Goal: Transaction & Acquisition: Book appointment/travel/reservation

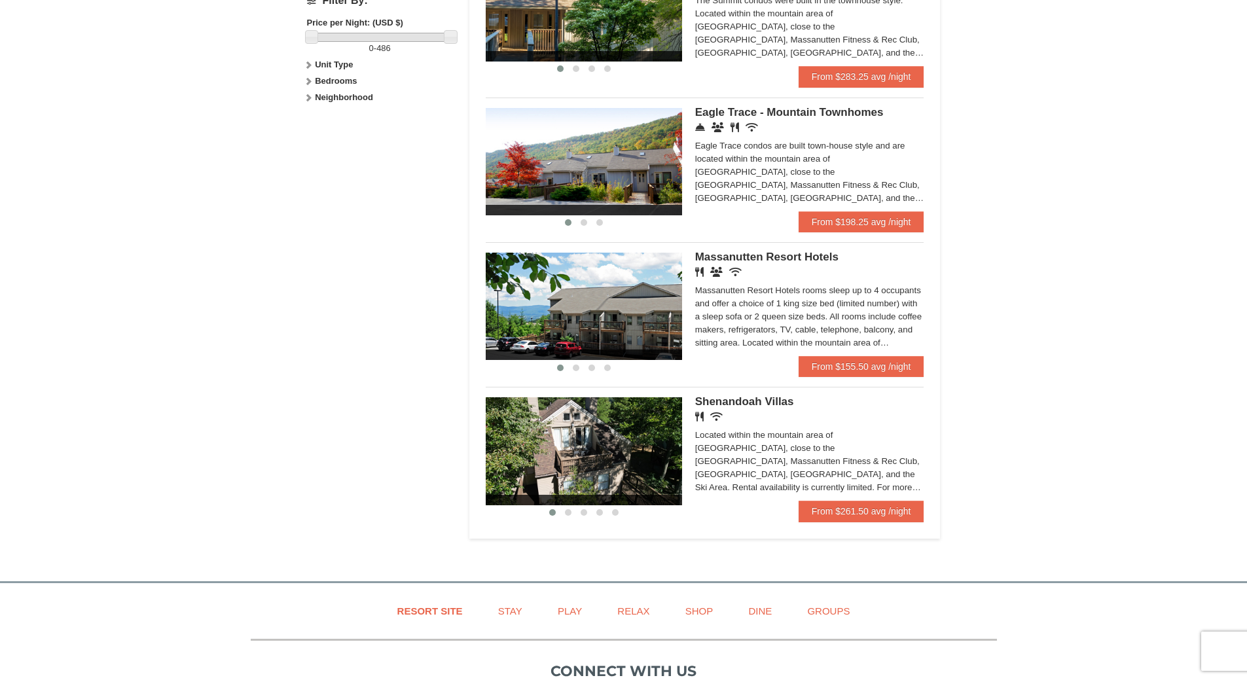
scroll to position [655, 0]
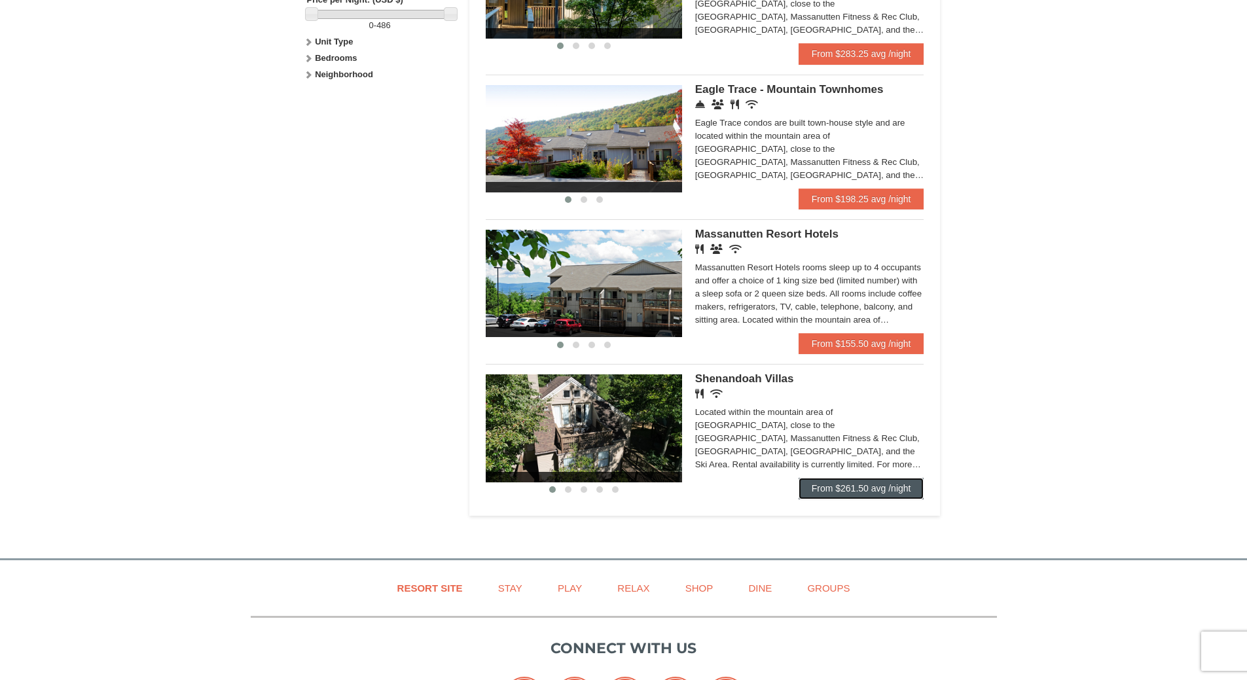
click at [889, 486] on link "From $261.50 avg /night" at bounding box center [862, 488] width 126 height 21
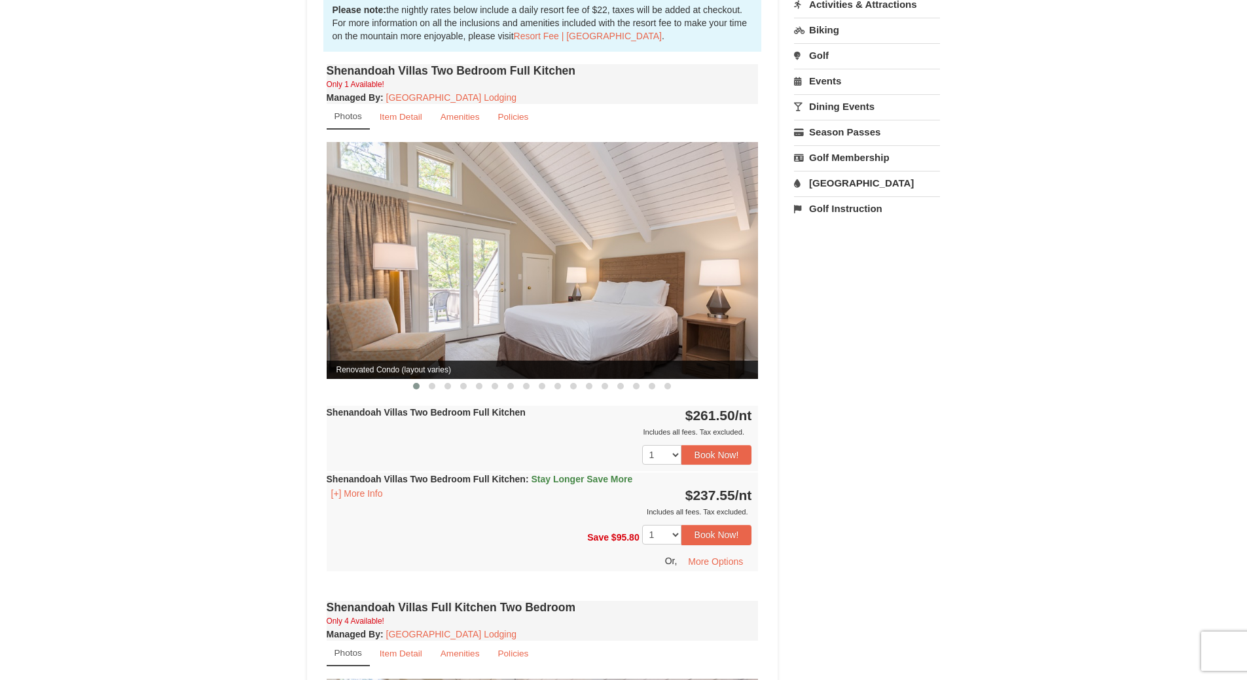
scroll to position [458, 0]
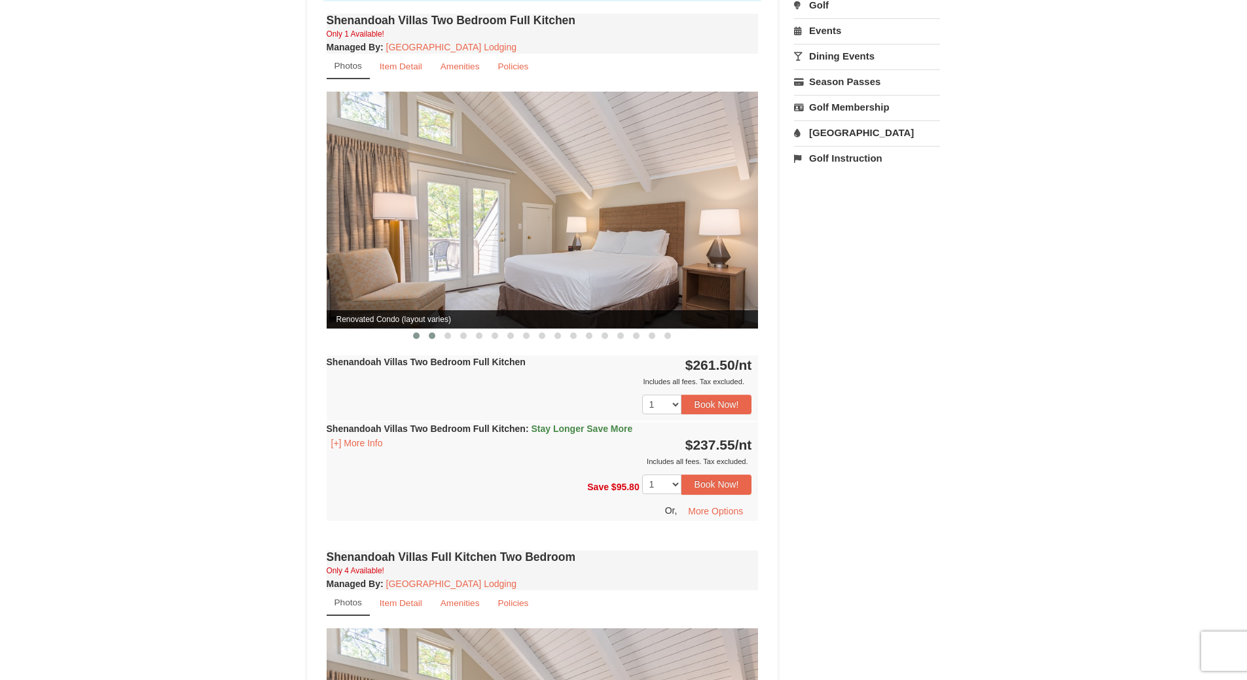
click at [435, 332] on span at bounding box center [432, 335] width 7 height 7
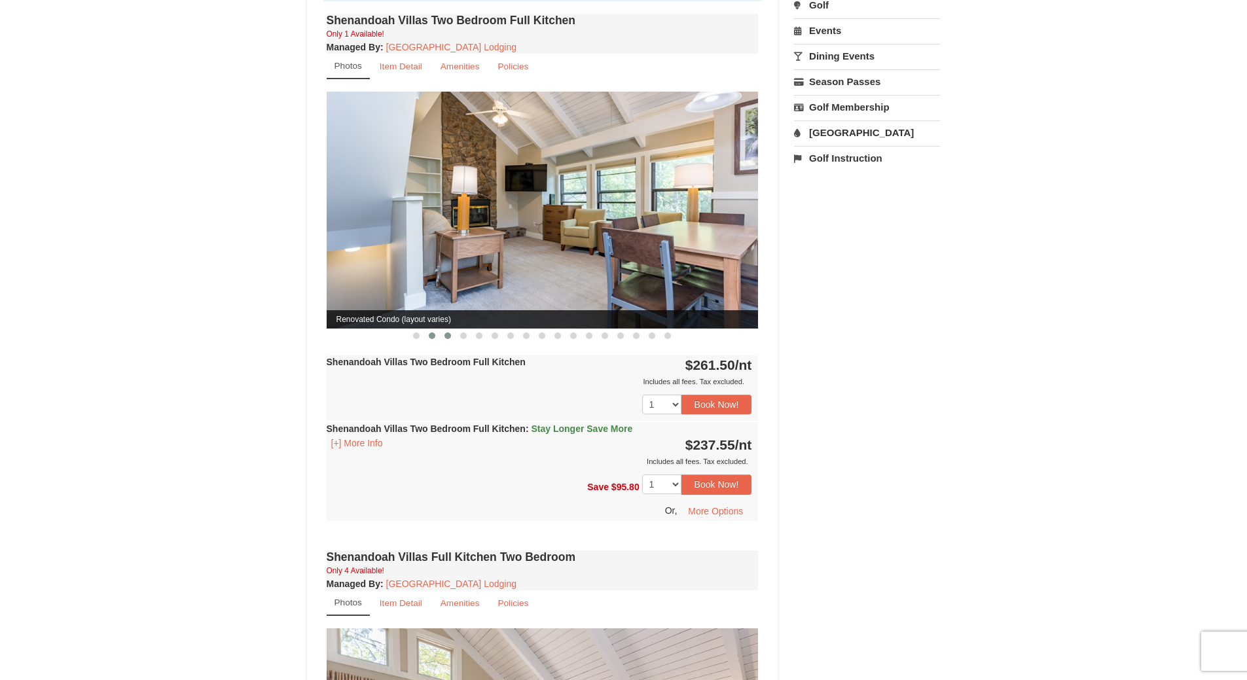
click at [452, 329] on button at bounding box center [448, 335] width 16 height 13
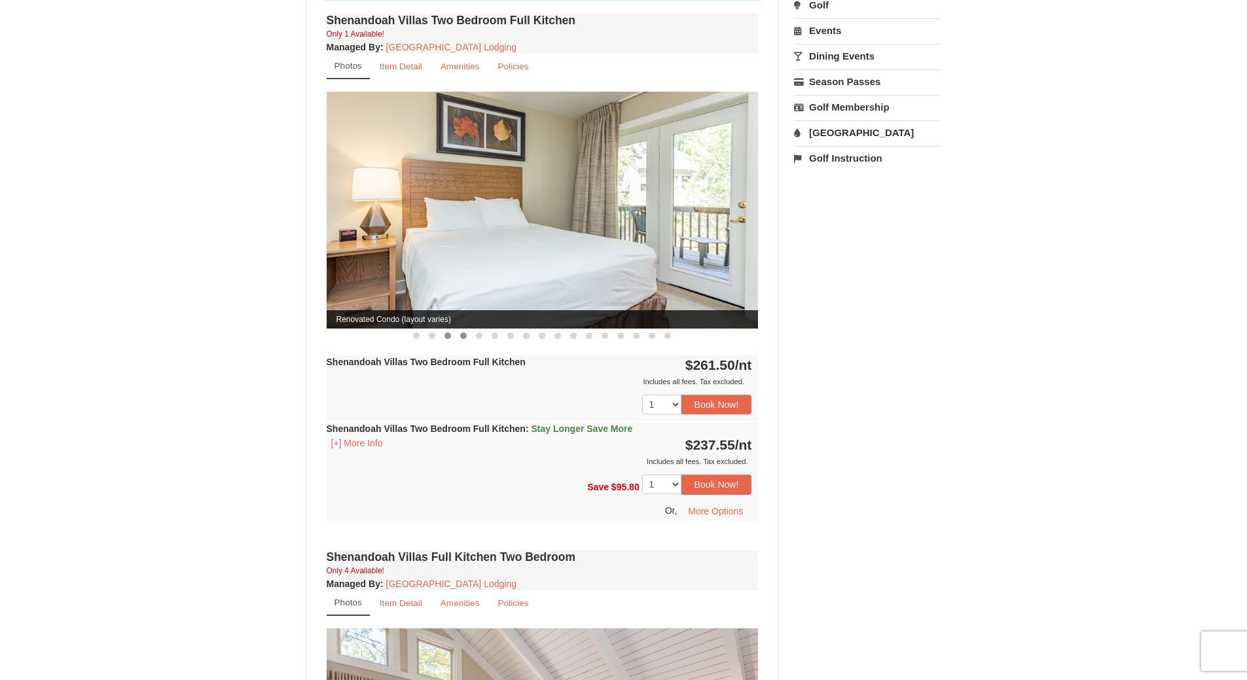
click at [460, 332] on span at bounding box center [463, 335] width 7 height 7
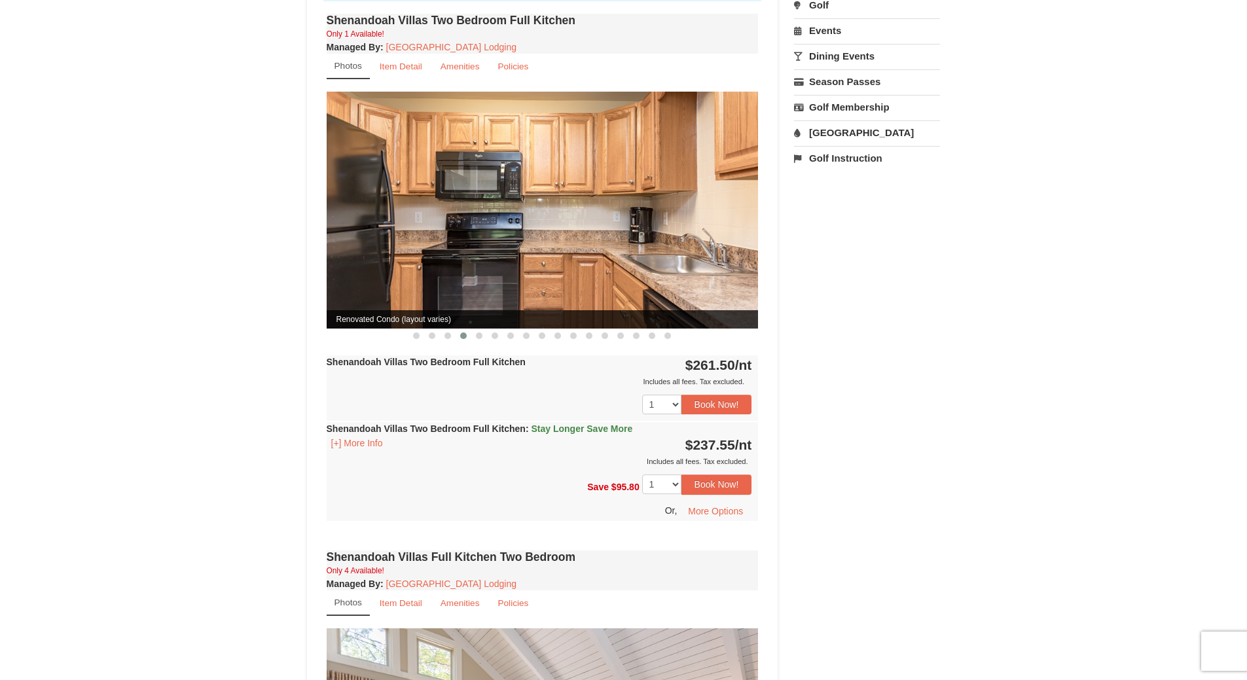
click at [470, 329] on button at bounding box center [464, 335] width 16 height 13
click at [478, 332] on span at bounding box center [479, 335] width 7 height 7
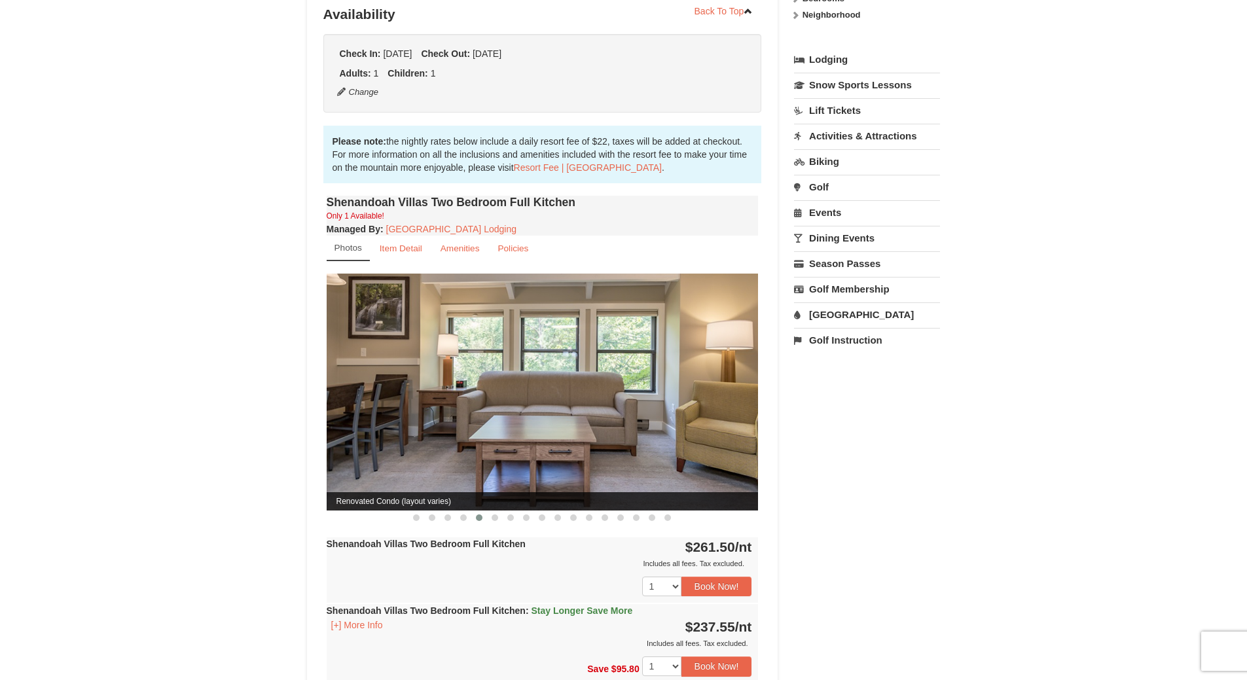
scroll to position [262, 0]
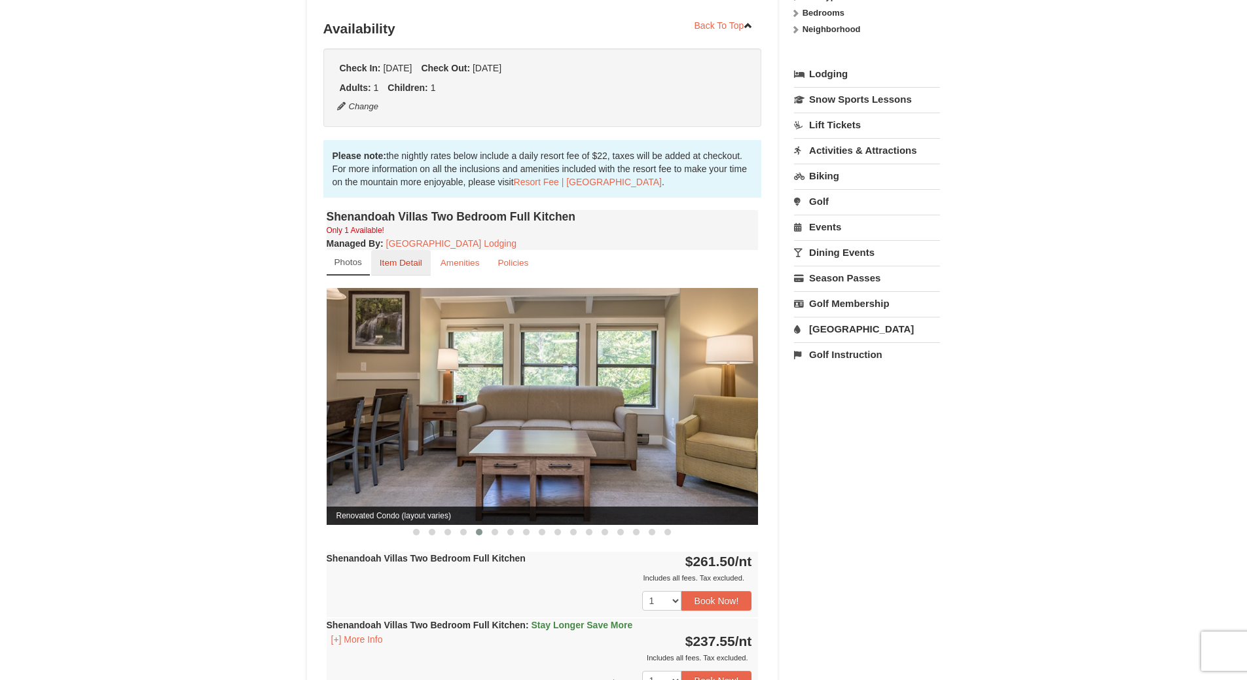
click at [406, 258] on small "Item Detail" at bounding box center [401, 263] width 43 height 10
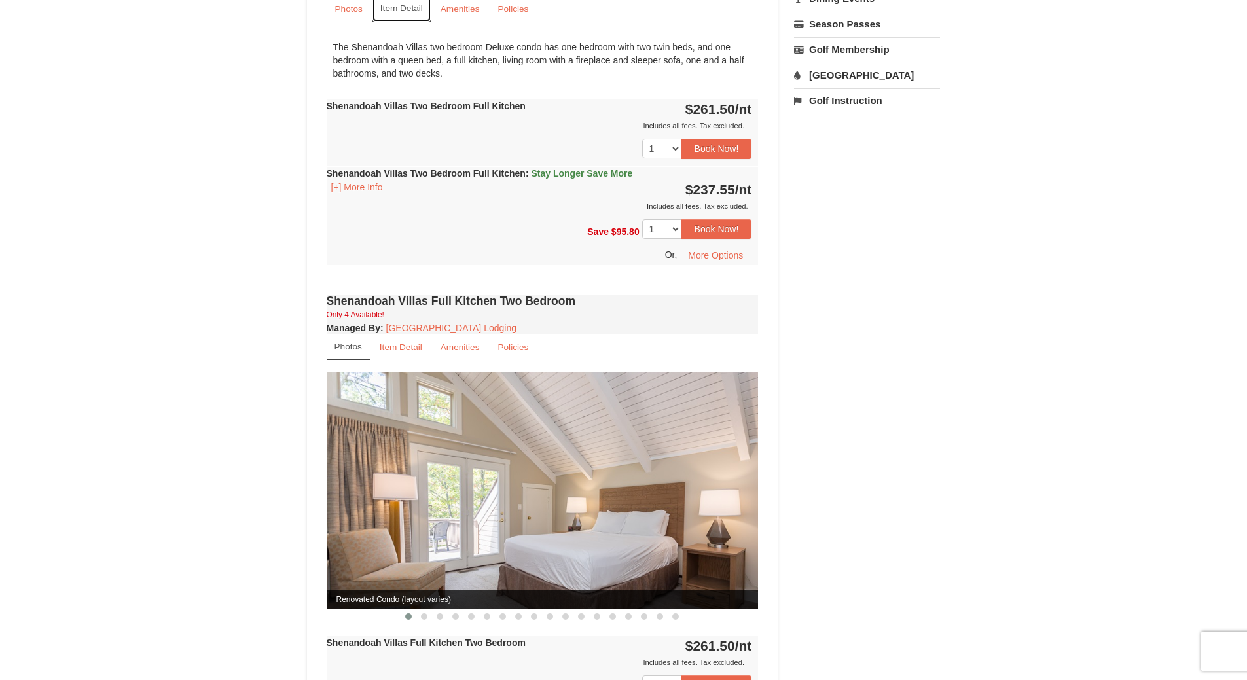
scroll to position [589, 0]
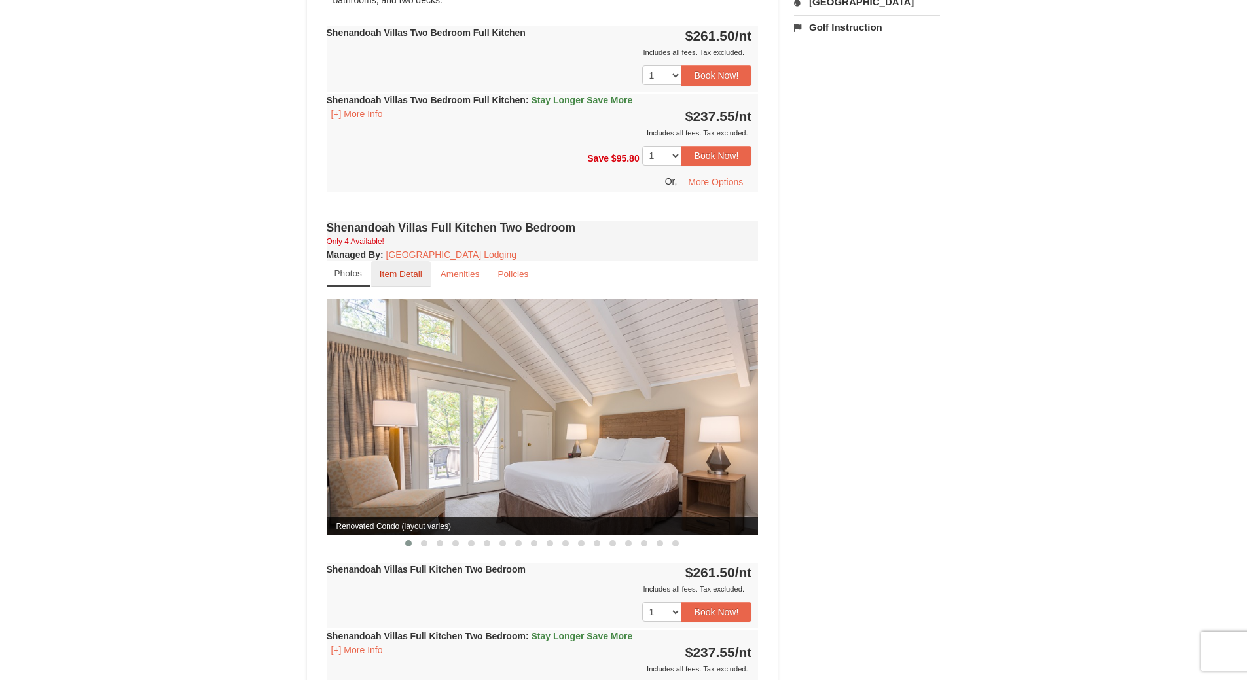
click at [412, 269] on small "Item Detail" at bounding box center [401, 274] width 43 height 10
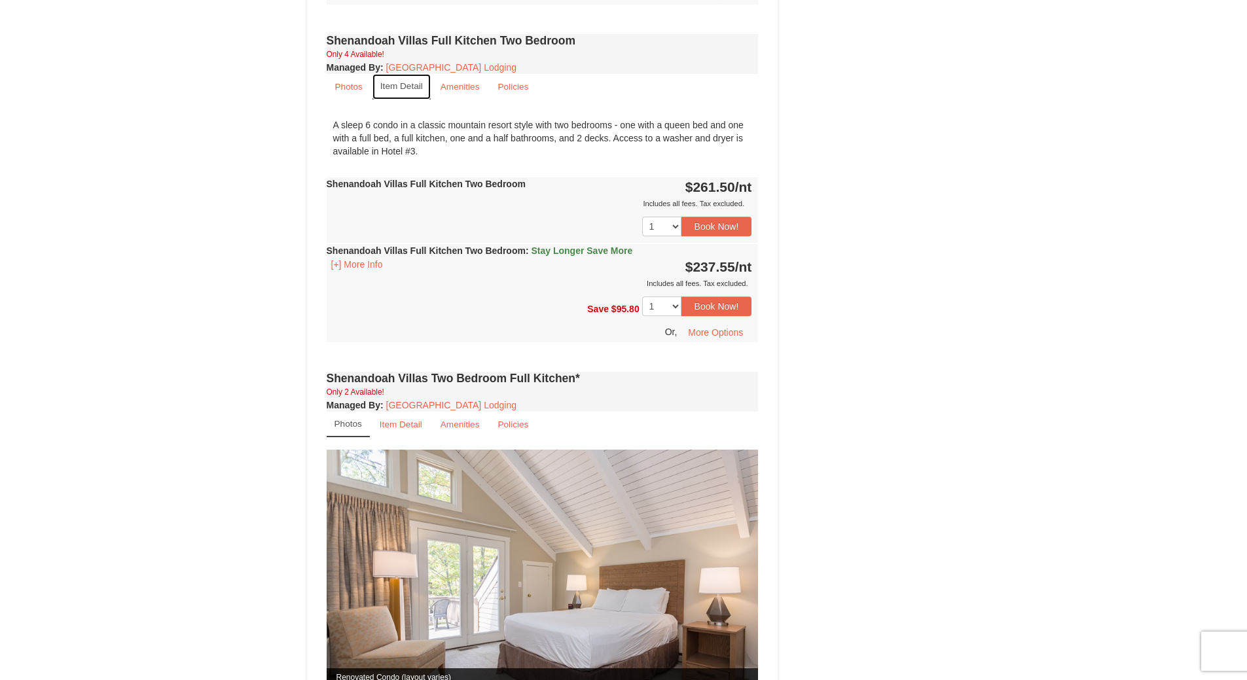
scroll to position [851, 0]
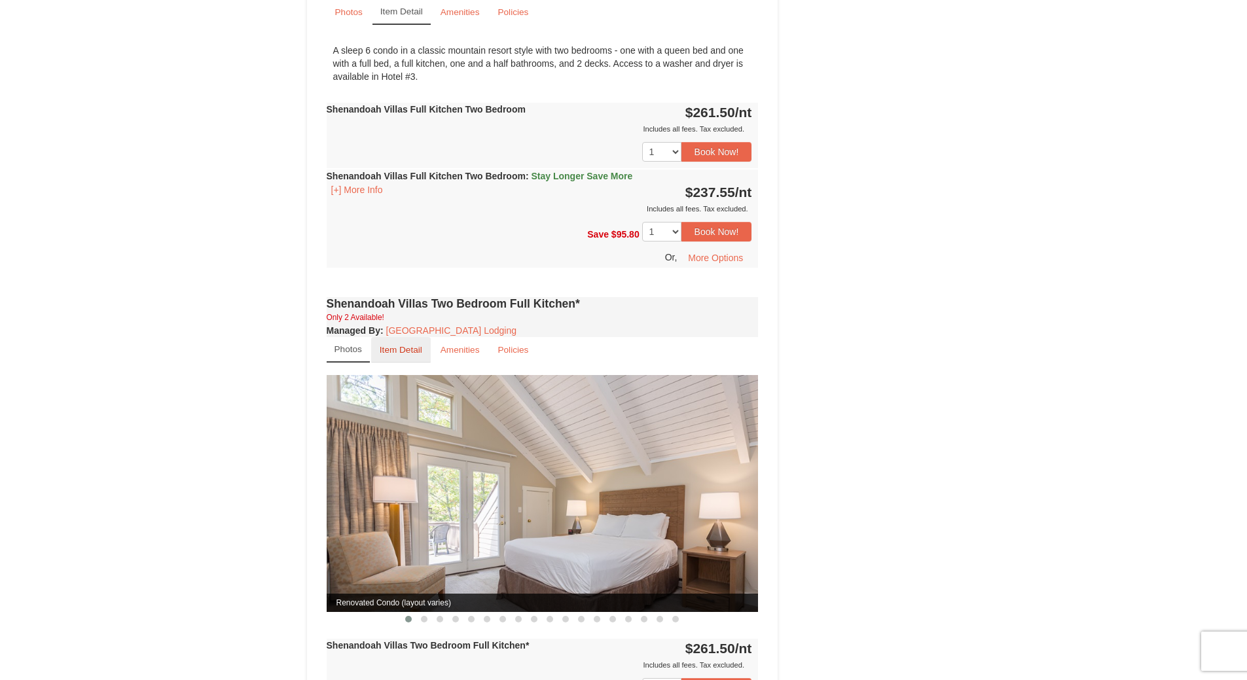
click at [400, 345] on small "Item Detail" at bounding box center [401, 350] width 43 height 10
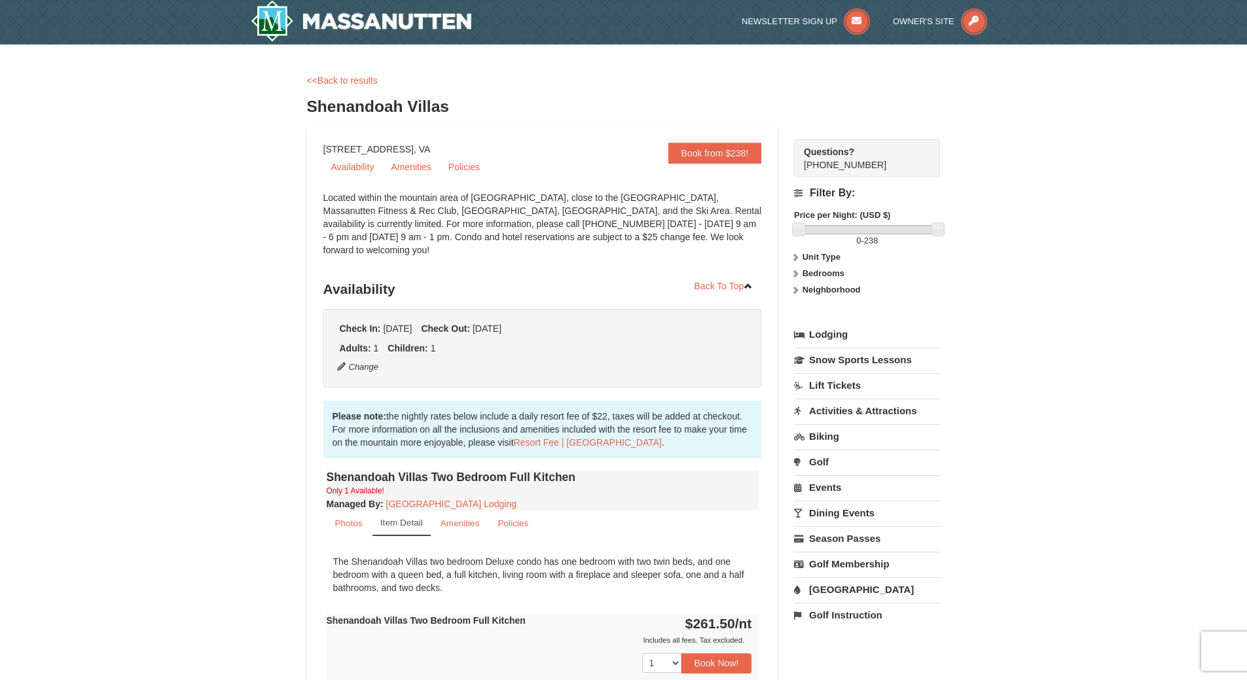
scroll to position [0, 0]
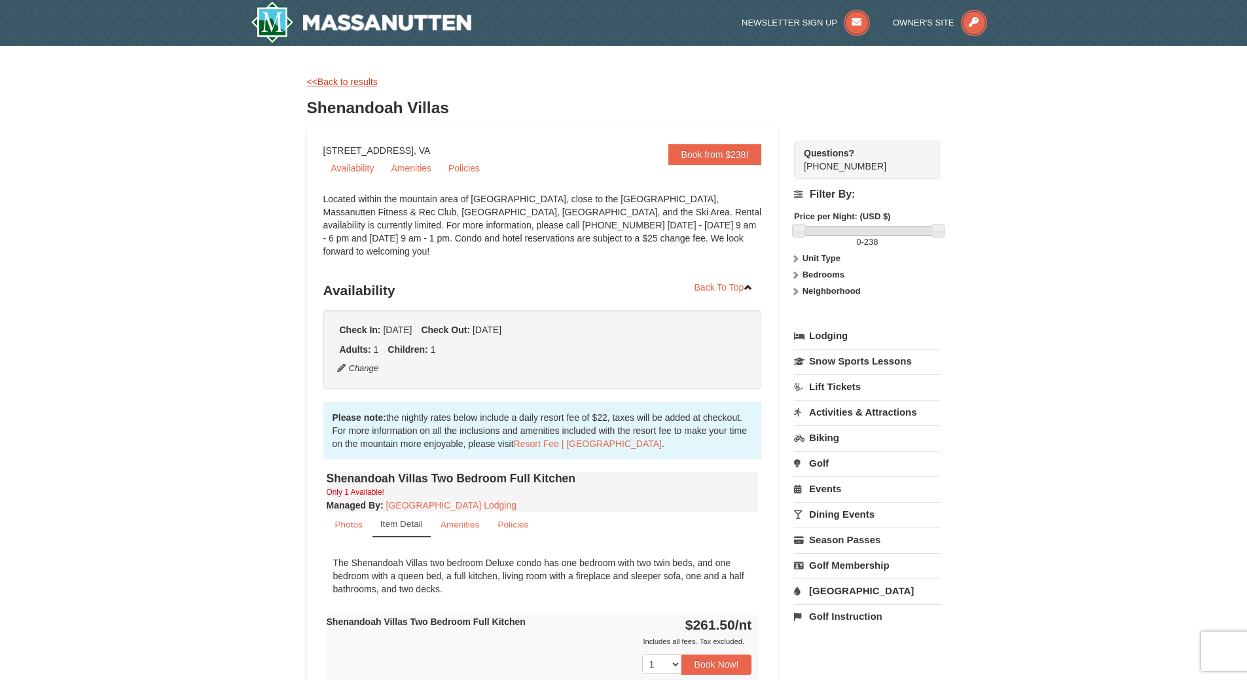
click at [360, 86] on link "<<Back to results" at bounding box center [342, 82] width 71 height 10
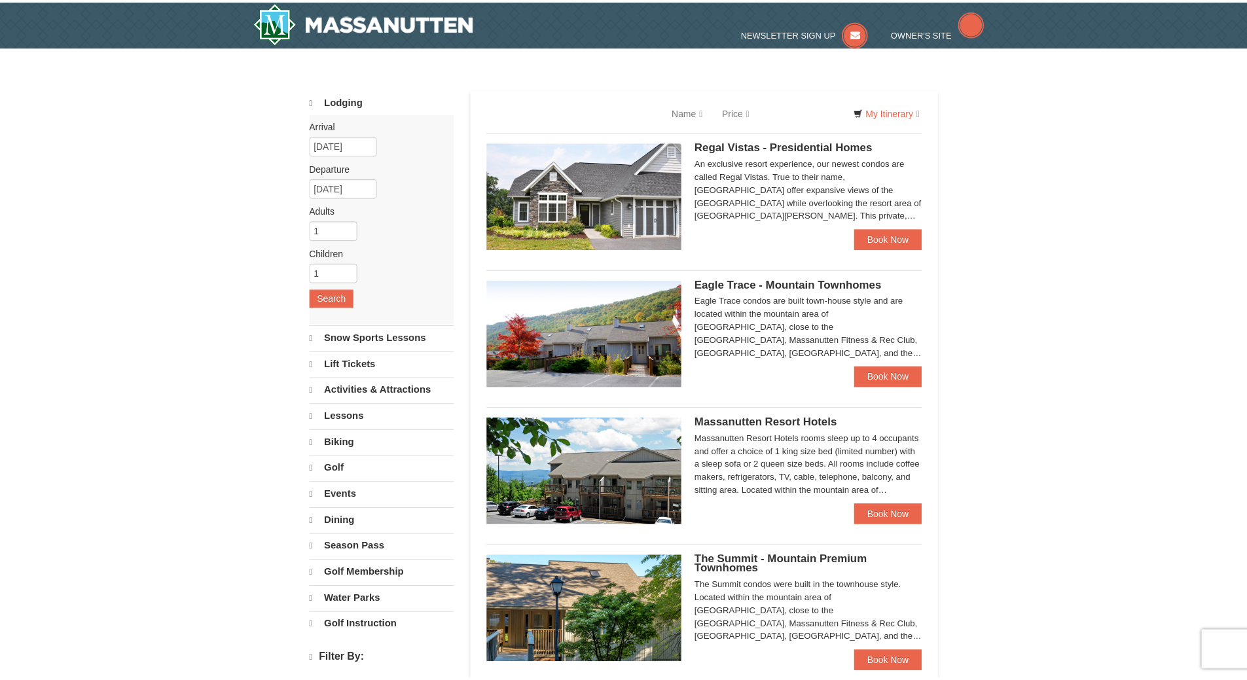
scroll to position [628, 0]
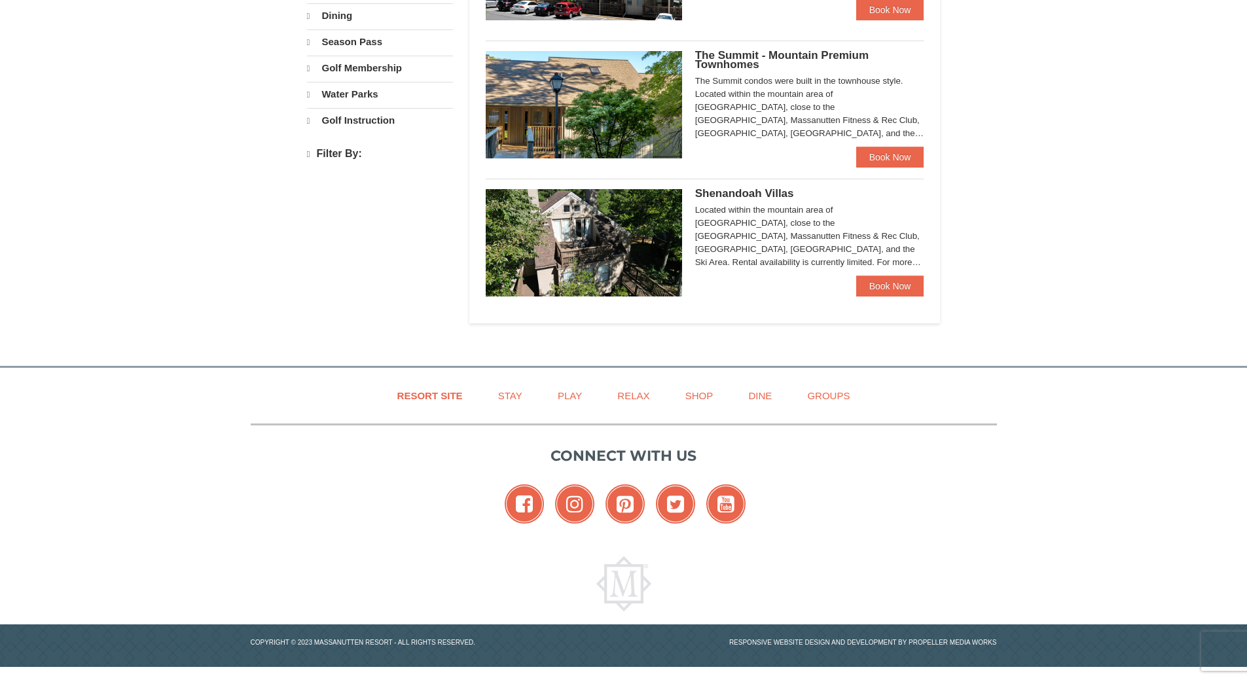
select select "9"
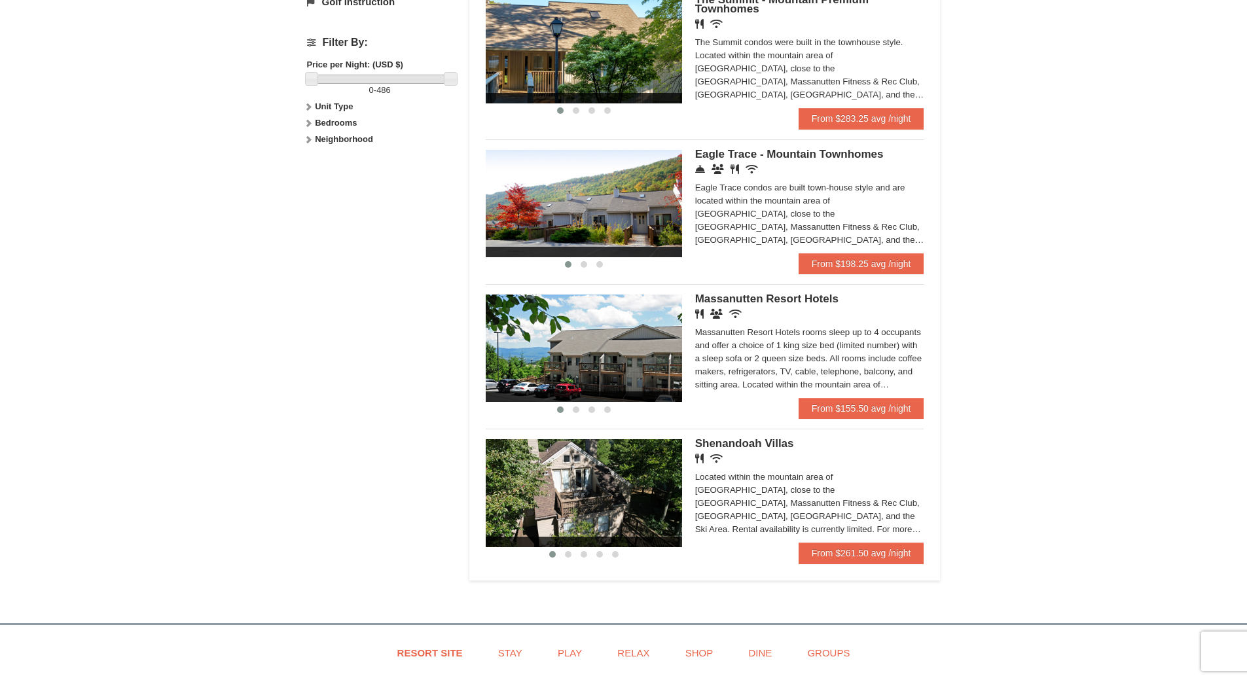
scroll to position [524, 0]
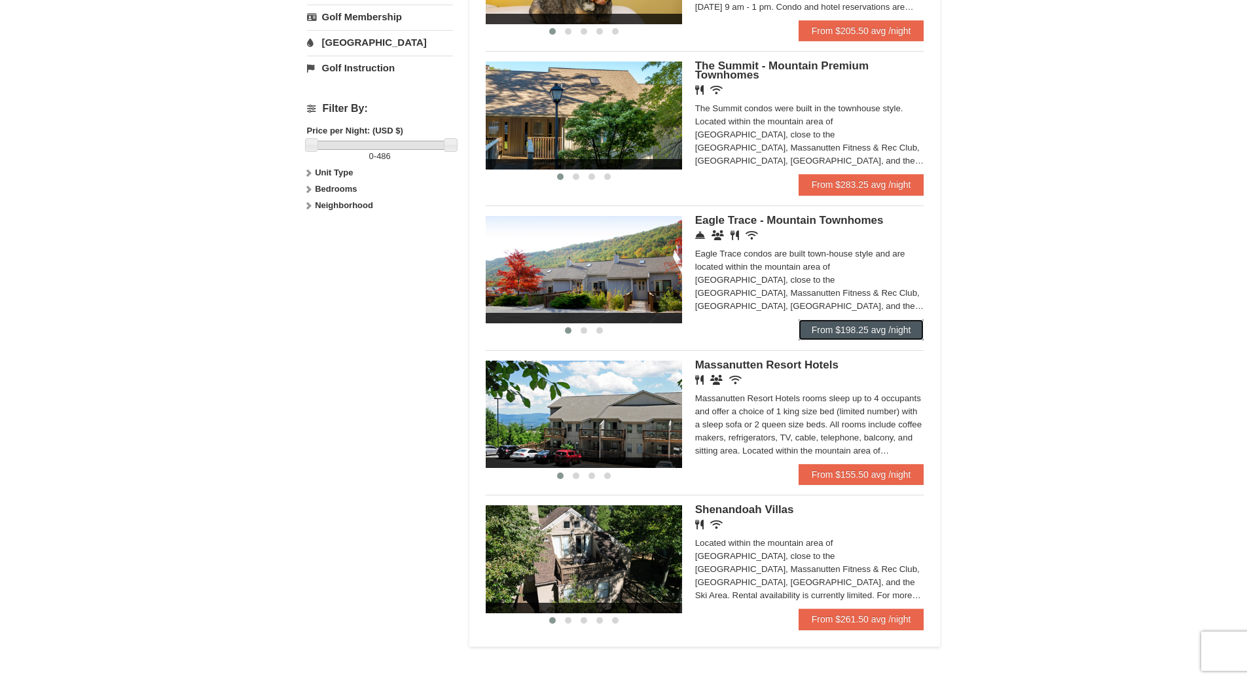
click at [885, 321] on link "From $198.25 avg /night" at bounding box center [862, 329] width 126 height 21
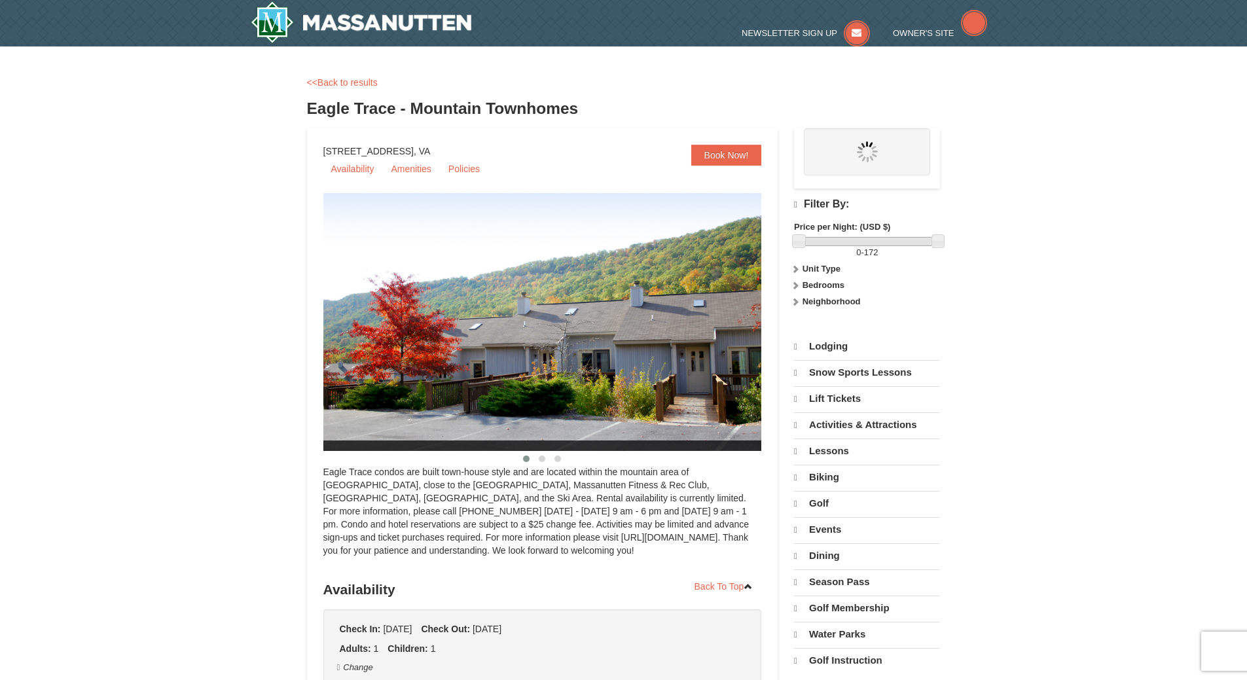
select select "9"
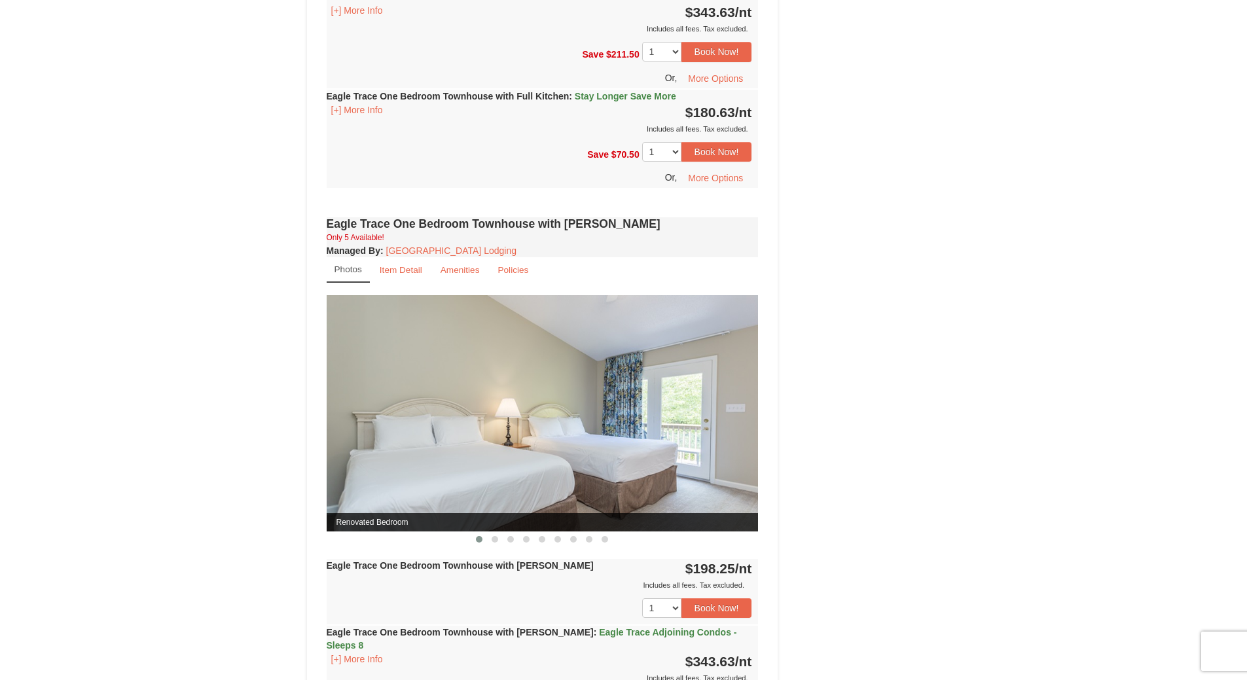
scroll to position [982, 0]
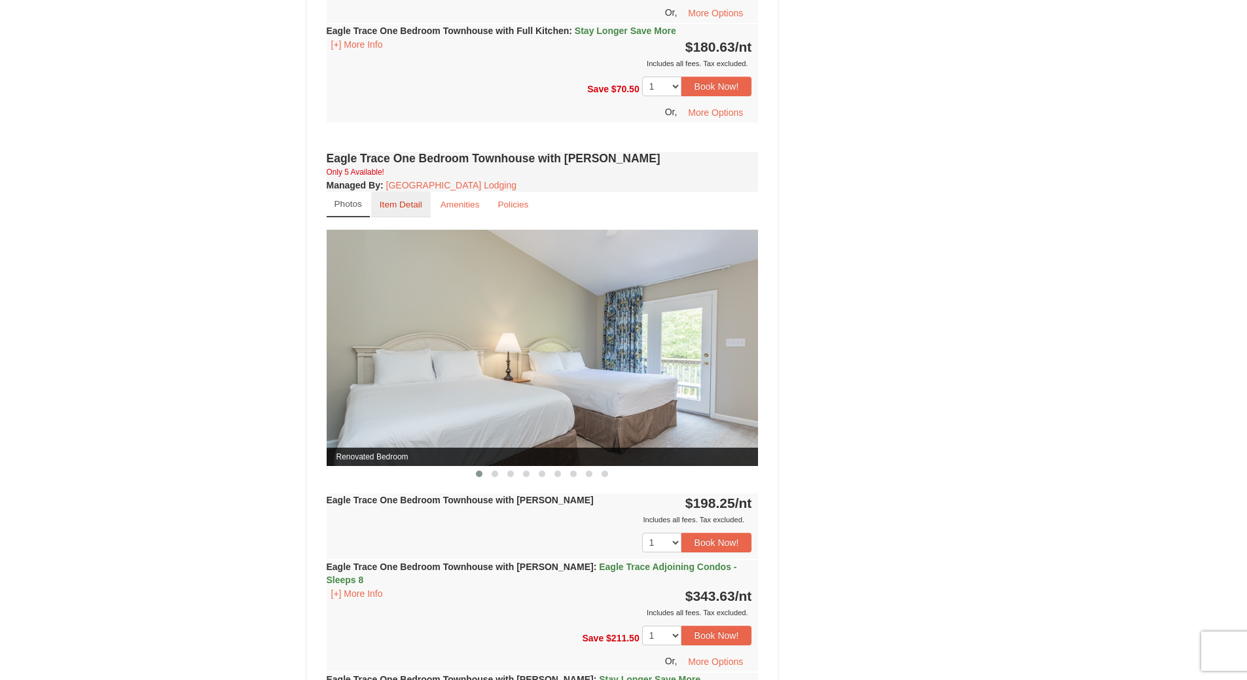
click at [404, 196] on link "Item Detail" at bounding box center [401, 205] width 60 height 26
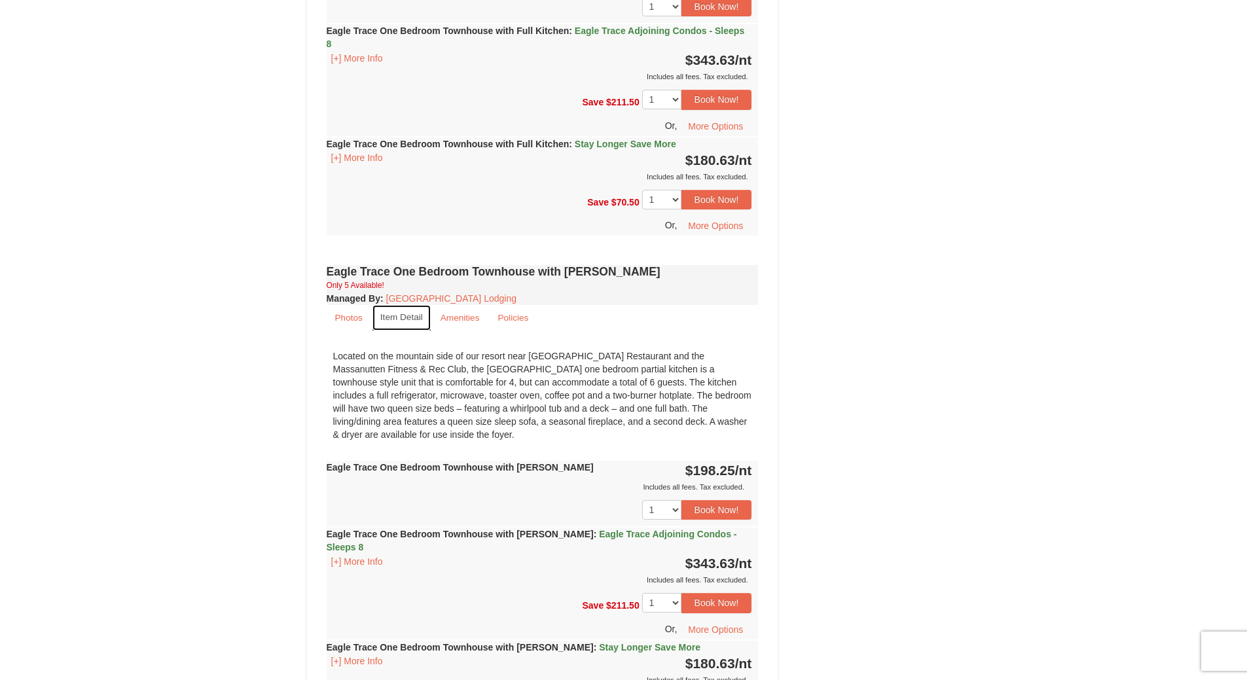
scroll to position [851, 0]
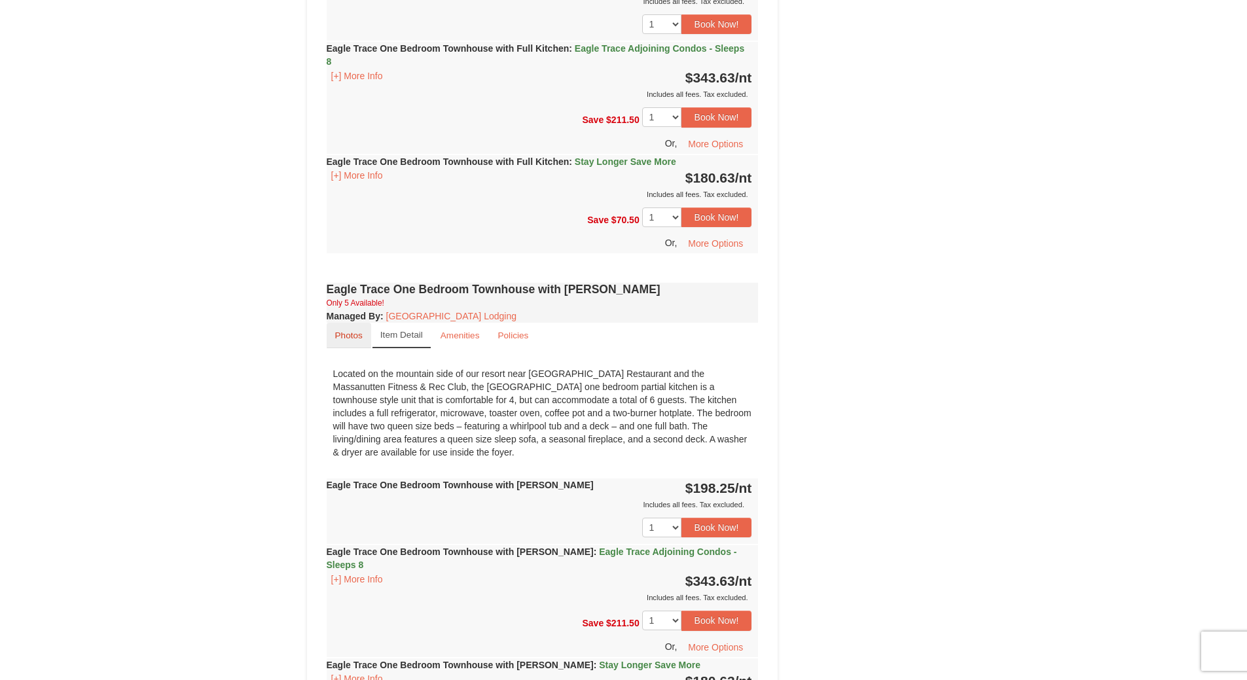
click at [355, 334] on small "Photos" at bounding box center [348, 336] width 27 height 10
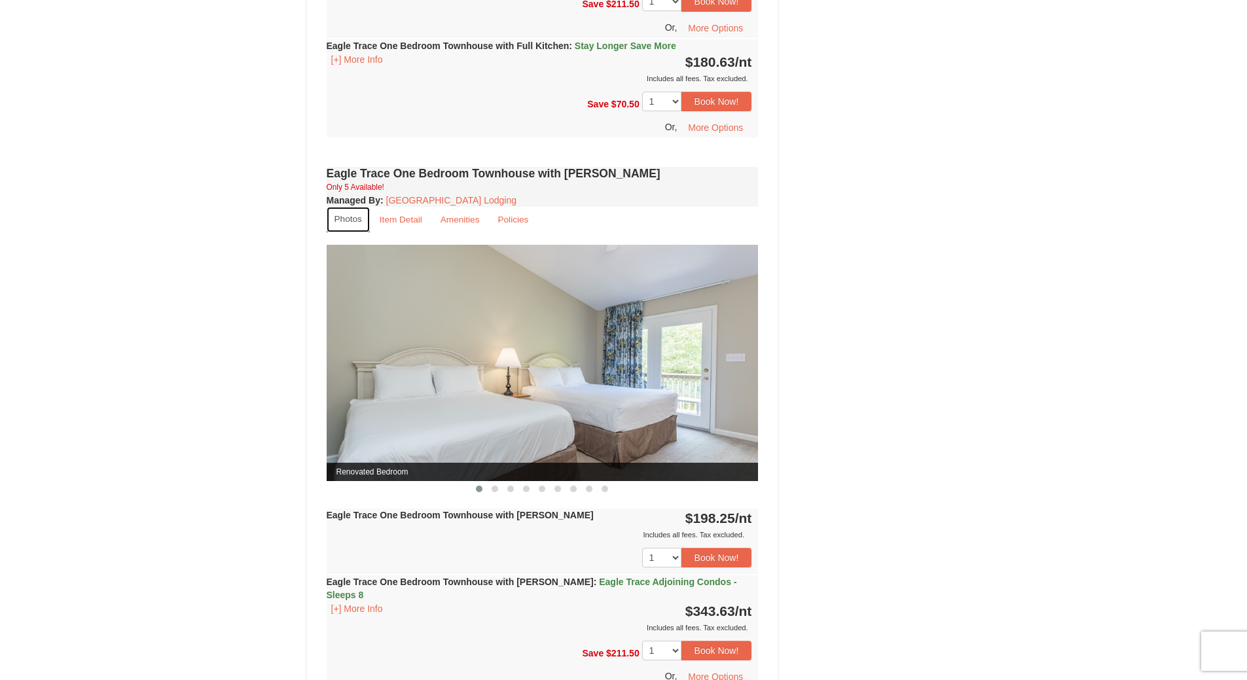
scroll to position [982, 0]
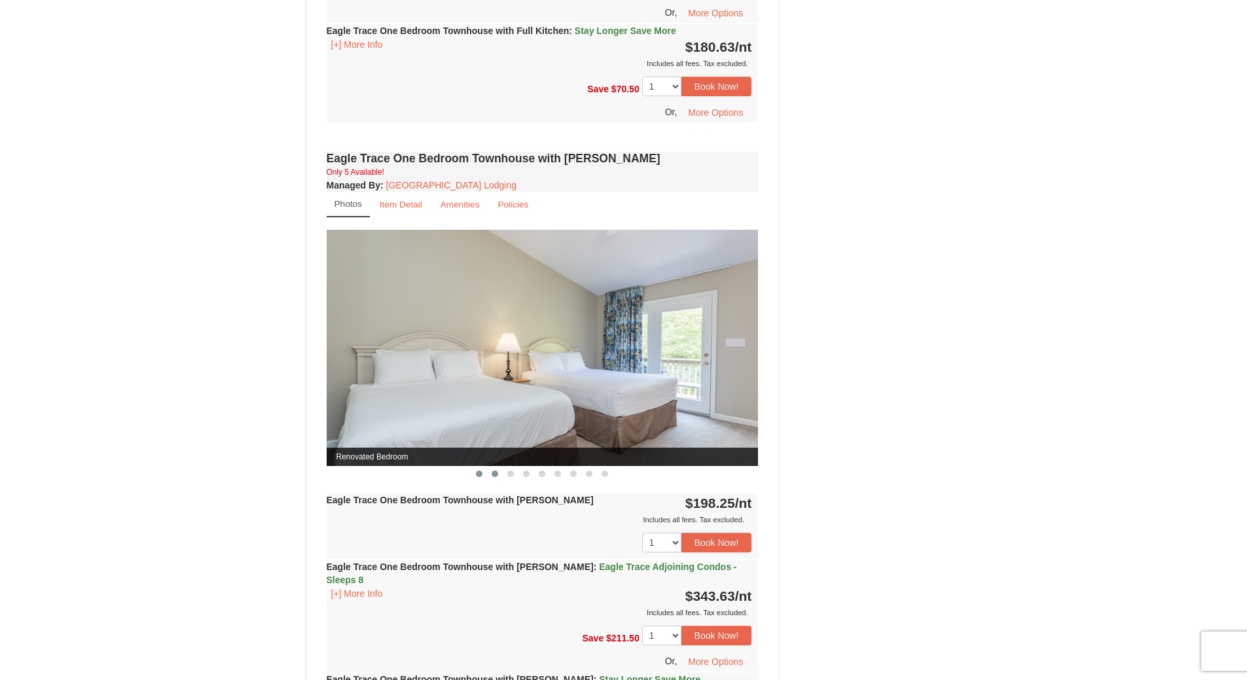
click at [497, 475] on span at bounding box center [495, 474] width 7 height 7
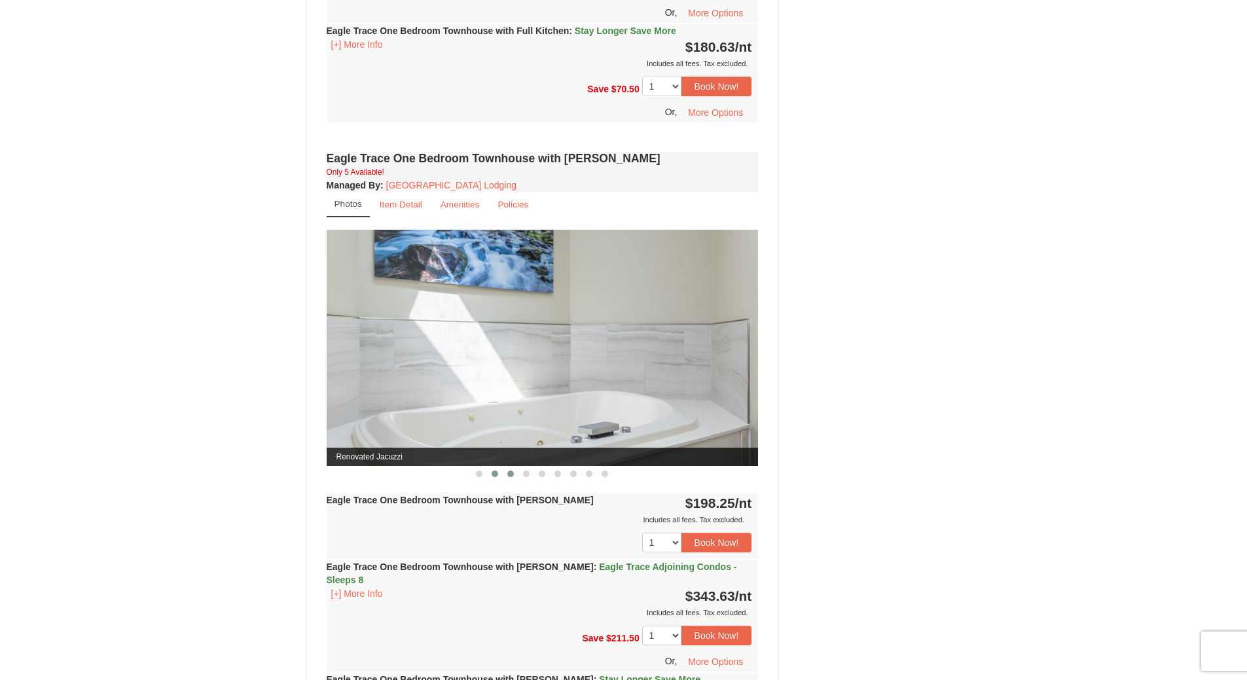
click at [512, 473] on span at bounding box center [510, 474] width 7 height 7
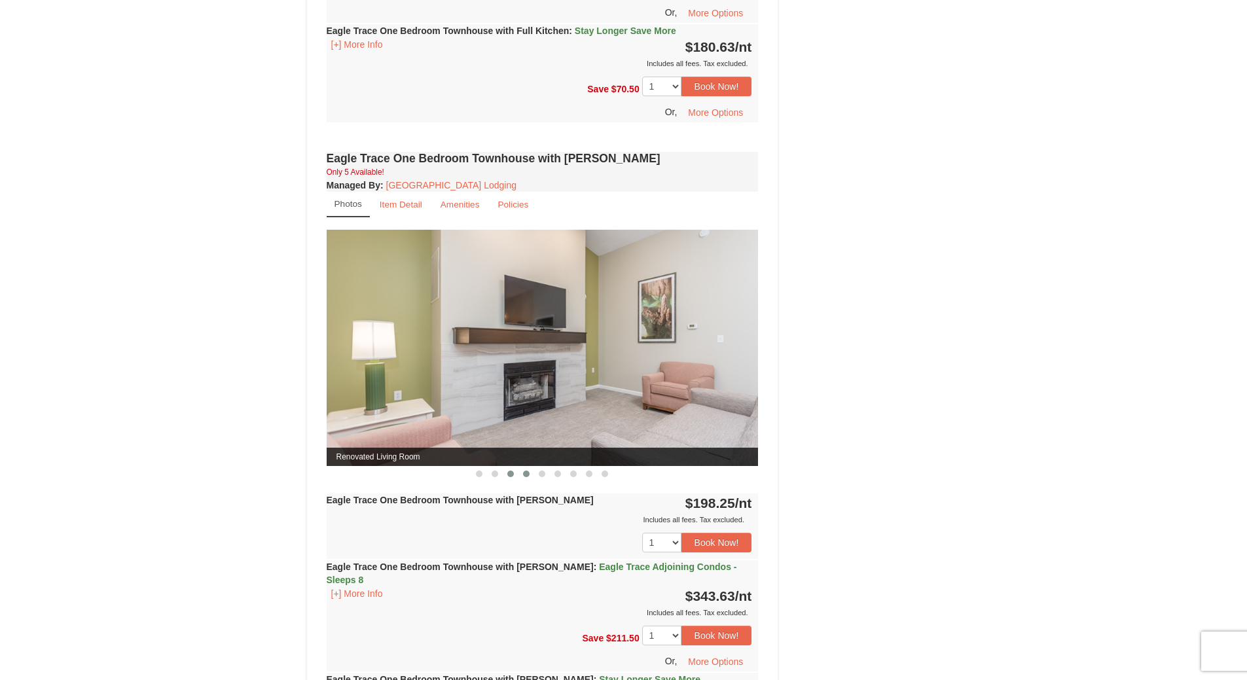
click at [527, 473] on span at bounding box center [526, 474] width 7 height 7
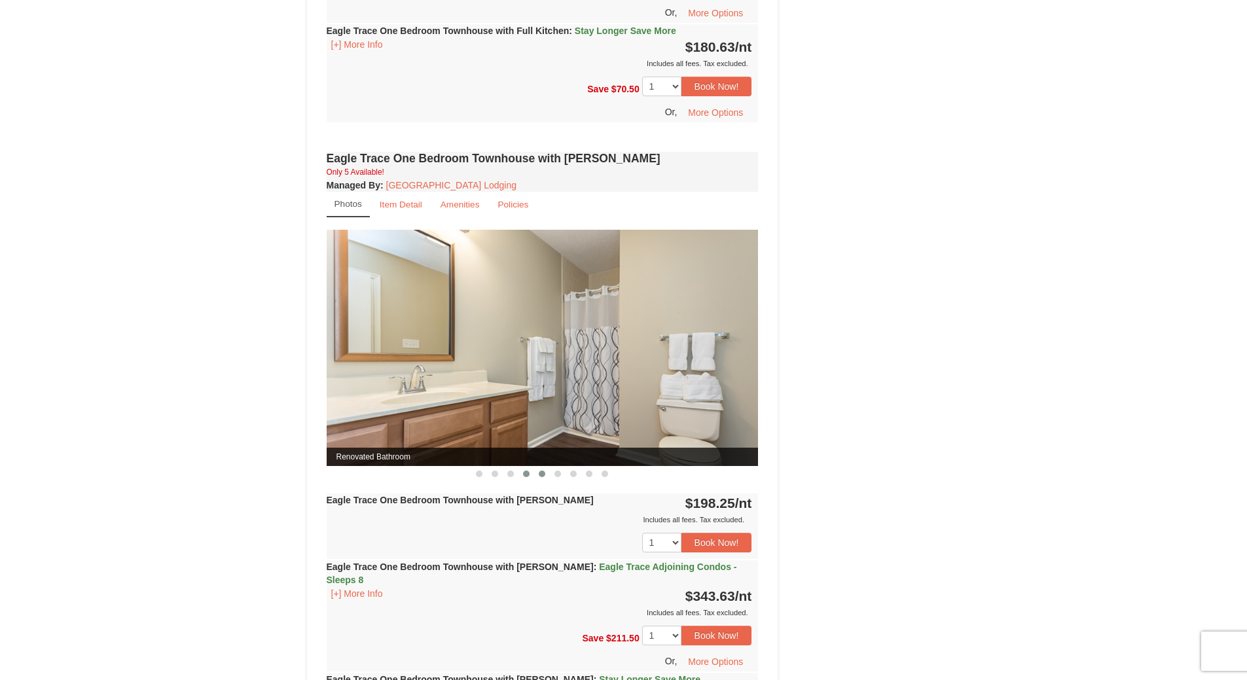
click at [539, 474] on span at bounding box center [542, 474] width 7 height 7
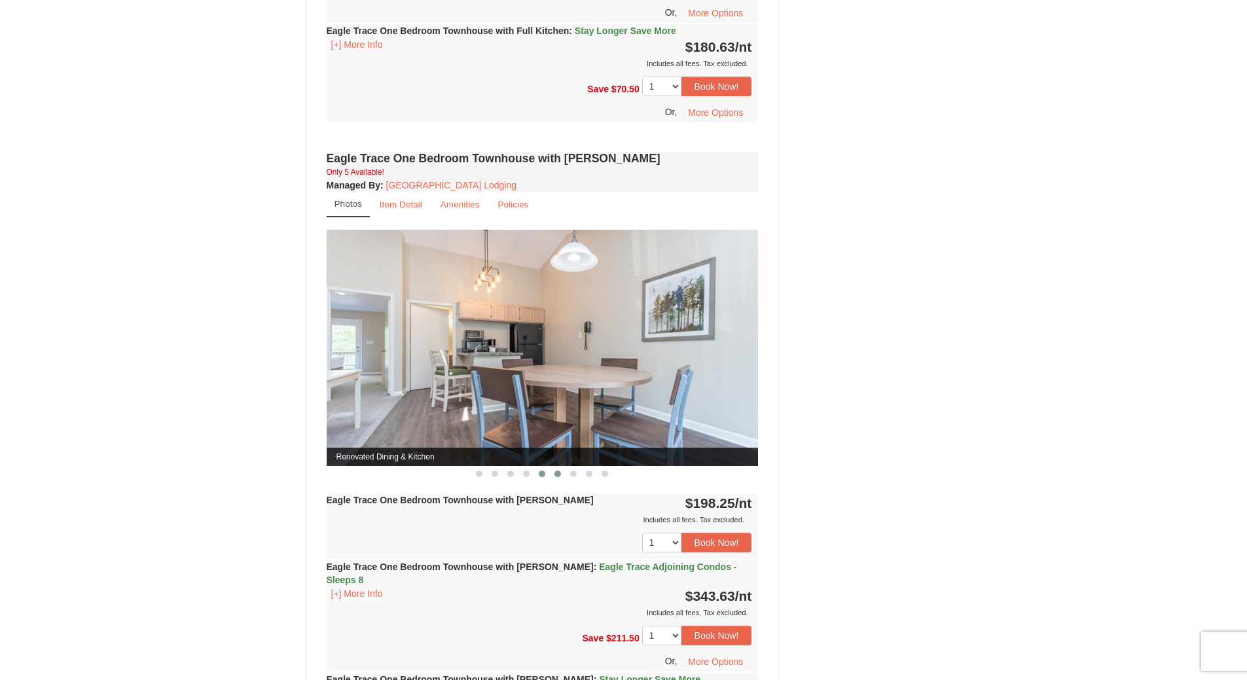
click at [558, 476] on span at bounding box center [557, 474] width 7 height 7
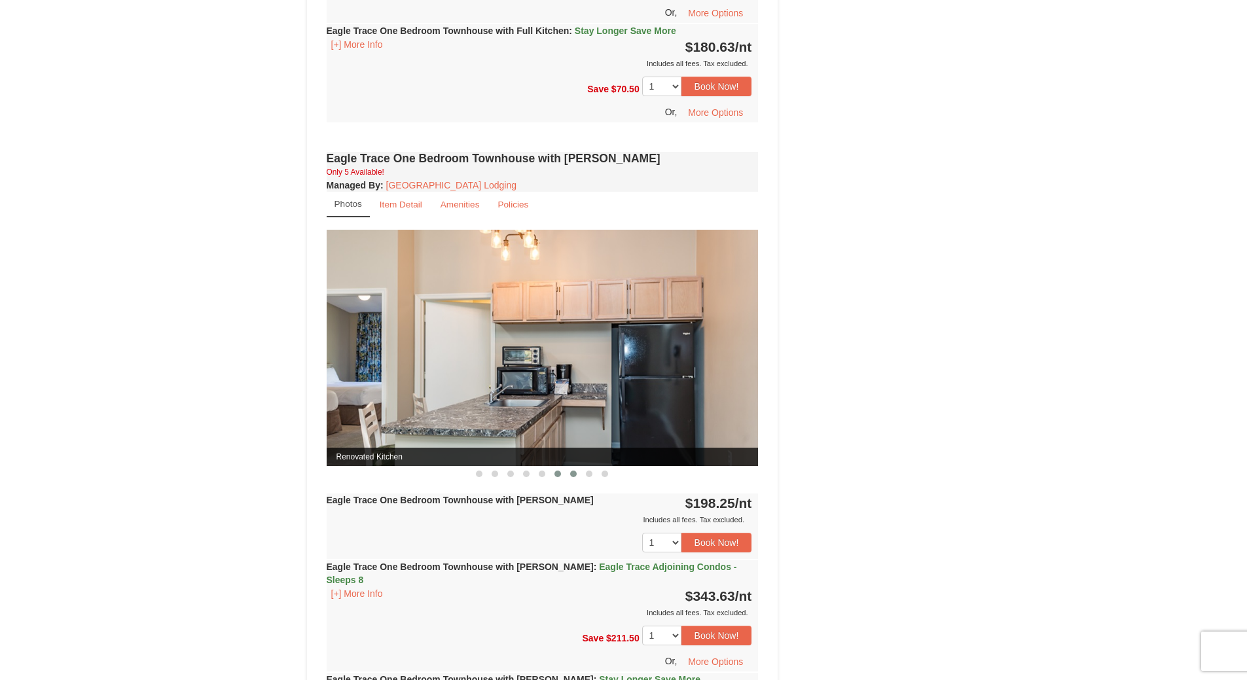
click at [572, 476] on span at bounding box center [573, 474] width 7 height 7
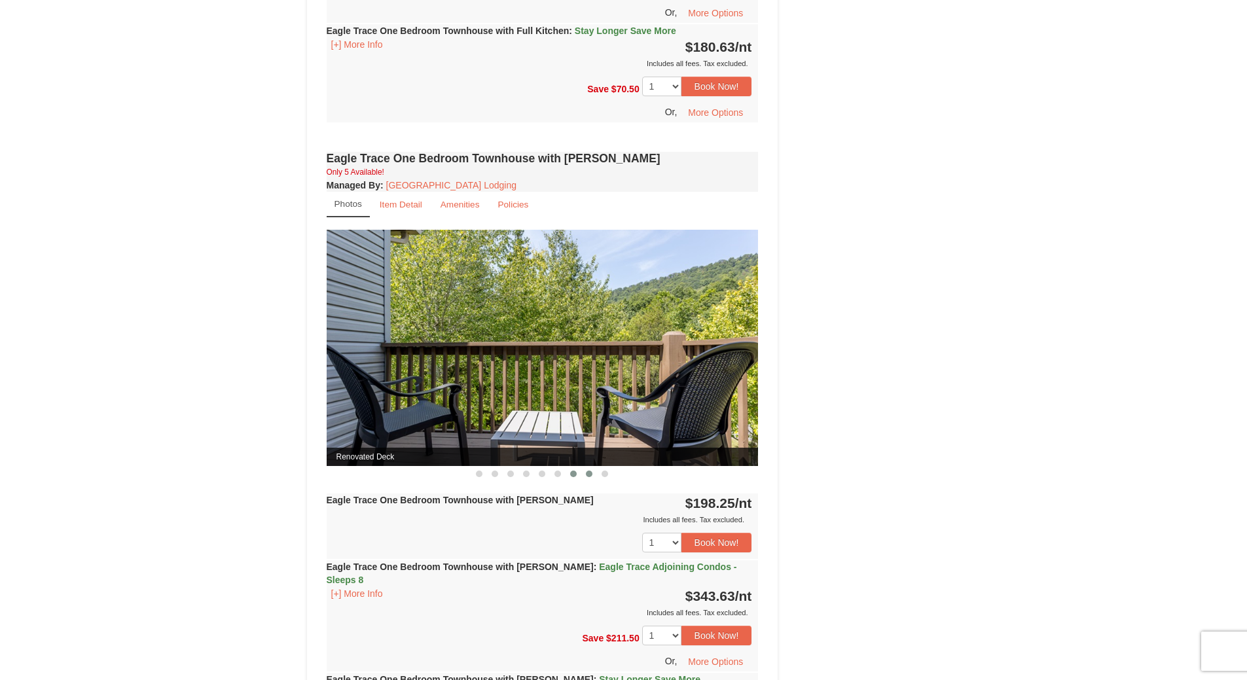
click at [588, 474] on span at bounding box center [589, 474] width 7 height 7
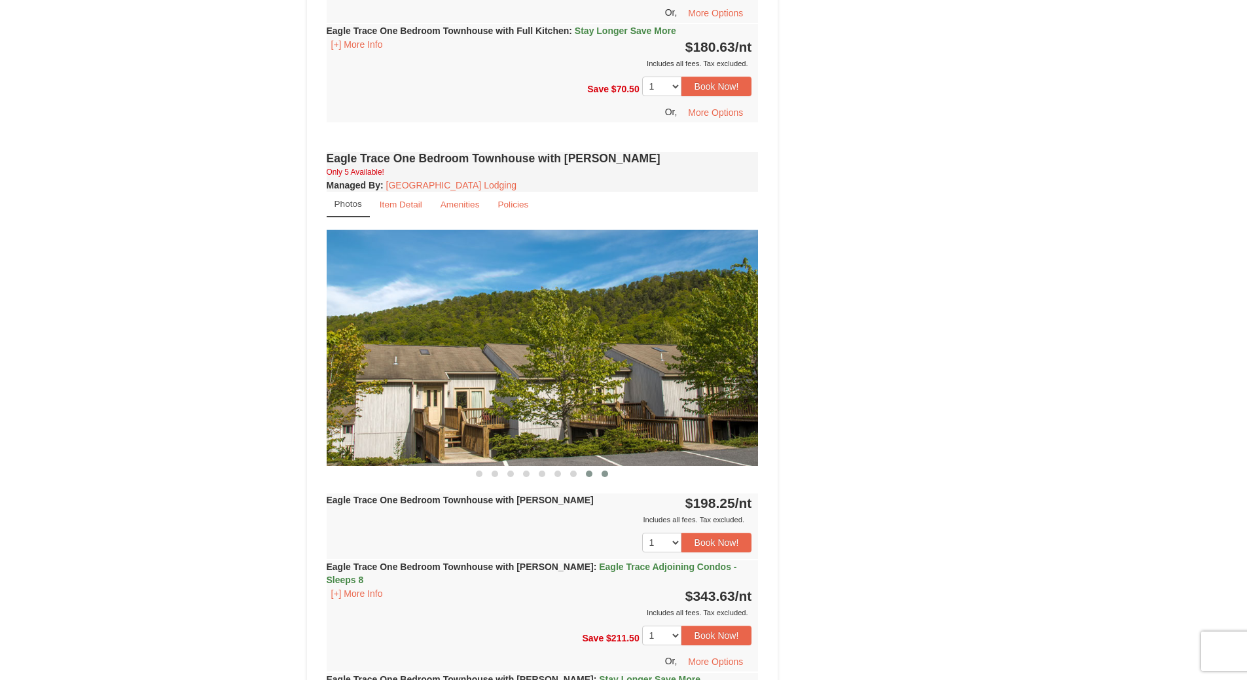
click at [604, 473] on span at bounding box center [604, 474] width 7 height 7
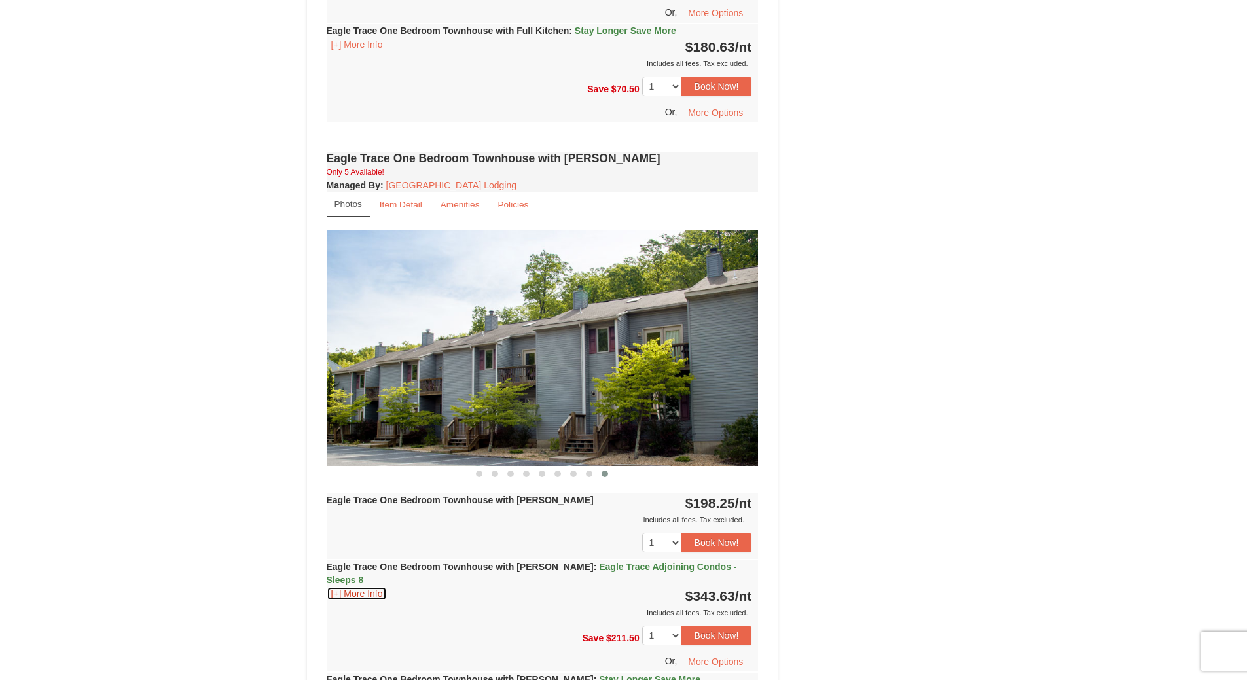
click at [367, 586] on button "[+] More Info" at bounding box center [357, 593] width 61 height 14
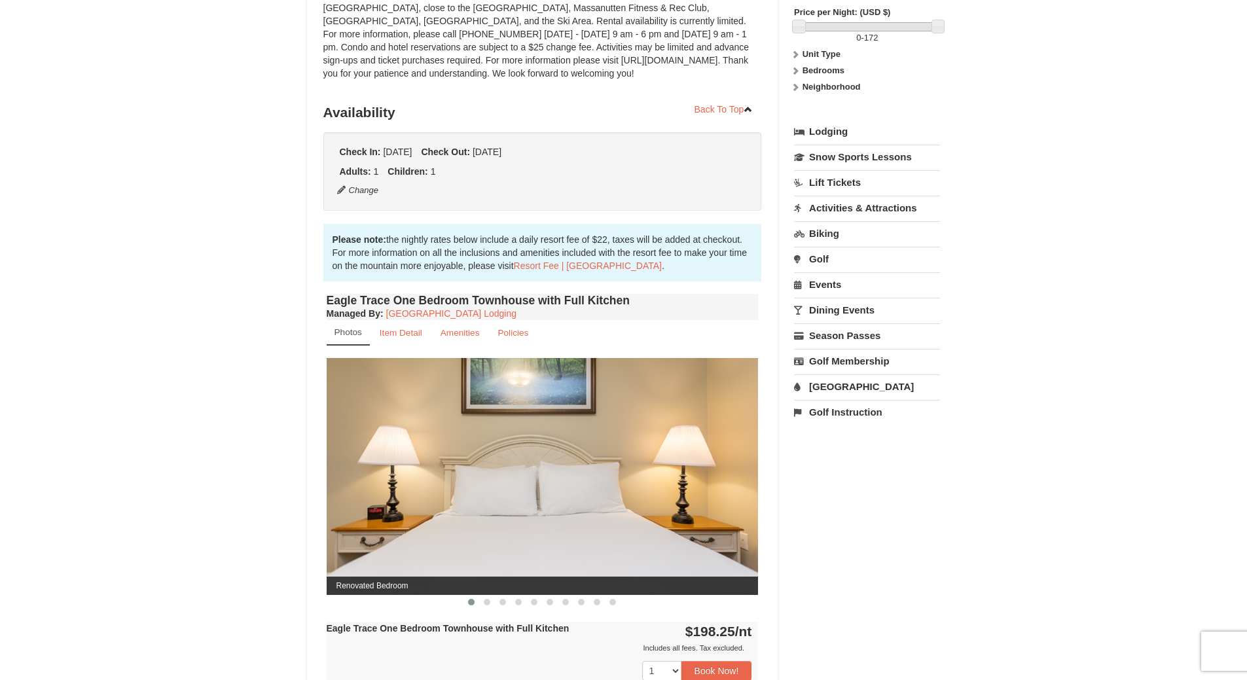
scroll to position [196, 0]
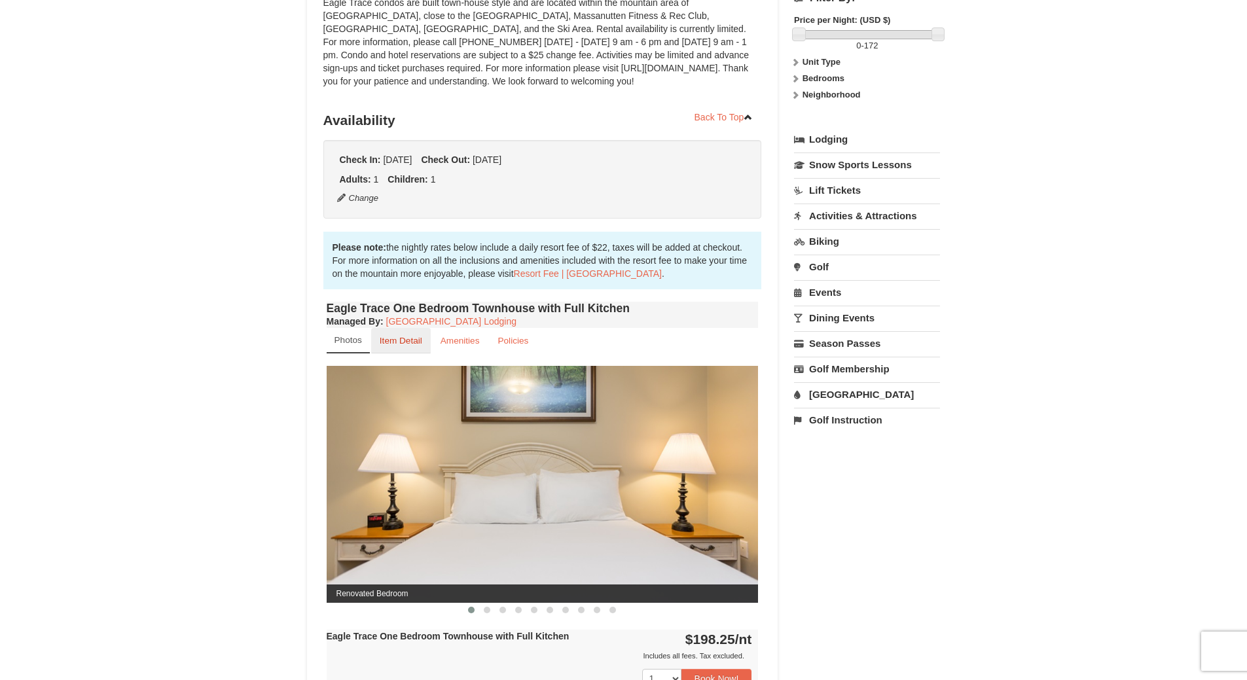
click at [404, 335] on link "Item Detail" at bounding box center [401, 341] width 60 height 26
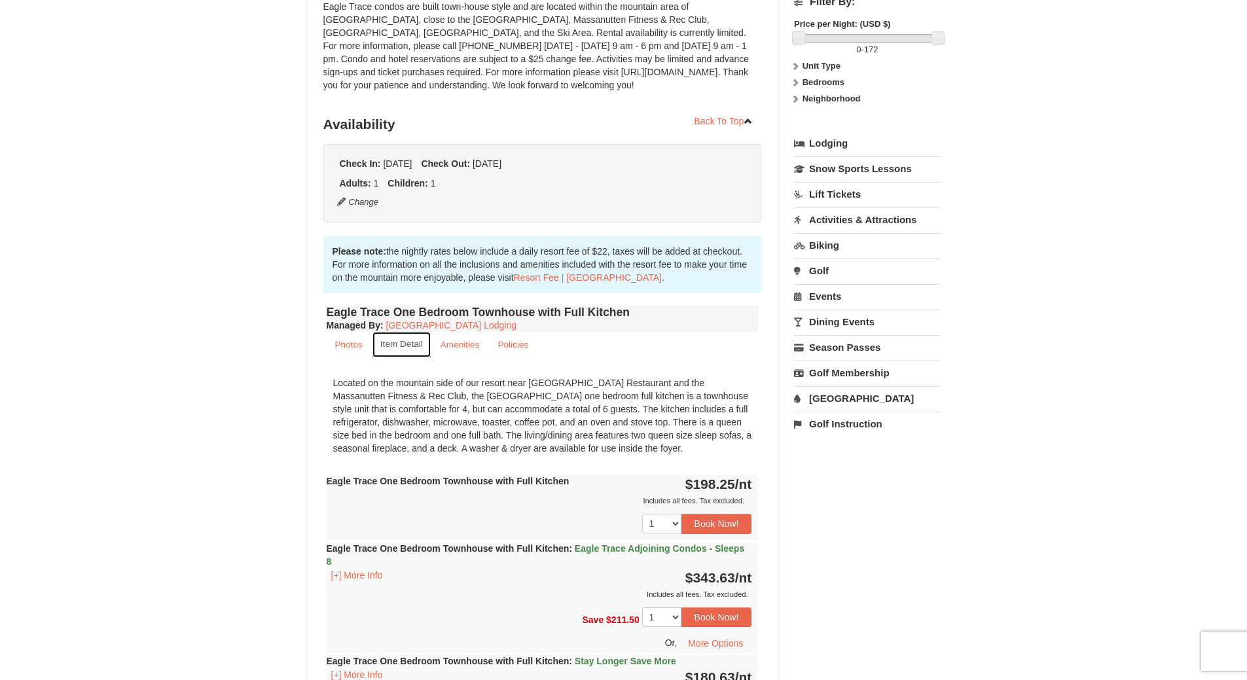
scroll to position [131, 0]
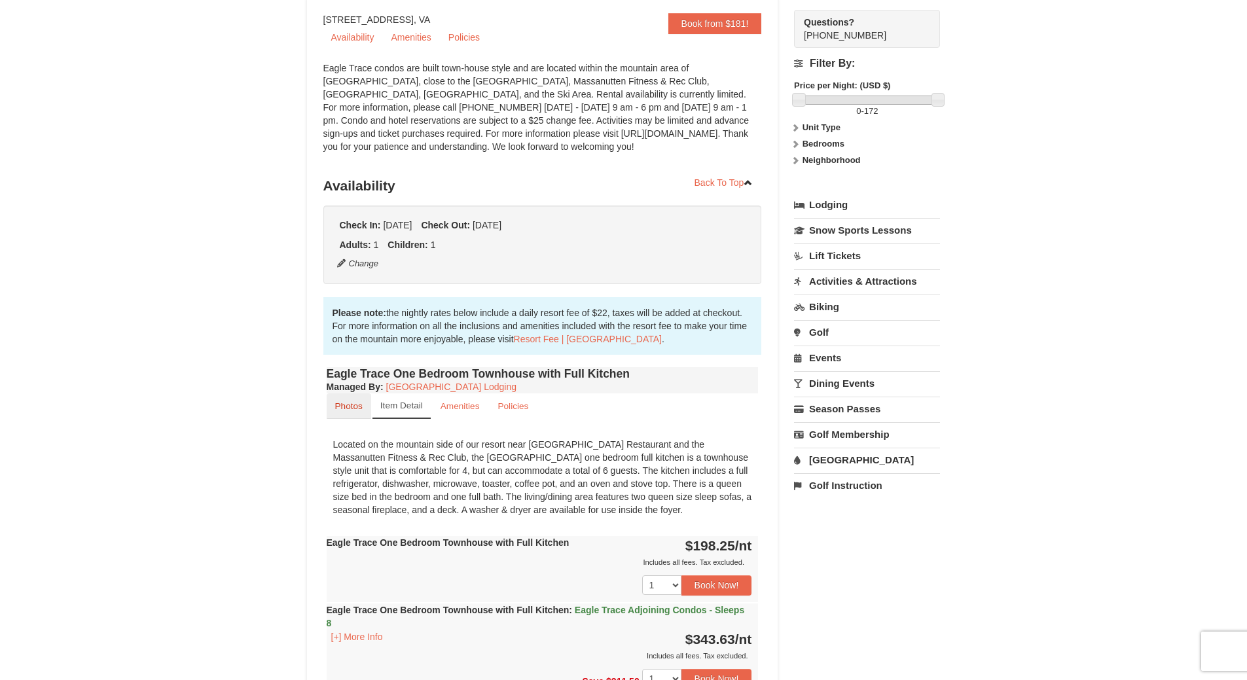
click at [350, 406] on small "Photos" at bounding box center [348, 406] width 27 height 10
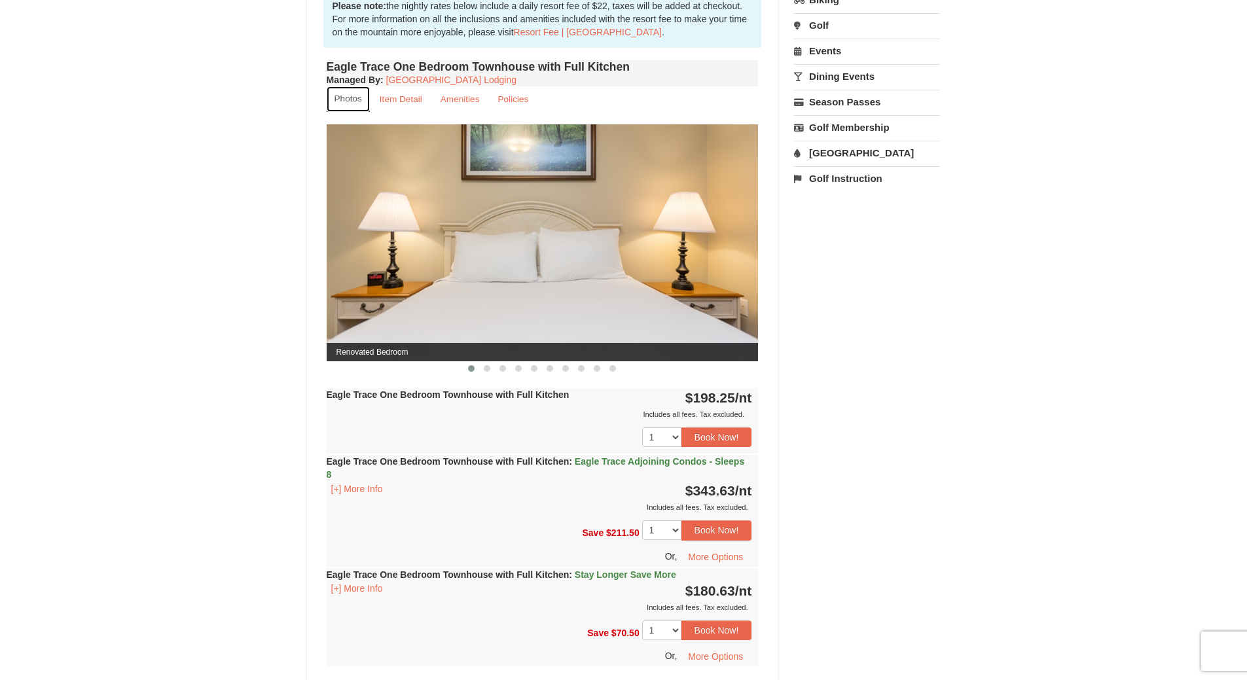
scroll to position [458, 0]
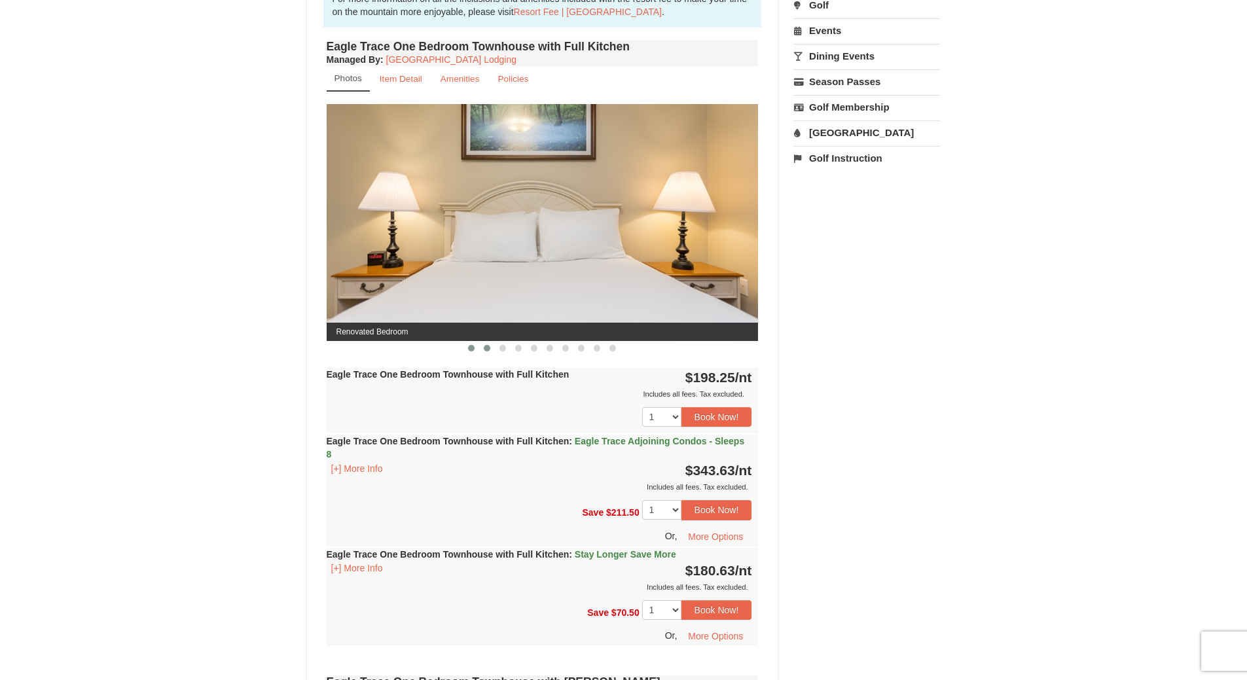
click at [483, 351] on button at bounding box center [487, 348] width 16 height 13
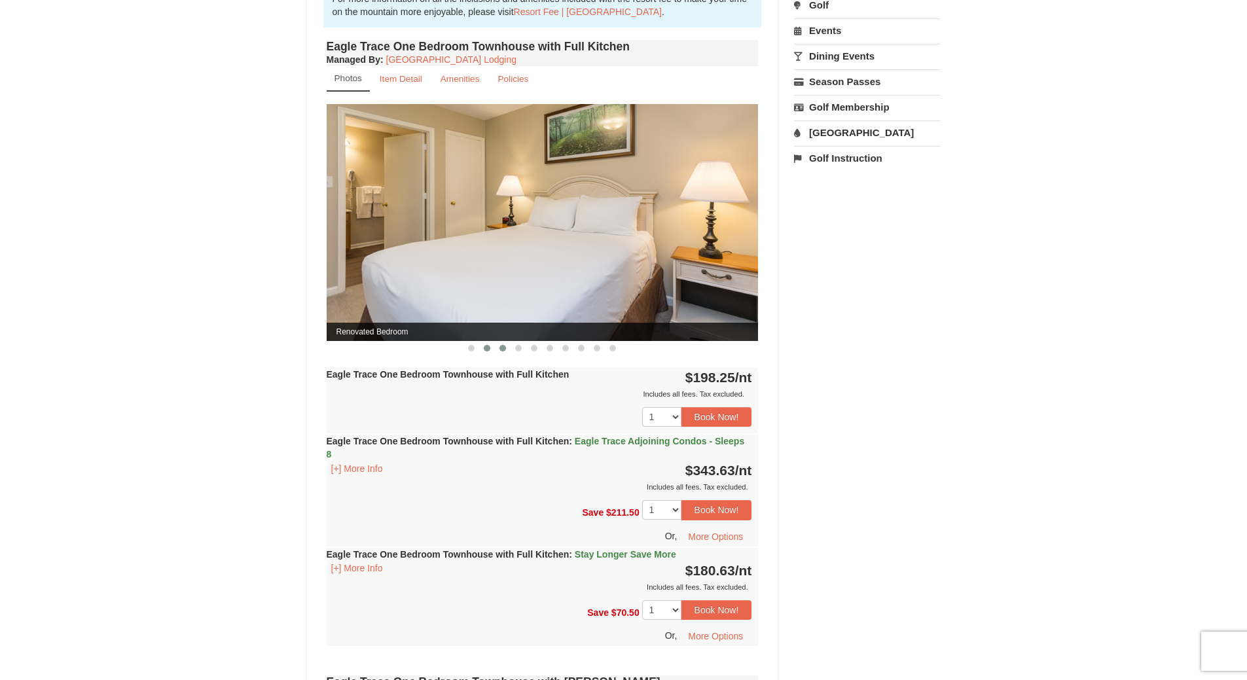
click at [501, 348] on span at bounding box center [502, 348] width 7 height 7
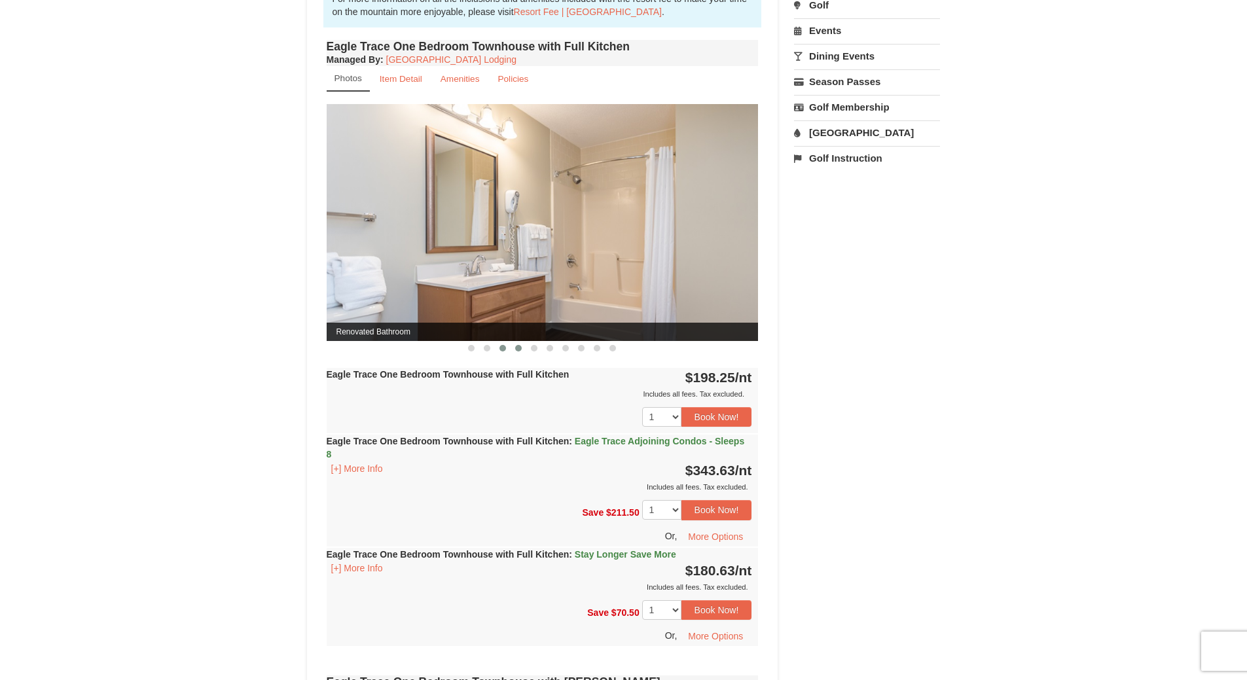
click at [522, 346] on button at bounding box center [519, 348] width 16 height 13
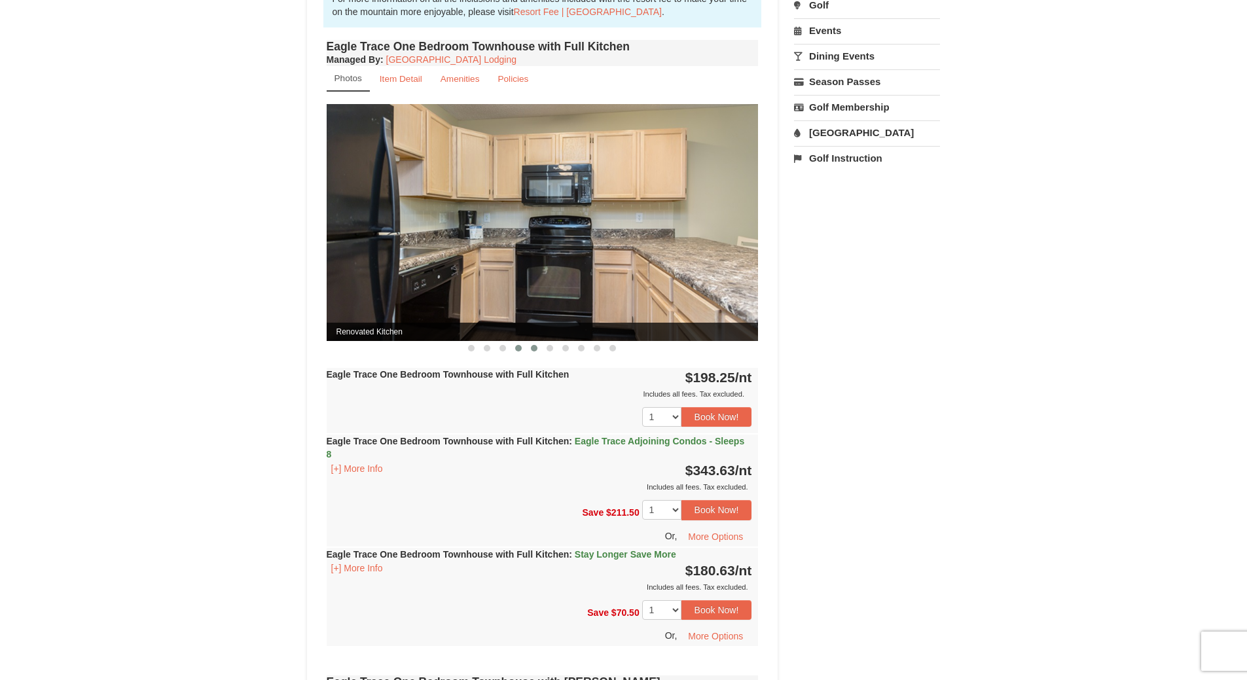
click at [535, 350] on span at bounding box center [534, 348] width 7 height 7
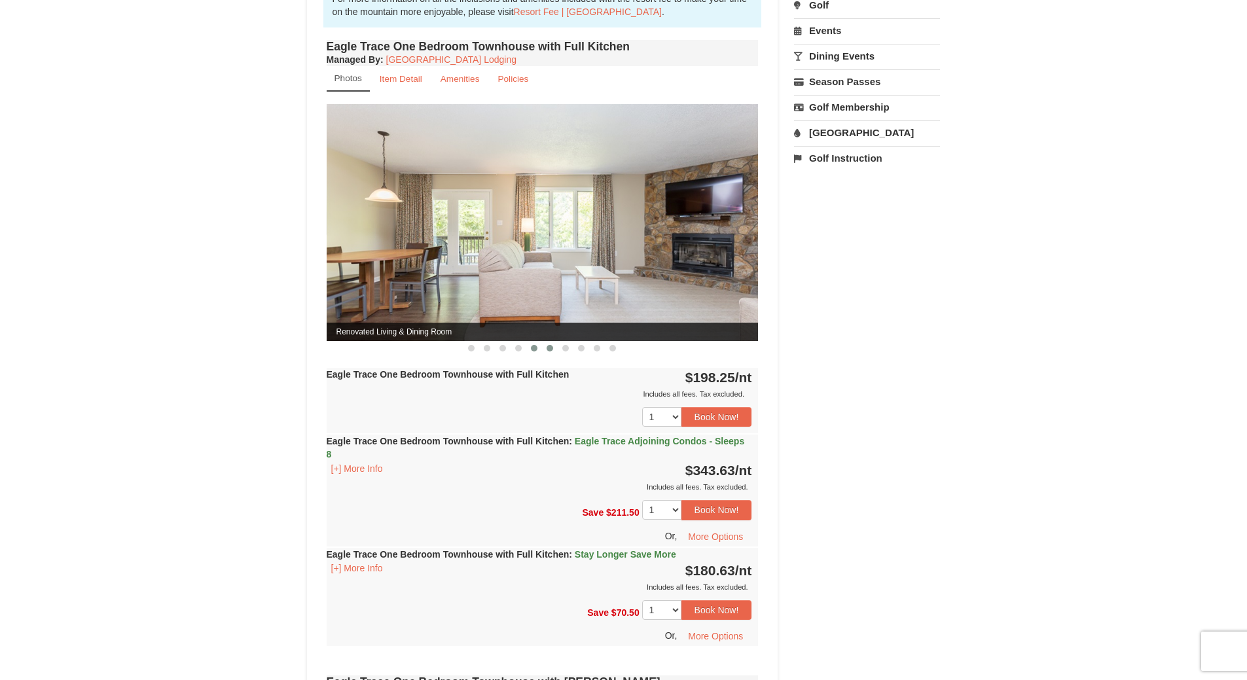
click at [550, 350] on span at bounding box center [550, 348] width 7 height 7
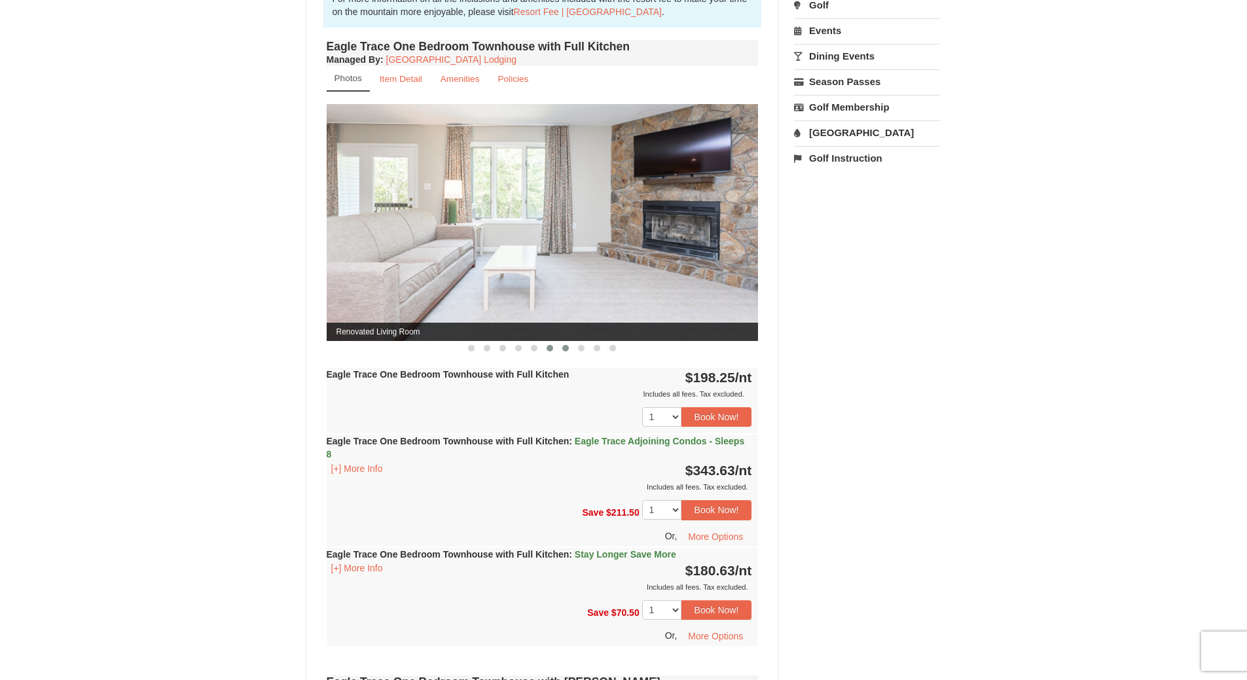
click at [564, 350] on span at bounding box center [565, 348] width 7 height 7
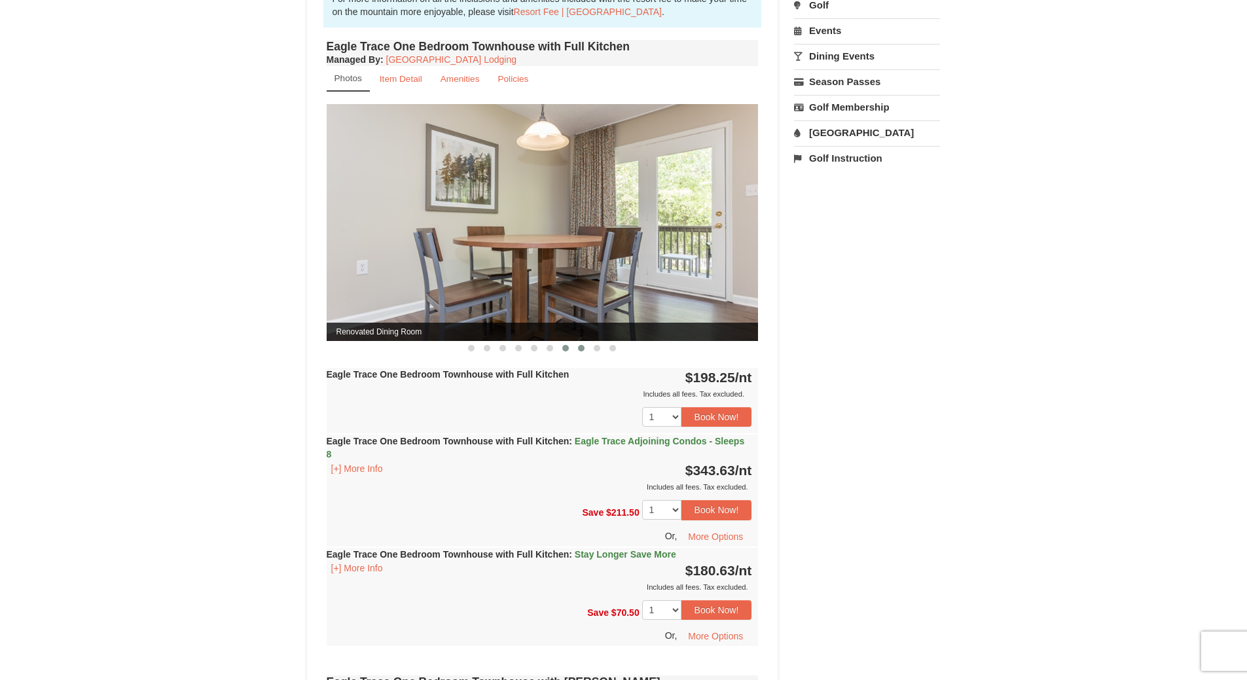
click at [581, 347] on span at bounding box center [581, 348] width 7 height 7
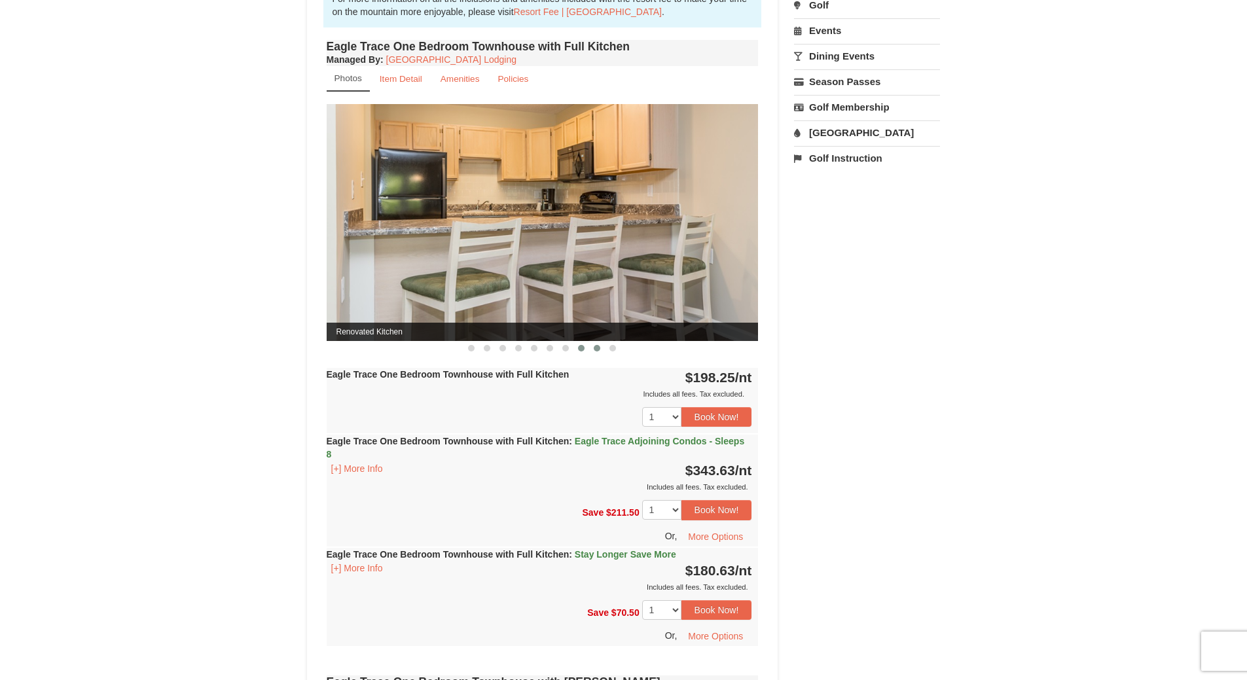
click at [598, 350] on span at bounding box center [597, 348] width 7 height 7
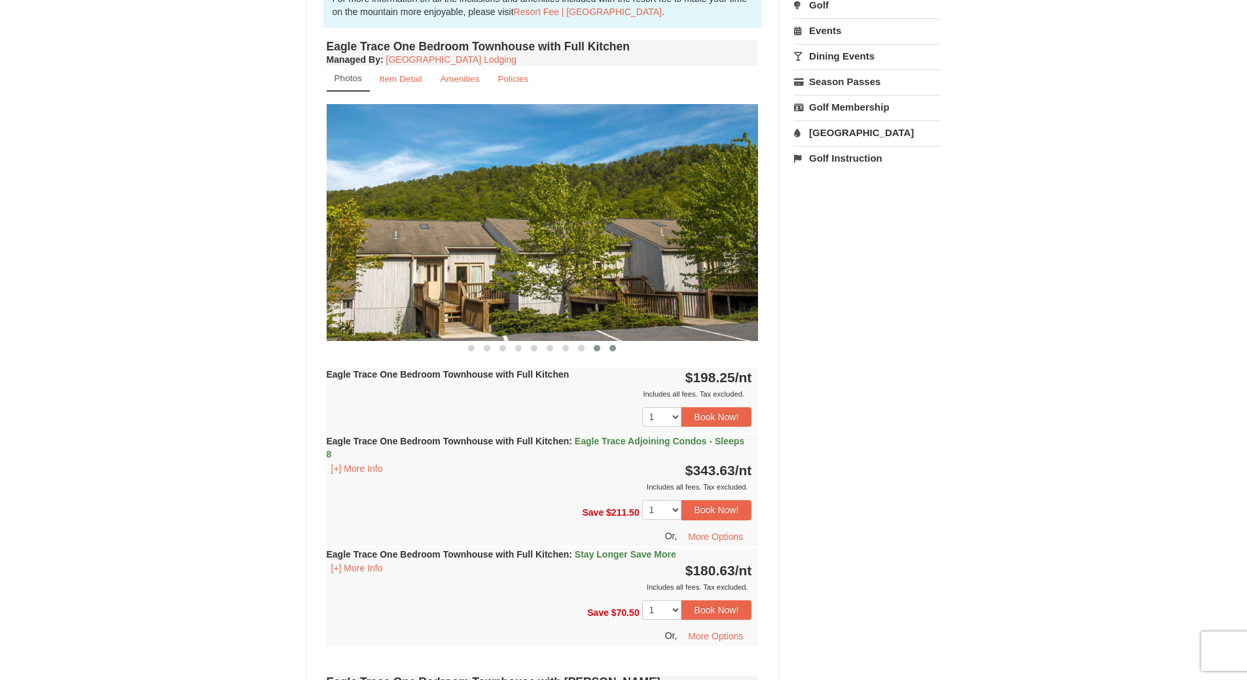
click at [611, 350] on span at bounding box center [612, 348] width 7 height 7
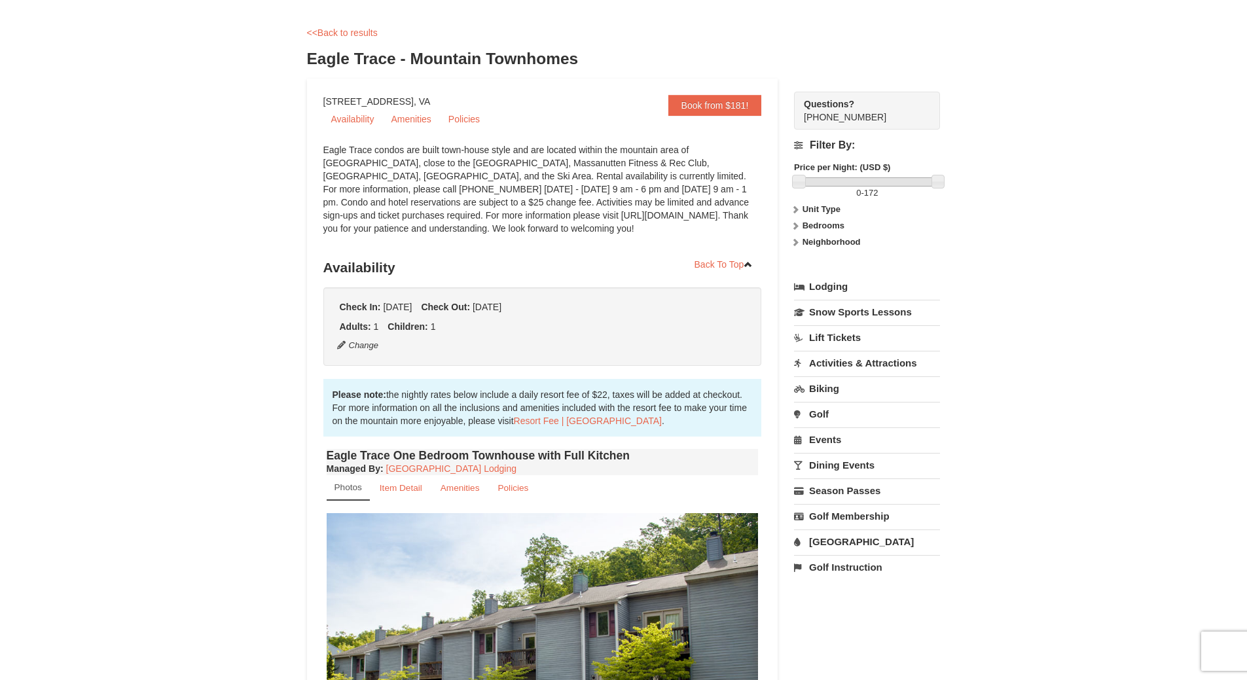
scroll to position [0, 0]
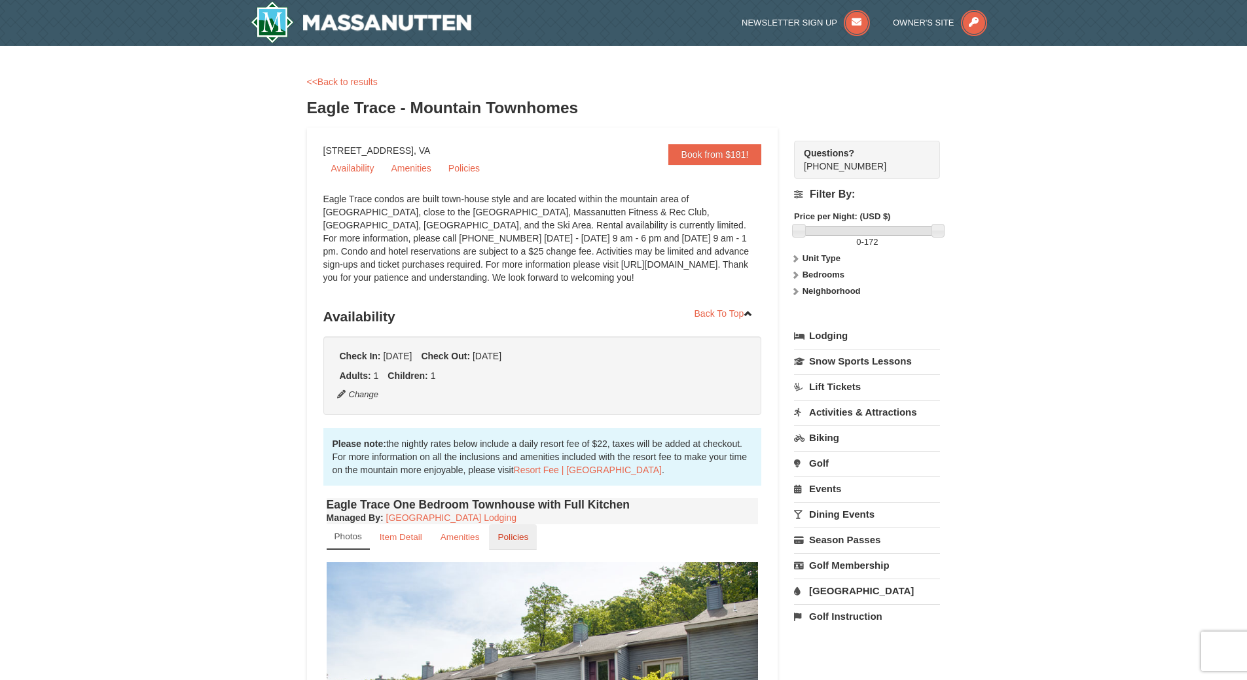
click at [504, 535] on small "Policies" at bounding box center [512, 537] width 31 height 10
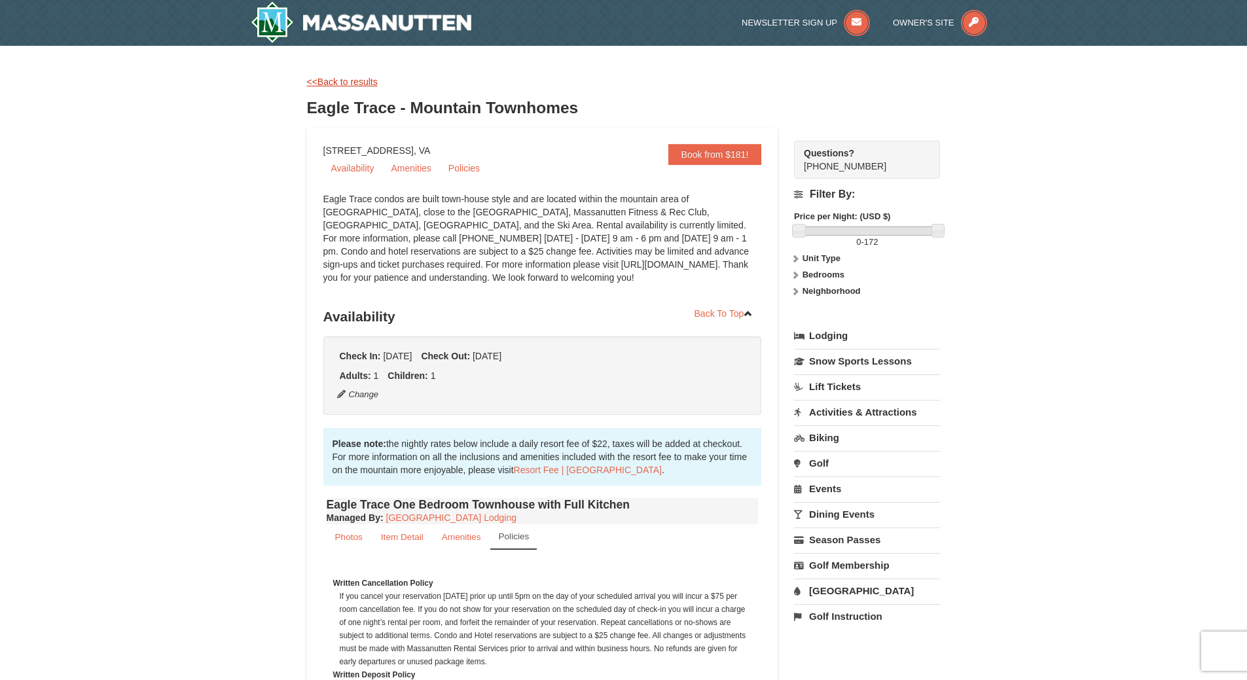
click at [346, 78] on link "<<Back to results" at bounding box center [342, 82] width 71 height 10
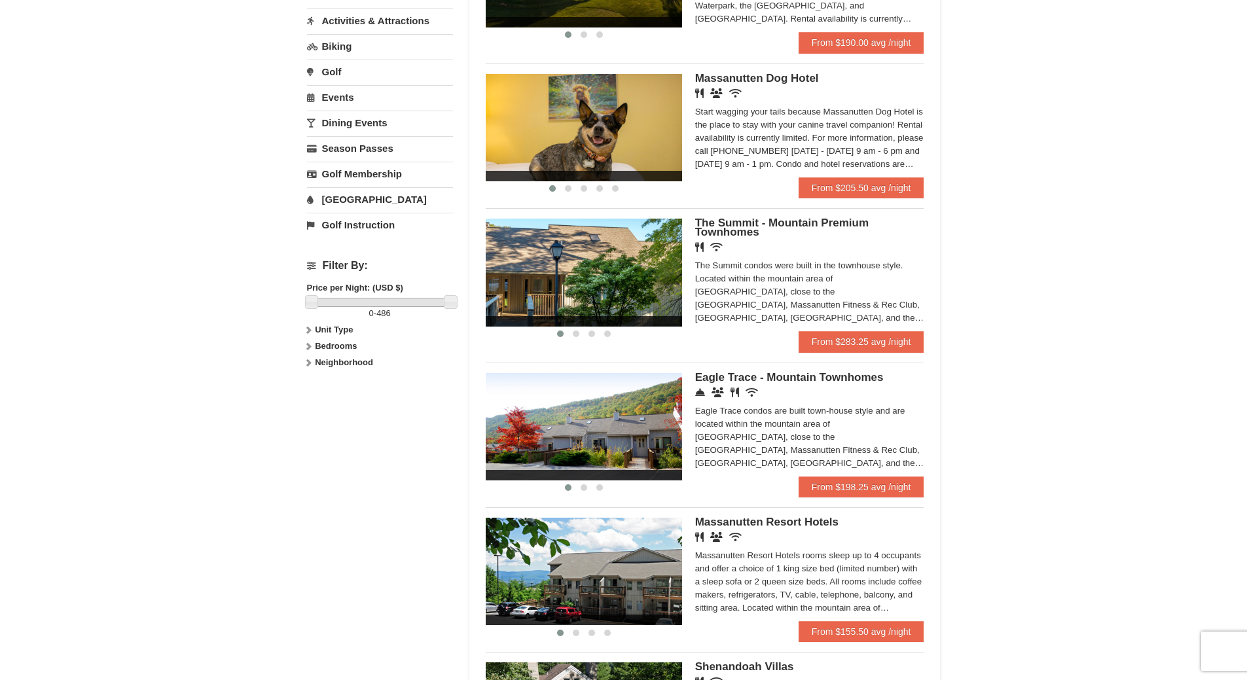
scroll to position [327, 0]
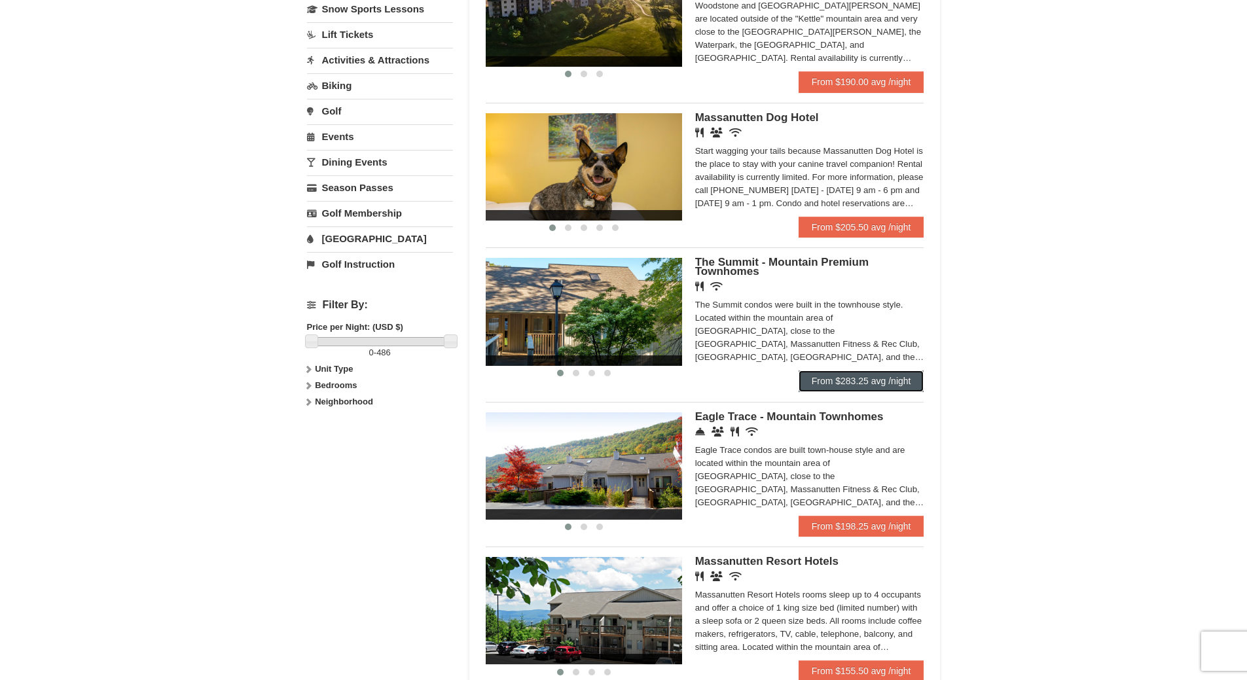
click at [870, 382] on link "From $283.25 avg /night" at bounding box center [862, 380] width 126 height 21
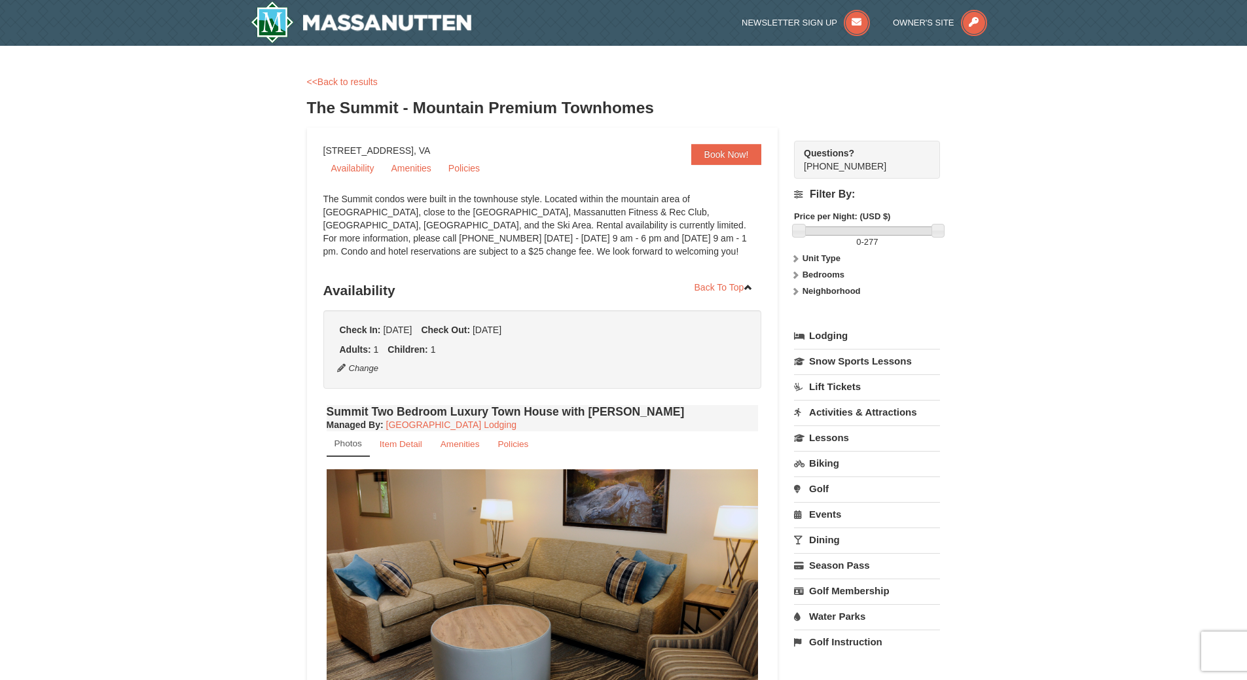
select select "9"
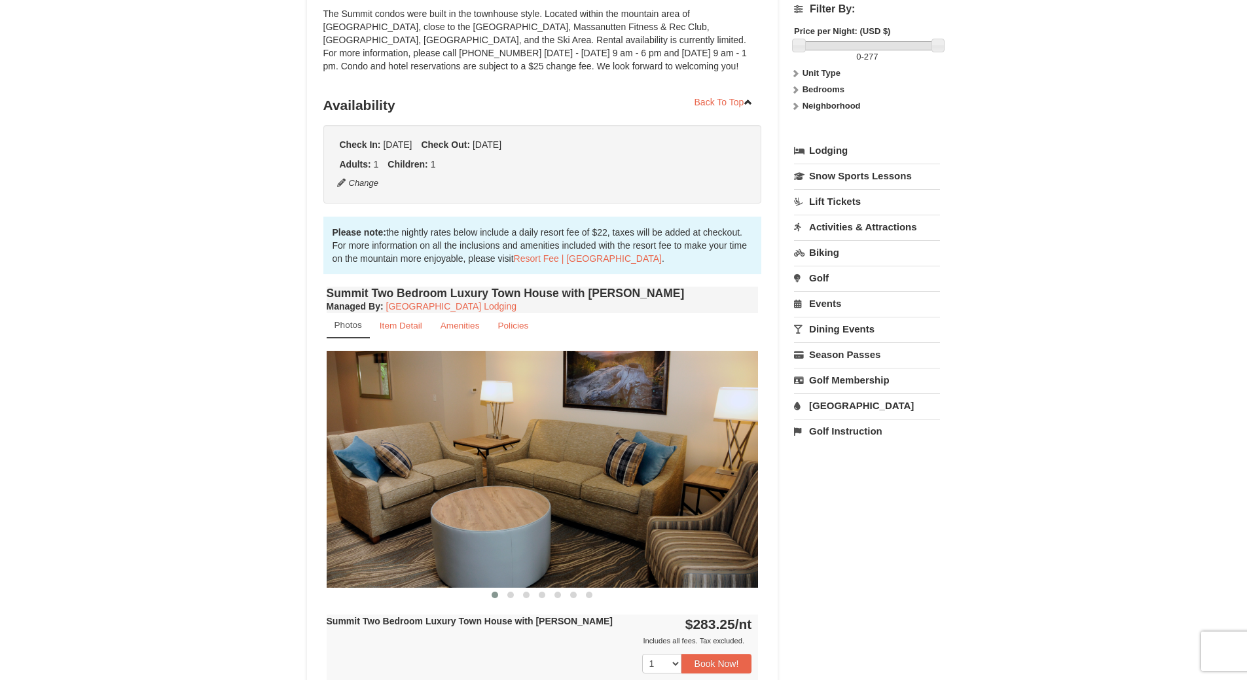
scroll to position [196, 0]
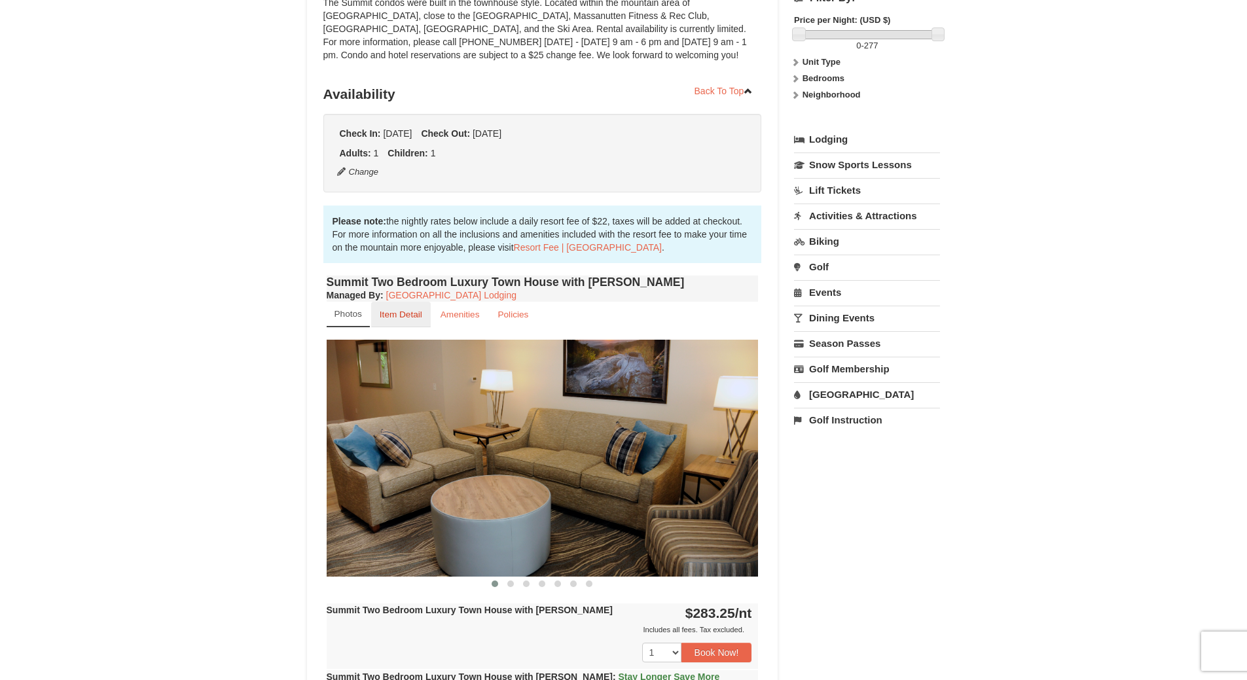
click at [408, 315] on small "Item Detail" at bounding box center [401, 315] width 43 height 10
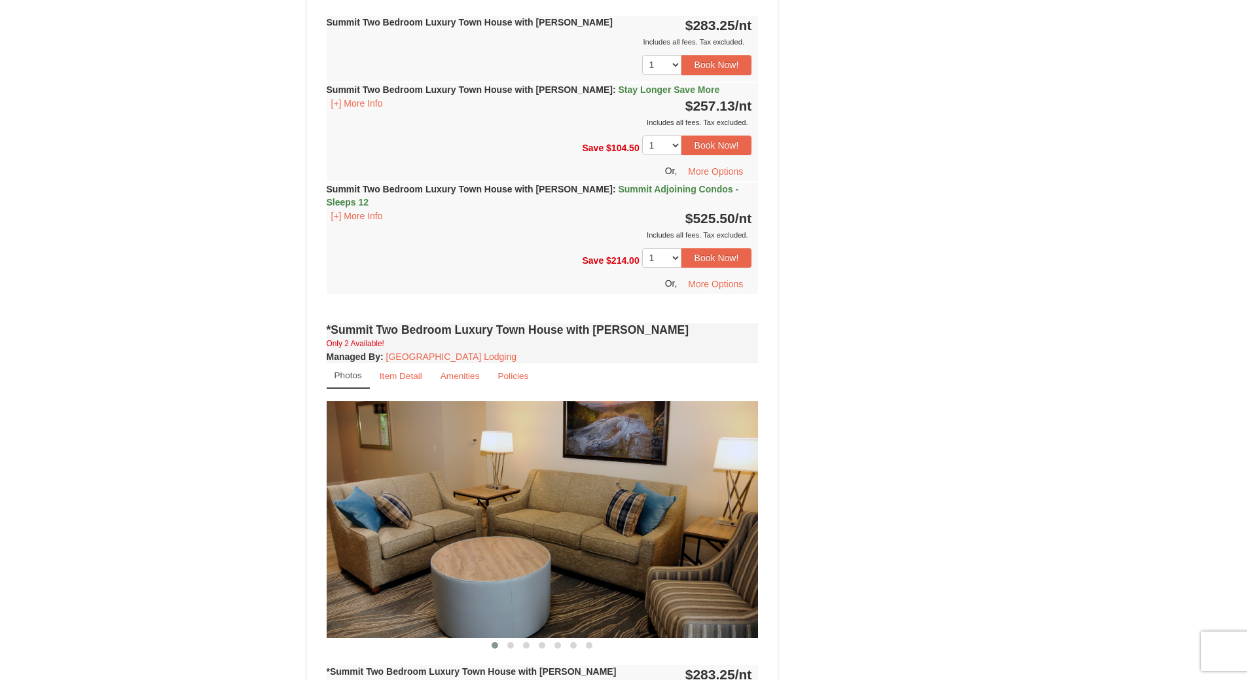
scroll to position [655, 0]
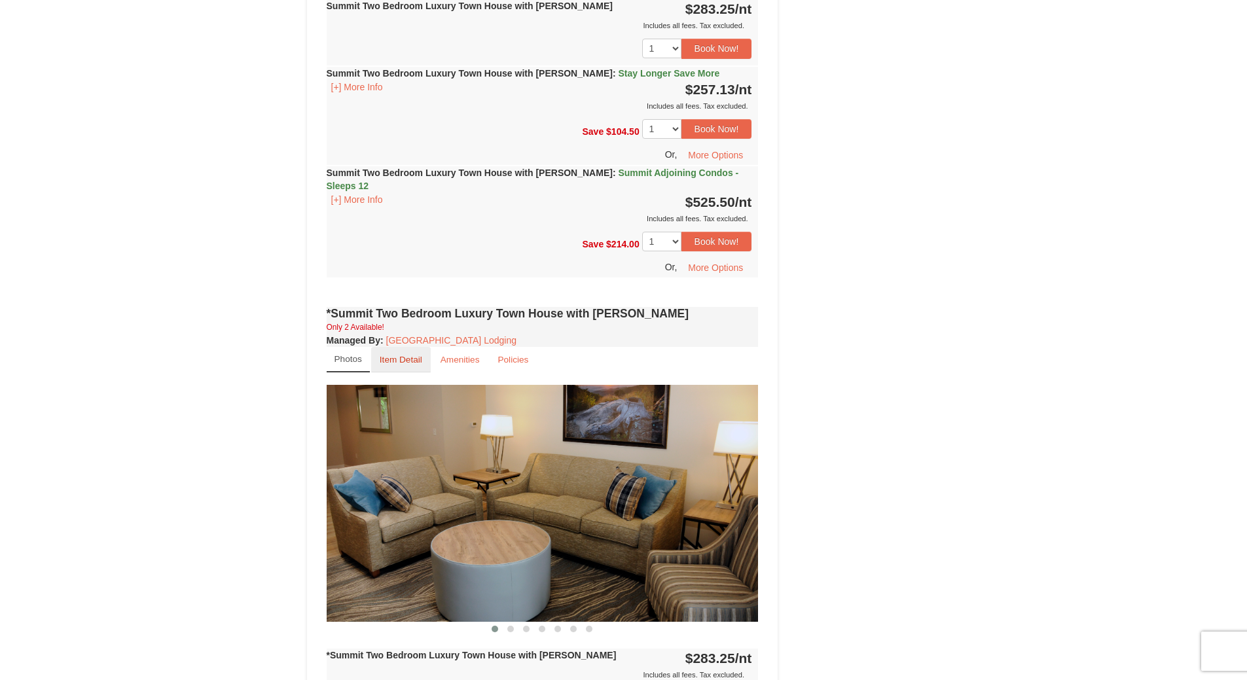
click at [382, 355] on small "Item Detail" at bounding box center [401, 360] width 43 height 10
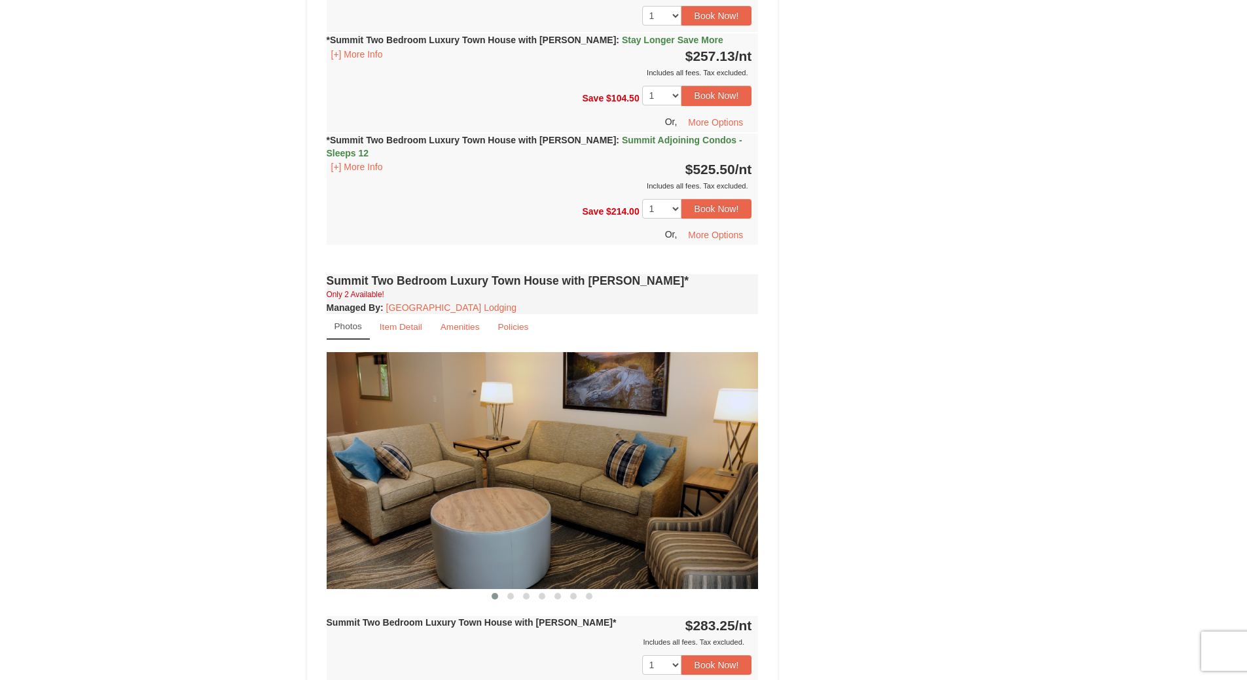
scroll to position [1244, 0]
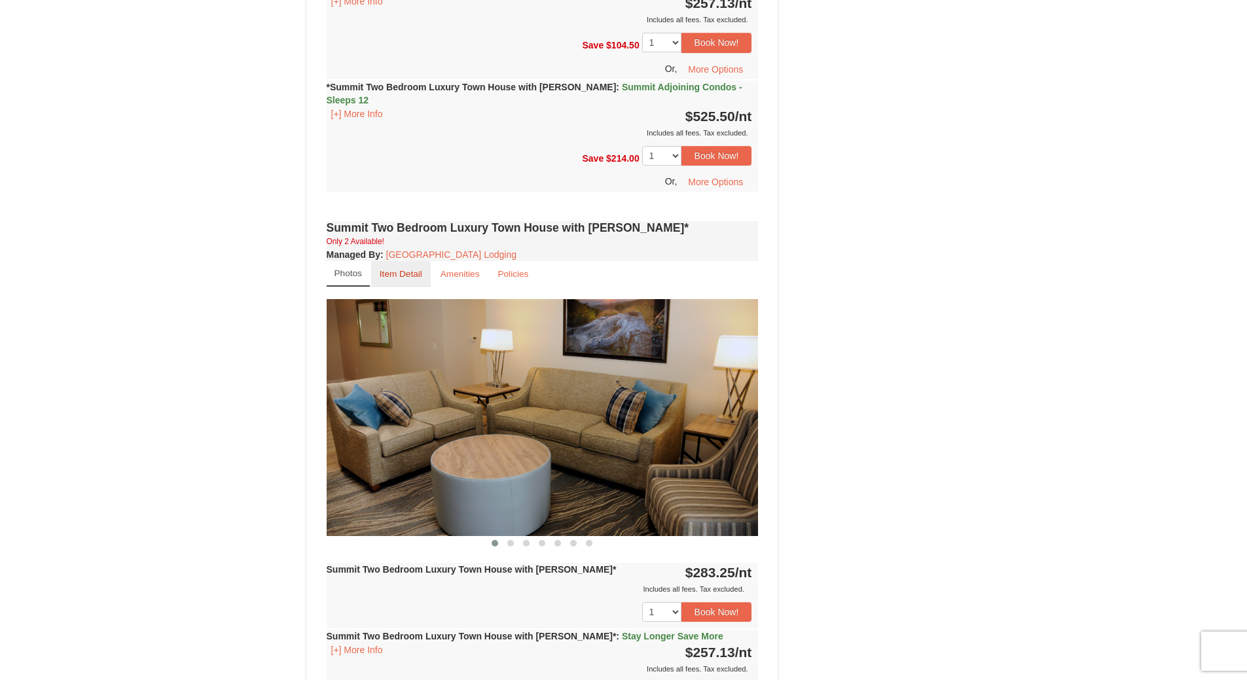
click at [404, 269] on small "Item Detail" at bounding box center [401, 274] width 43 height 10
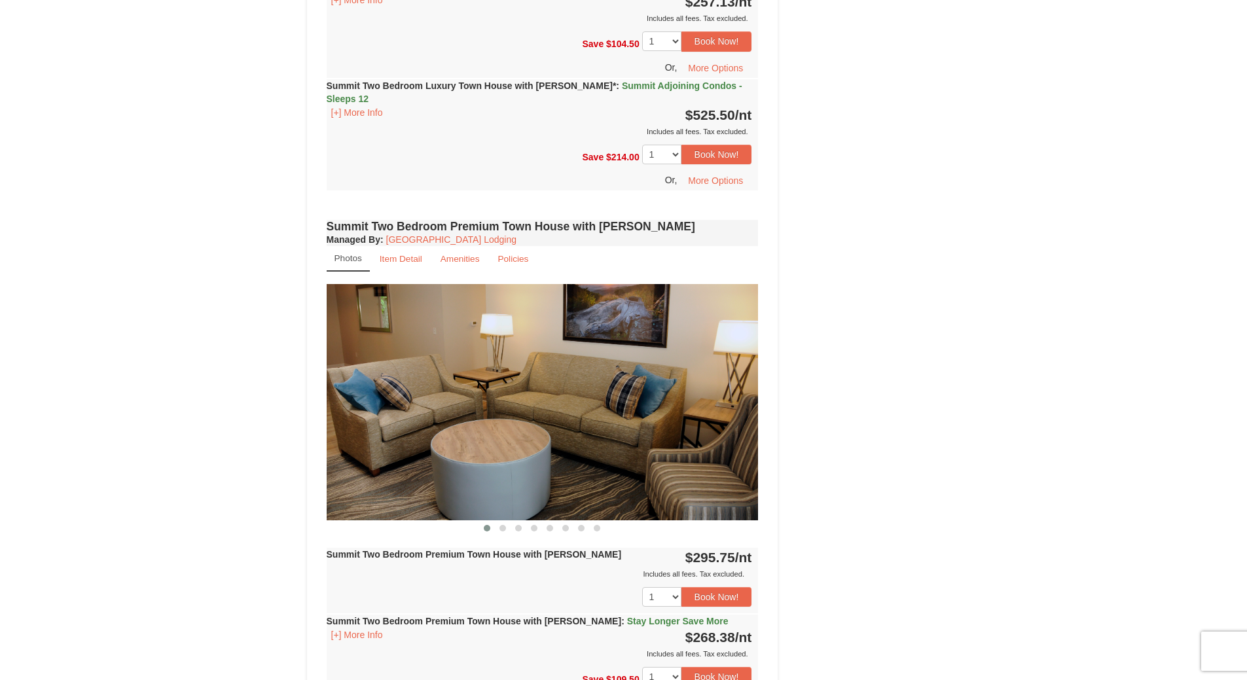
scroll to position [1767, 0]
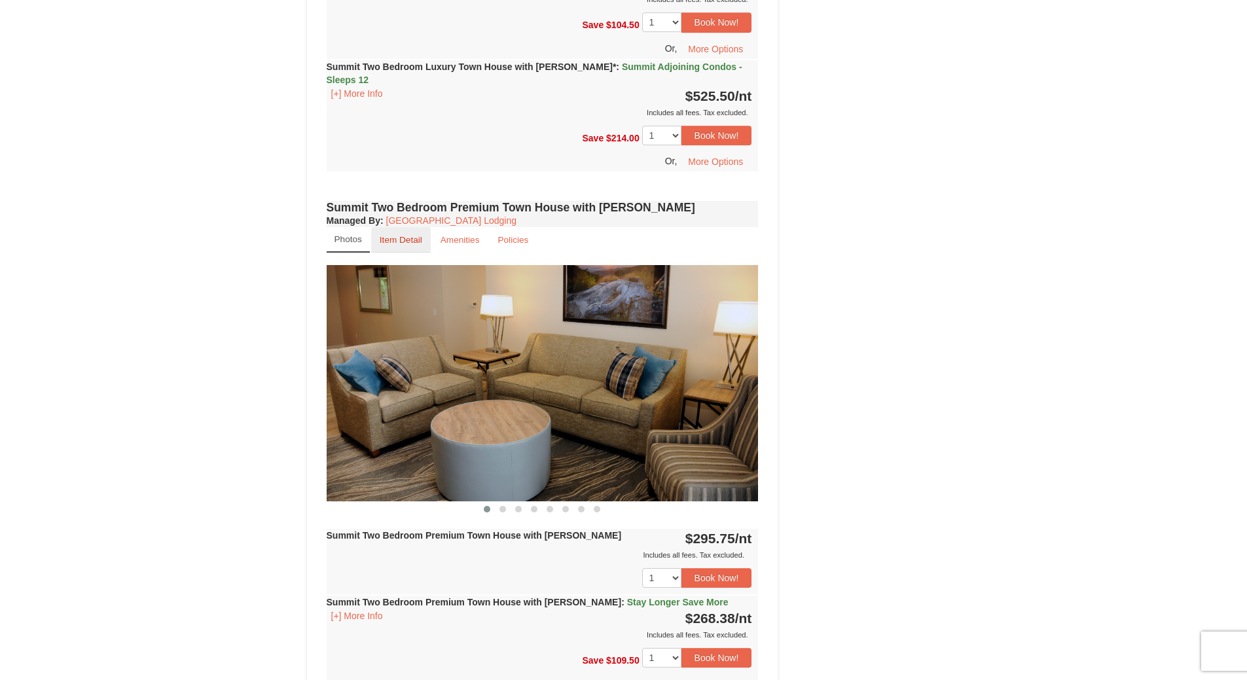
click at [401, 235] on small "Item Detail" at bounding box center [401, 240] width 43 height 10
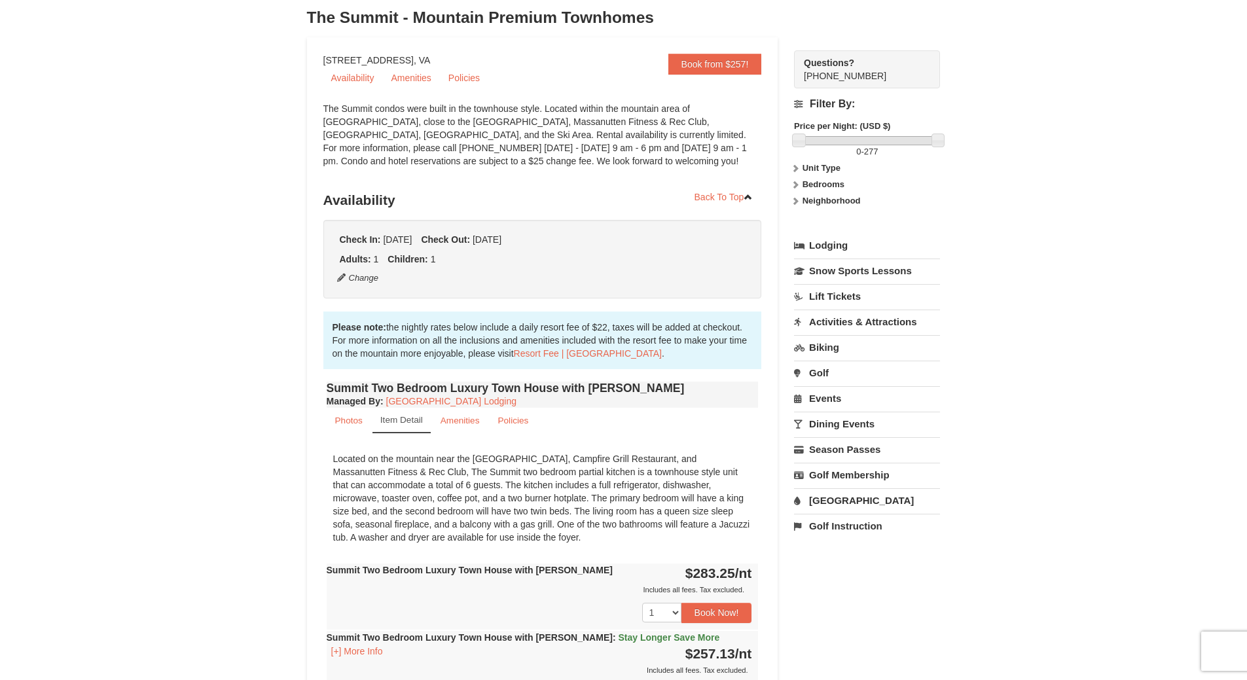
scroll to position [0, 0]
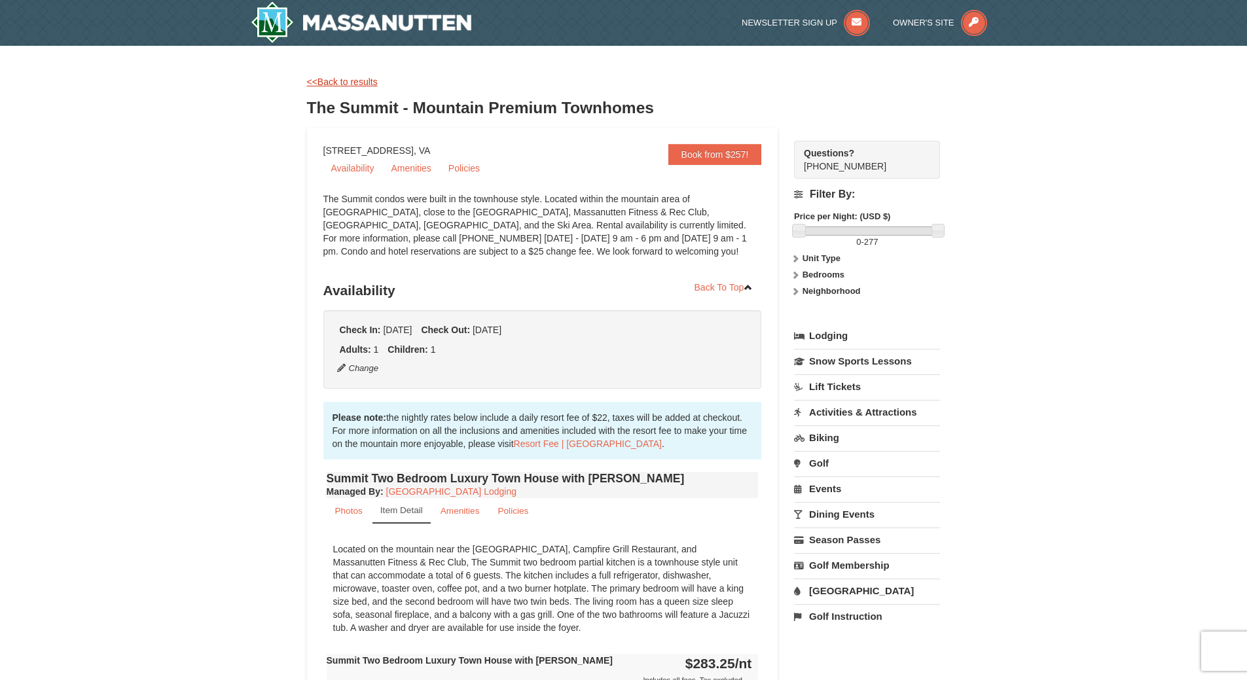
click at [342, 84] on link "<<Back to results" at bounding box center [342, 82] width 71 height 10
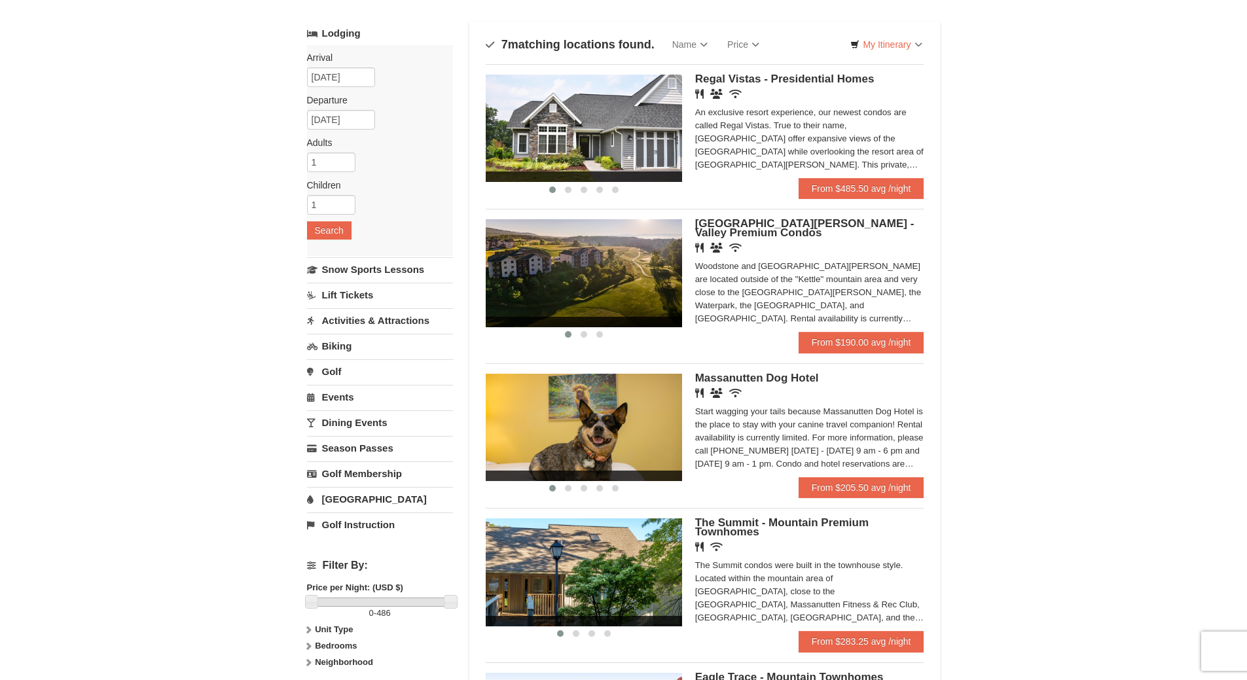
scroll to position [65, 0]
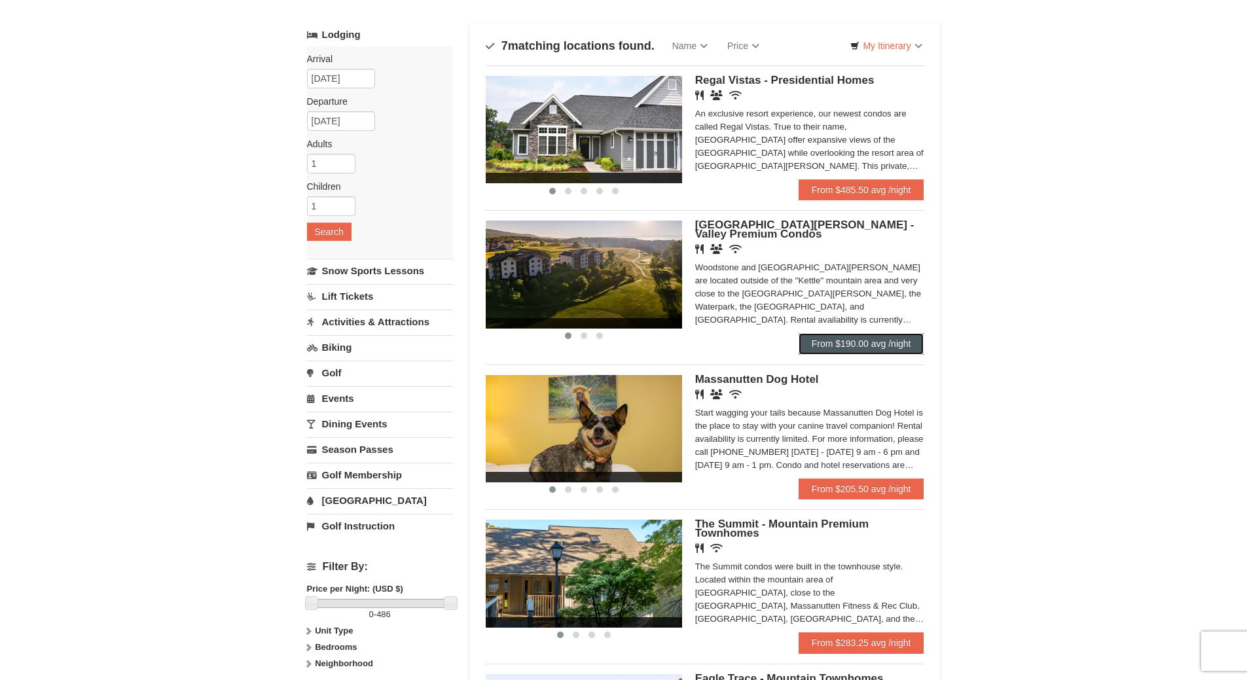
click at [878, 340] on link "From $190.00 avg /night" at bounding box center [862, 343] width 126 height 21
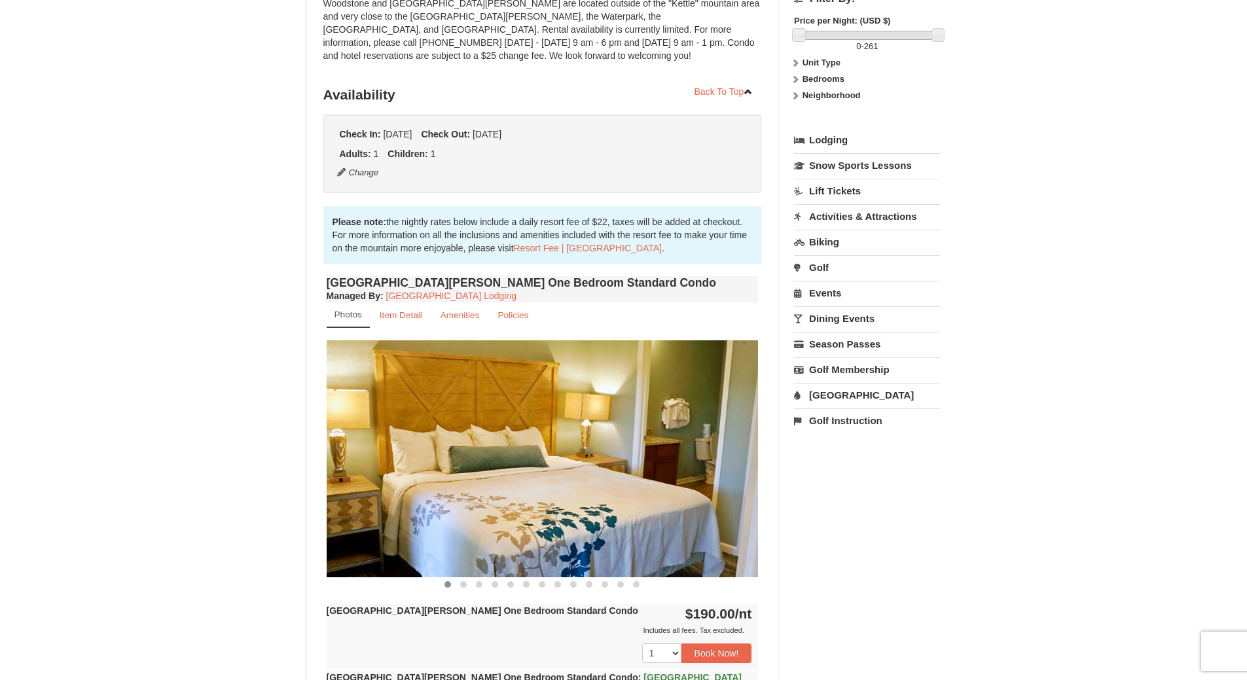
scroll to position [196, 0]
click at [399, 310] on small "Item Detail" at bounding box center [401, 315] width 43 height 10
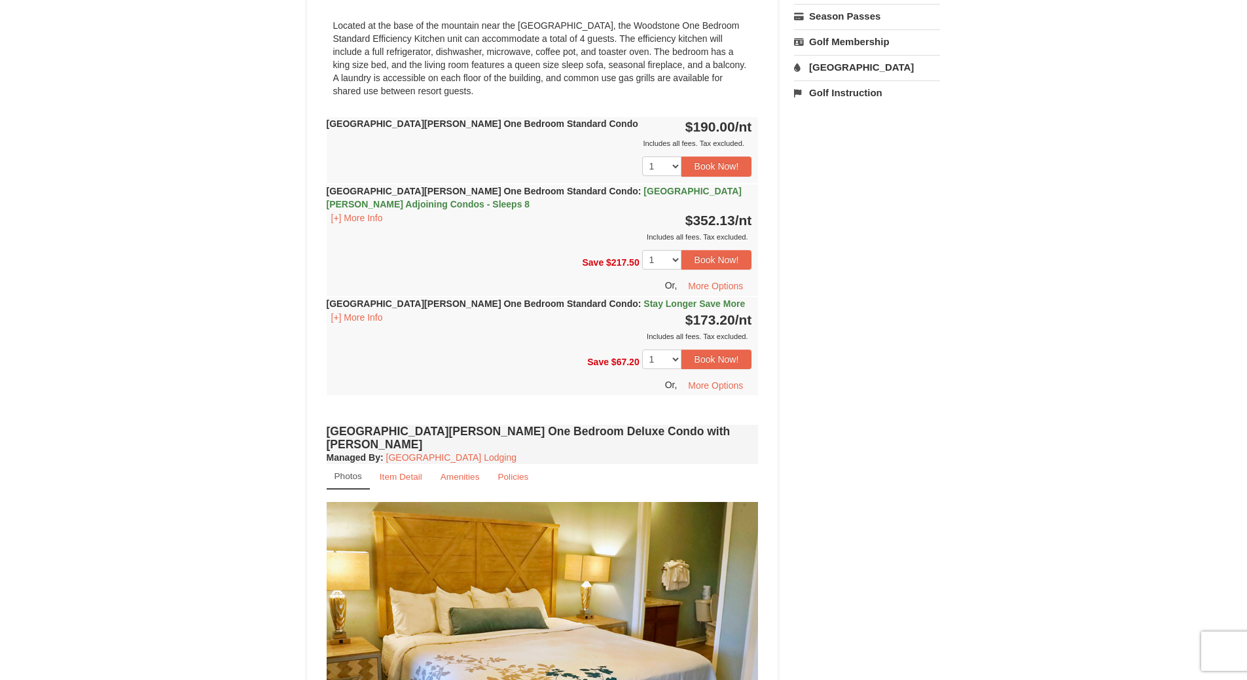
scroll to position [720, 0]
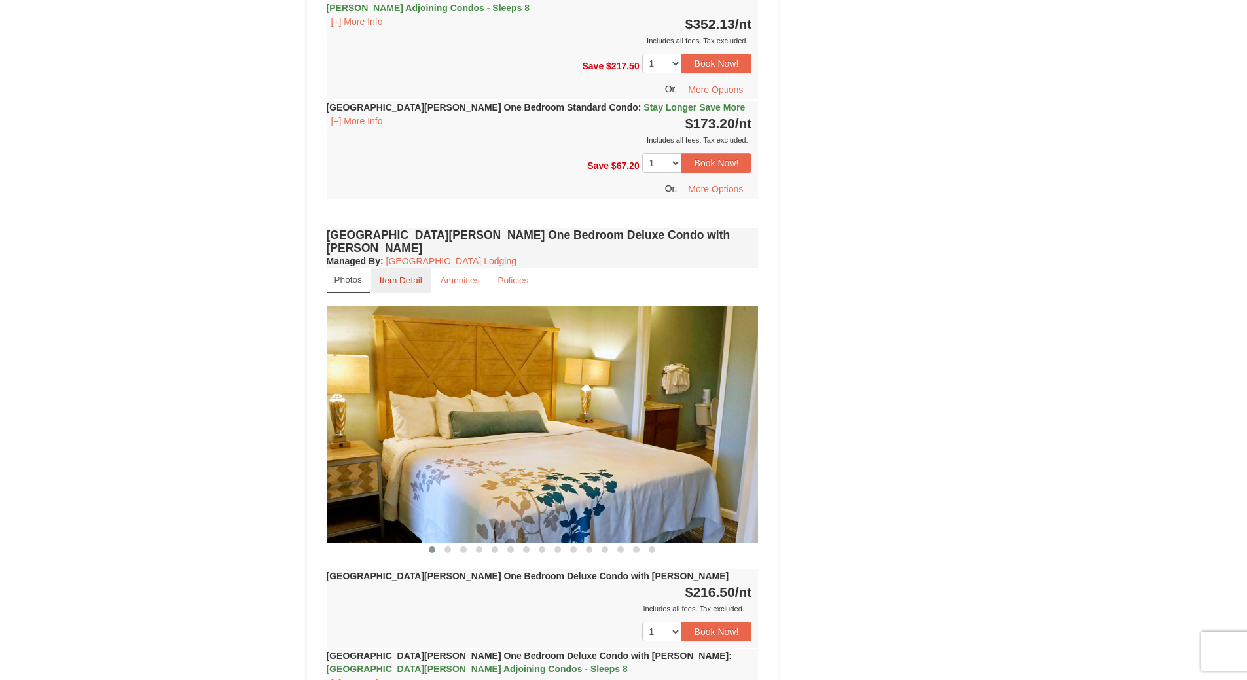
click at [396, 276] on small "Item Detail" at bounding box center [401, 281] width 43 height 10
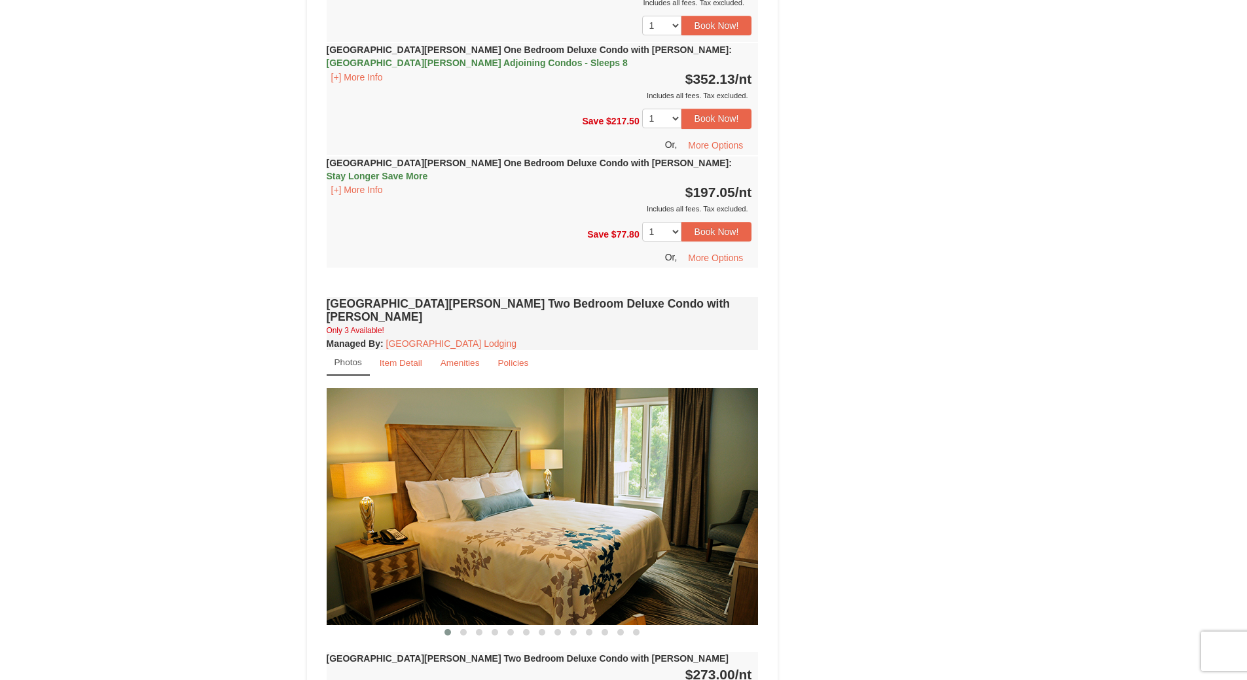
scroll to position [1244, 0]
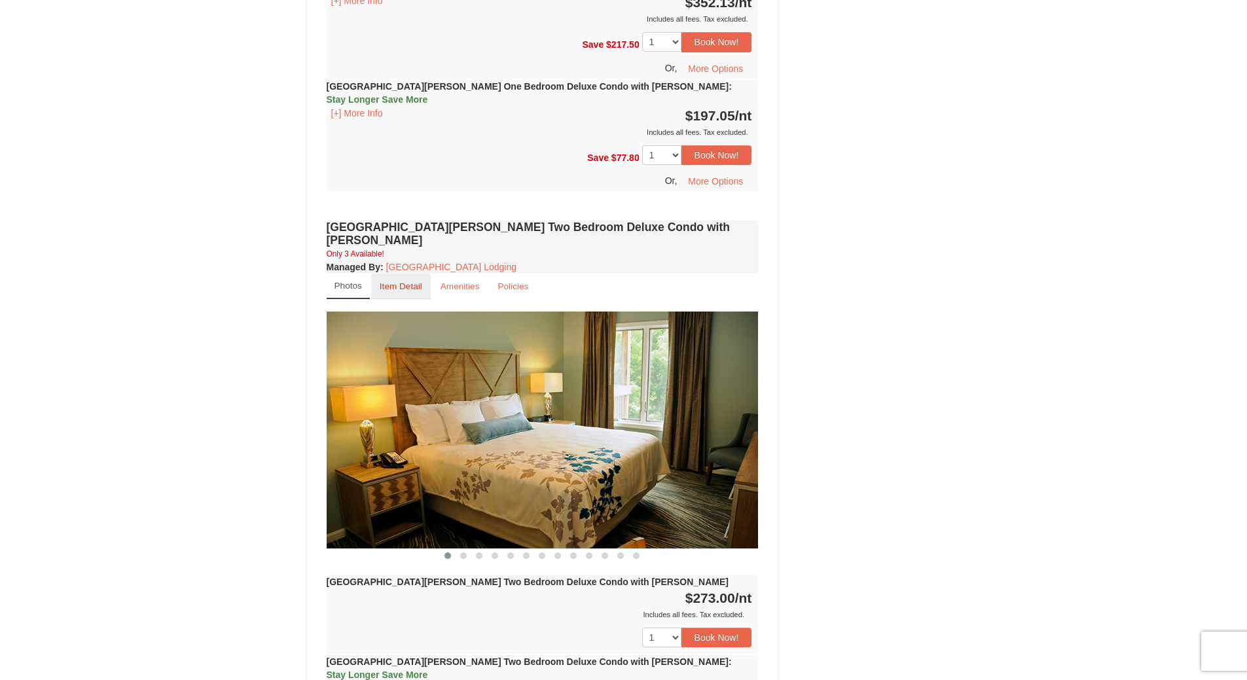
click at [397, 281] on small "Item Detail" at bounding box center [401, 286] width 43 height 10
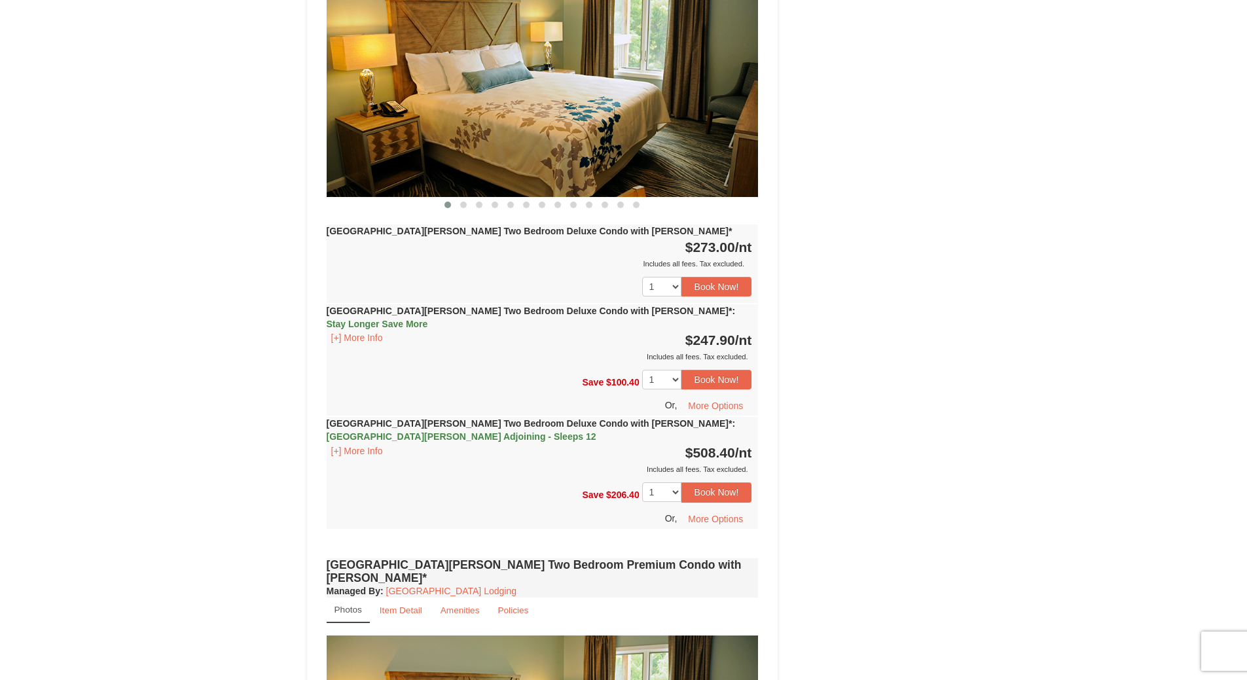
scroll to position [2291, 0]
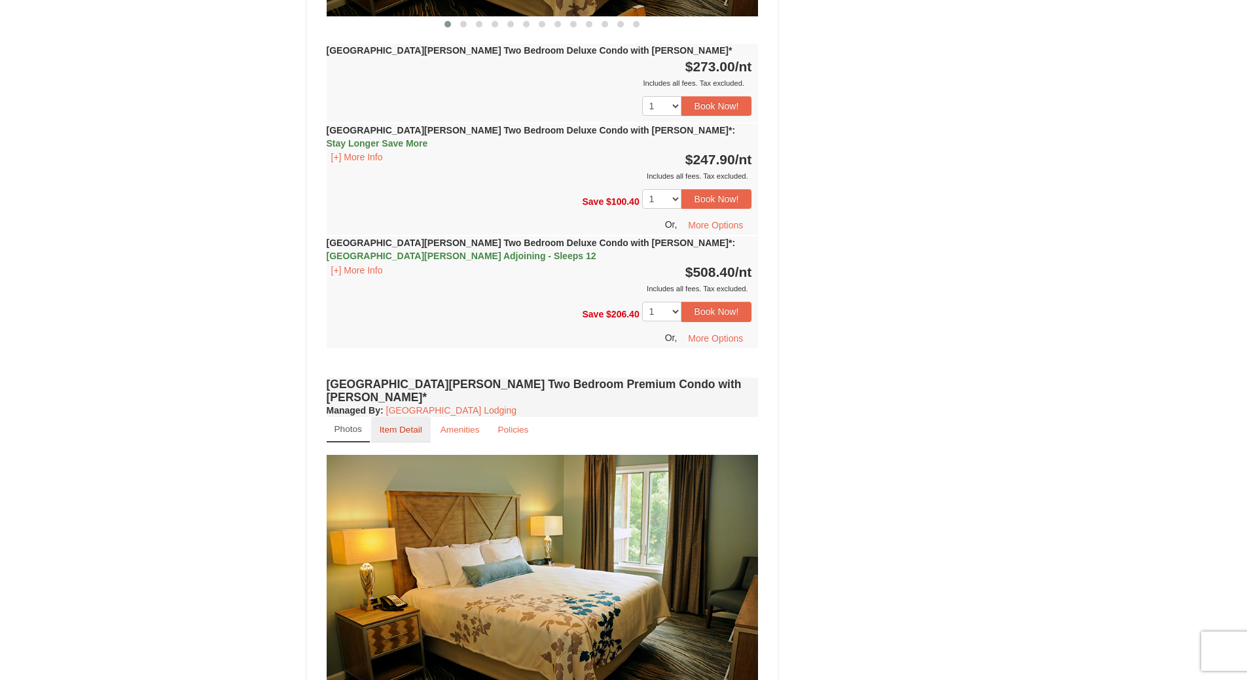
click at [400, 425] on small "Item Detail" at bounding box center [401, 430] width 43 height 10
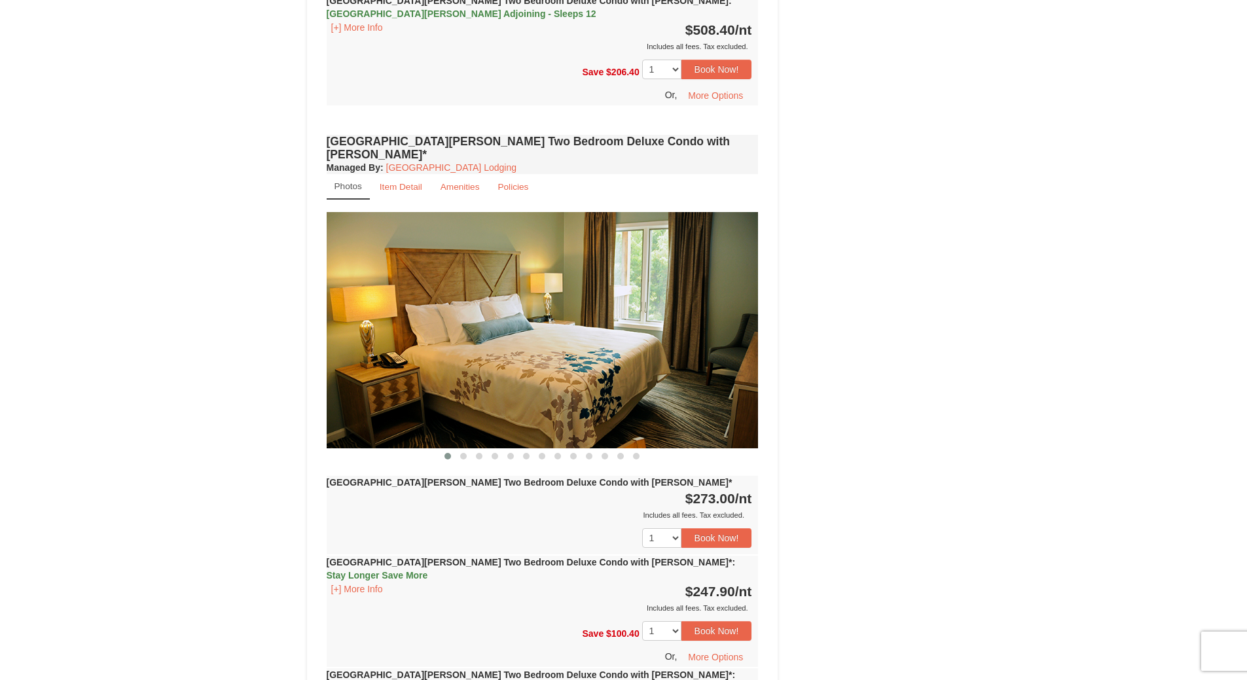
scroll to position [1850, 0]
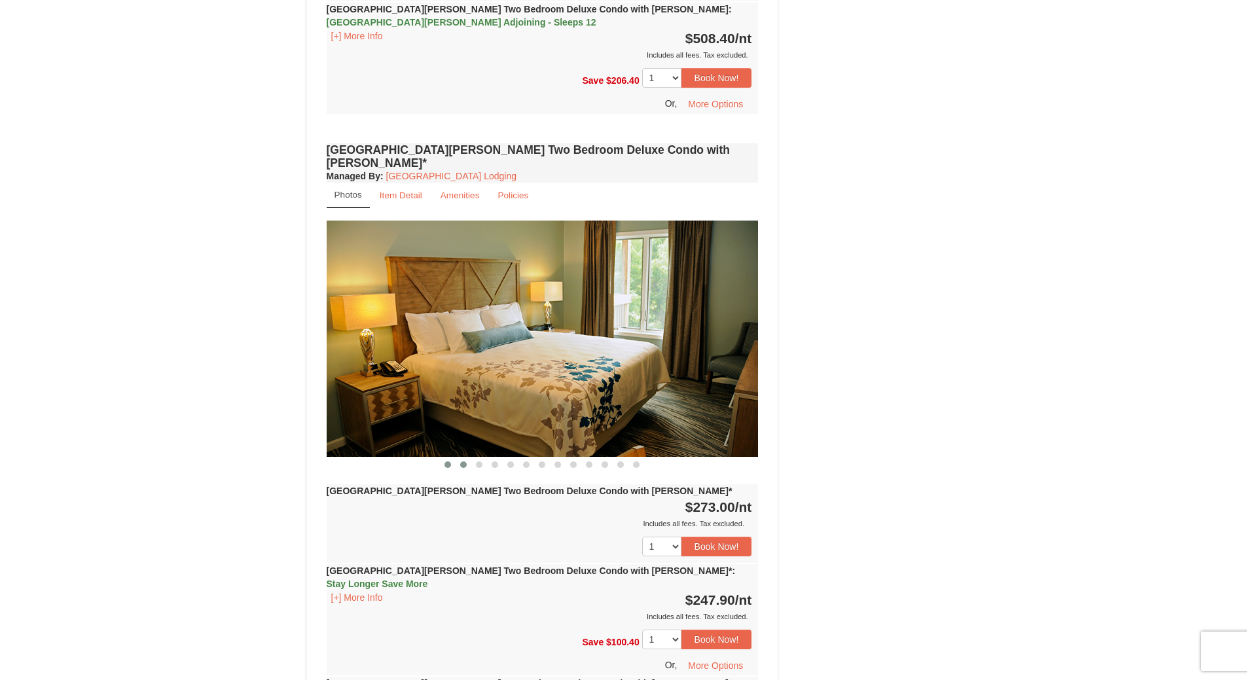
click at [460, 461] on span at bounding box center [463, 464] width 7 height 7
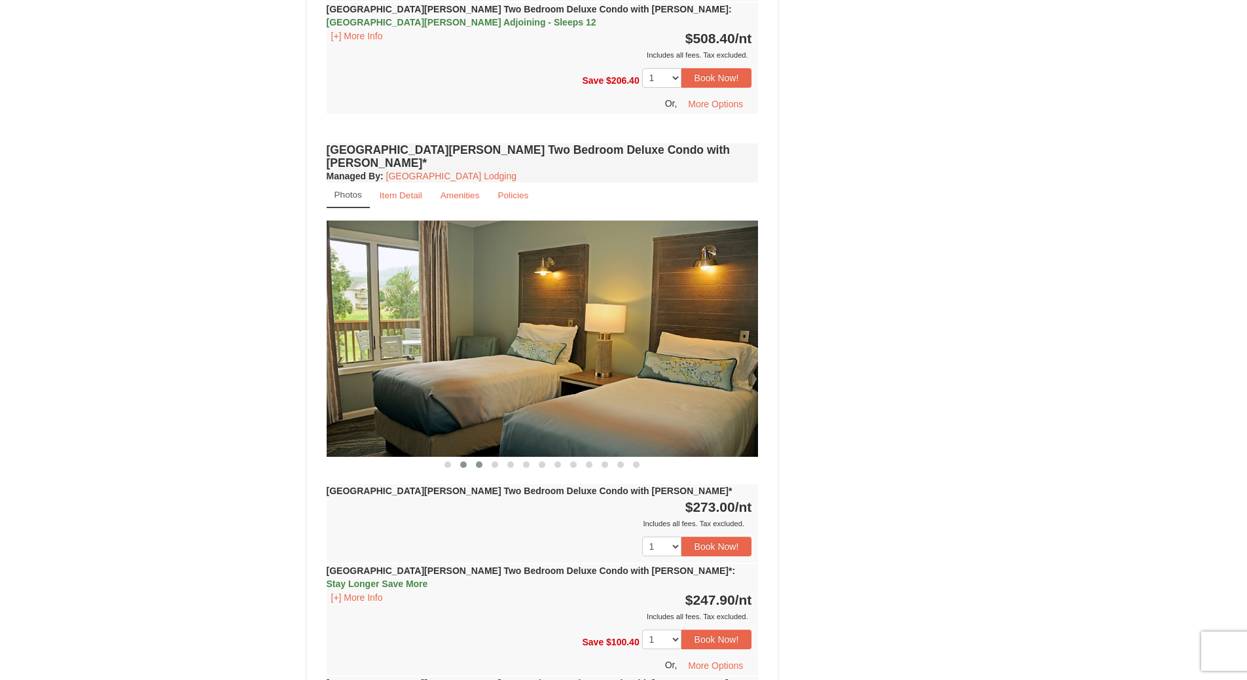
click at [478, 461] on span at bounding box center [479, 464] width 7 height 7
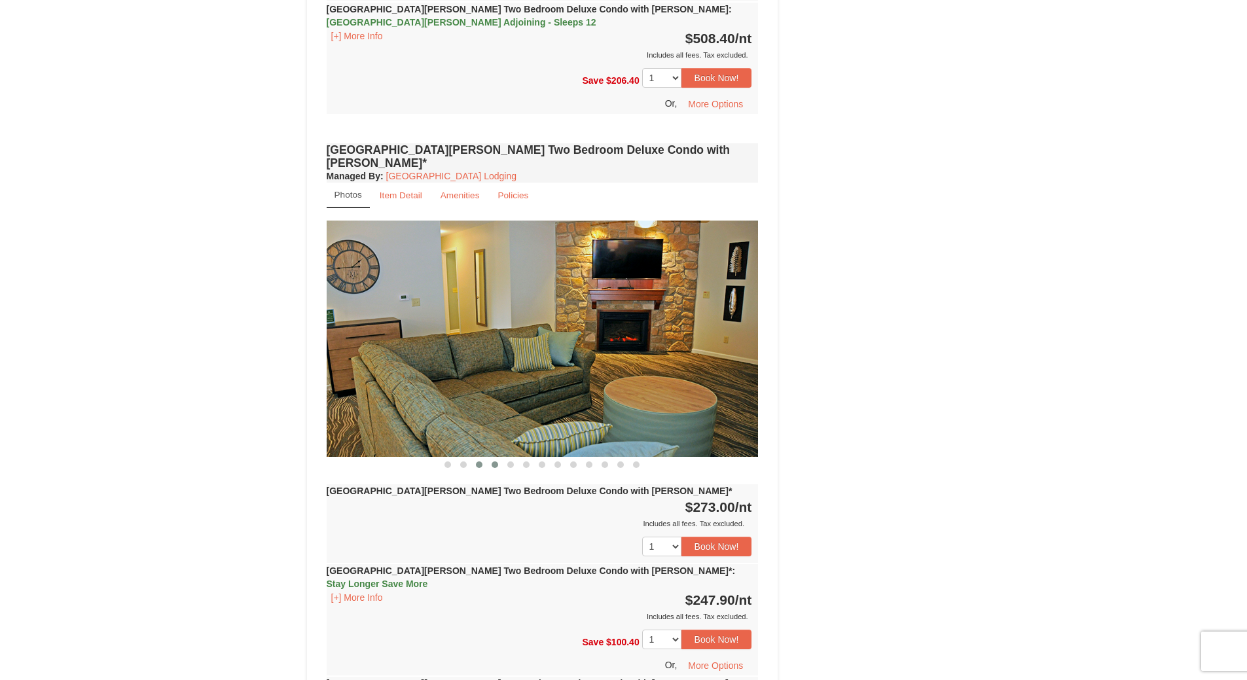
click at [493, 461] on span at bounding box center [495, 464] width 7 height 7
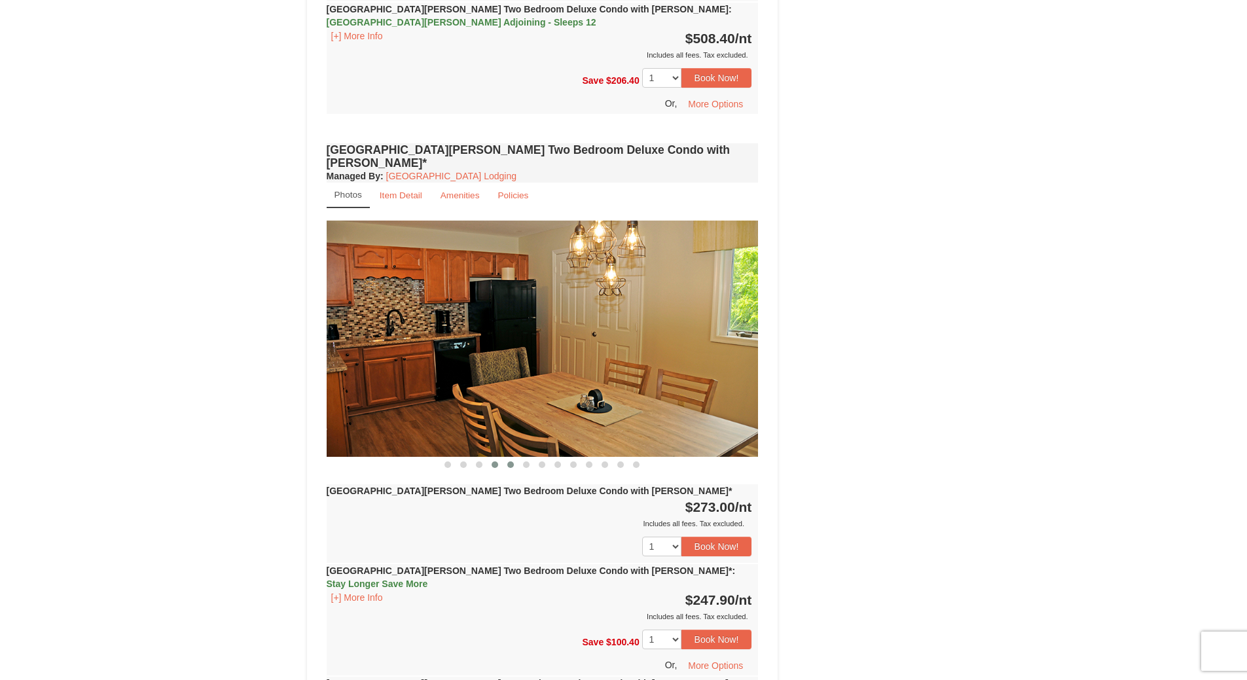
click at [509, 461] on span at bounding box center [510, 464] width 7 height 7
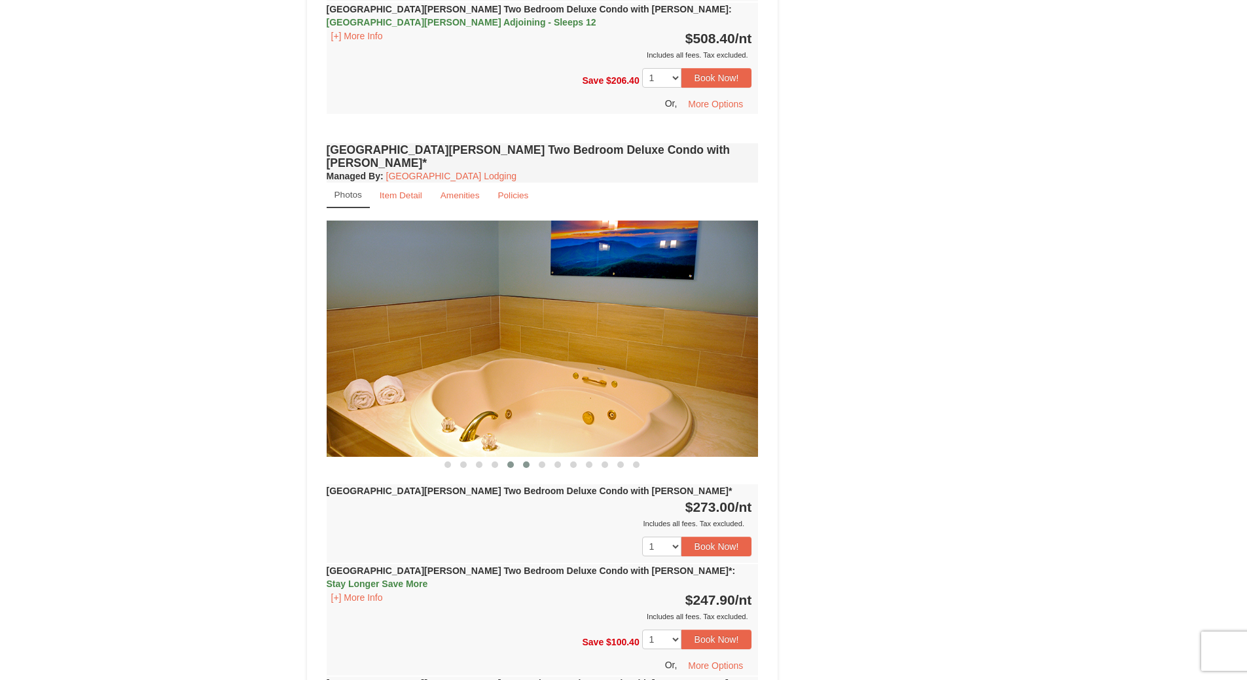
click at [527, 461] on span at bounding box center [526, 464] width 7 height 7
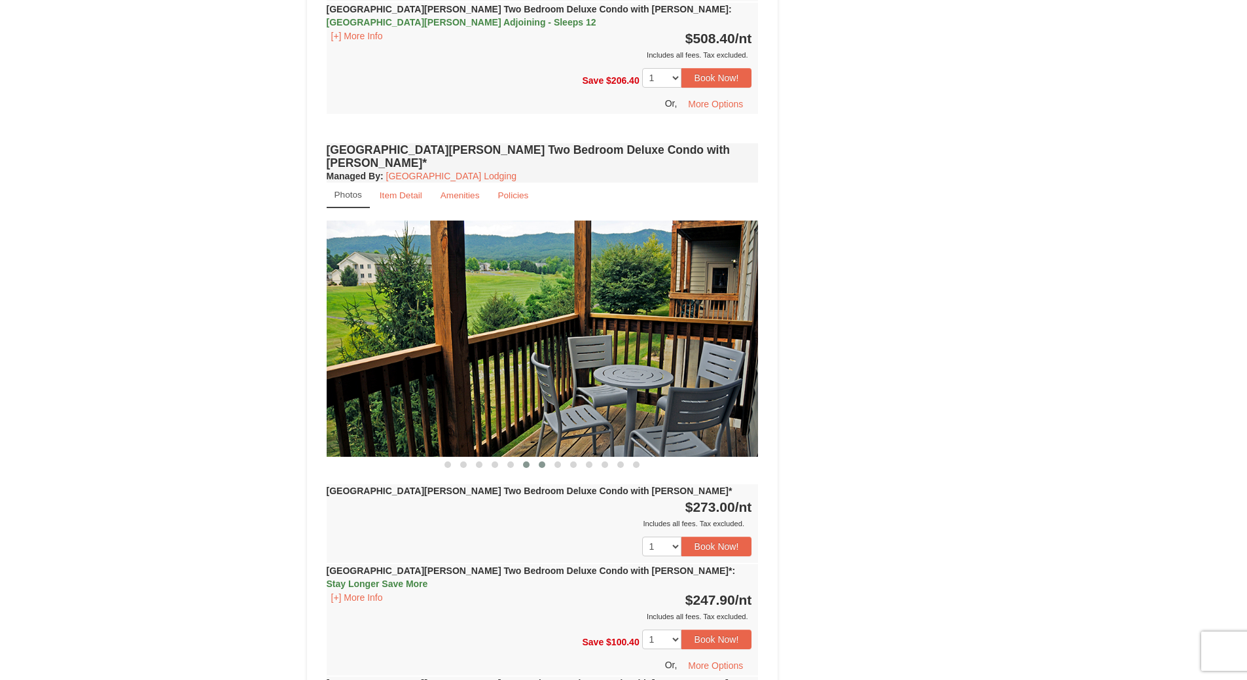
click at [541, 461] on span at bounding box center [542, 464] width 7 height 7
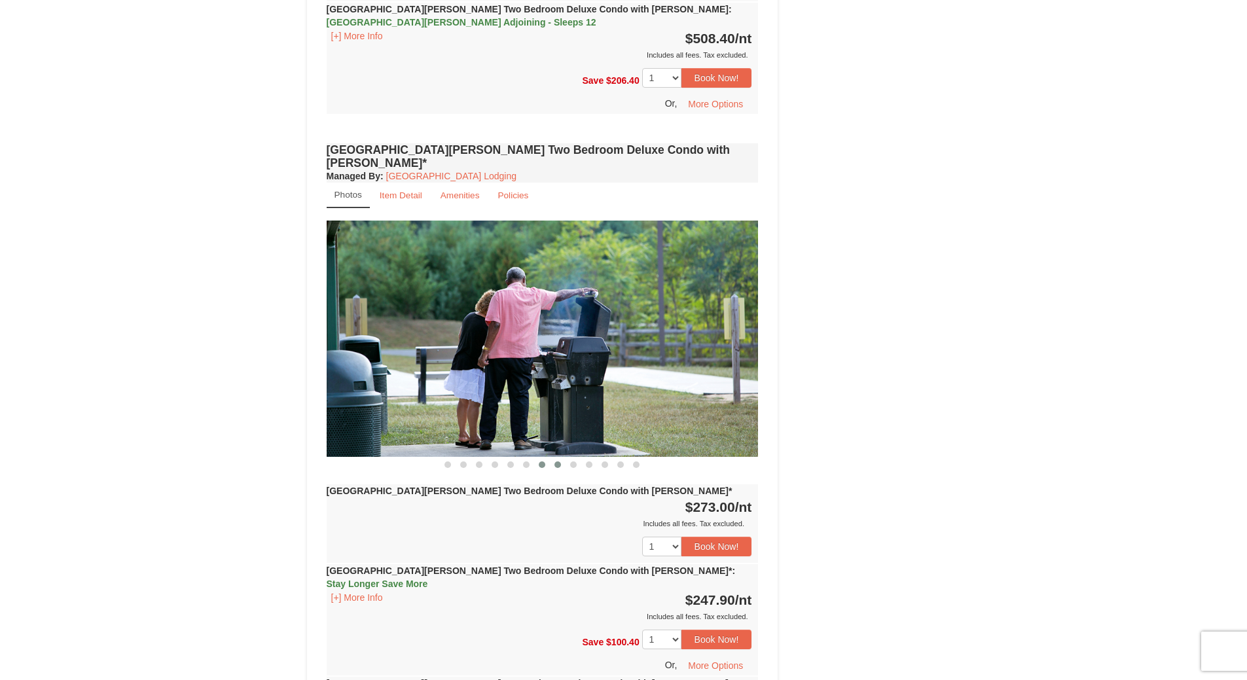
click at [557, 461] on span at bounding box center [557, 464] width 7 height 7
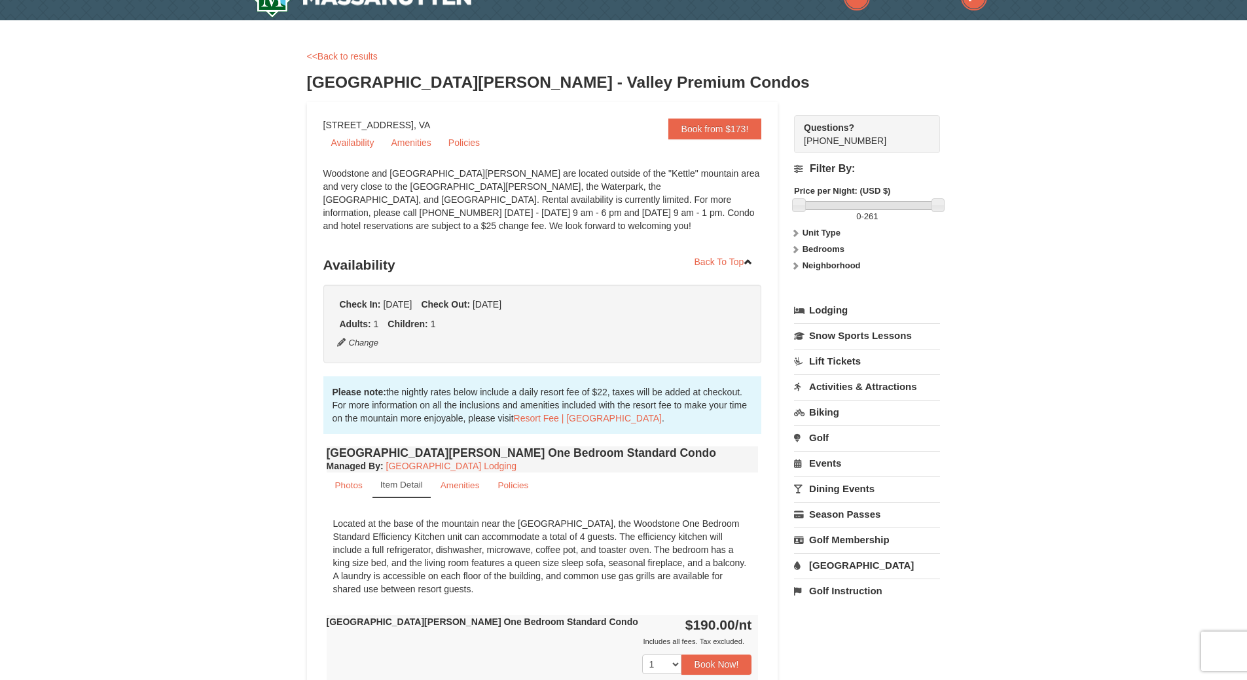
scroll to position [0, 0]
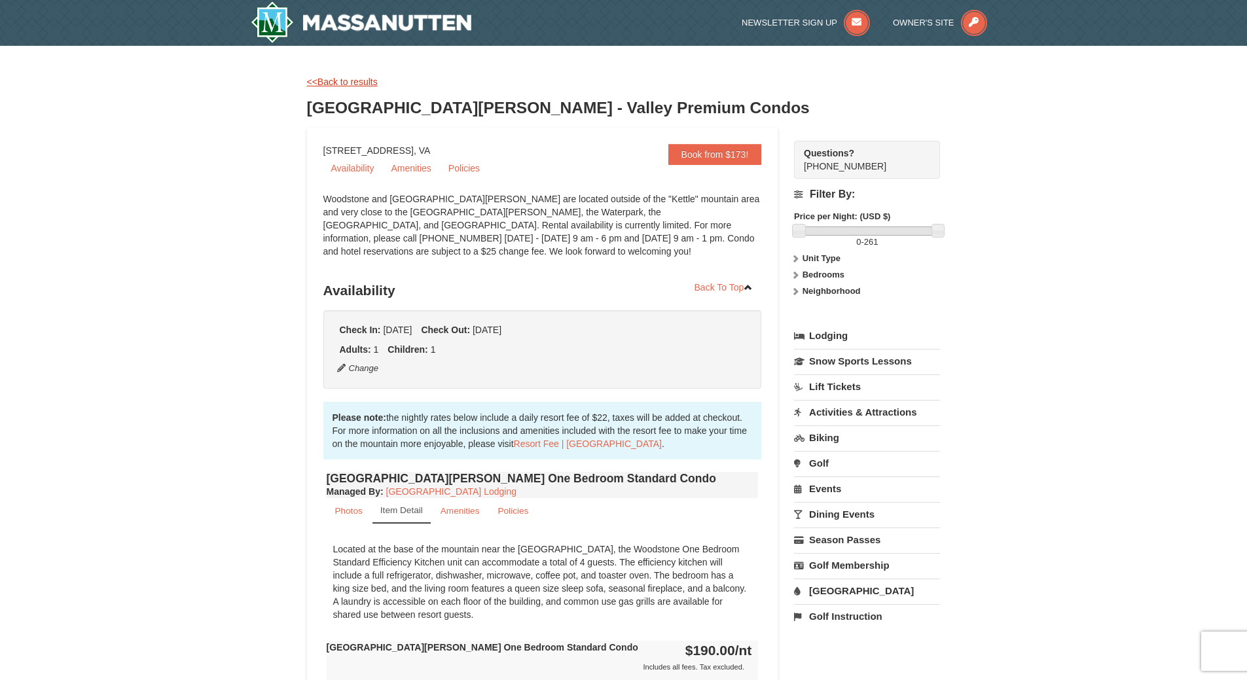
click at [352, 79] on link "<<Back to results" at bounding box center [342, 82] width 71 height 10
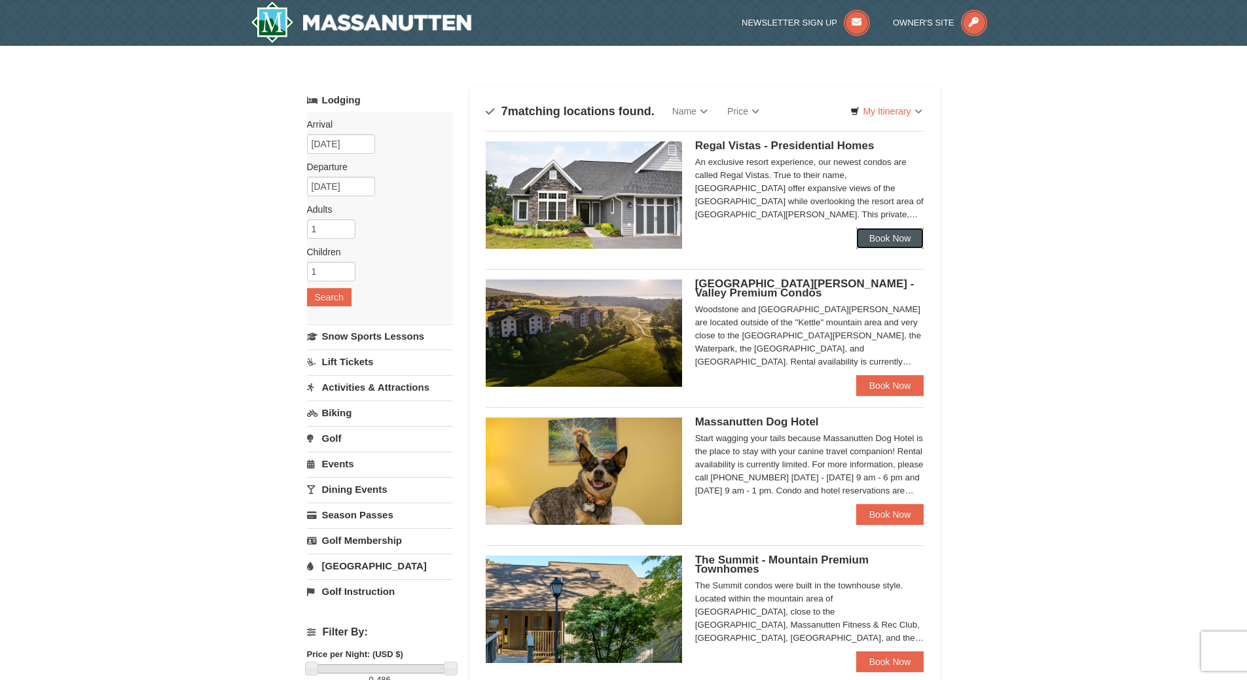
click at [899, 235] on link "Book Now" at bounding box center [890, 238] width 68 height 21
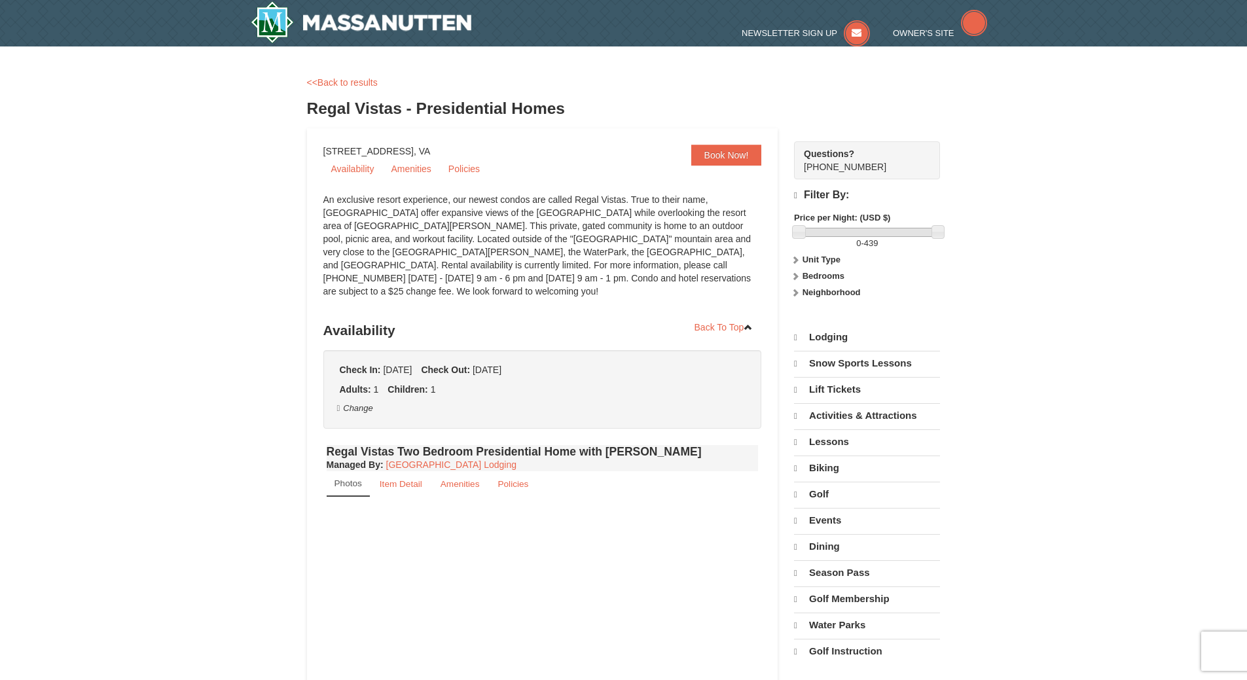
select select "9"
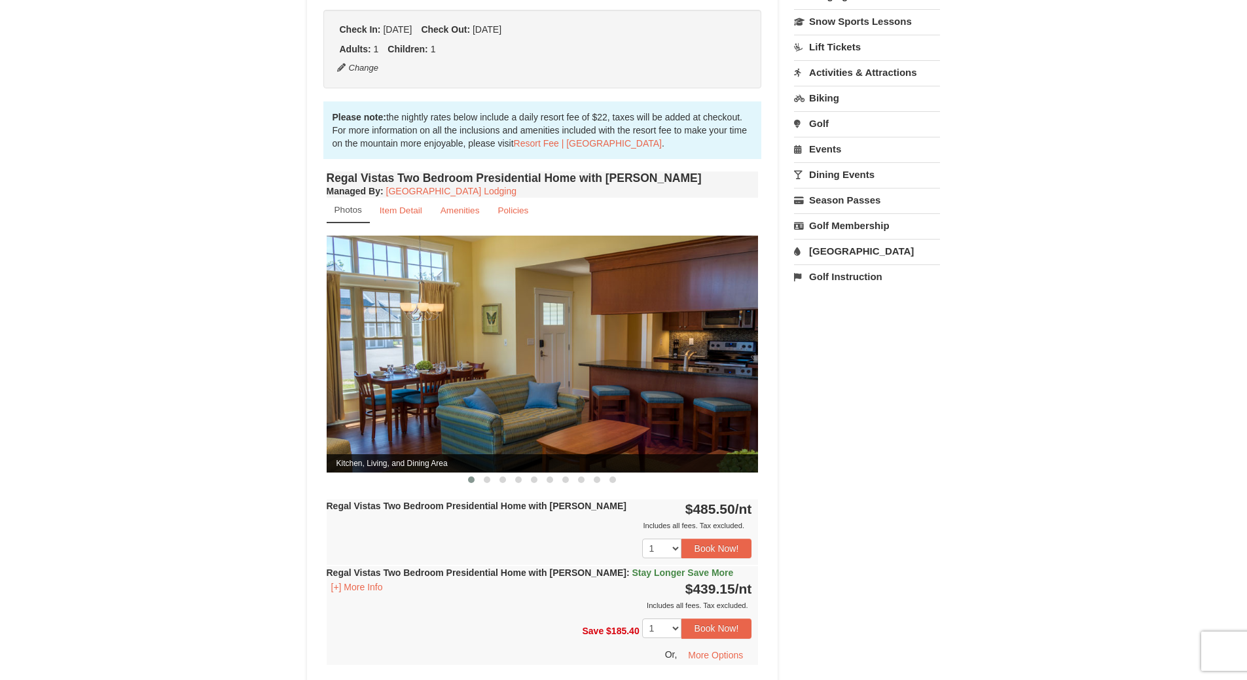
scroll to position [327, 0]
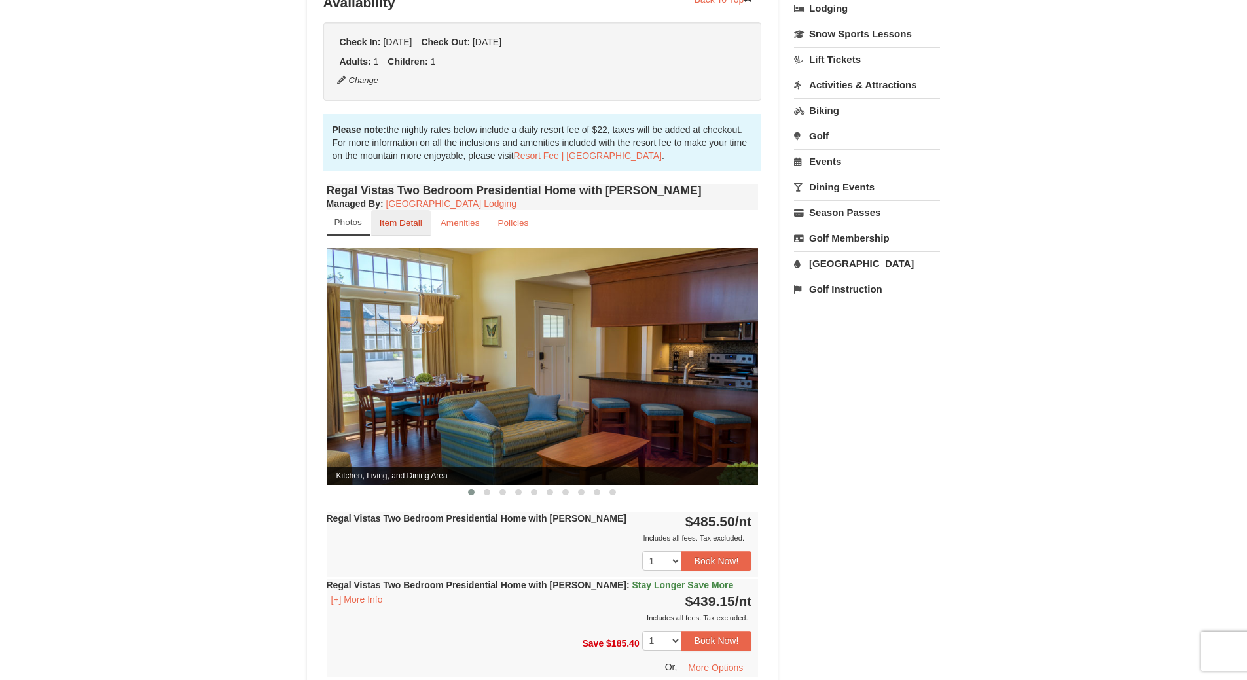
click at [400, 218] on small "Item Detail" at bounding box center [401, 223] width 43 height 10
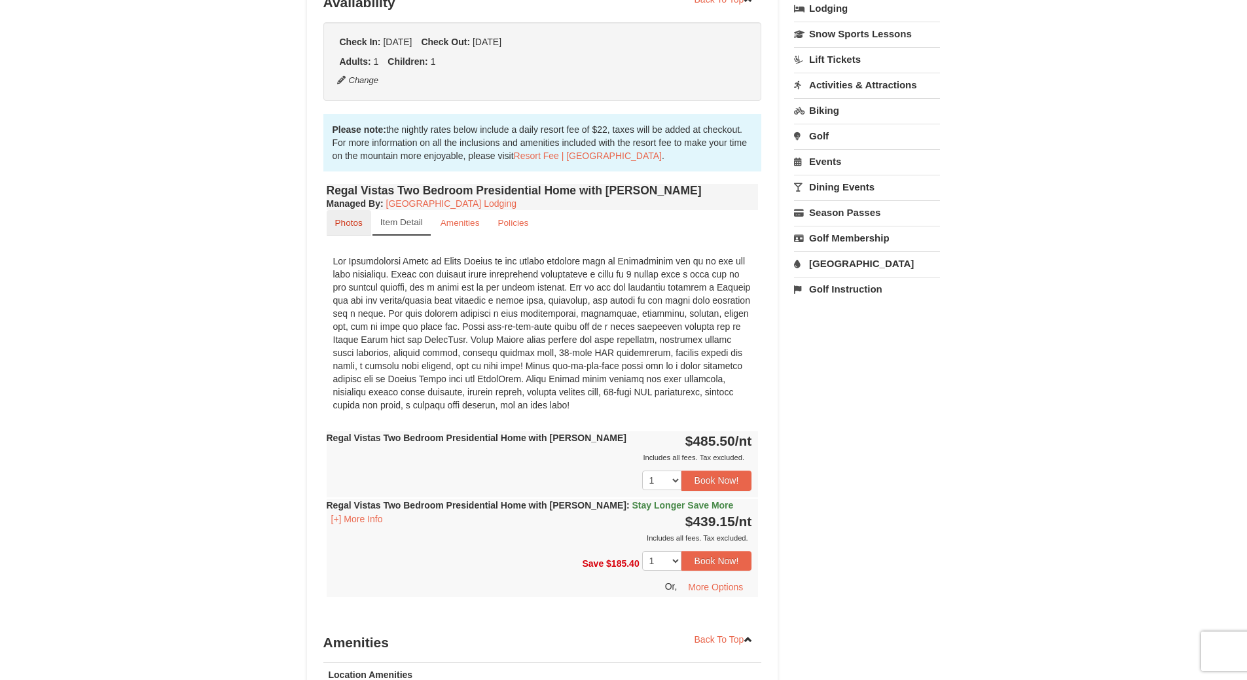
click at [346, 218] on small "Photos" at bounding box center [348, 223] width 27 height 10
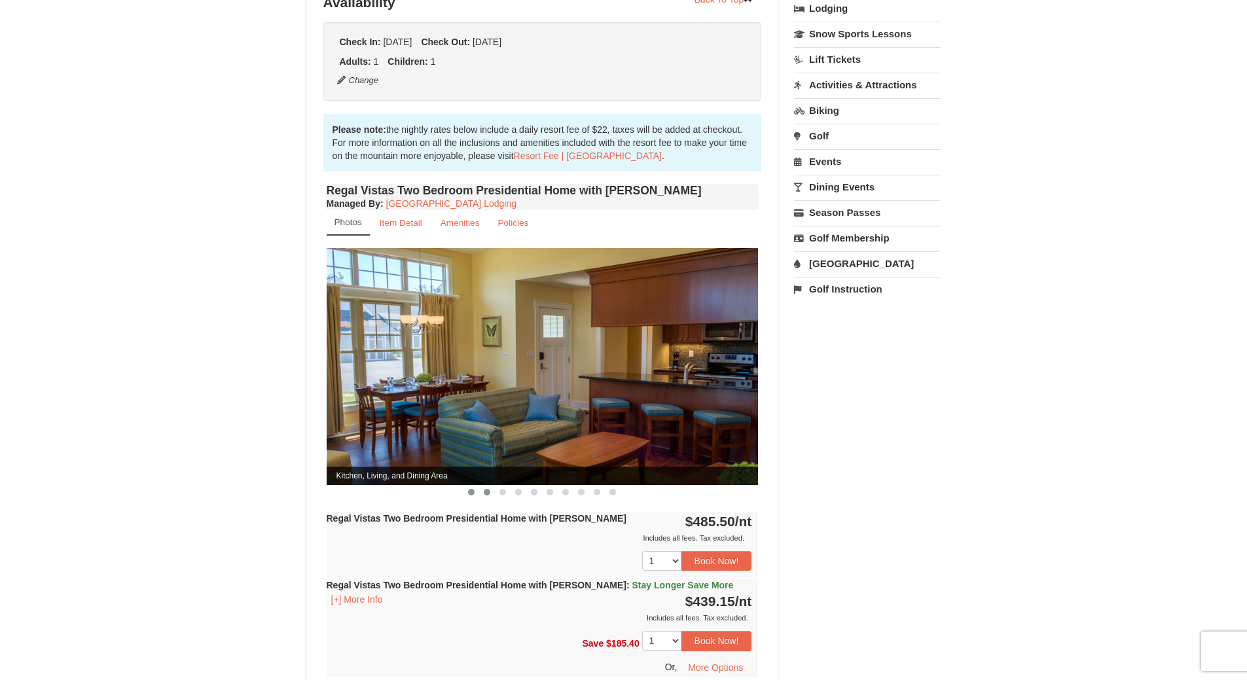
click at [483, 486] on button at bounding box center [487, 492] width 16 height 13
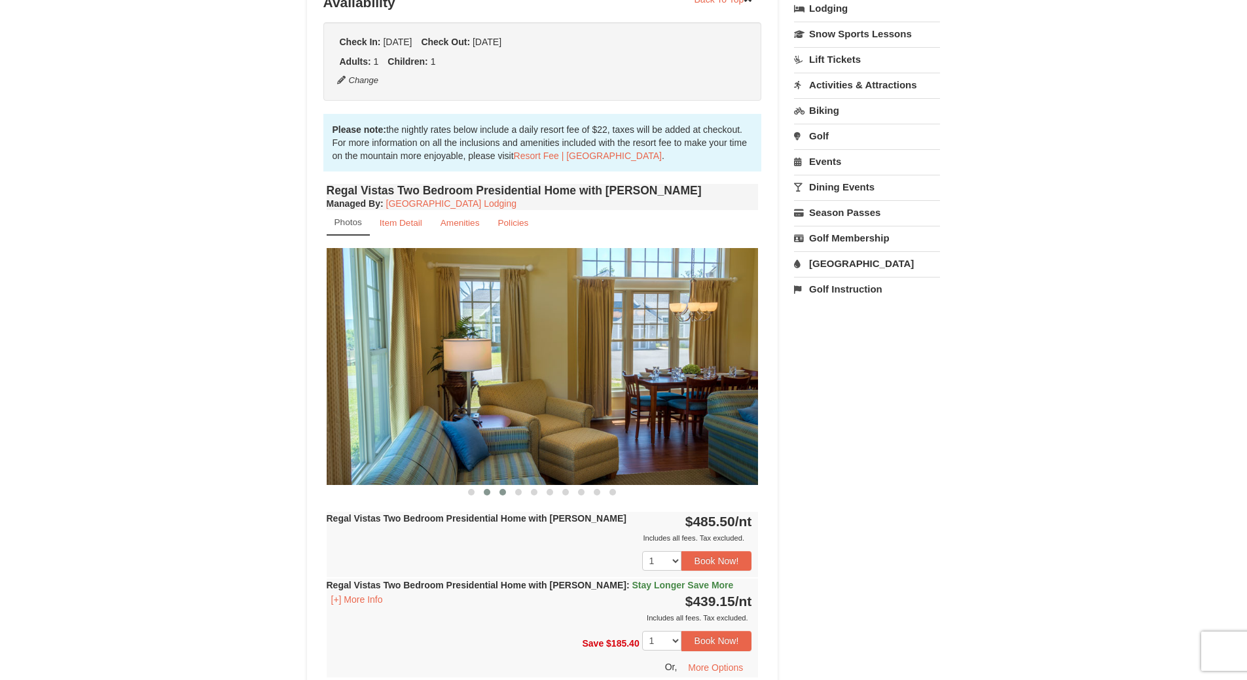
click at [505, 489] on span at bounding box center [502, 492] width 7 height 7
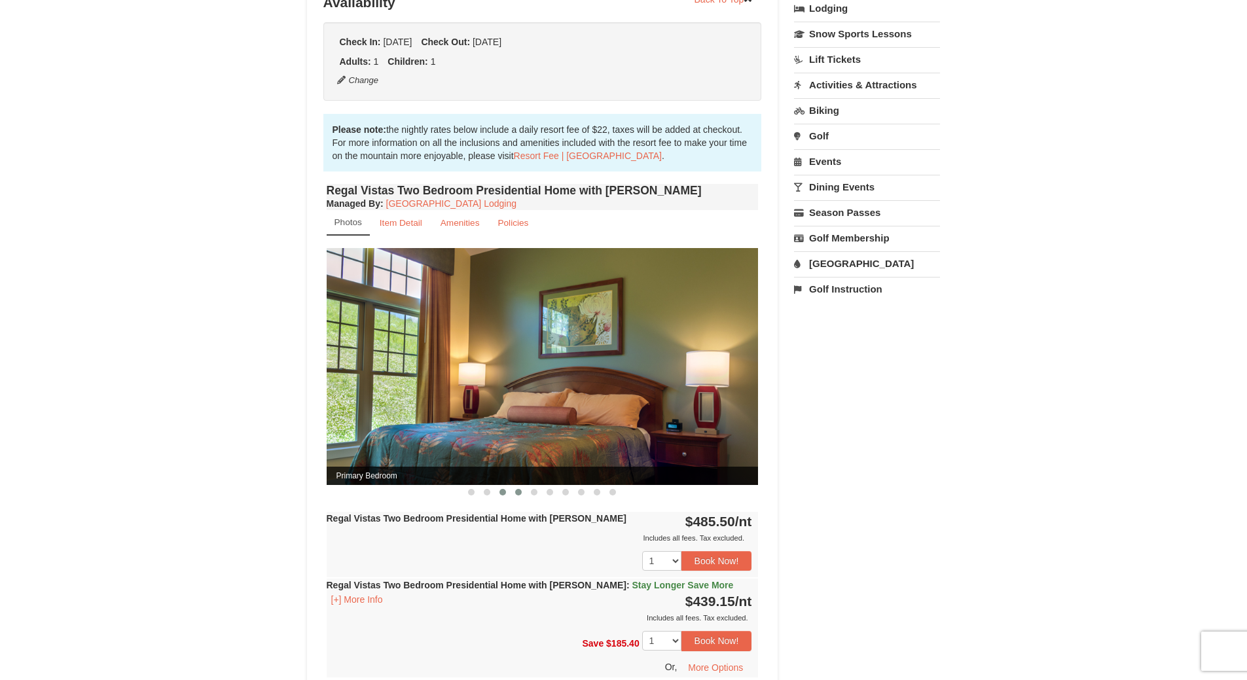
click at [518, 489] on span at bounding box center [518, 492] width 7 height 7
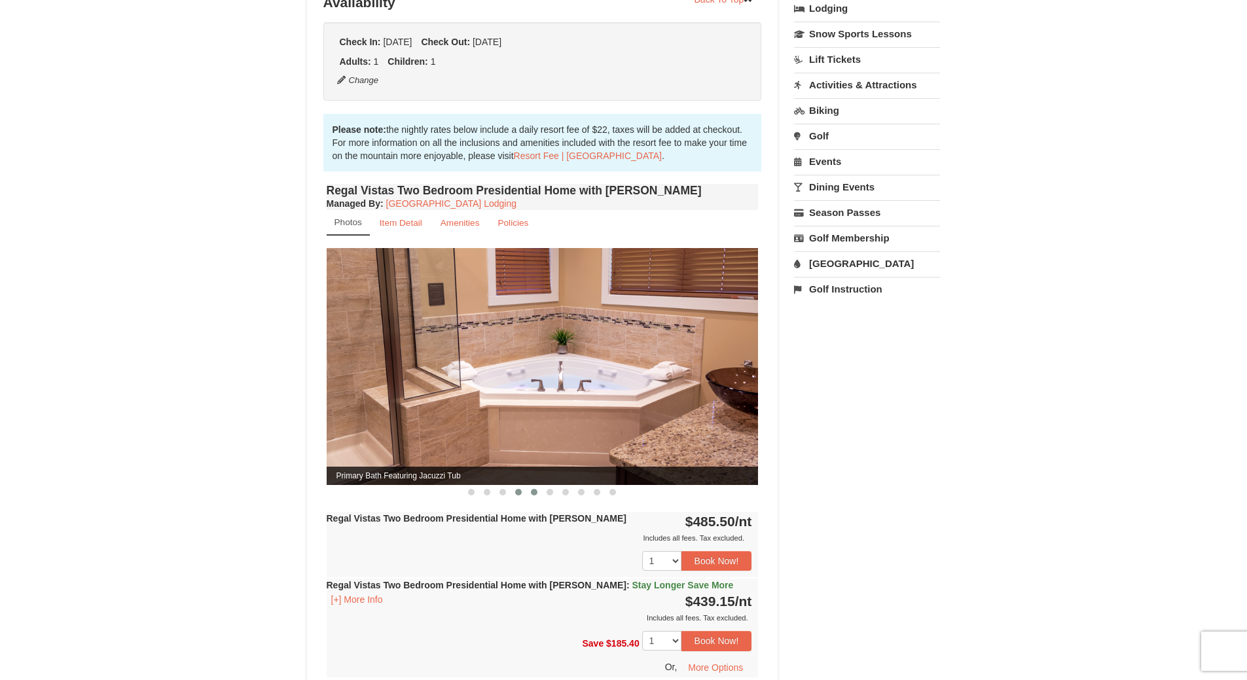
click at [536, 486] on button at bounding box center [534, 492] width 16 height 13
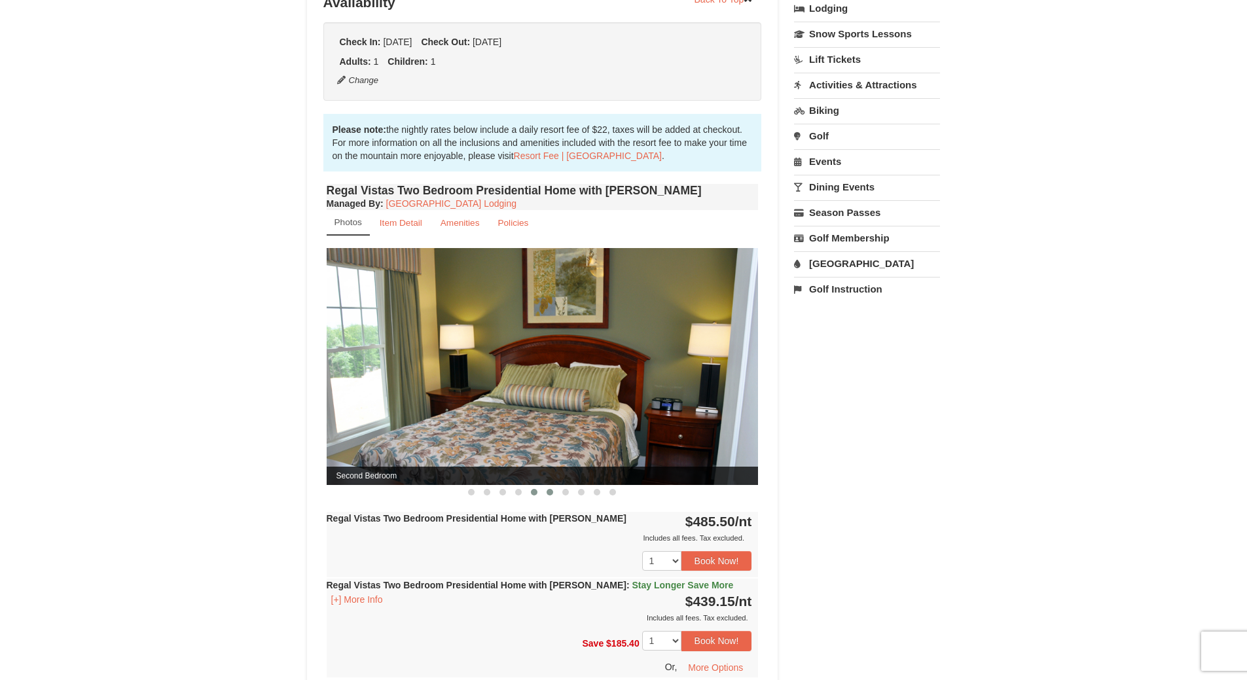
click at [548, 486] on button at bounding box center [550, 492] width 16 height 13
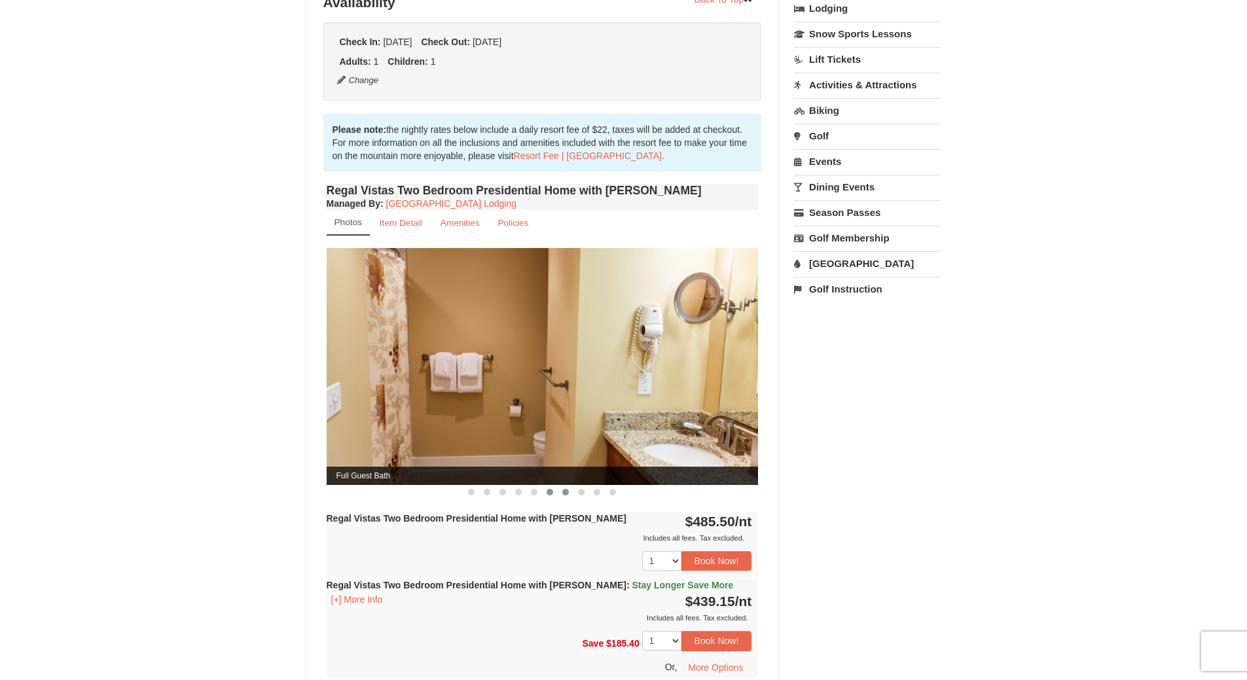
click at [564, 489] on span at bounding box center [565, 492] width 7 height 7
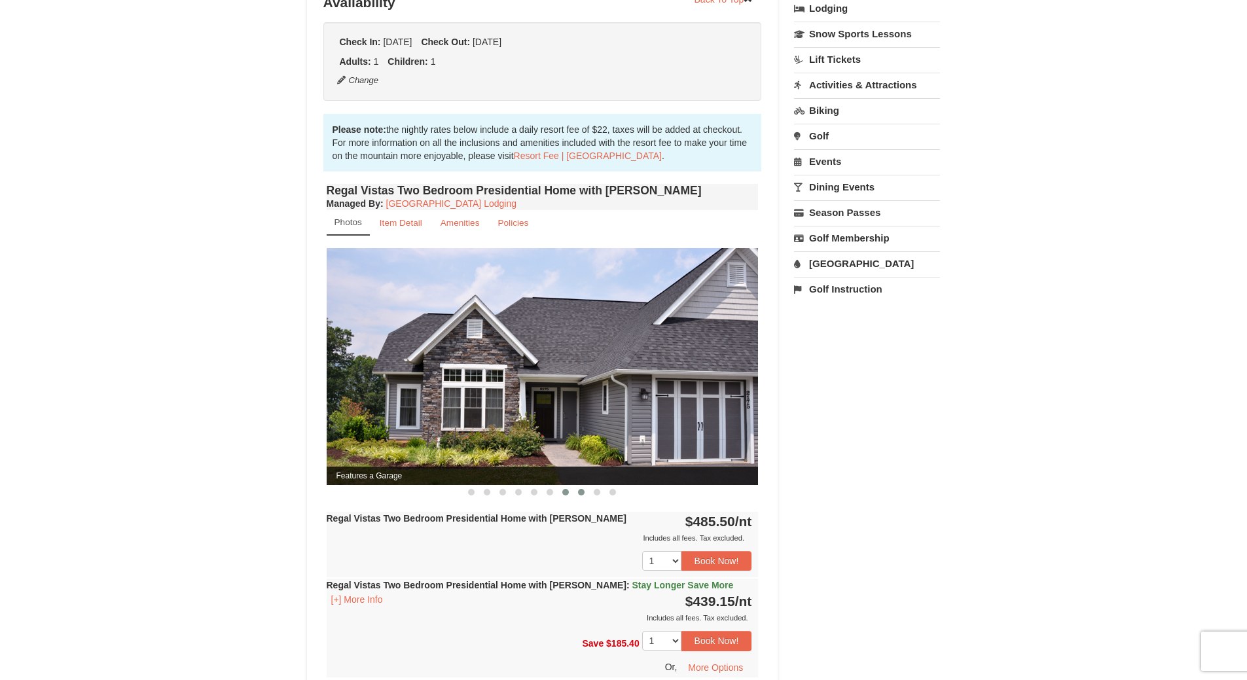
click at [576, 486] on button at bounding box center [581, 492] width 16 height 13
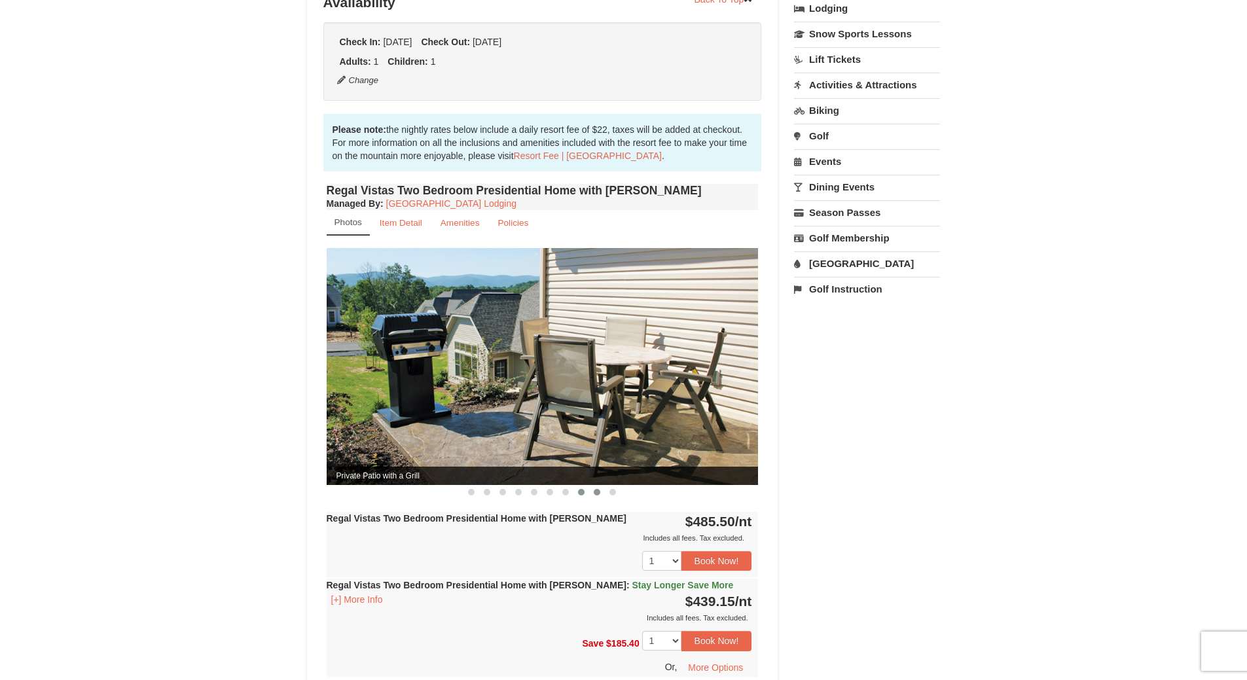
click at [599, 489] on span at bounding box center [597, 492] width 7 height 7
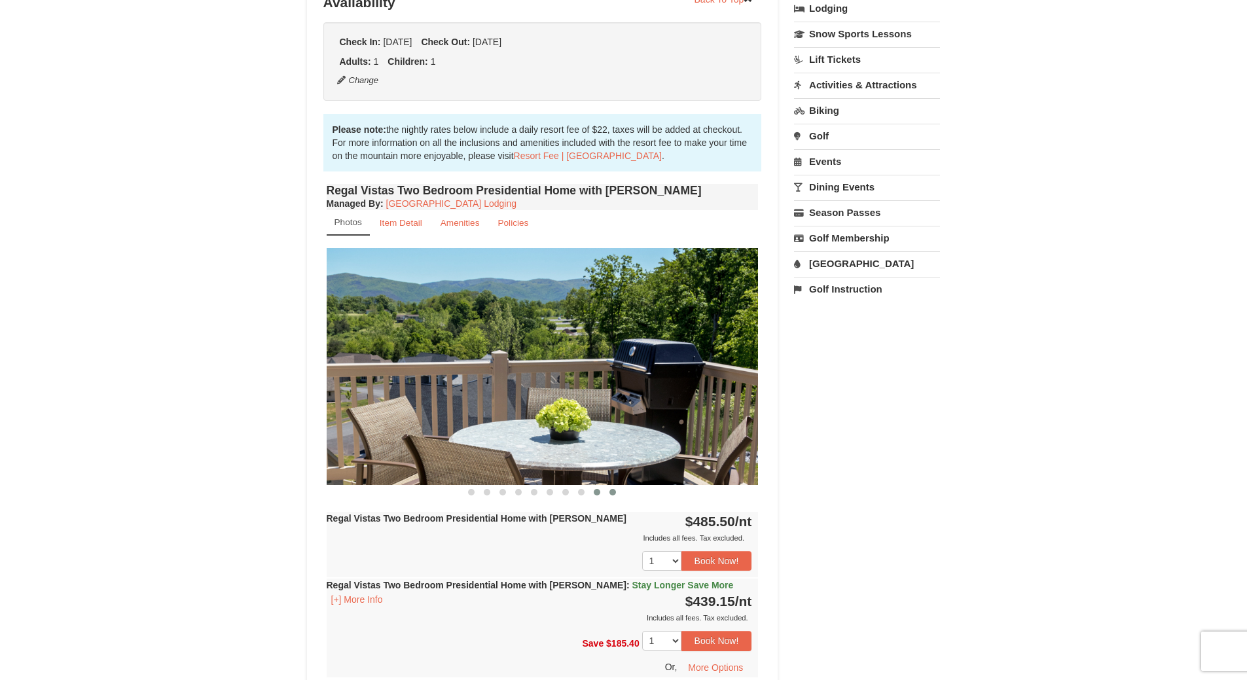
click at [614, 489] on span at bounding box center [612, 492] width 7 height 7
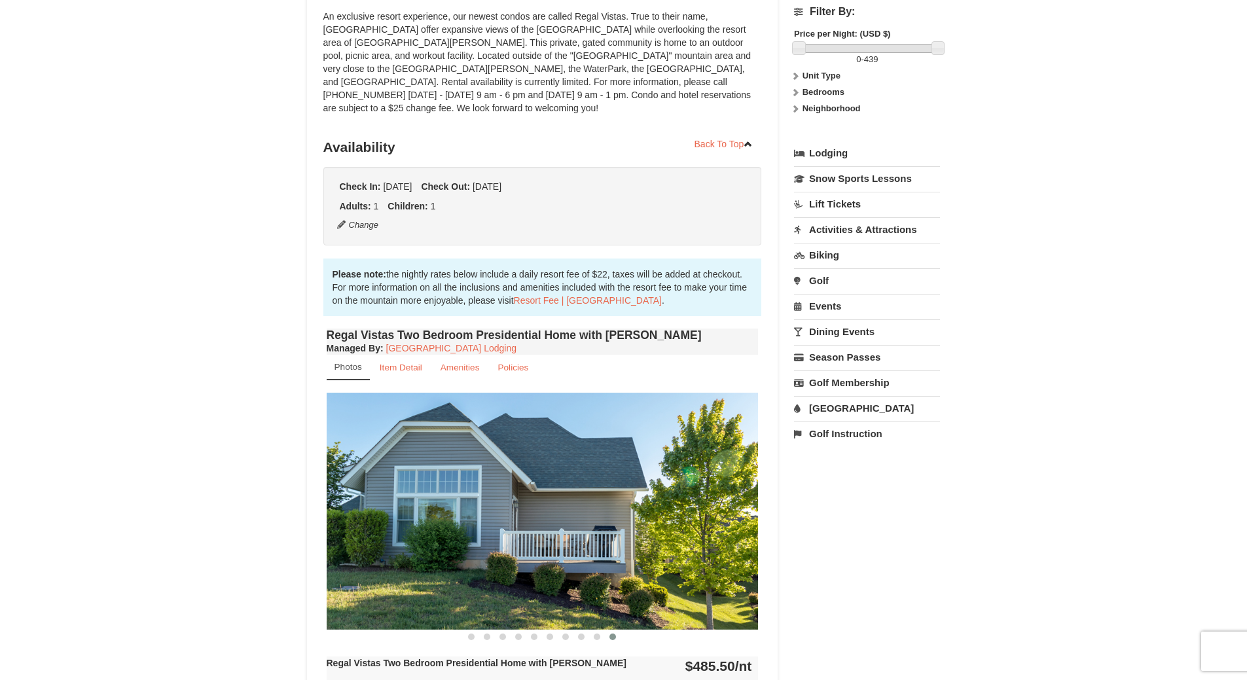
scroll to position [0, 0]
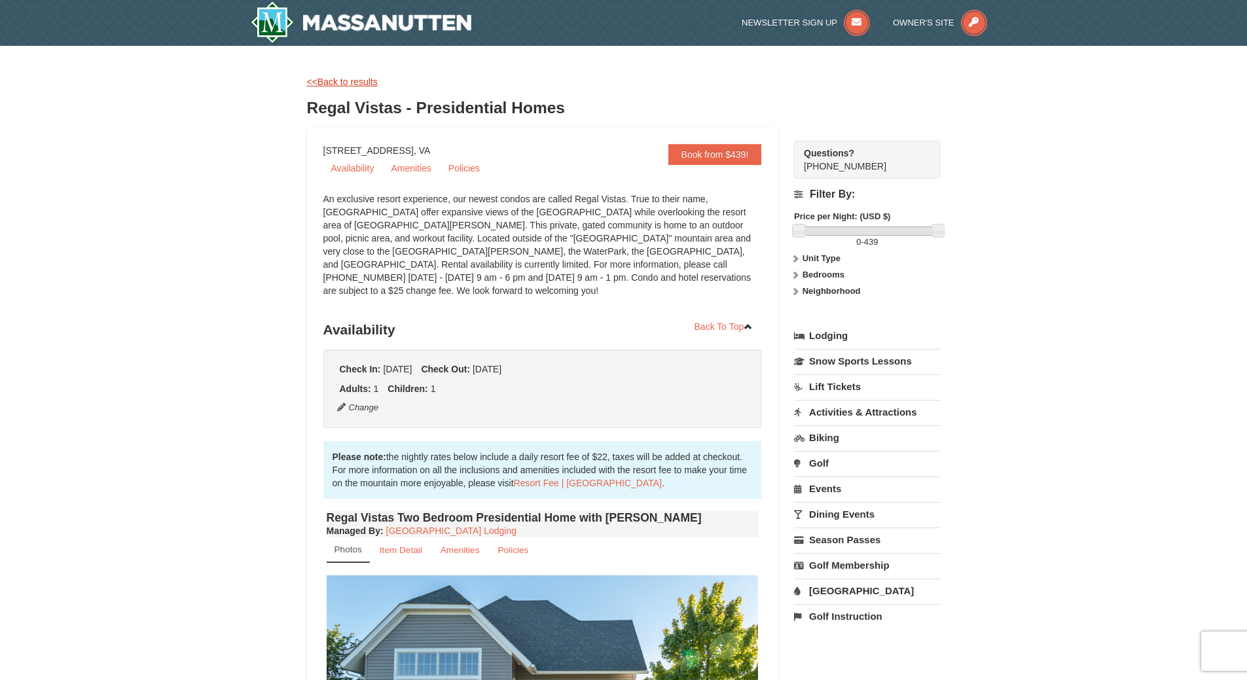
click at [332, 80] on link "<<Back to results" at bounding box center [342, 82] width 71 height 10
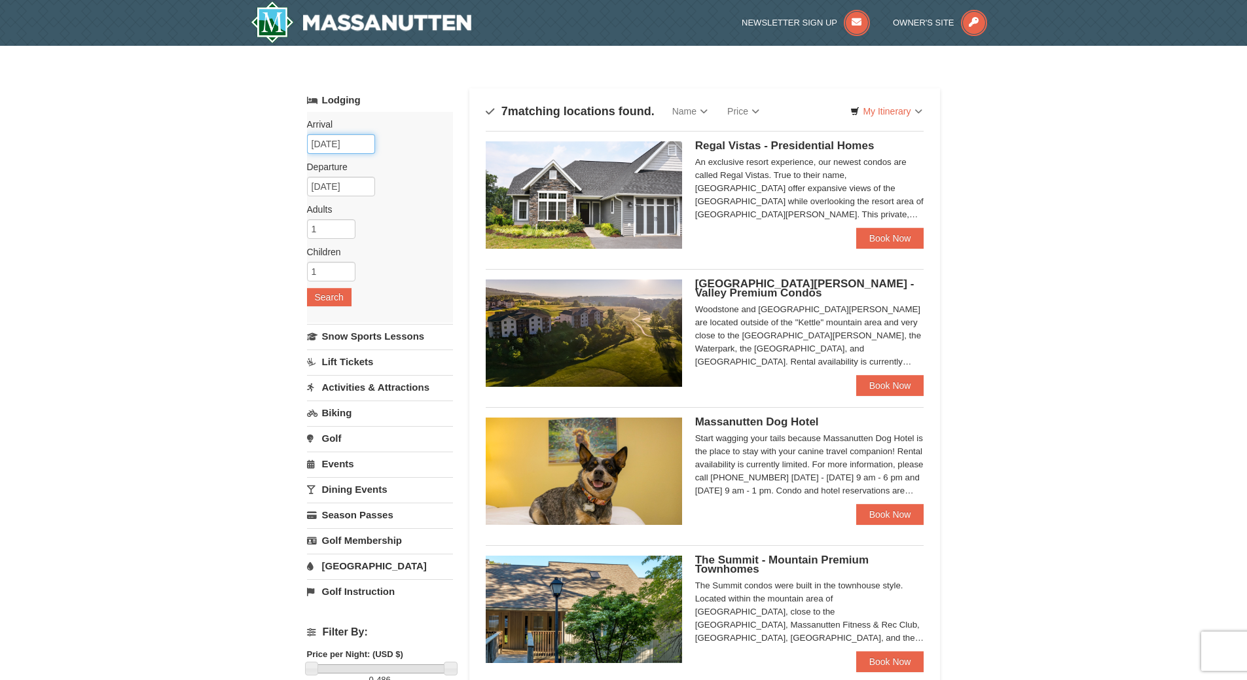
click at [332, 143] on input "[DATE]" at bounding box center [341, 144] width 68 height 20
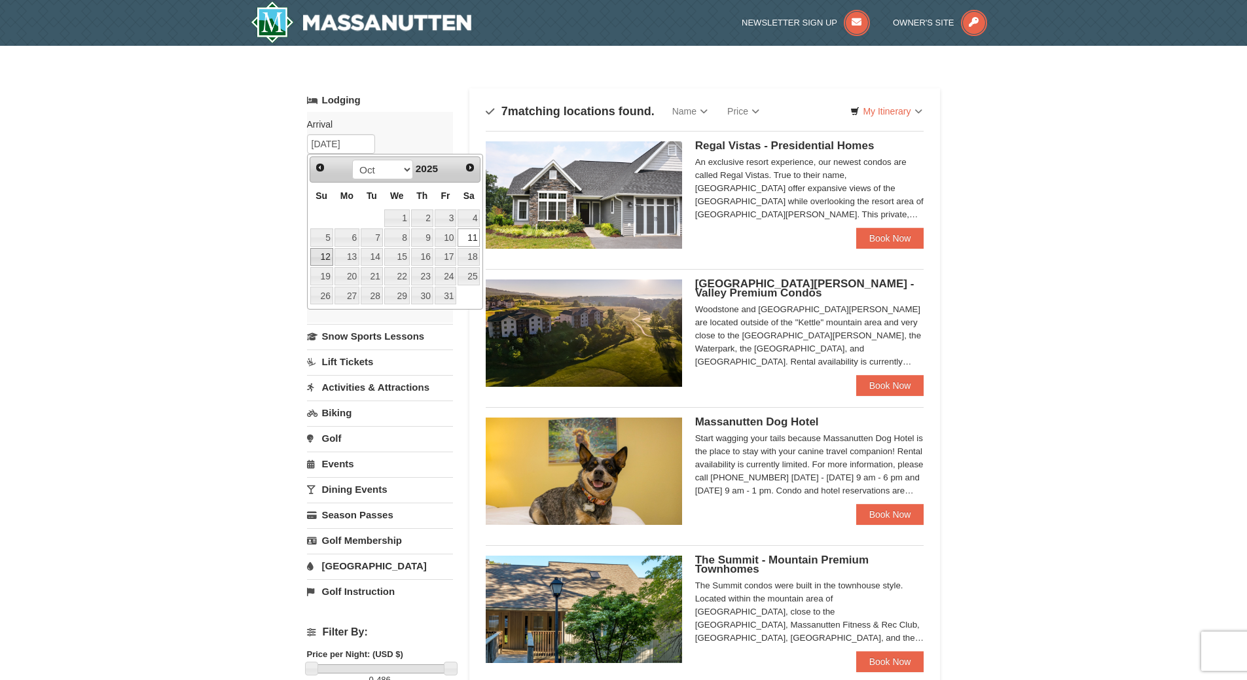
click at [331, 256] on link "12" at bounding box center [321, 257] width 23 height 18
type input "[DATE]"
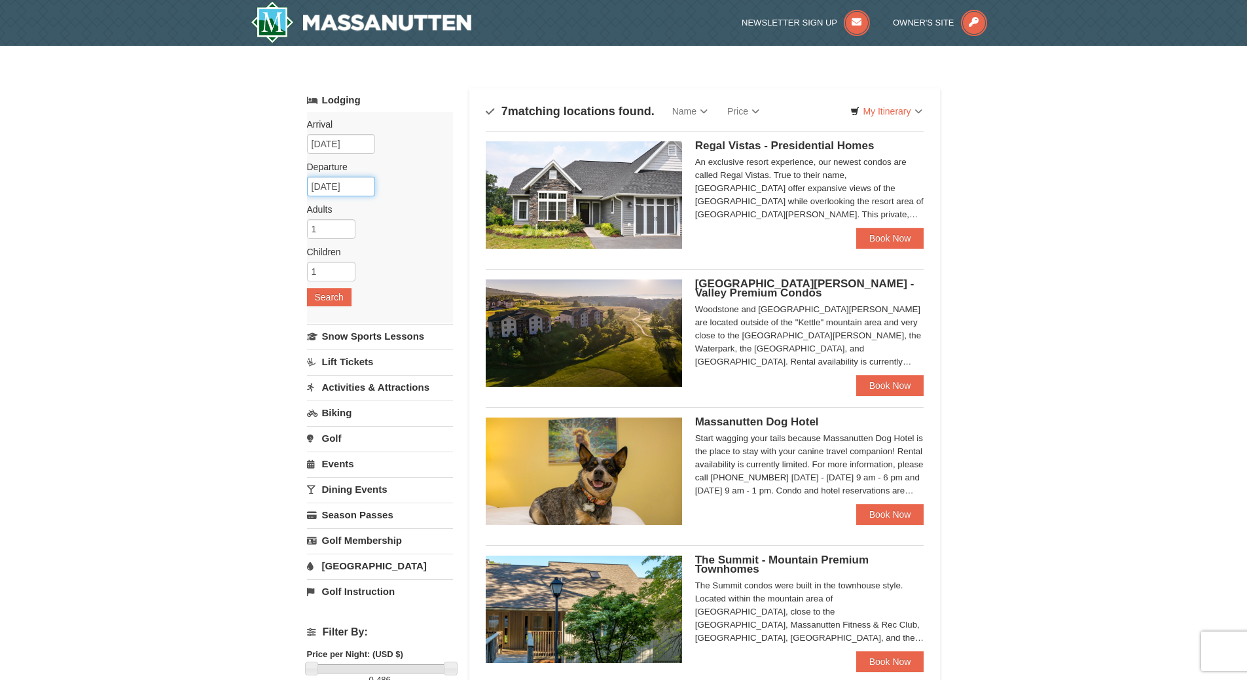
click at [352, 185] on input "[DATE]" at bounding box center [341, 187] width 68 height 20
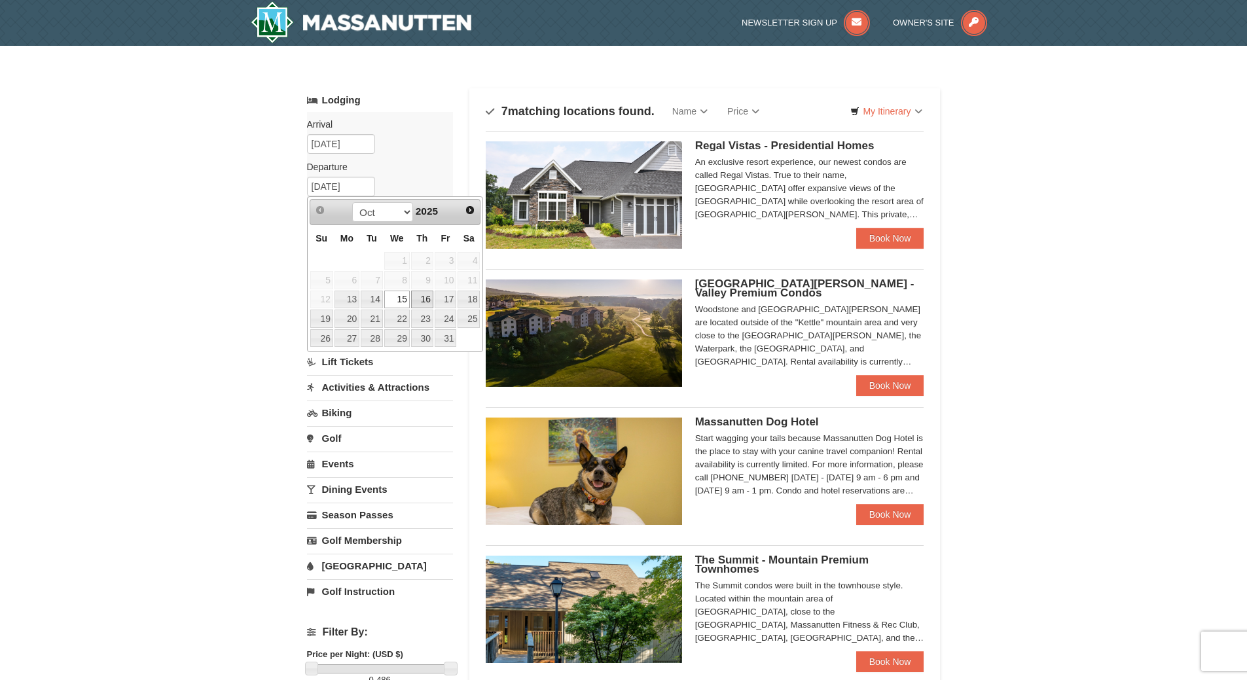
click at [425, 299] on link "16" at bounding box center [422, 300] width 22 height 18
type input "[DATE]"
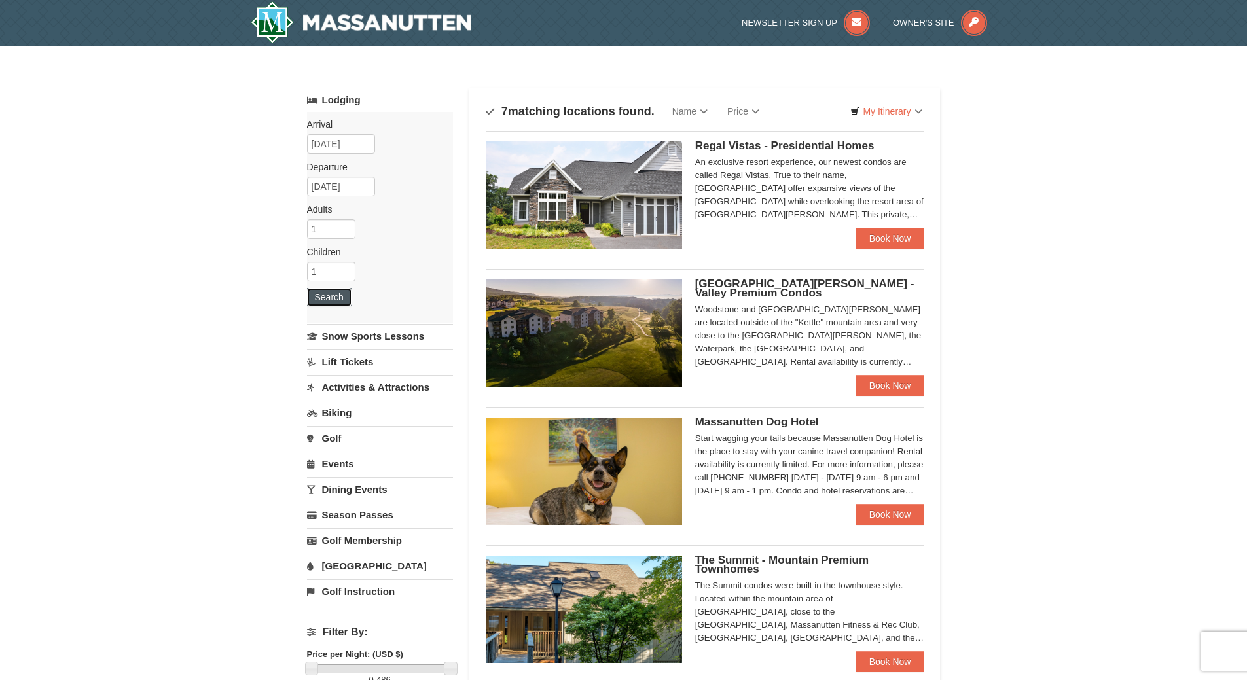
click at [342, 300] on button "Search" at bounding box center [329, 297] width 45 height 18
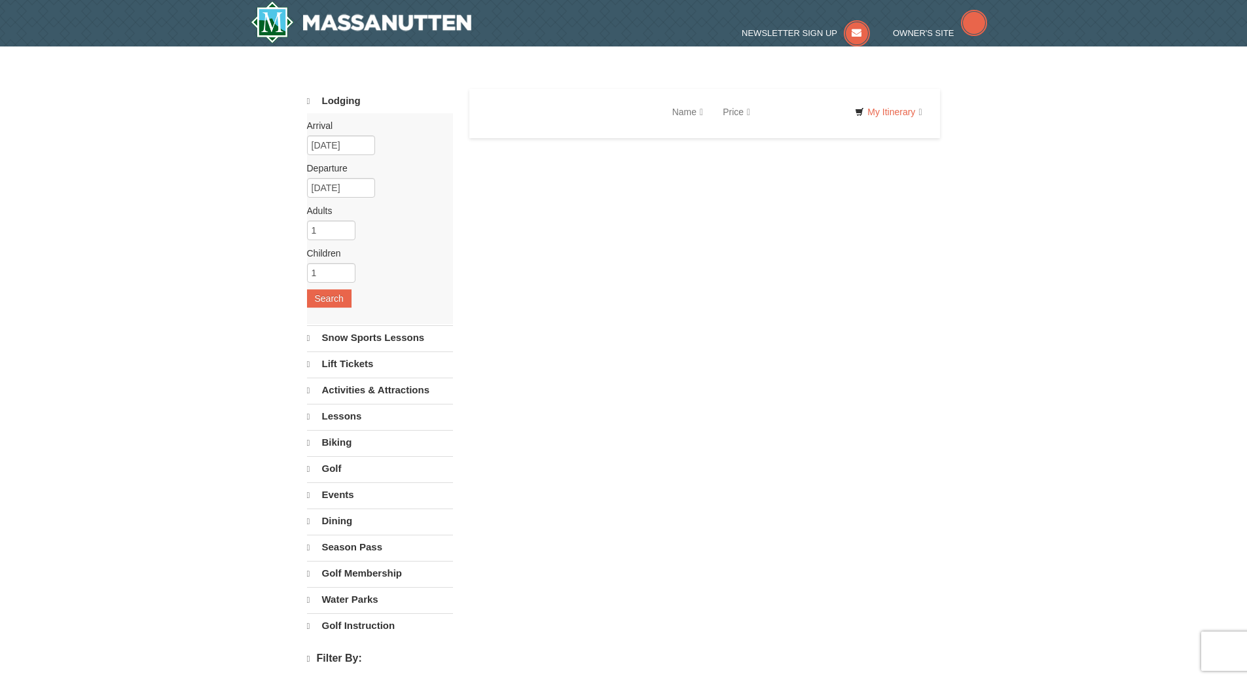
select select "9"
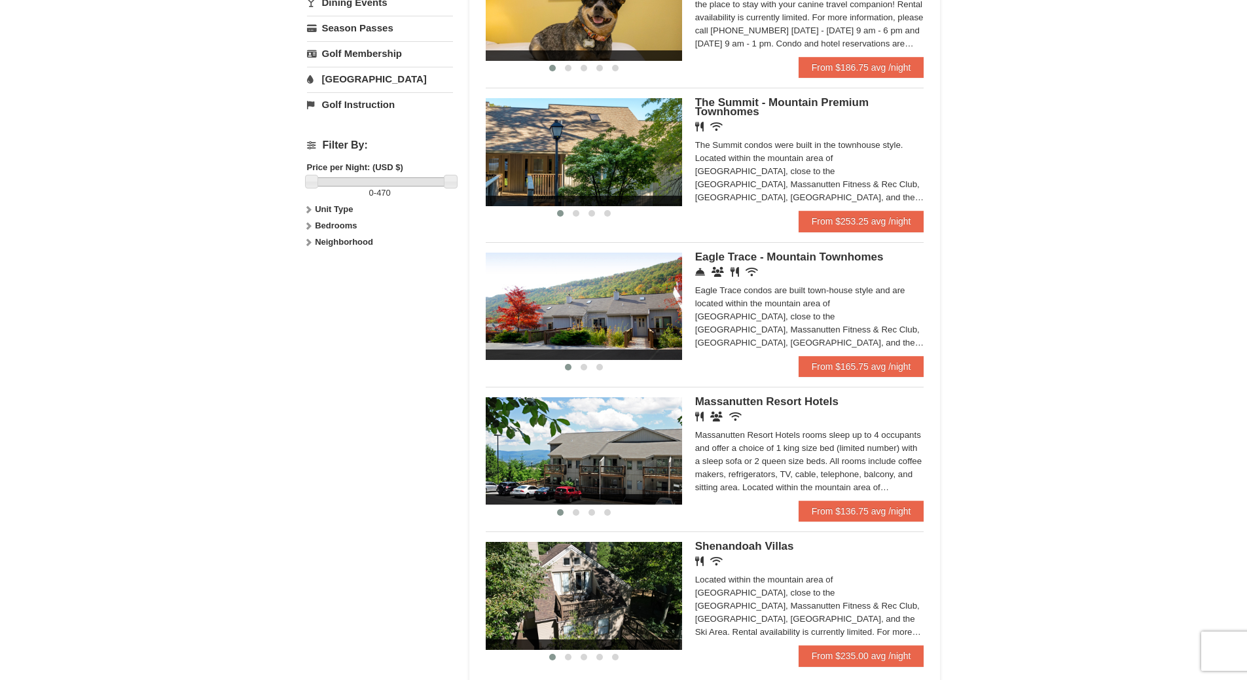
scroll to position [458, 0]
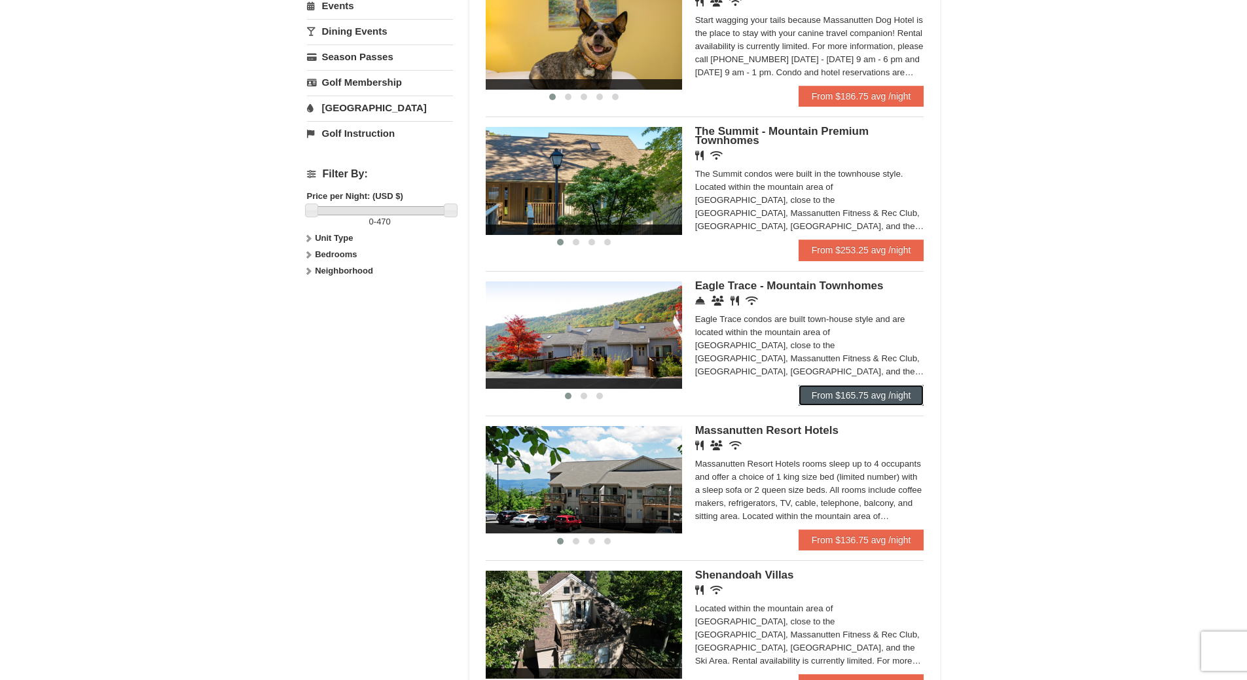
click at [861, 389] on link "From $165.75 avg /night" at bounding box center [862, 395] width 126 height 21
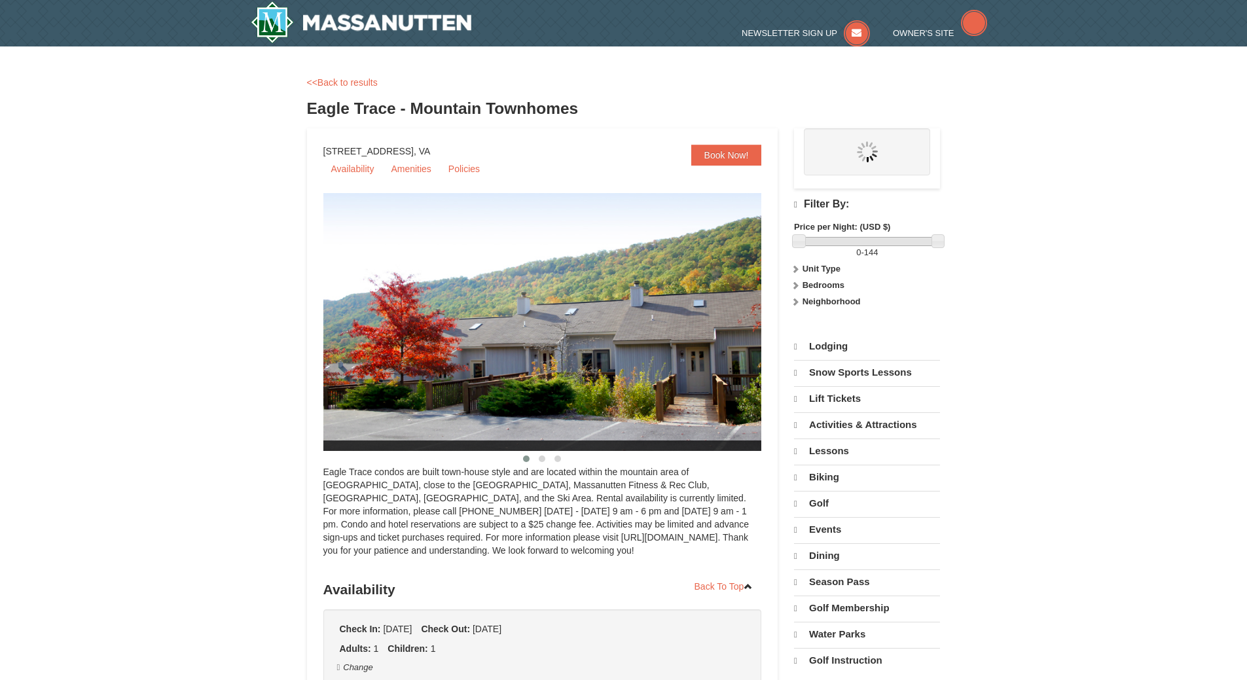
select select "9"
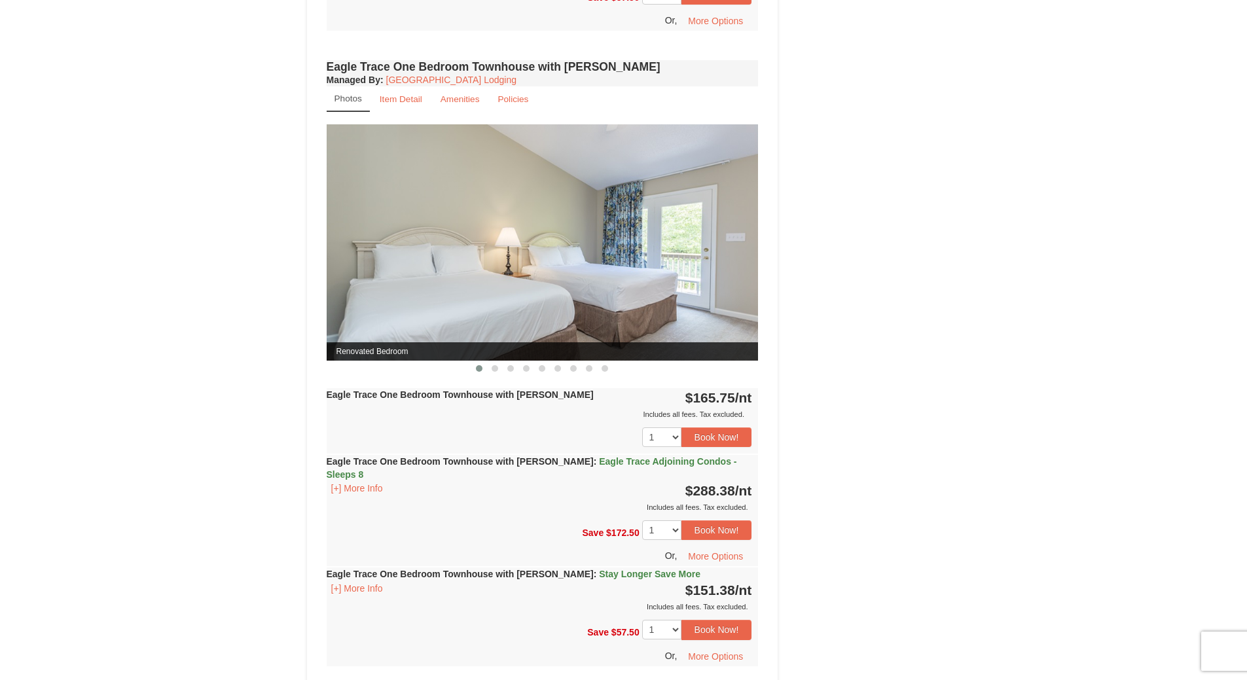
scroll to position [1047, 0]
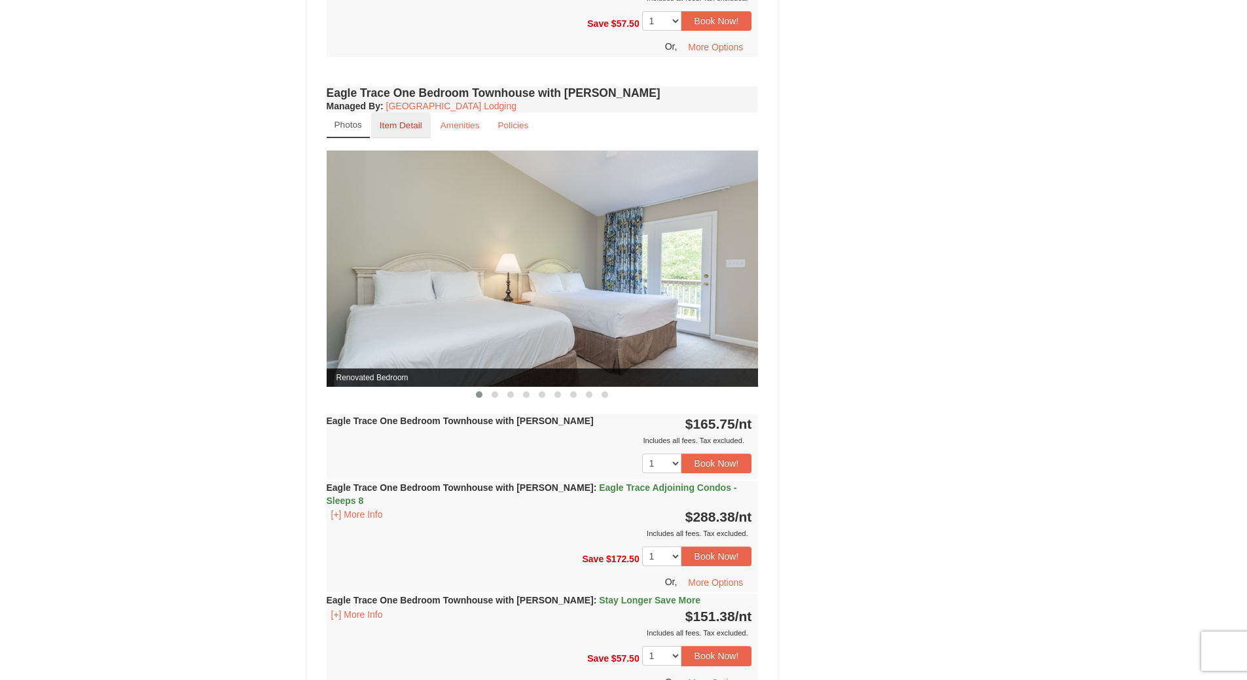
click at [403, 120] on link "Item Detail" at bounding box center [401, 126] width 60 height 26
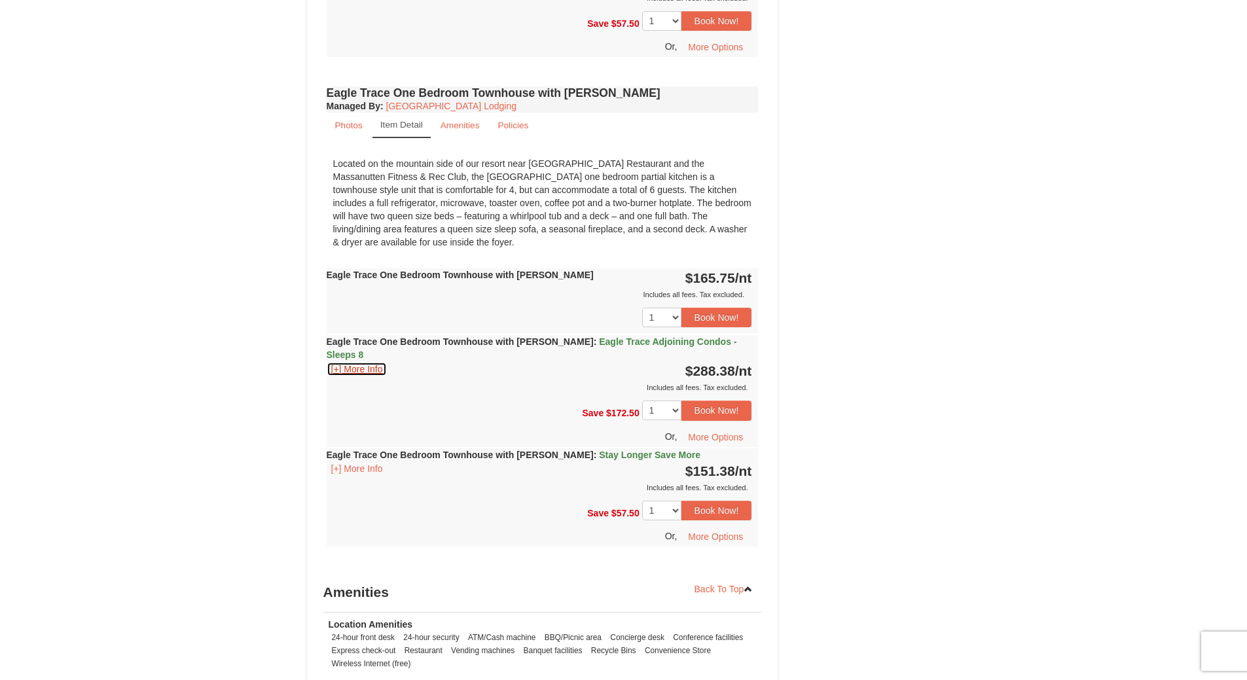
click at [370, 362] on button "[+] More Info" at bounding box center [357, 369] width 61 height 14
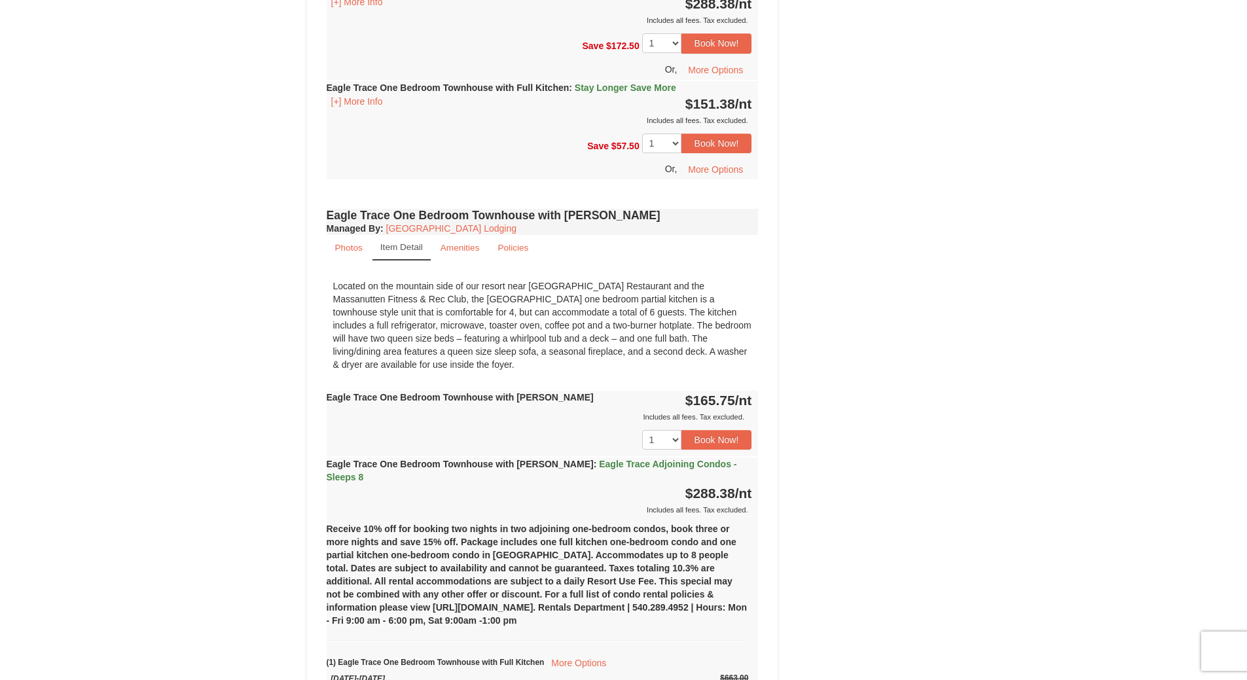
scroll to position [916, 0]
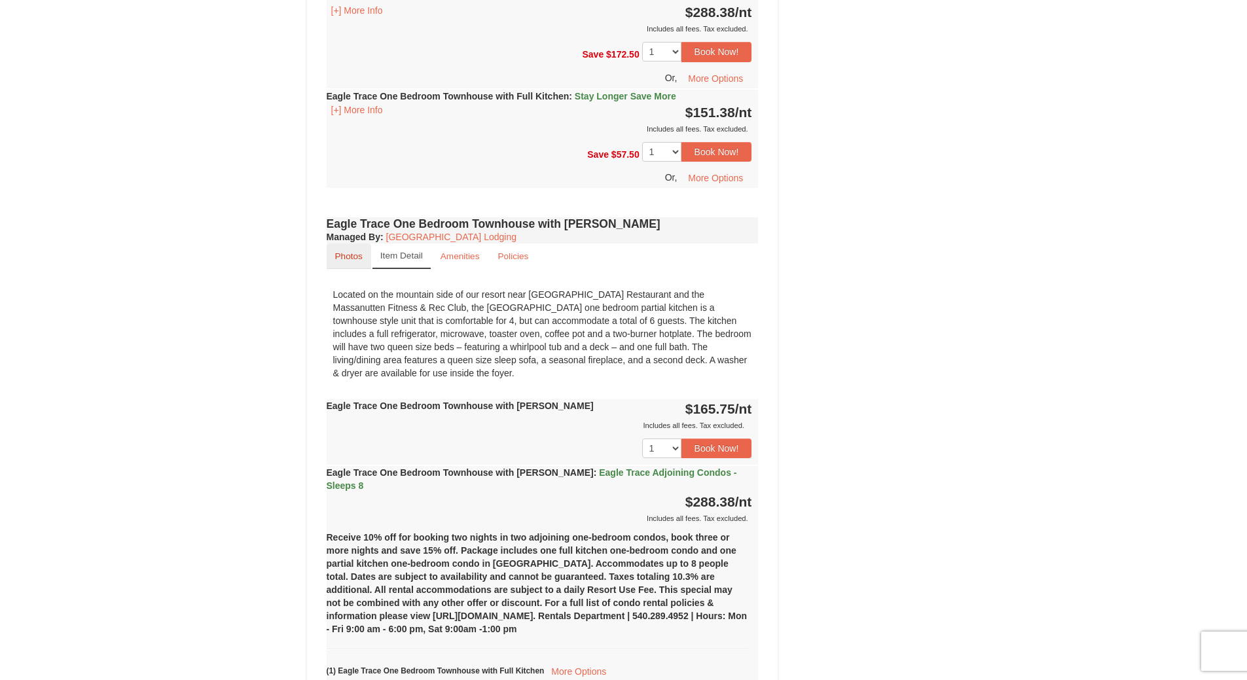
click at [345, 260] on small "Photos" at bounding box center [348, 256] width 27 height 10
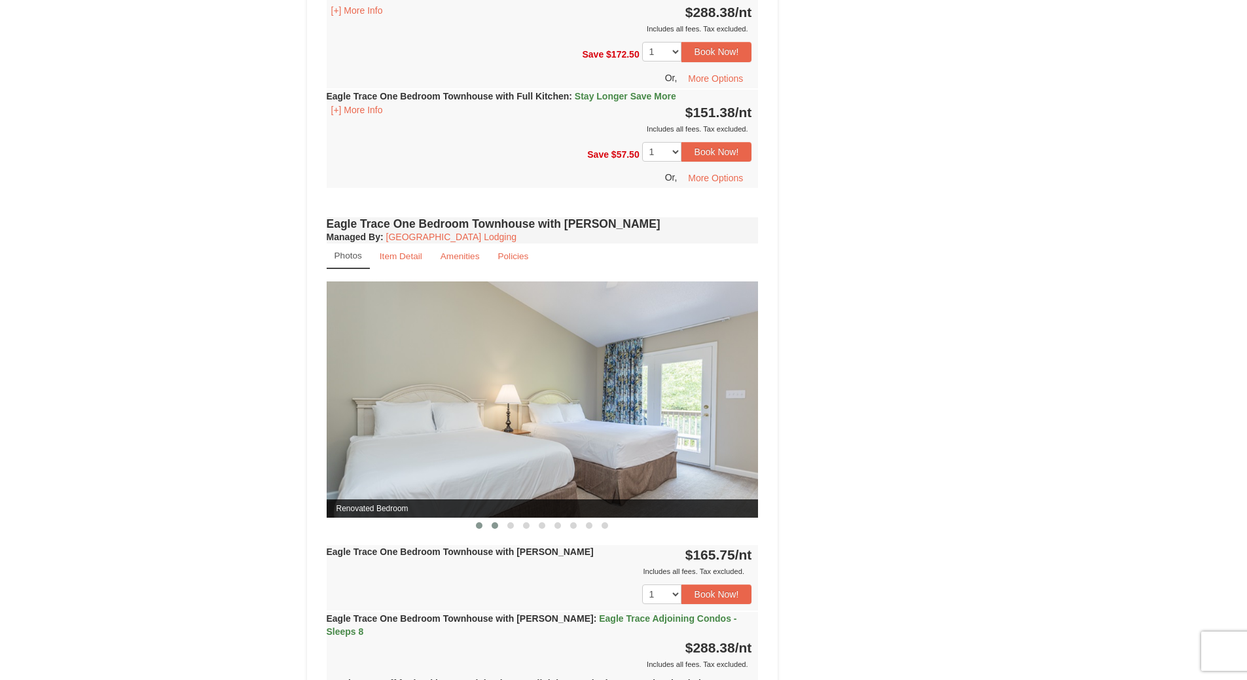
click at [497, 527] on span at bounding box center [495, 525] width 7 height 7
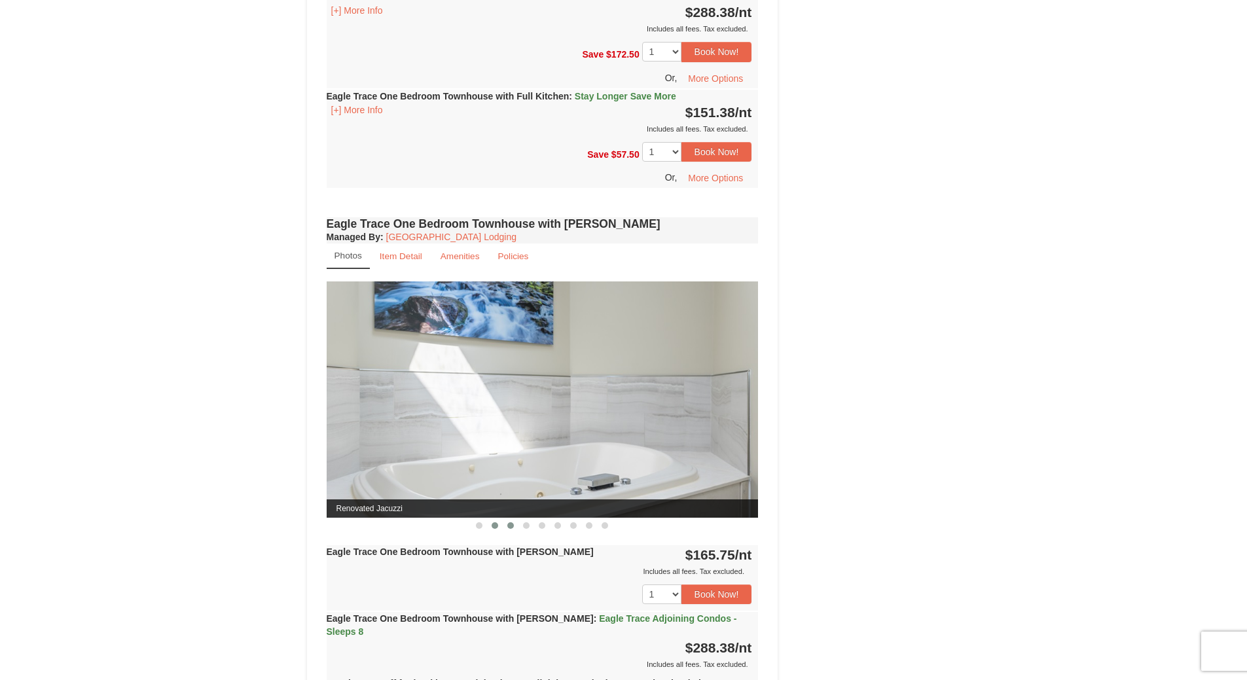
click at [509, 526] on span at bounding box center [510, 525] width 7 height 7
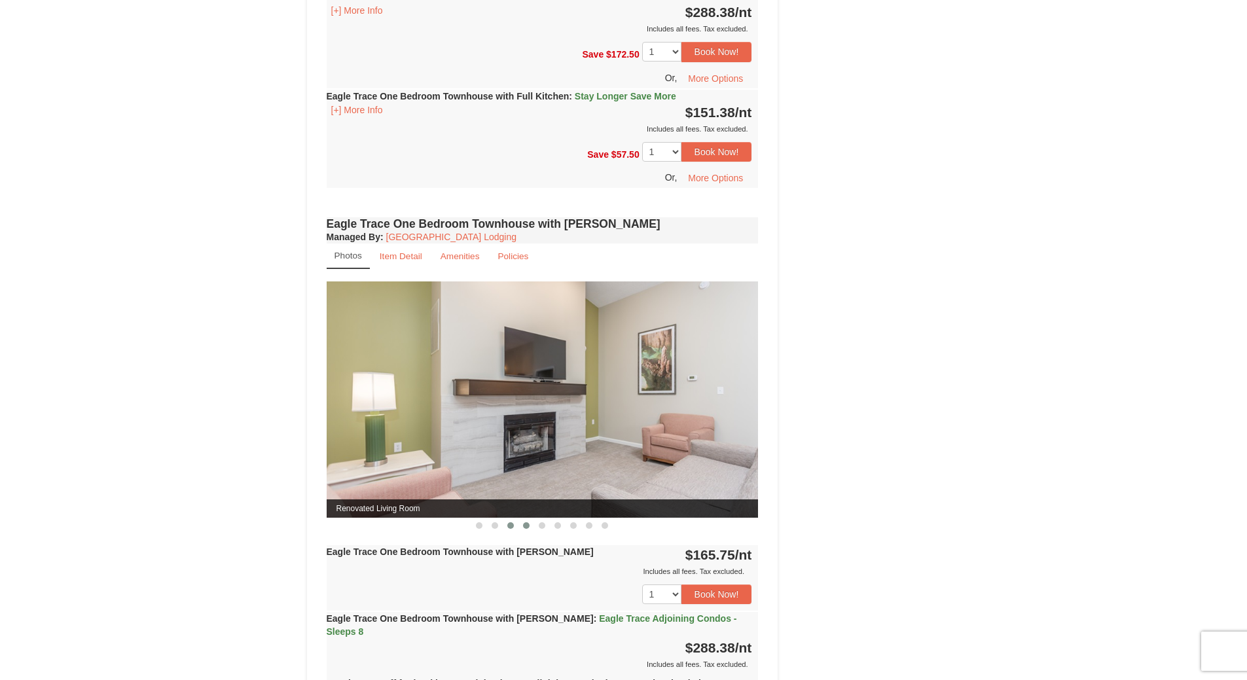
click at [524, 526] on span at bounding box center [526, 525] width 7 height 7
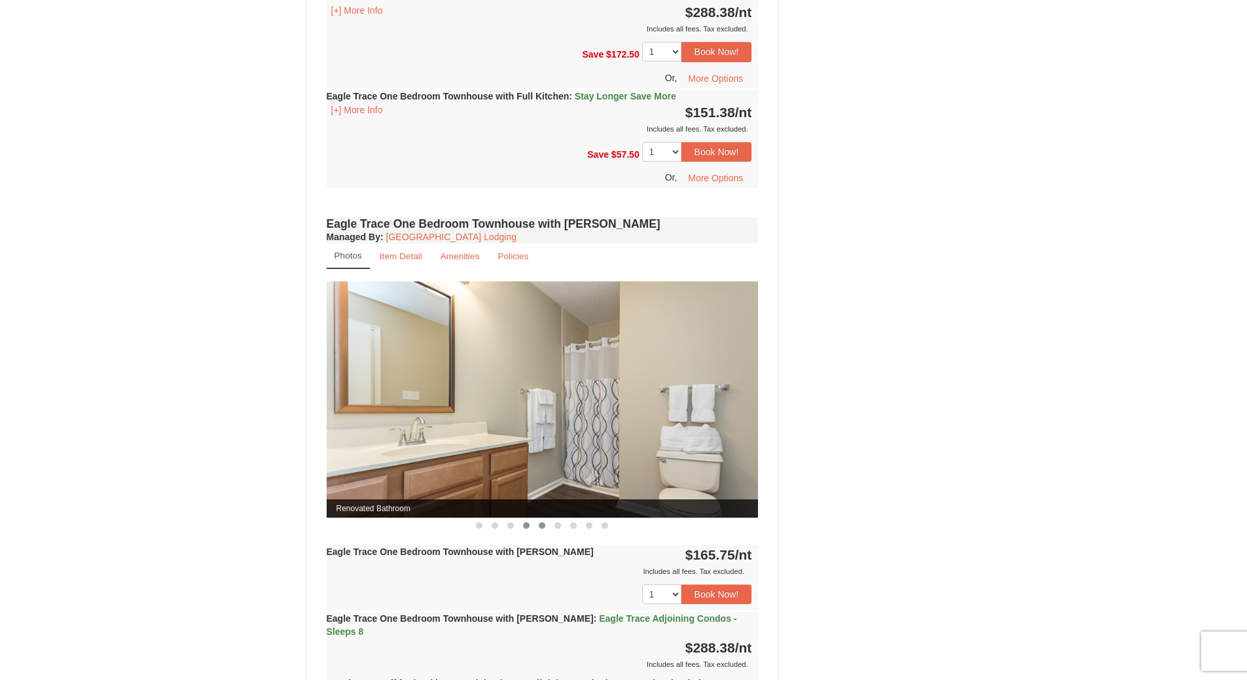
click at [540, 526] on span at bounding box center [542, 525] width 7 height 7
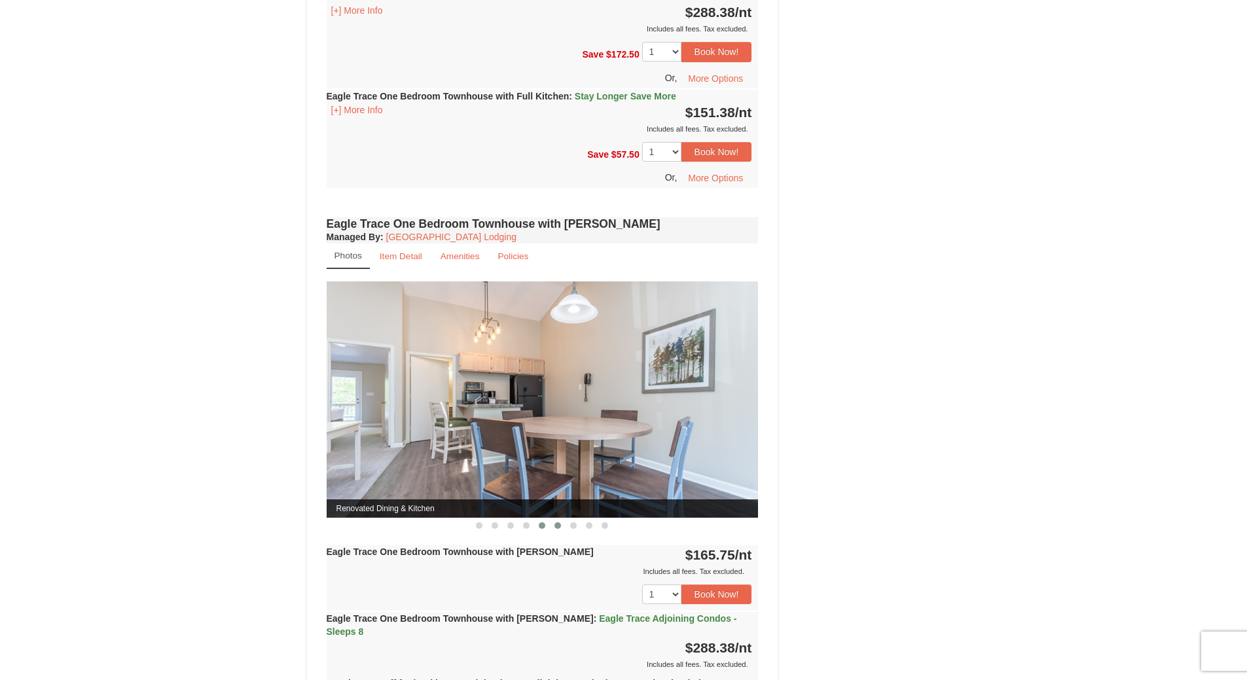
click at [556, 524] on span at bounding box center [557, 525] width 7 height 7
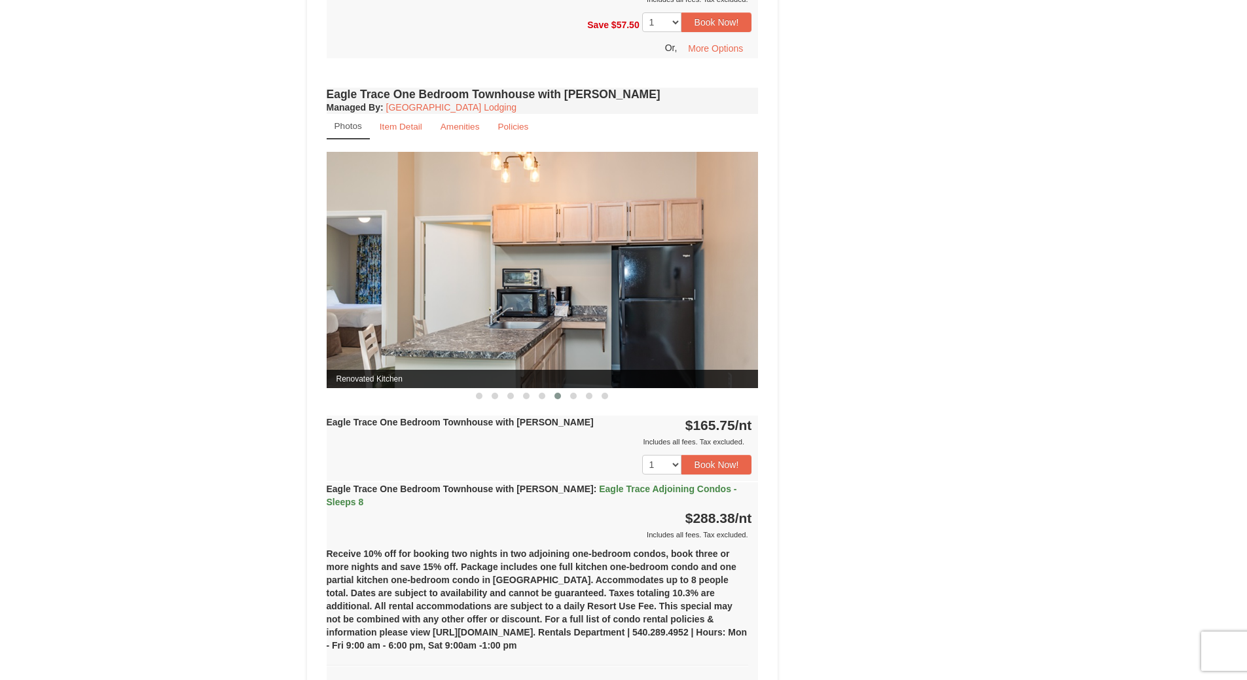
scroll to position [1047, 0]
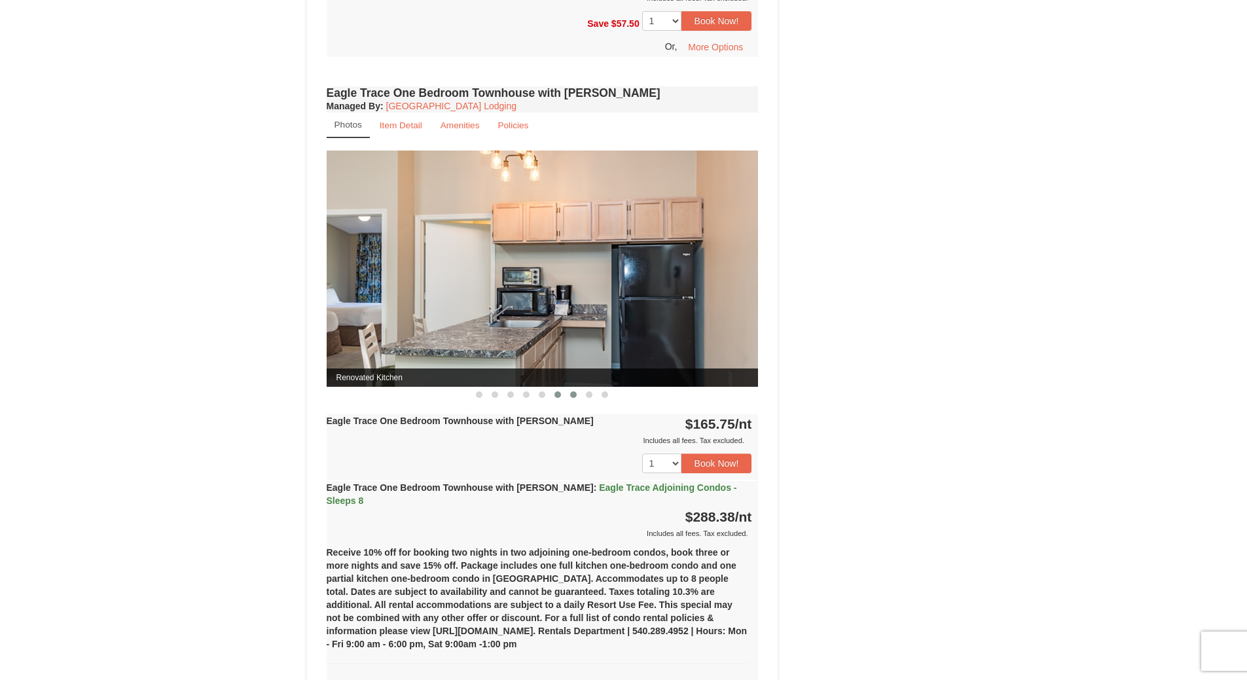
click at [573, 393] on span at bounding box center [573, 394] width 7 height 7
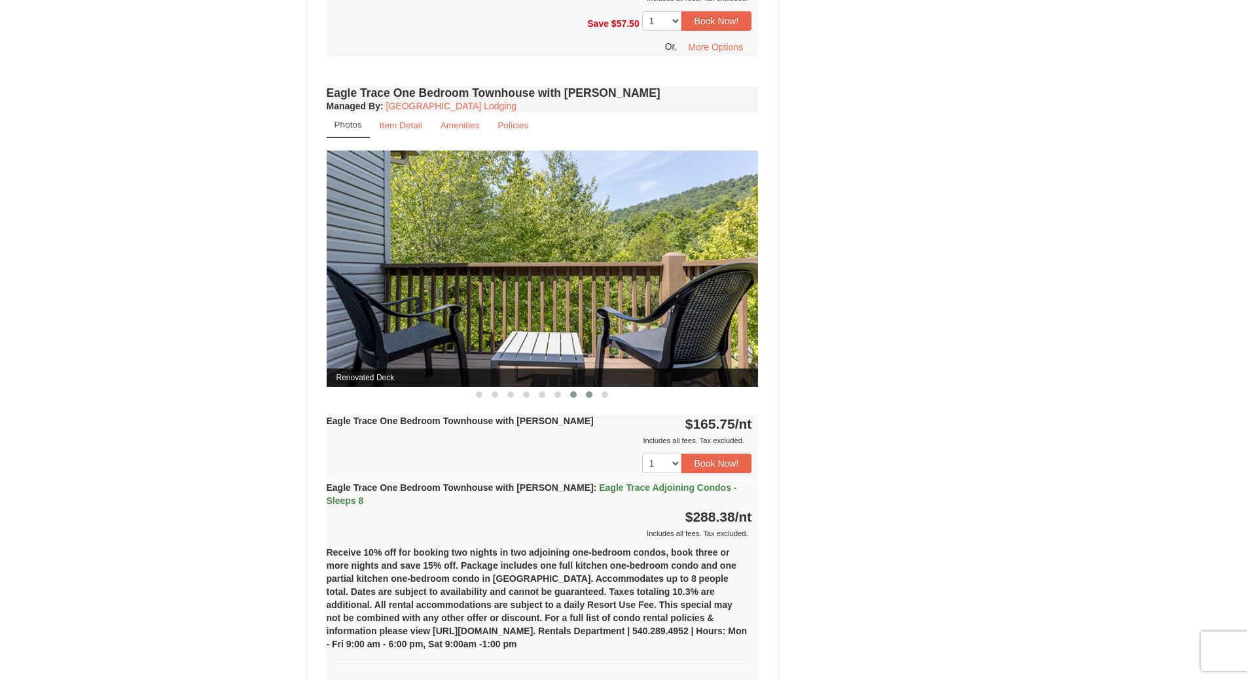
click at [592, 394] on span at bounding box center [589, 394] width 7 height 7
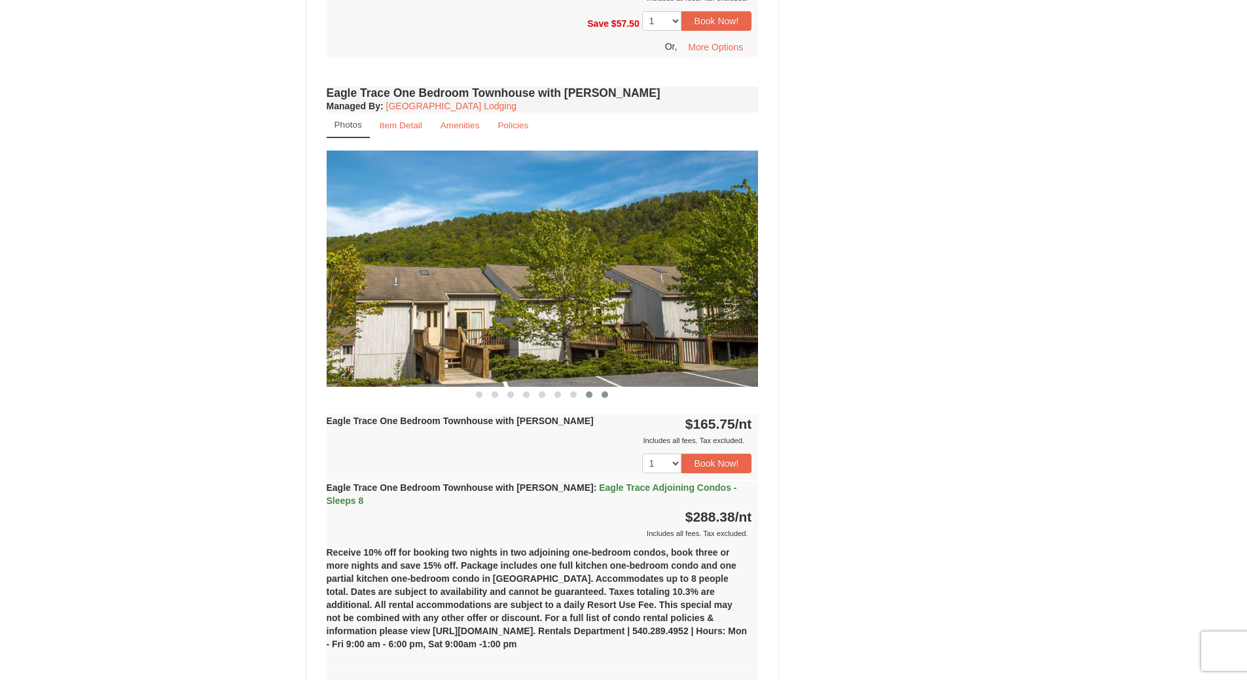
click at [602, 395] on span at bounding box center [604, 394] width 7 height 7
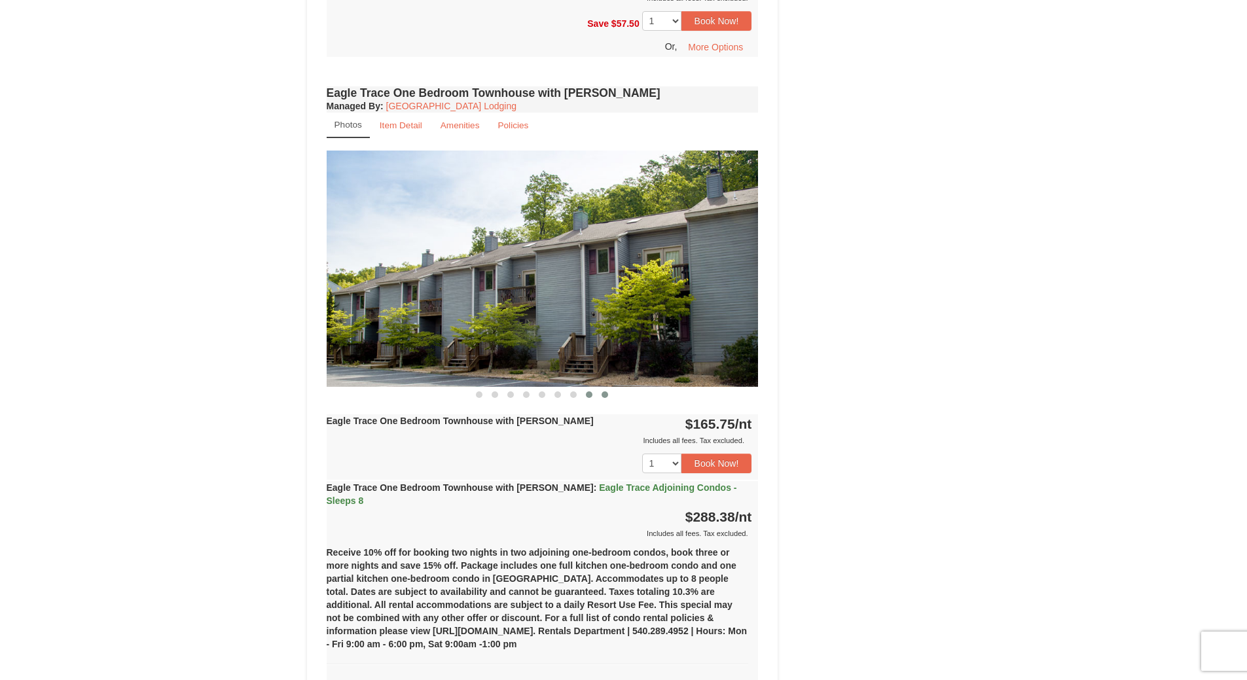
click at [592, 397] on button at bounding box center [589, 394] width 16 height 13
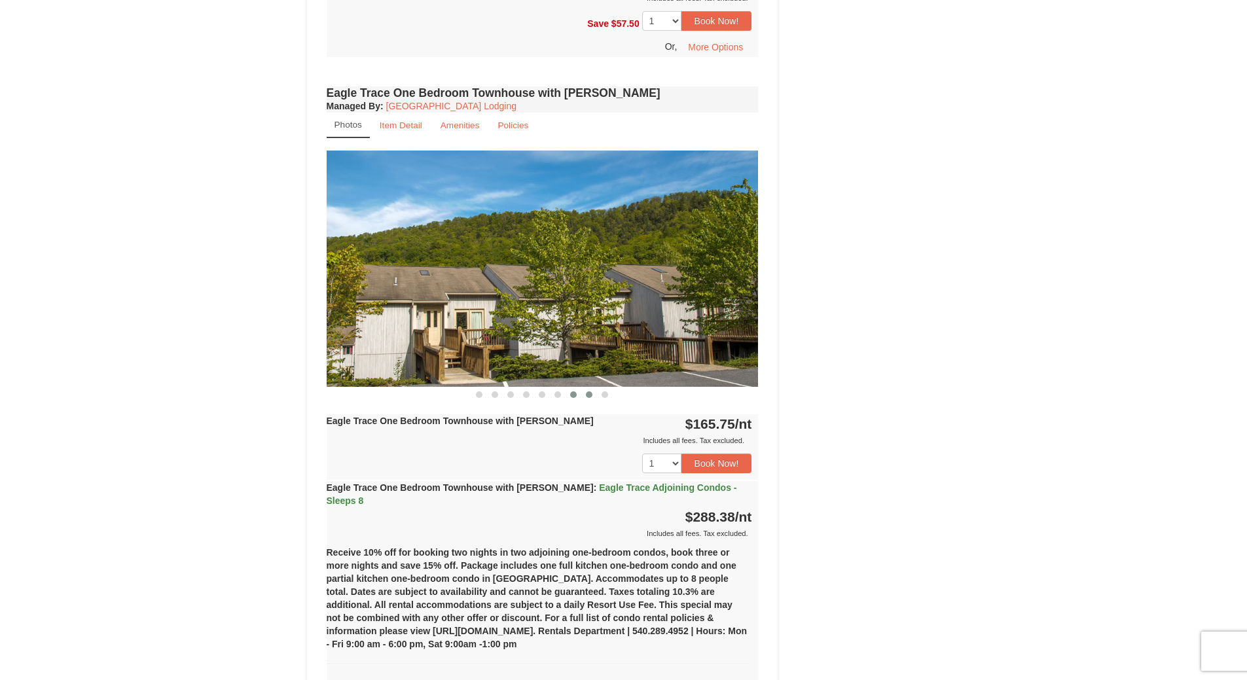
click at [577, 398] on button at bounding box center [573, 394] width 16 height 13
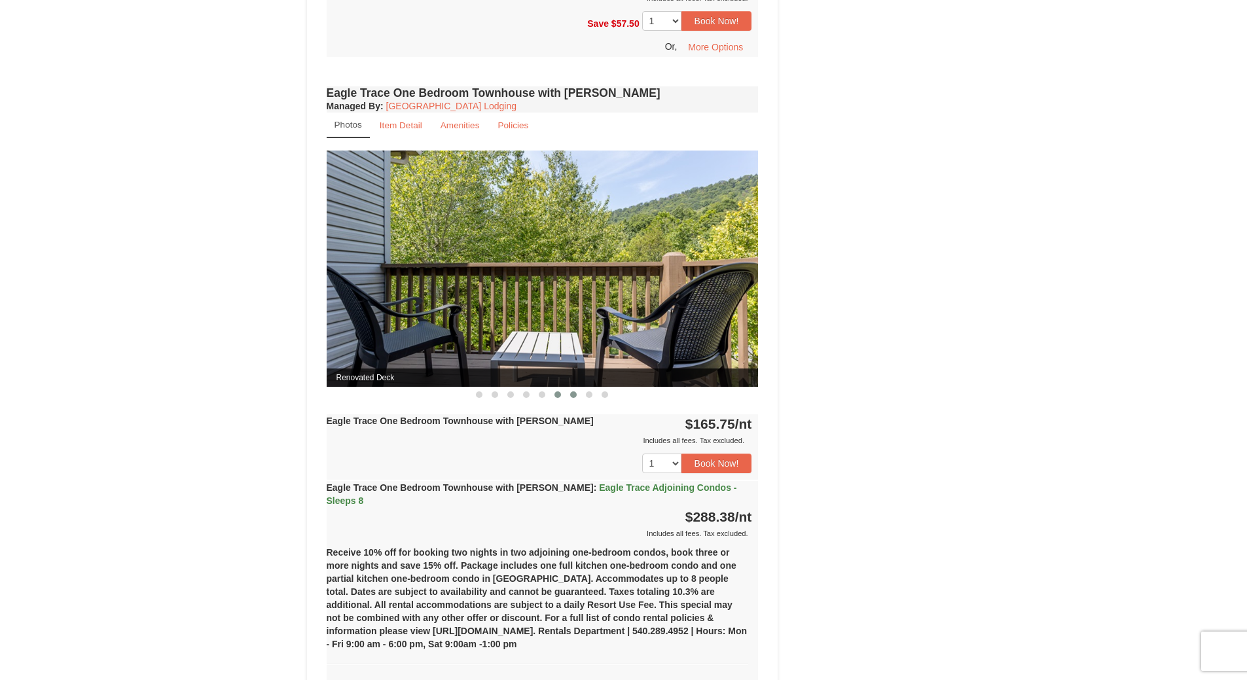
click at [559, 395] on span at bounding box center [557, 394] width 7 height 7
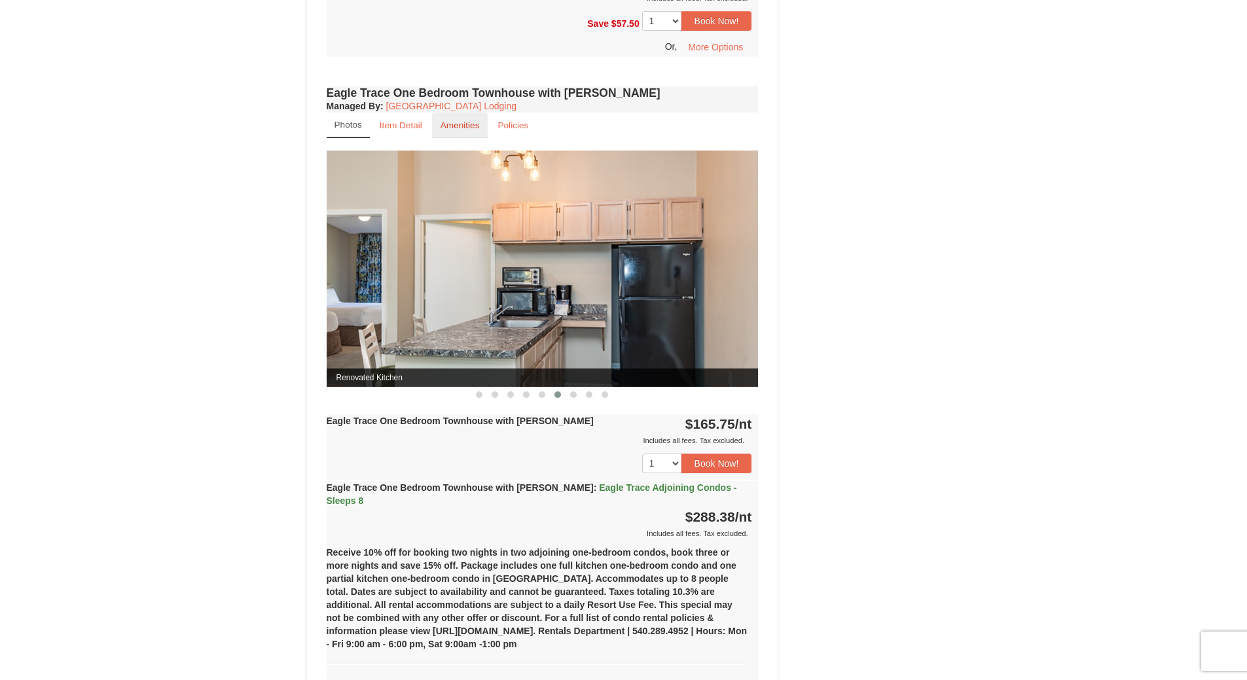
click at [456, 121] on small "Amenities" at bounding box center [459, 125] width 39 height 10
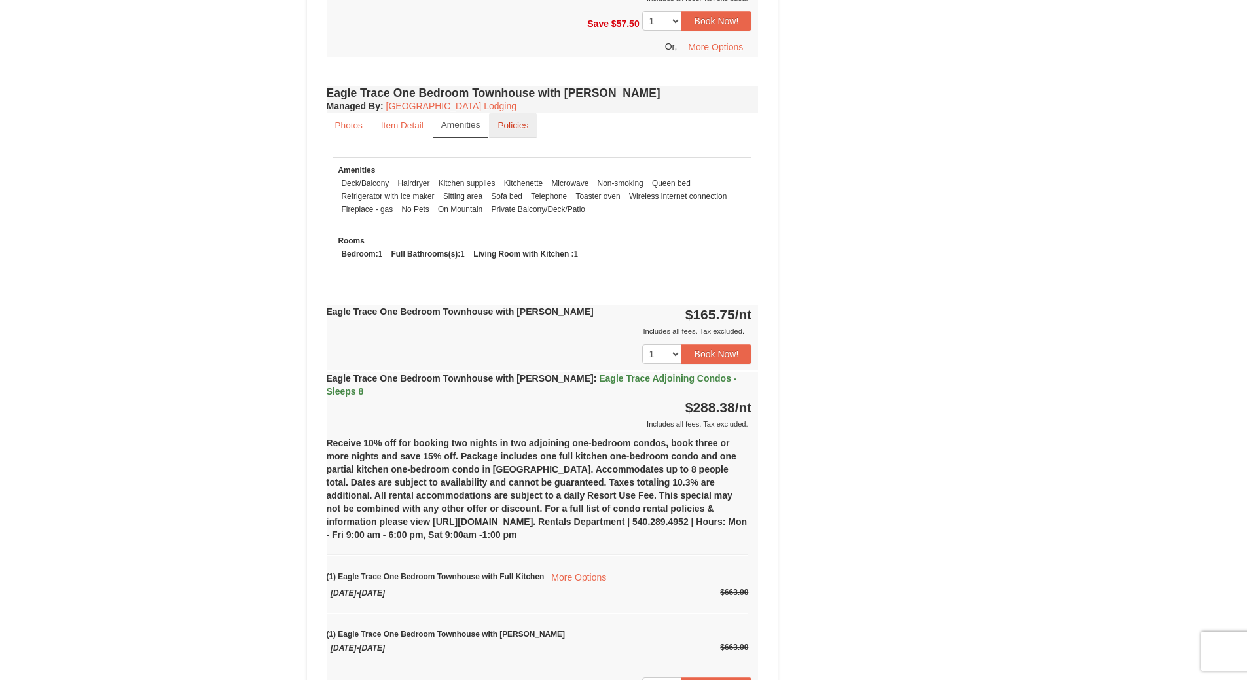
click at [522, 124] on small "Policies" at bounding box center [512, 125] width 31 height 10
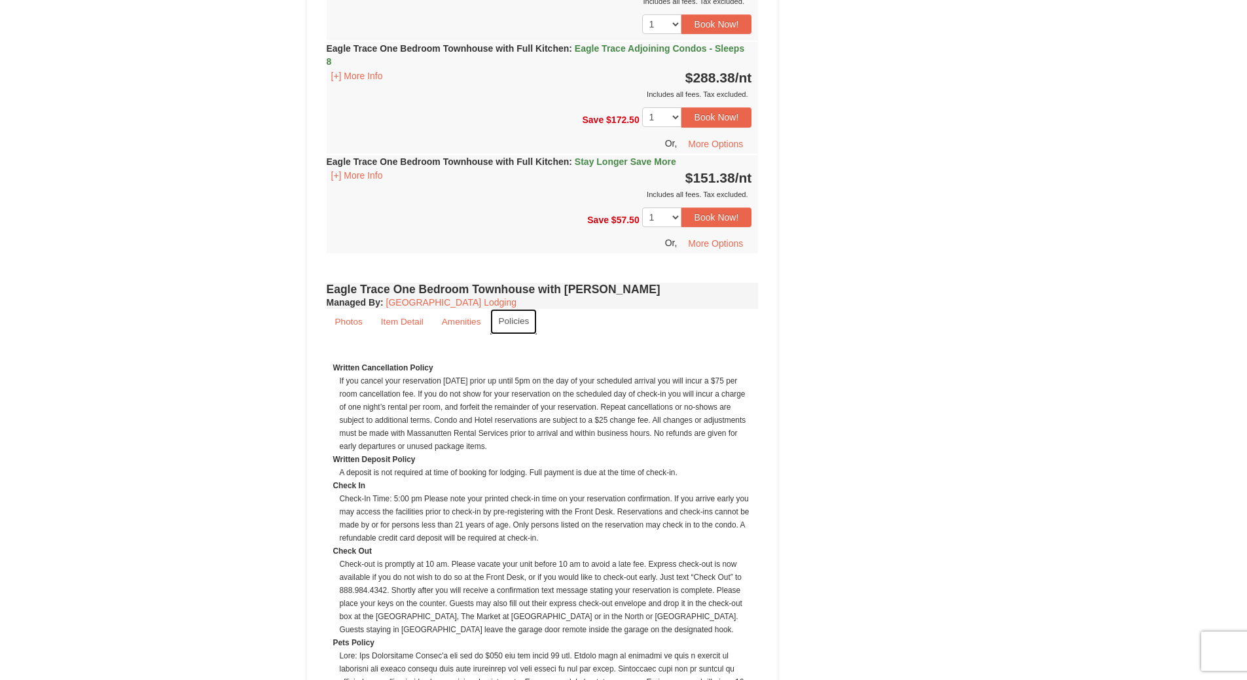
scroll to position [916, 0]
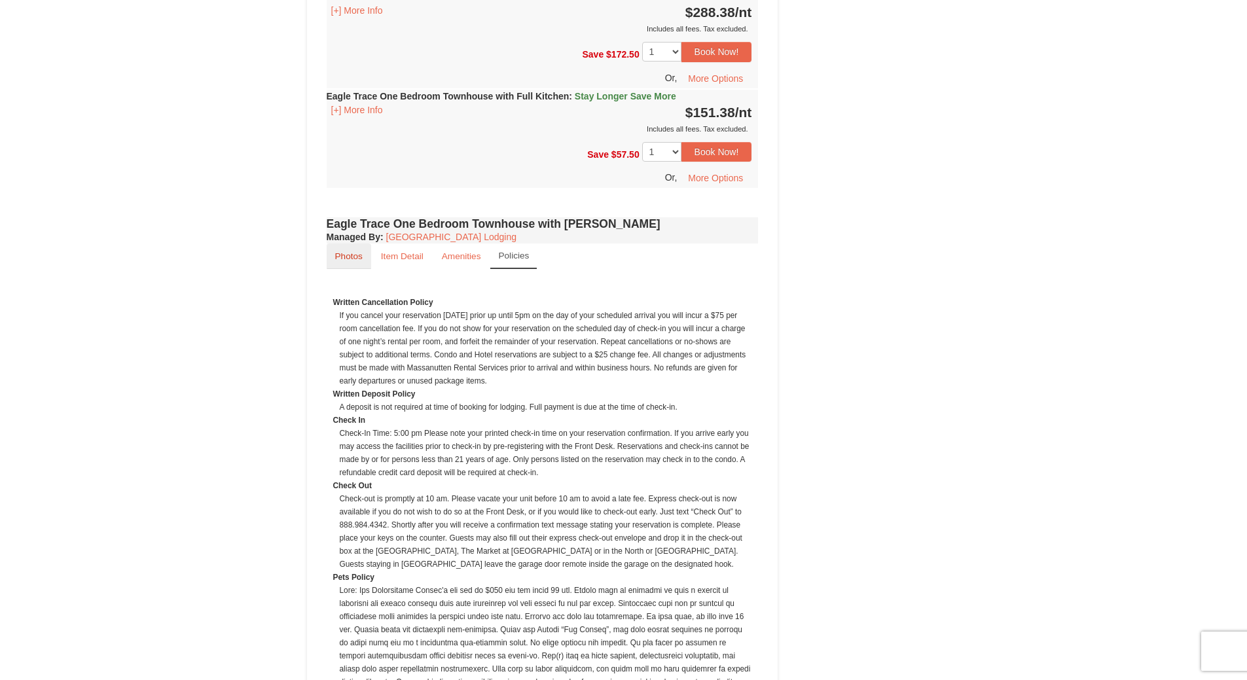
click at [357, 255] on small "Photos" at bounding box center [348, 256] width 27 height 10
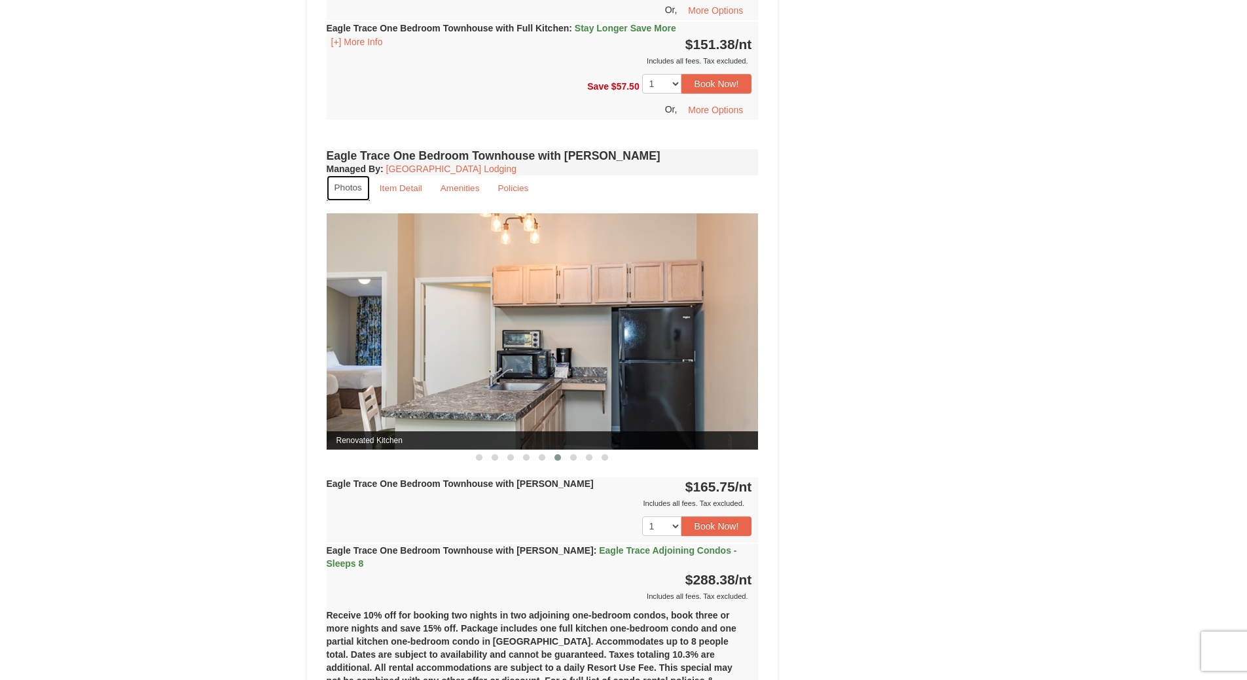
scroll to position [982, 0]
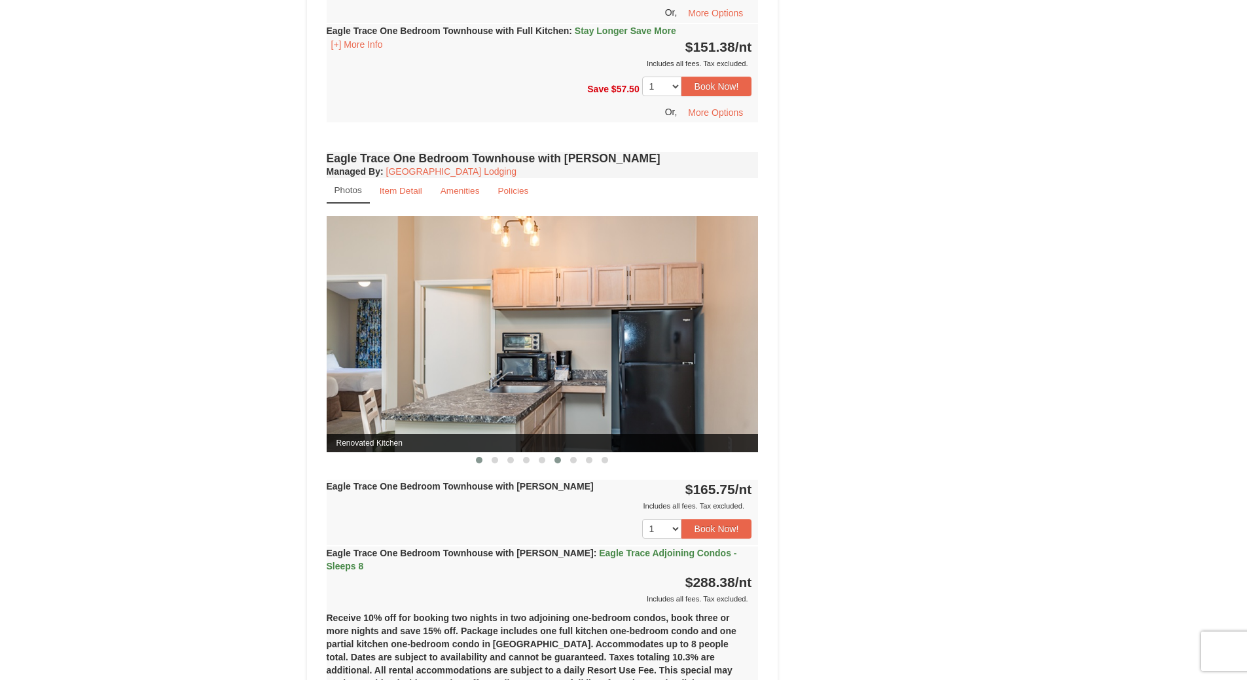
click at [478, 464] on button at bounding box center [479, 460] width 16 height 13
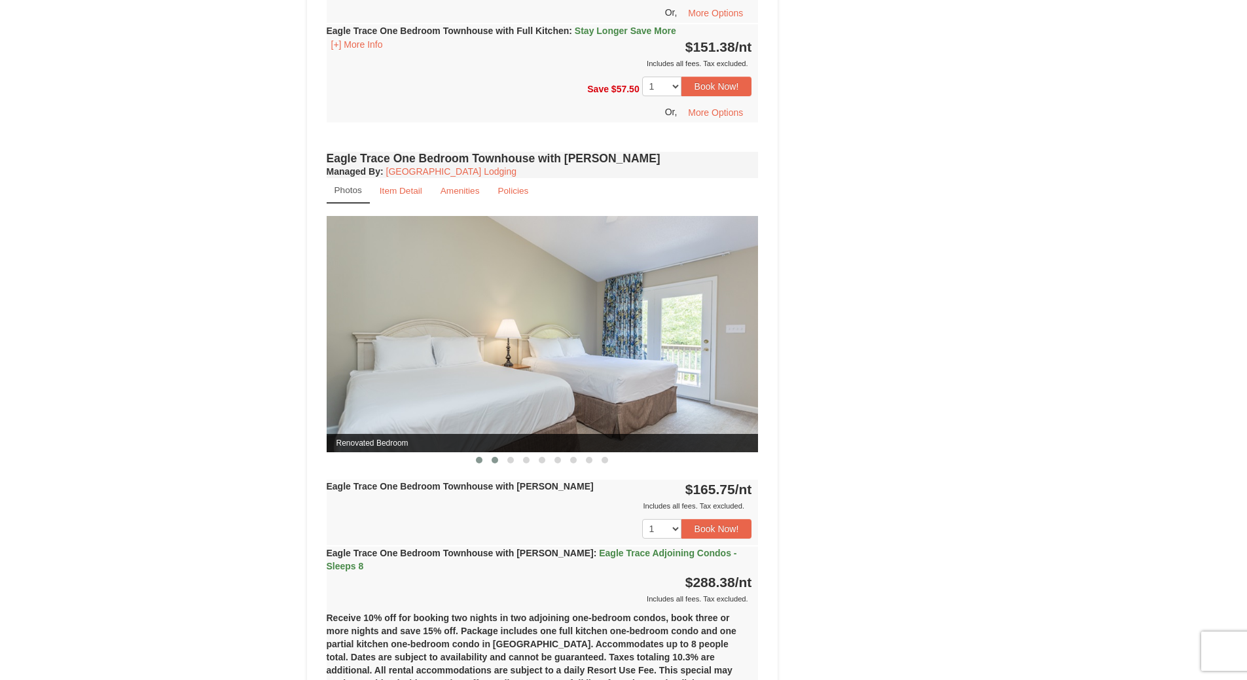
click at [499, 461] on button at bounding box center [495, 460] width 16 height 13
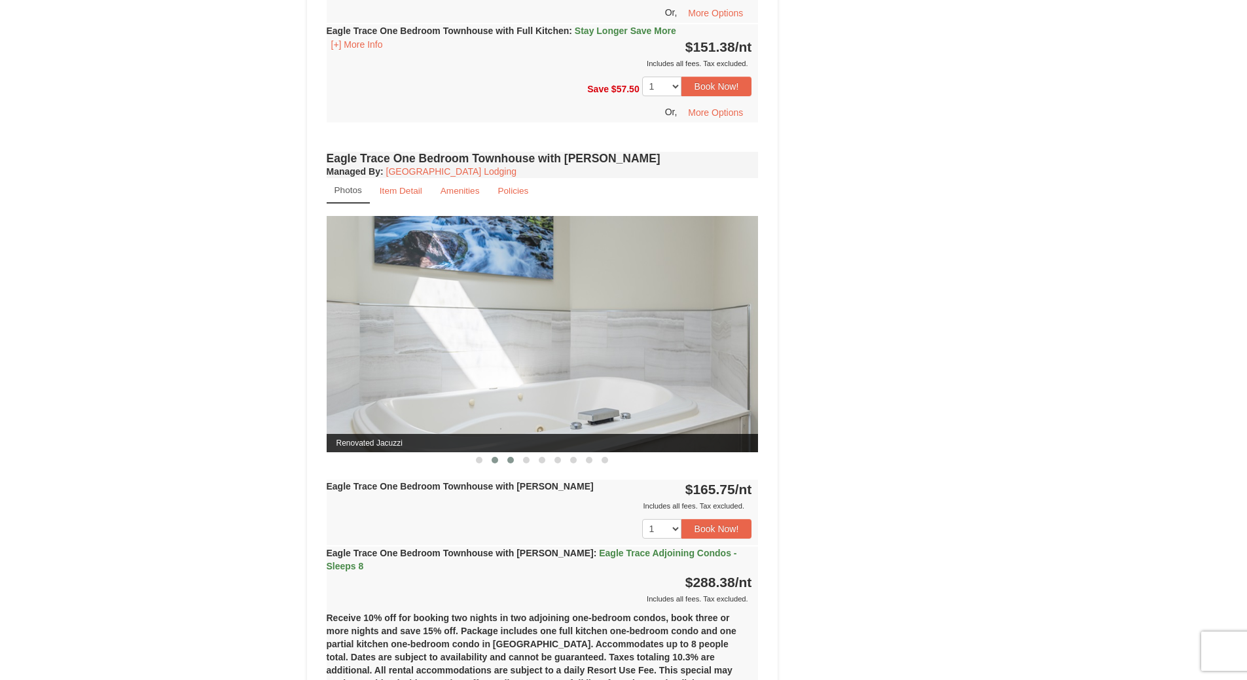
click at [511, 460] on span at bounding box center [510, 460] width 7 height 7
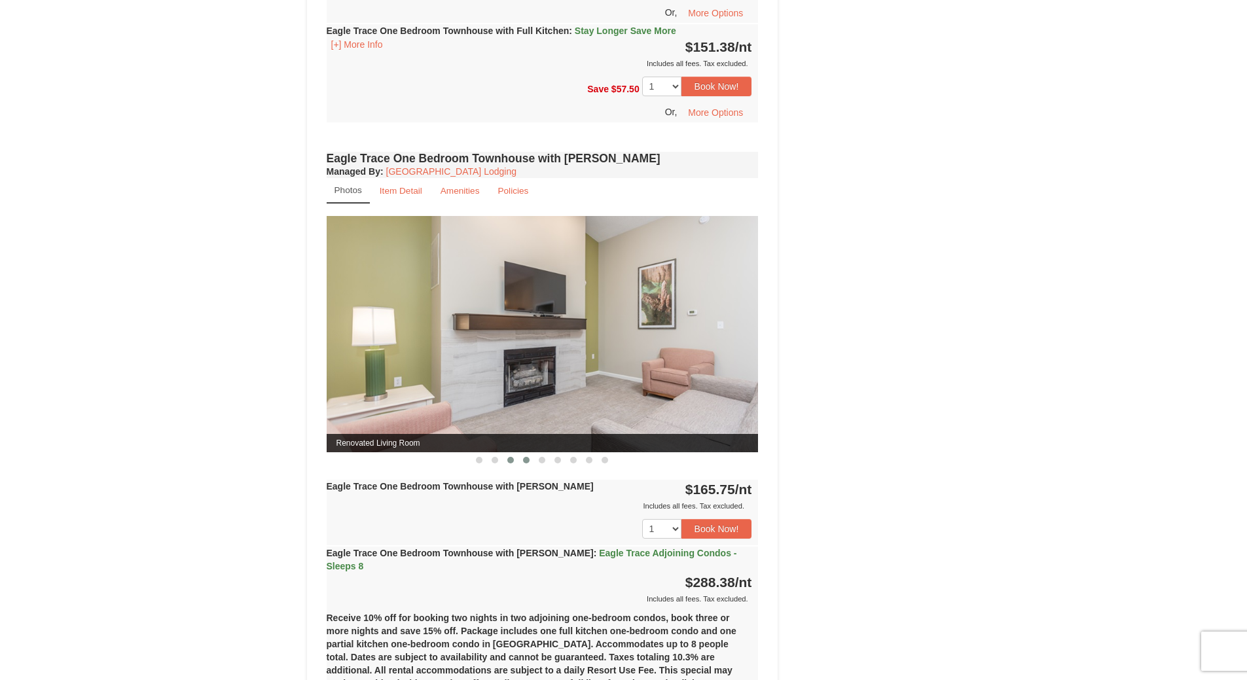
click at [528, 458] on span at bounding box center [526, 460] width 7 height 7
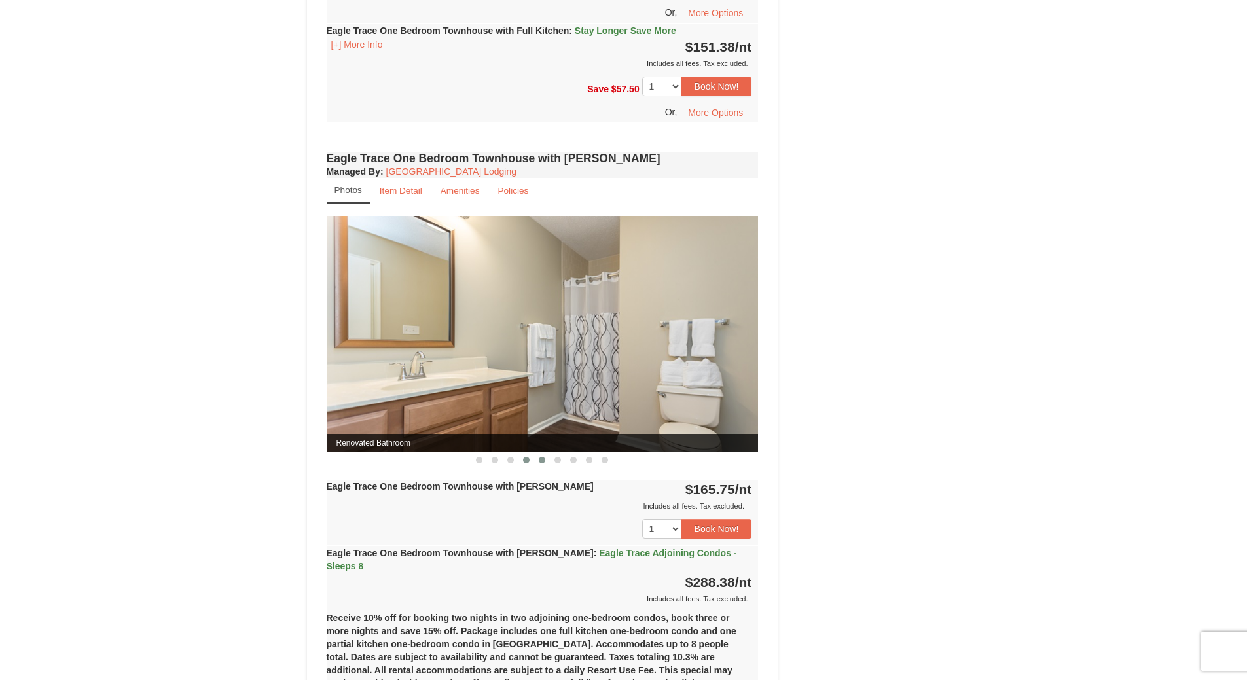
click at [545, 456] on button at bounding box center [542, 460] width 16 height 13
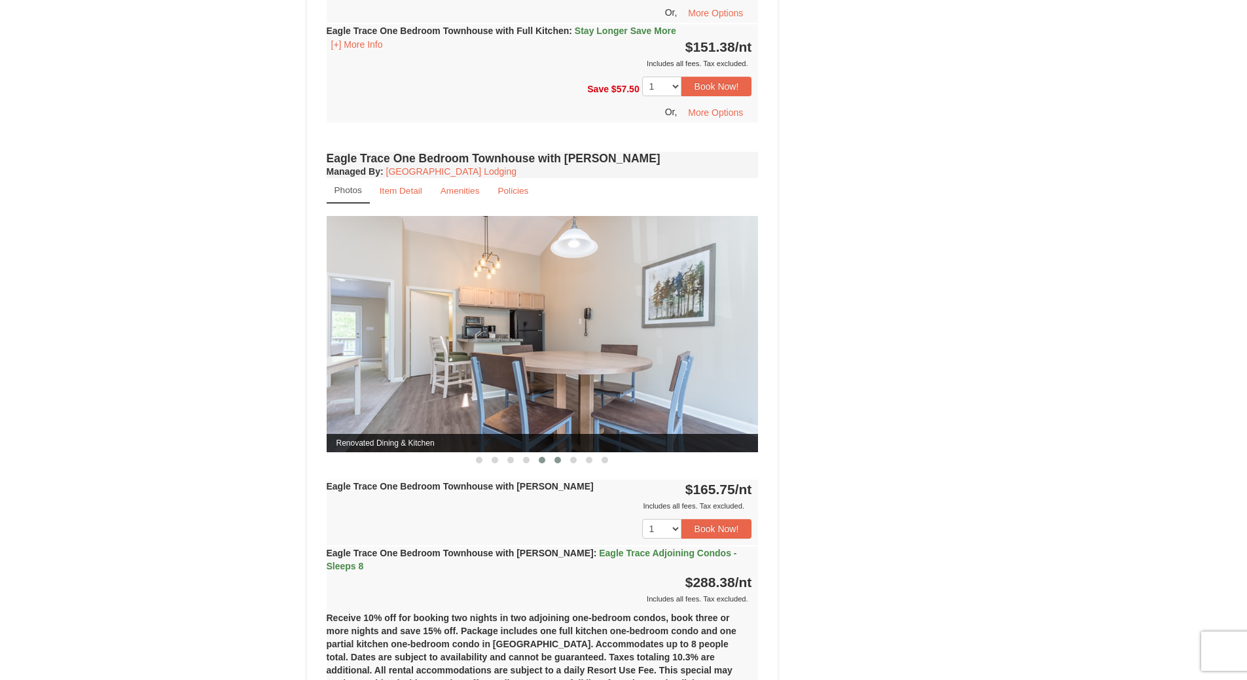
click at [556, 462] on span at bounding box center [557, 460] width 7 height 7
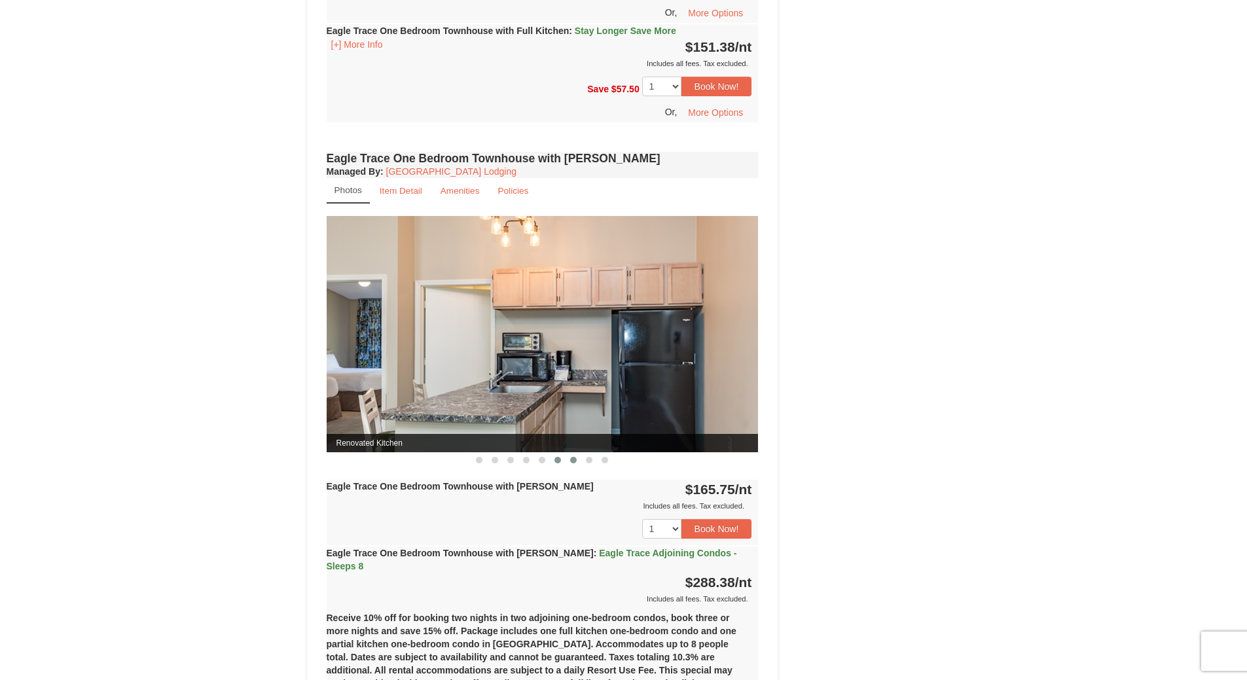
click at [574, 463] on span at bounding box center [573, 460] width 7 height 7
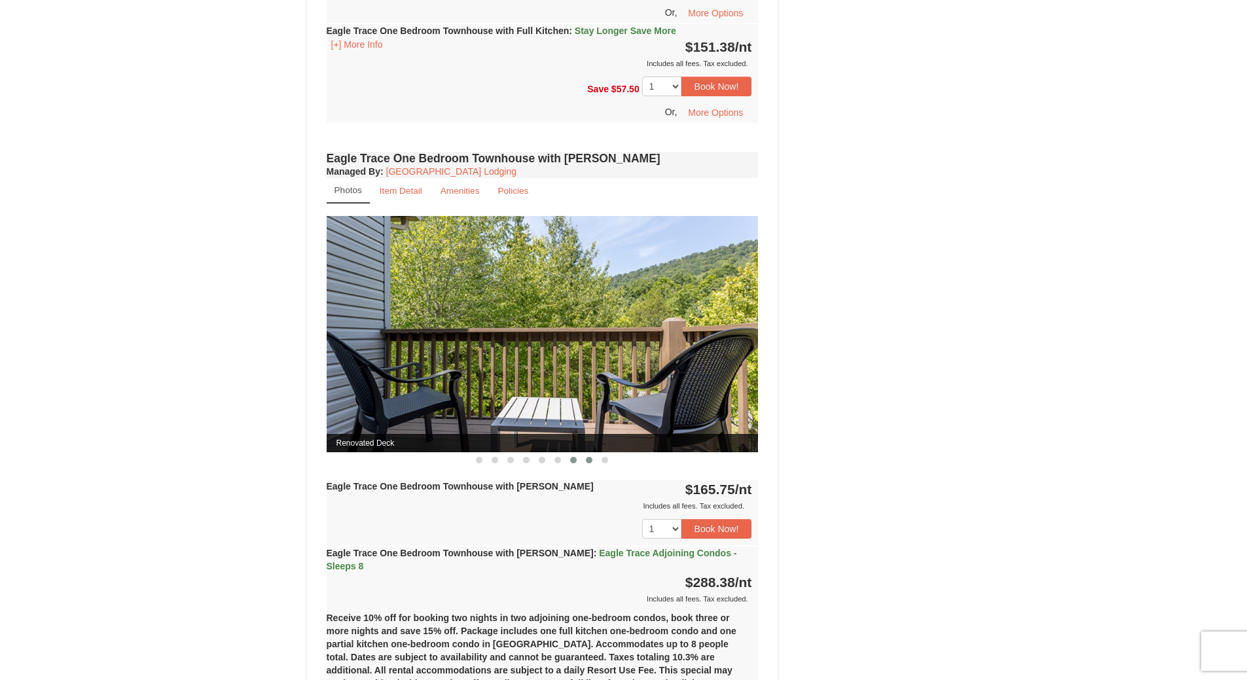
click at [589, 462] on span at bounding box center [589, 460] width 7 height 7
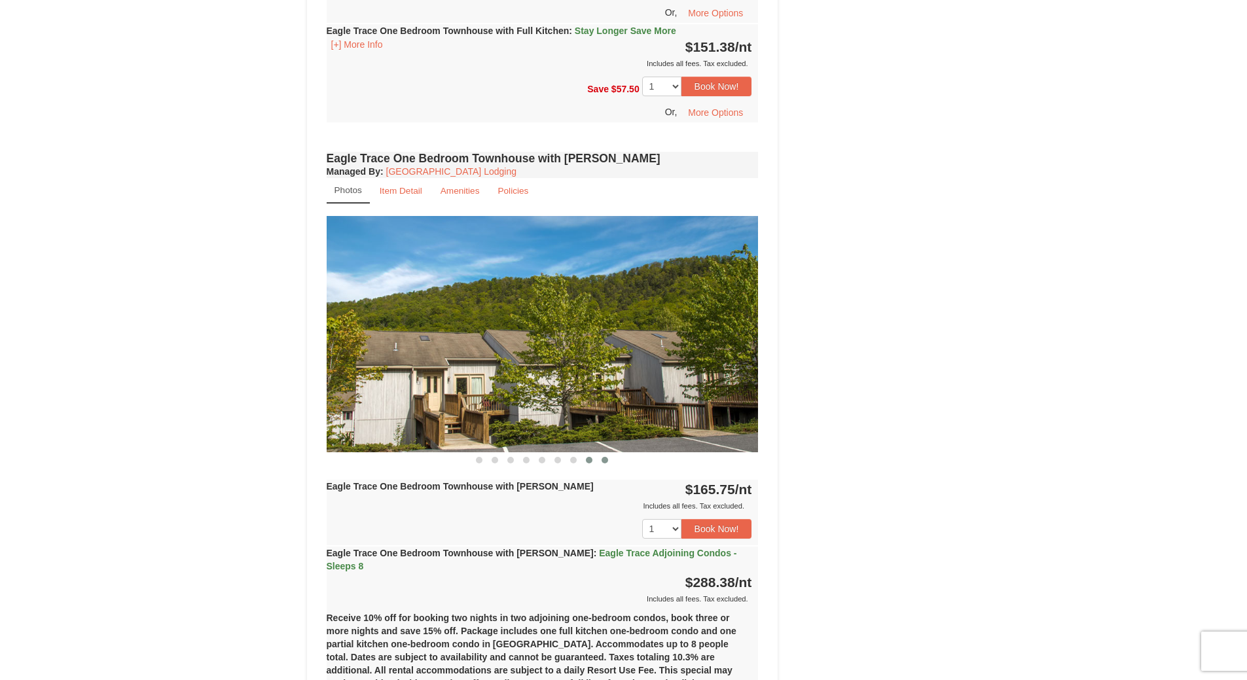
click at [605, 462] on span at bounding box center [604, 460] width 7 height 7
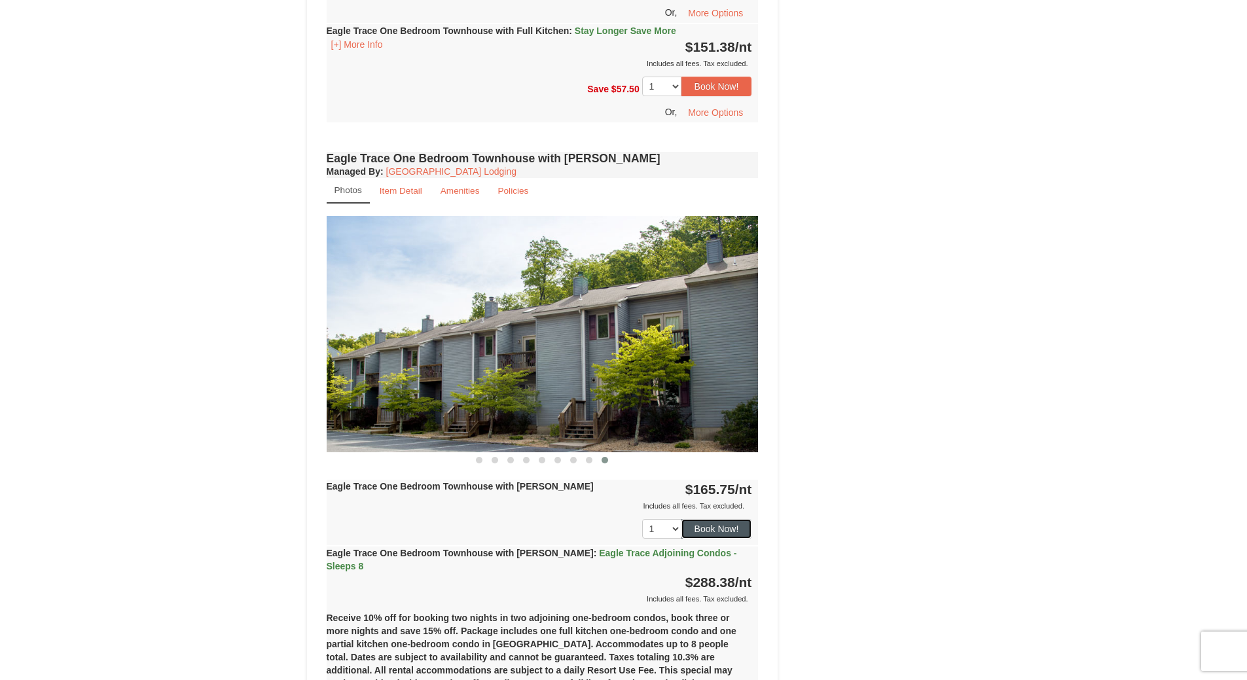
click at [735, 528] on button "Book Now!" at bounding box center [716, 529] width 71 height 20
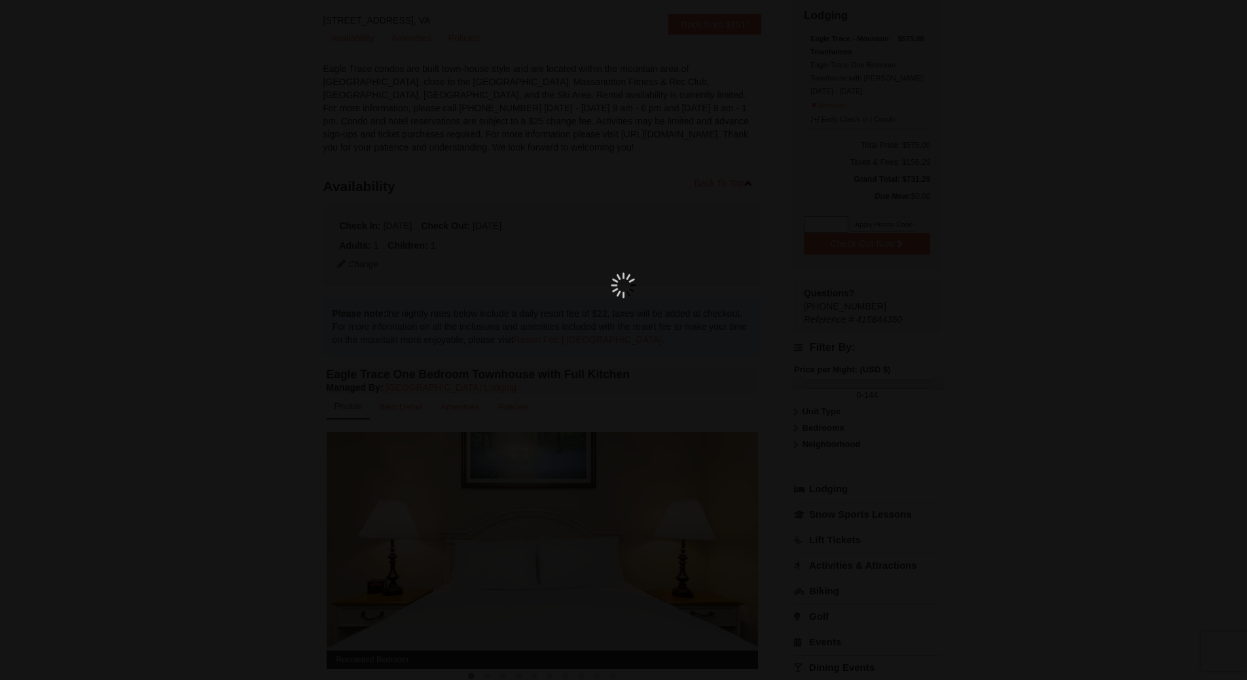
scroll to position [128, 0]
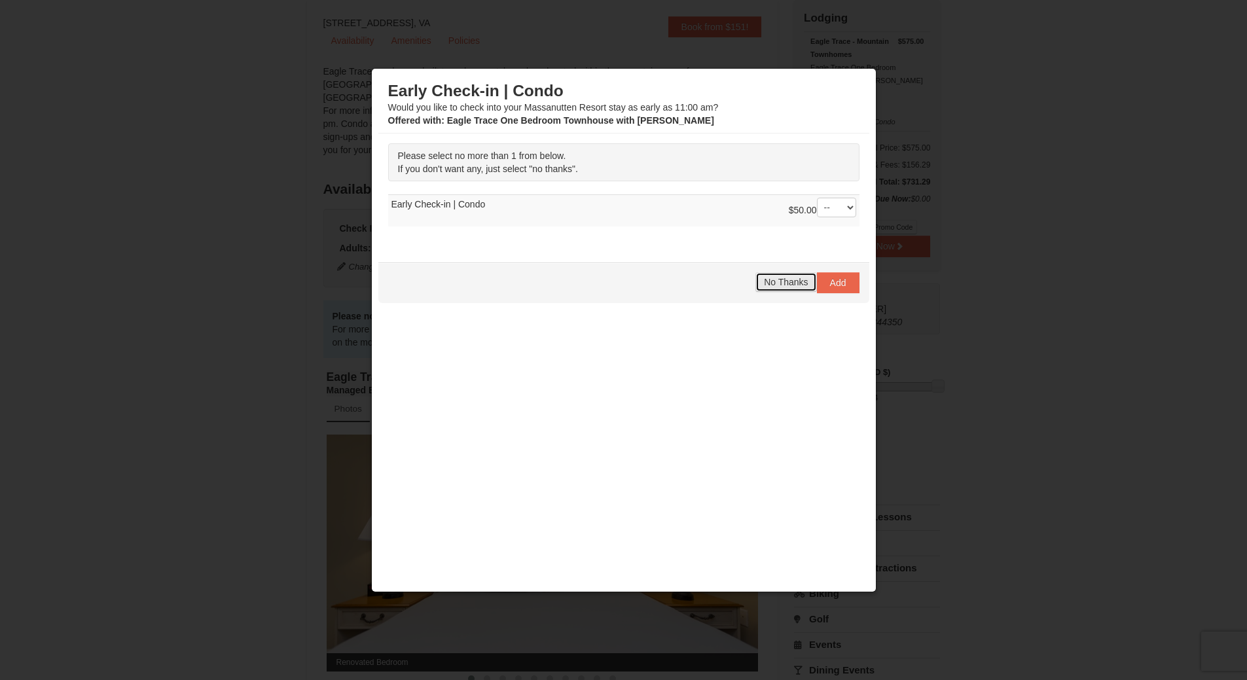
click at [782, 285] on span "No Thanks" at bounding box center [786, 282] width 44 height 10
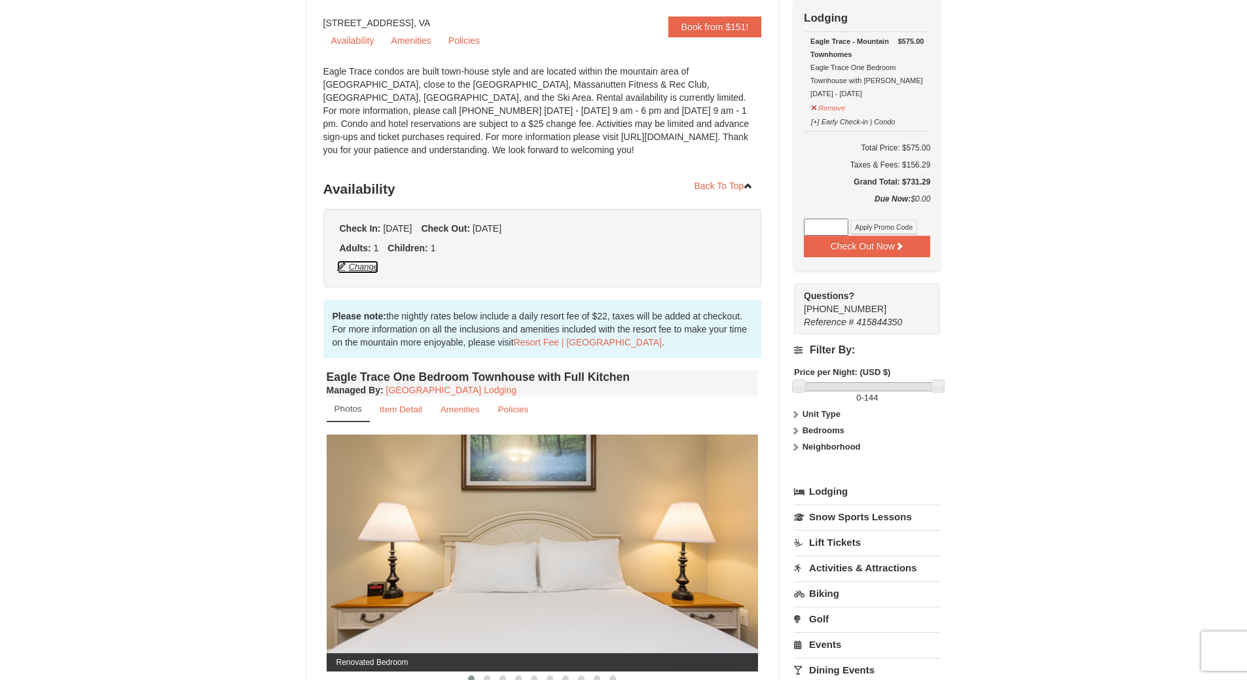
click at [357, 267] on button "Change" at bounding box center [357, 267] width 43 height 14
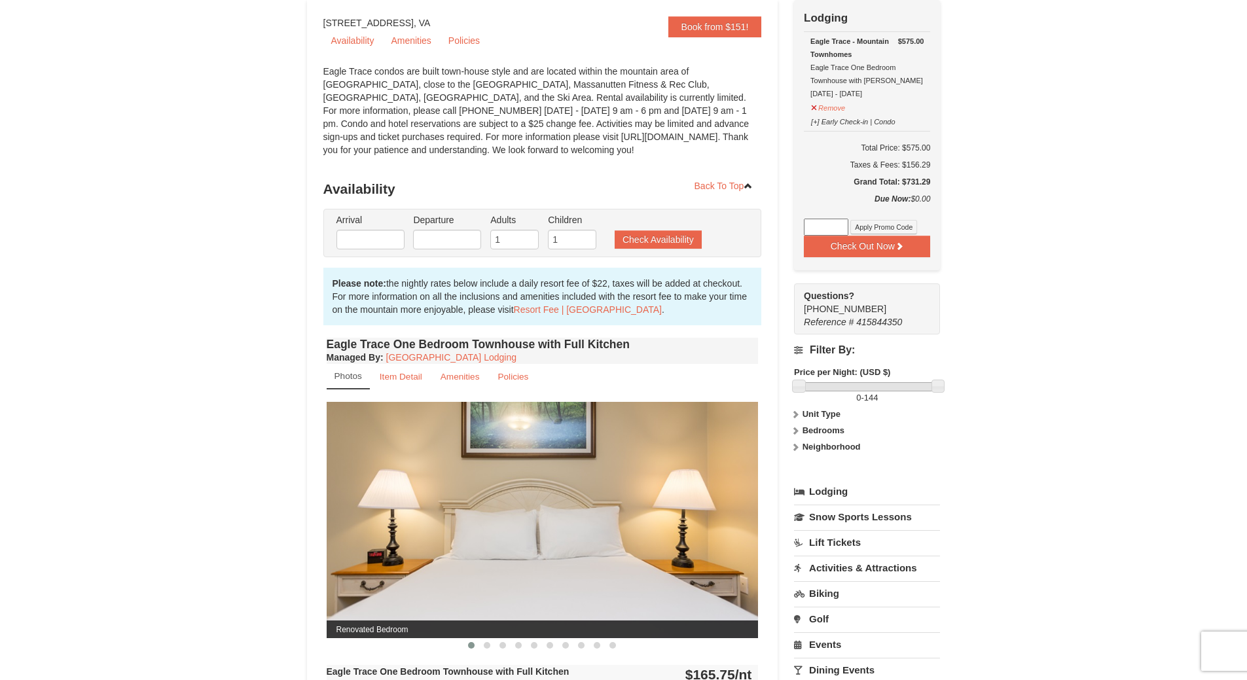
type input "10/12/2025"
type input "10/16/2025"
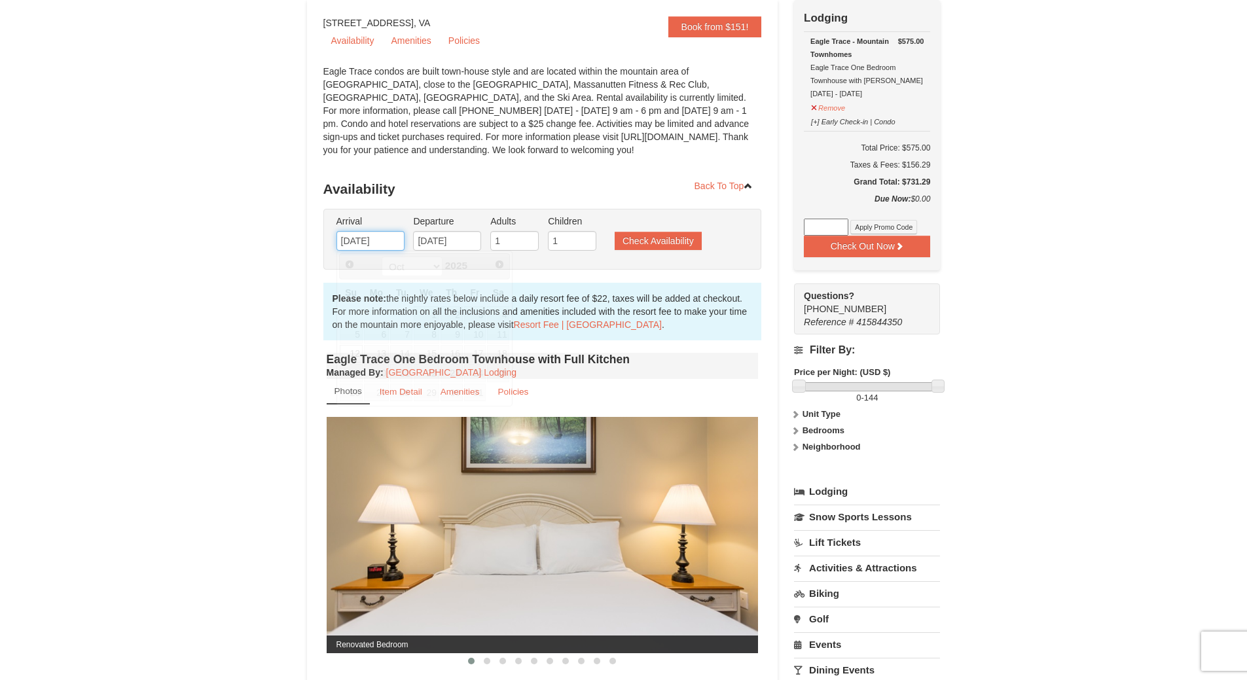
click at [357, 242] on input "10/12/2025" at bounding box center [370, 241] width 68 height 20
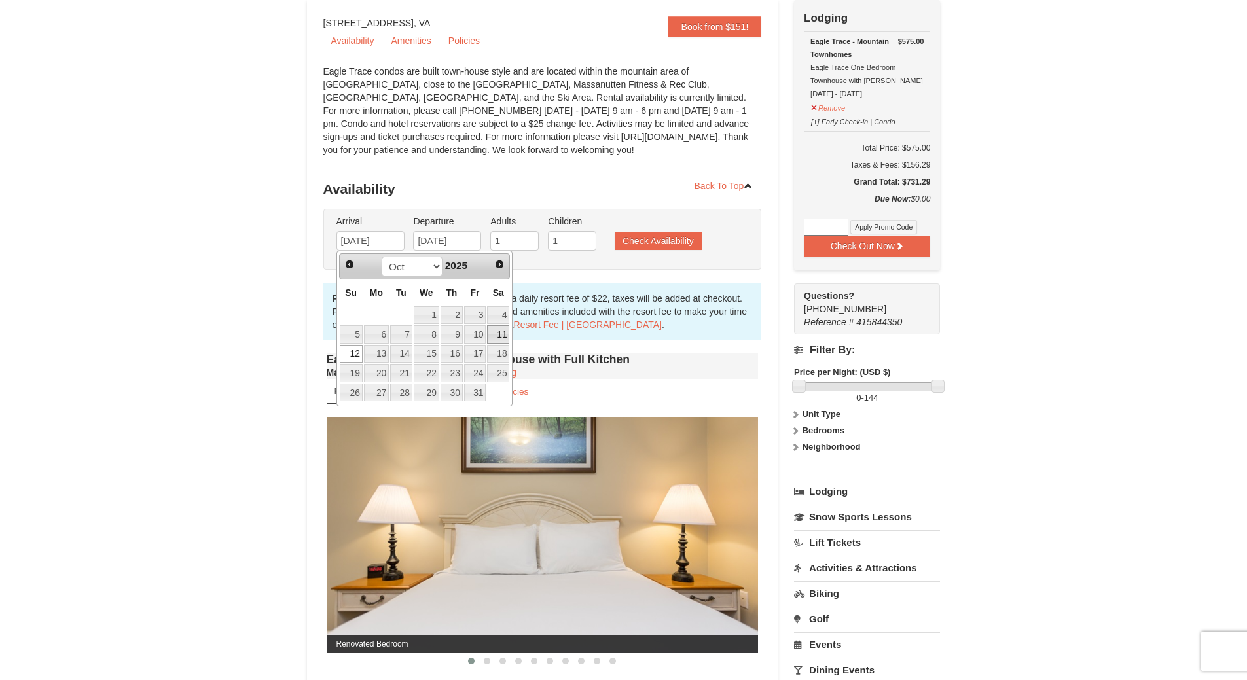
click at [507, 332] on link "11" at bounding box center [498, 334] width 22 height 18
type input "10/11/2025"
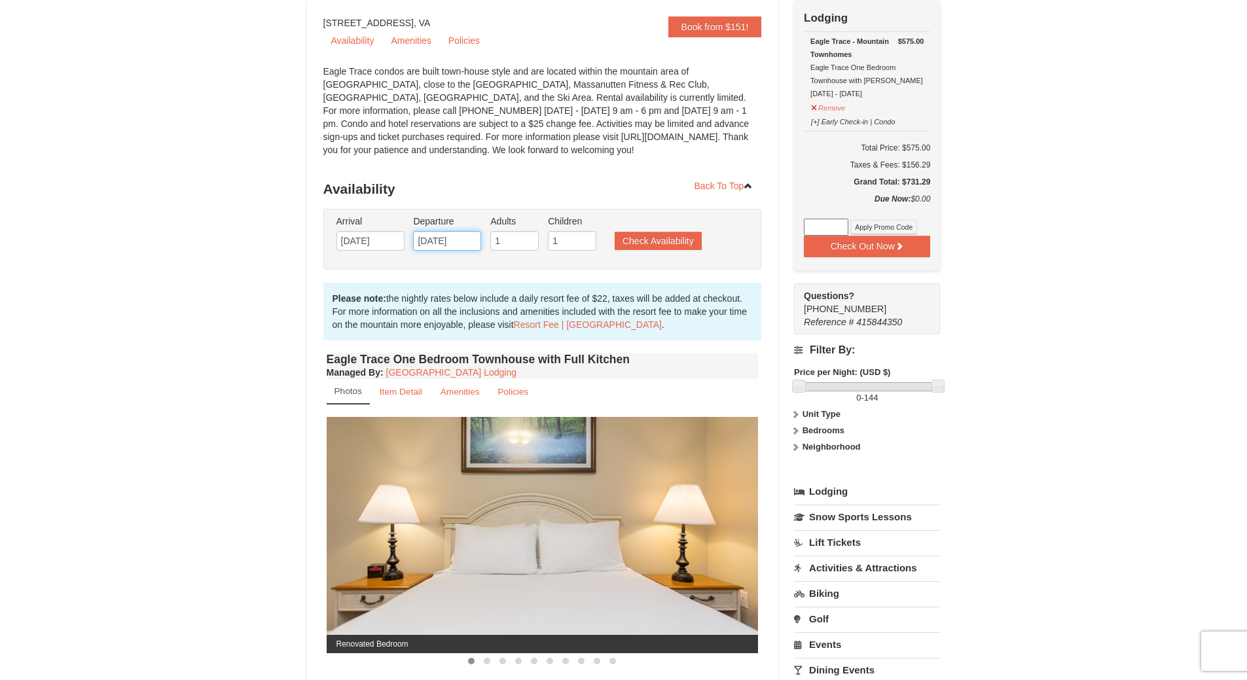
click at [460, 242] on input "10/16/2025" at bounding box center [447, 241] width 68 height 20
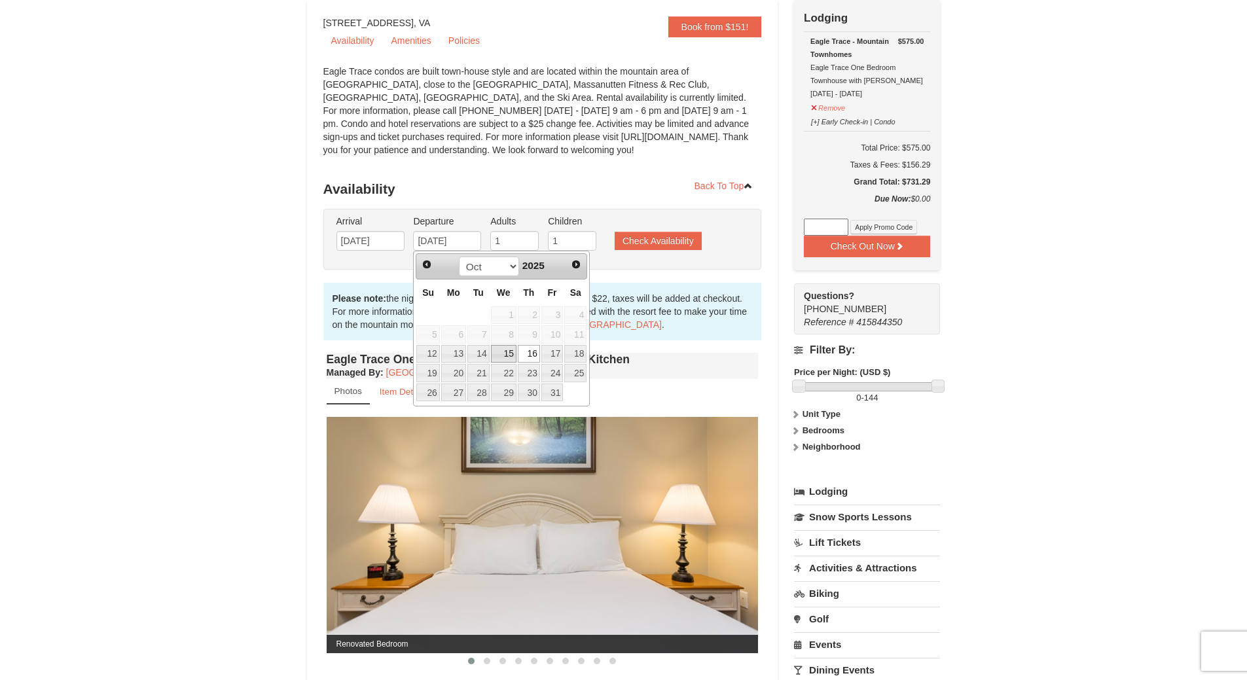
click at [515, 351] on link "15" at bounding box center [504, 354] width 26 height 18
type input "10/15/2025"
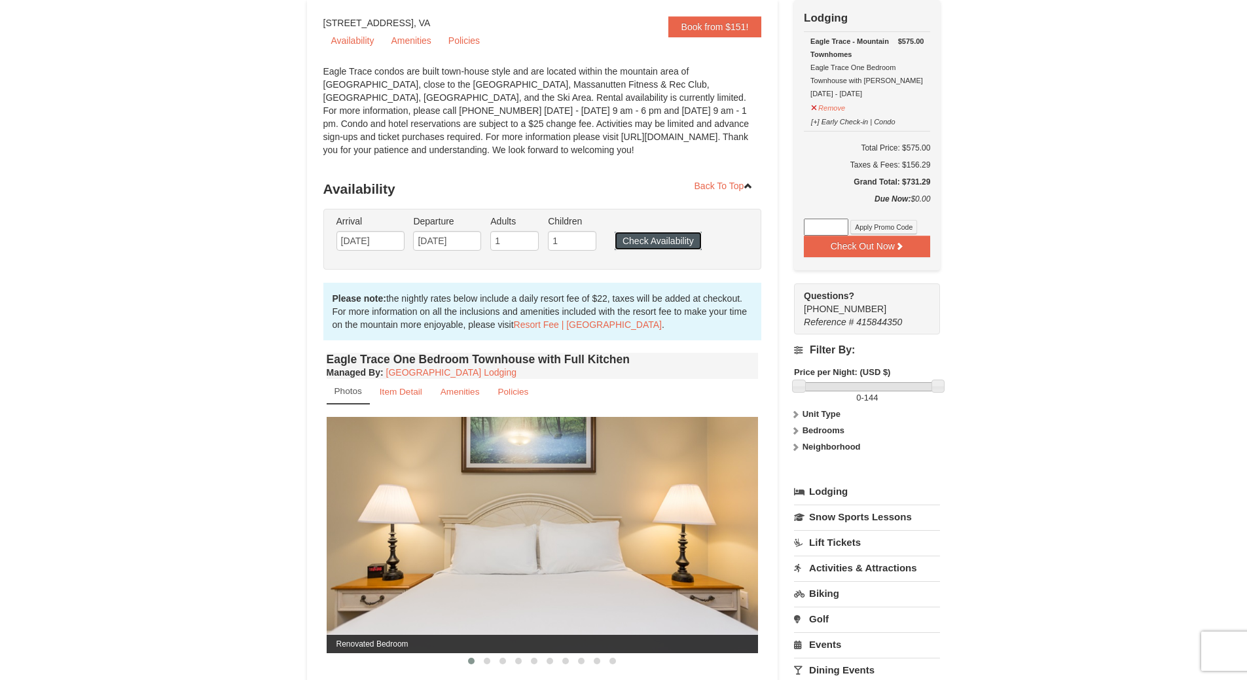
click at [684, 247] on button "Check Availability" at bounding box center [658, 241] width 87 height 18
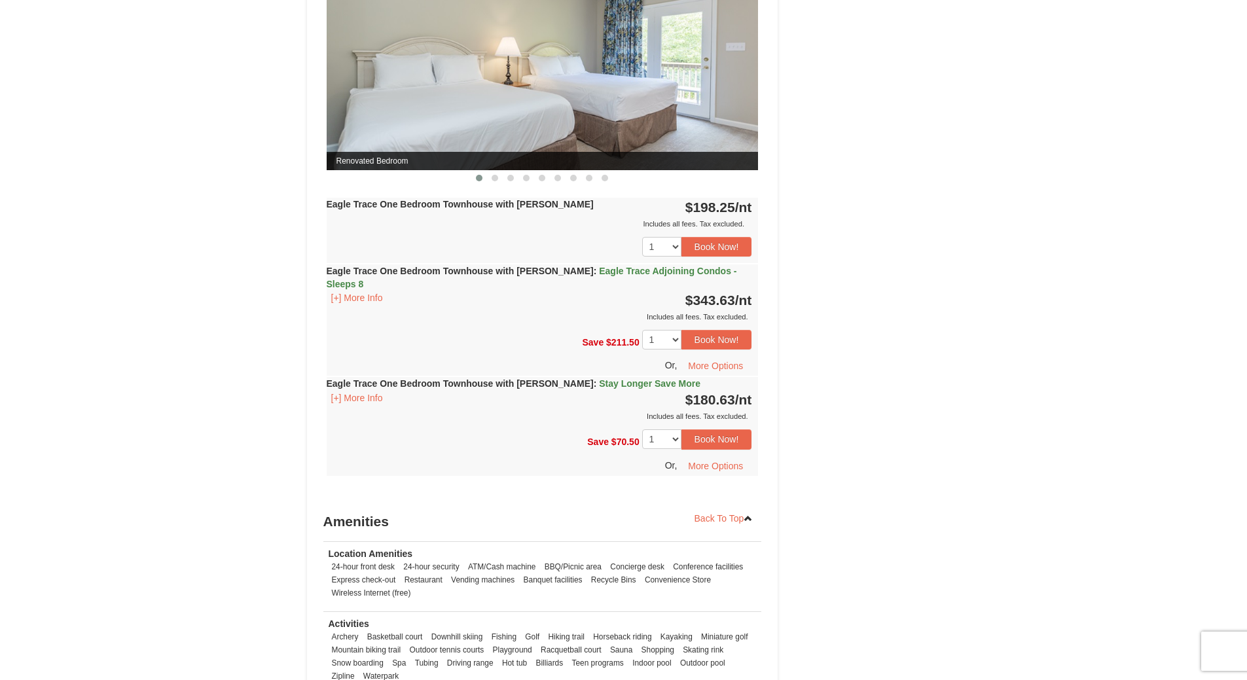
scroll to position [1272, 0]
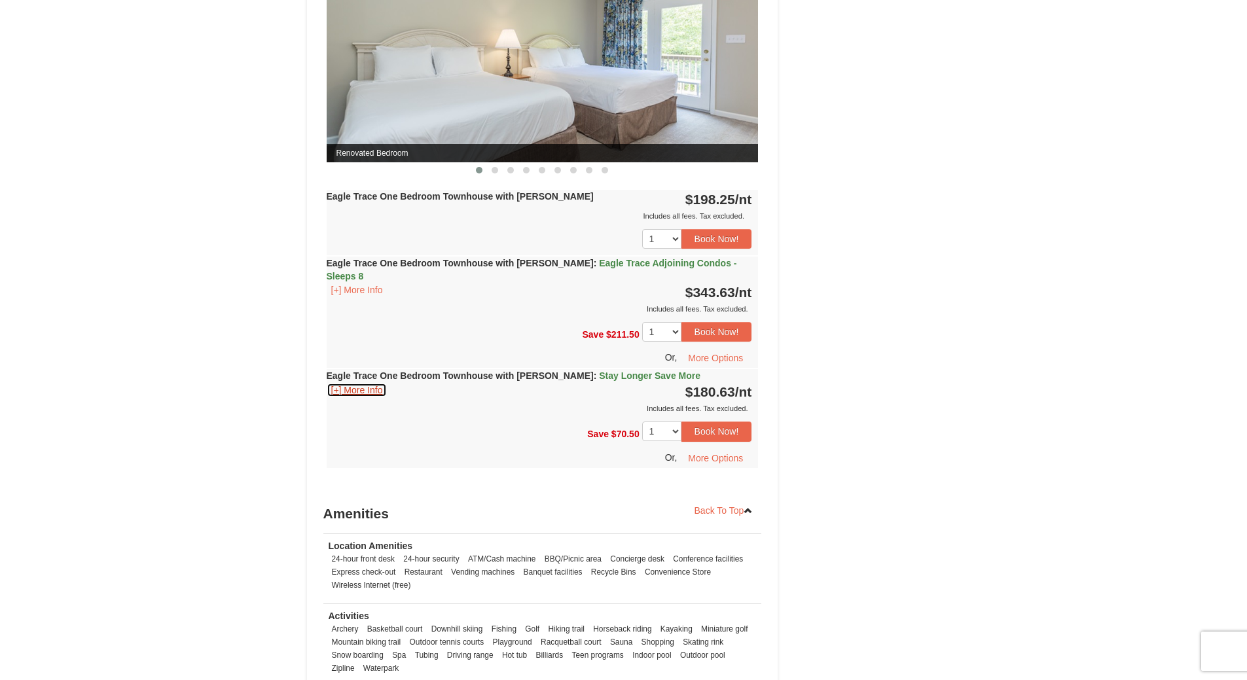
click at [374, 383] on button "[+] More Info" at bounding box center [357, 390] width 61 height 14
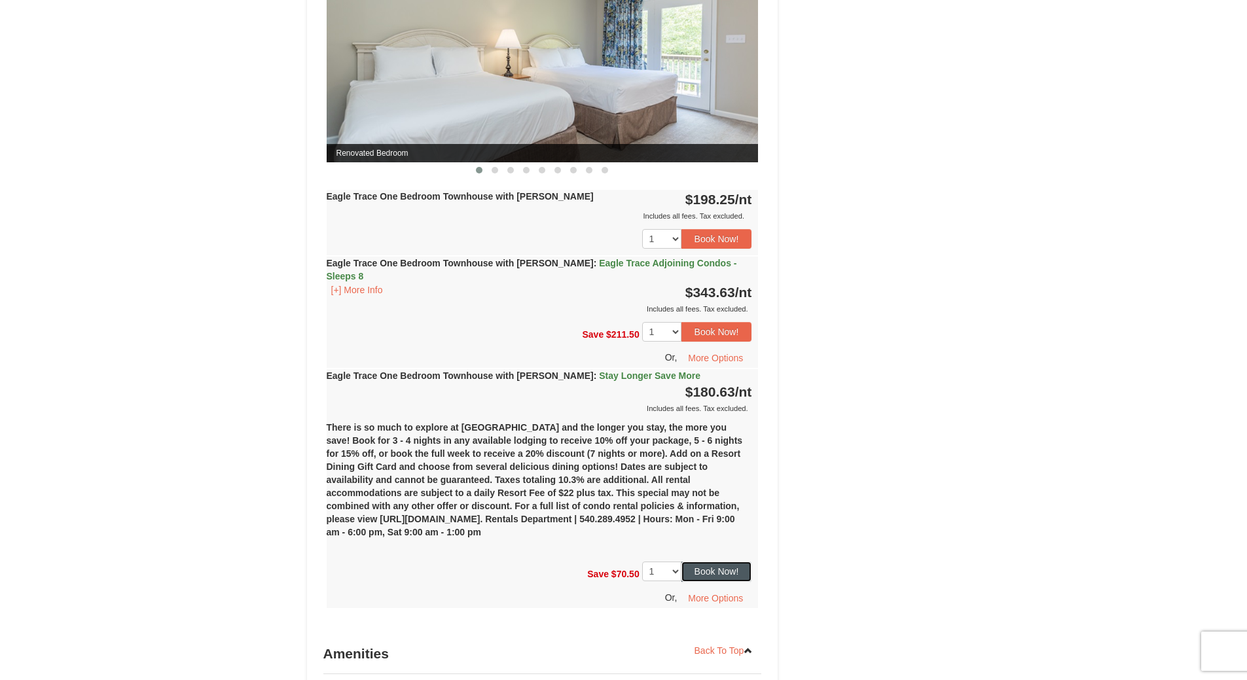
click at [744, 563] on button "Book Now!" at bounding box center [716, 572] width 71 height 20
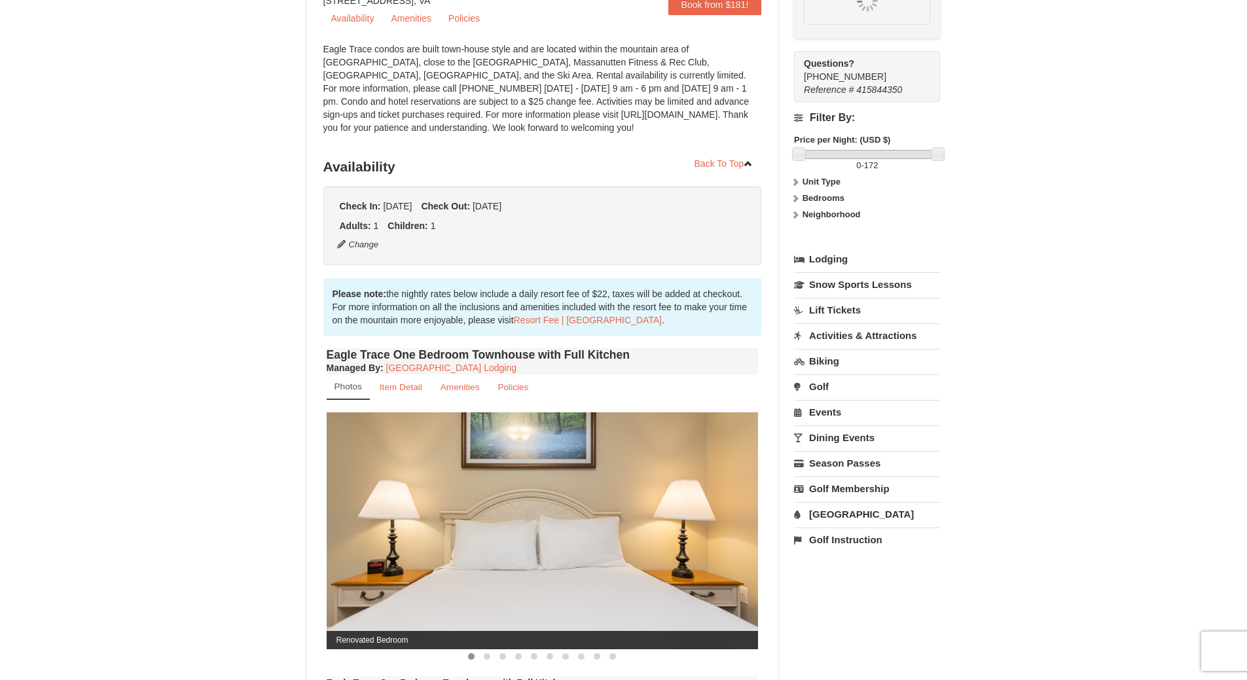
scroll to position [115, 0]
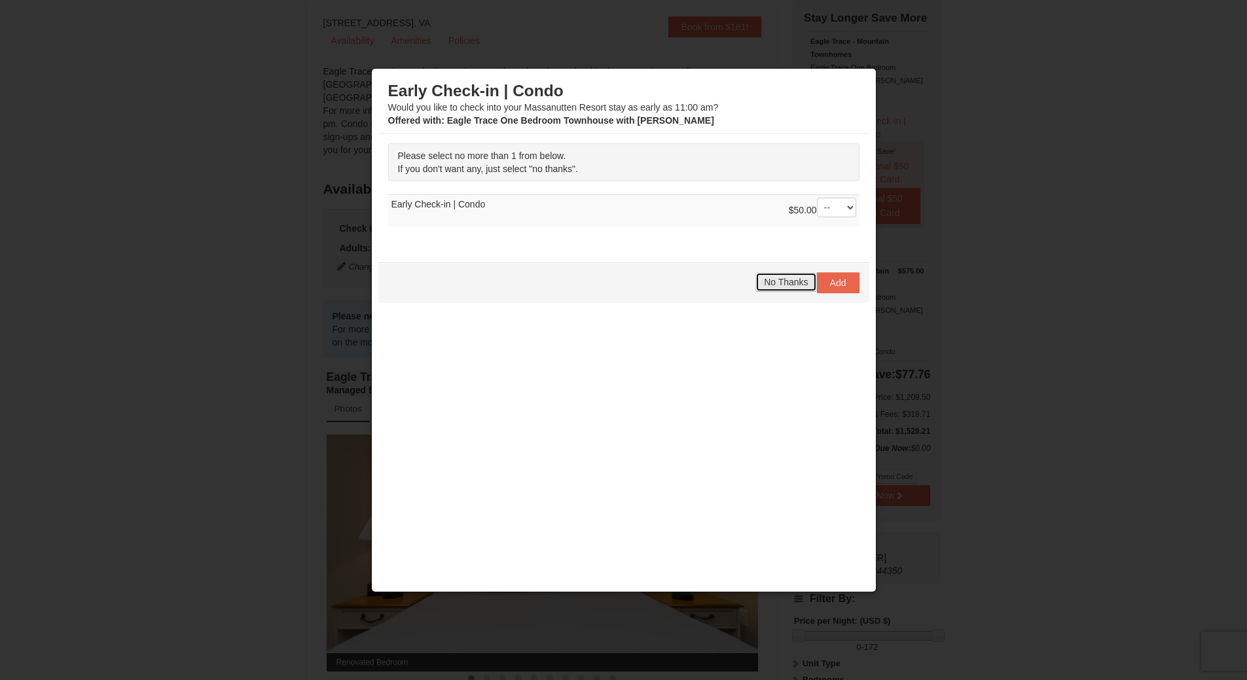
click at [780, 279] on span "No Thanks" at bounding box center [786, 282] width 44 height 10
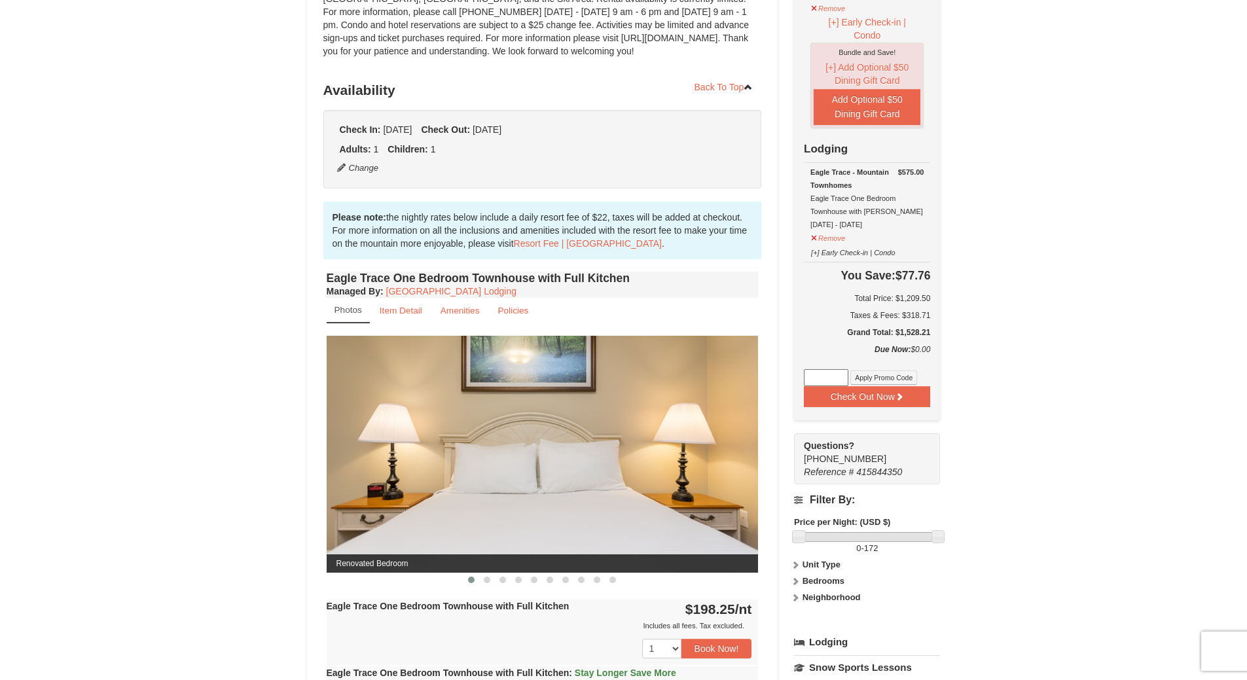
scroll to position [245, 0]
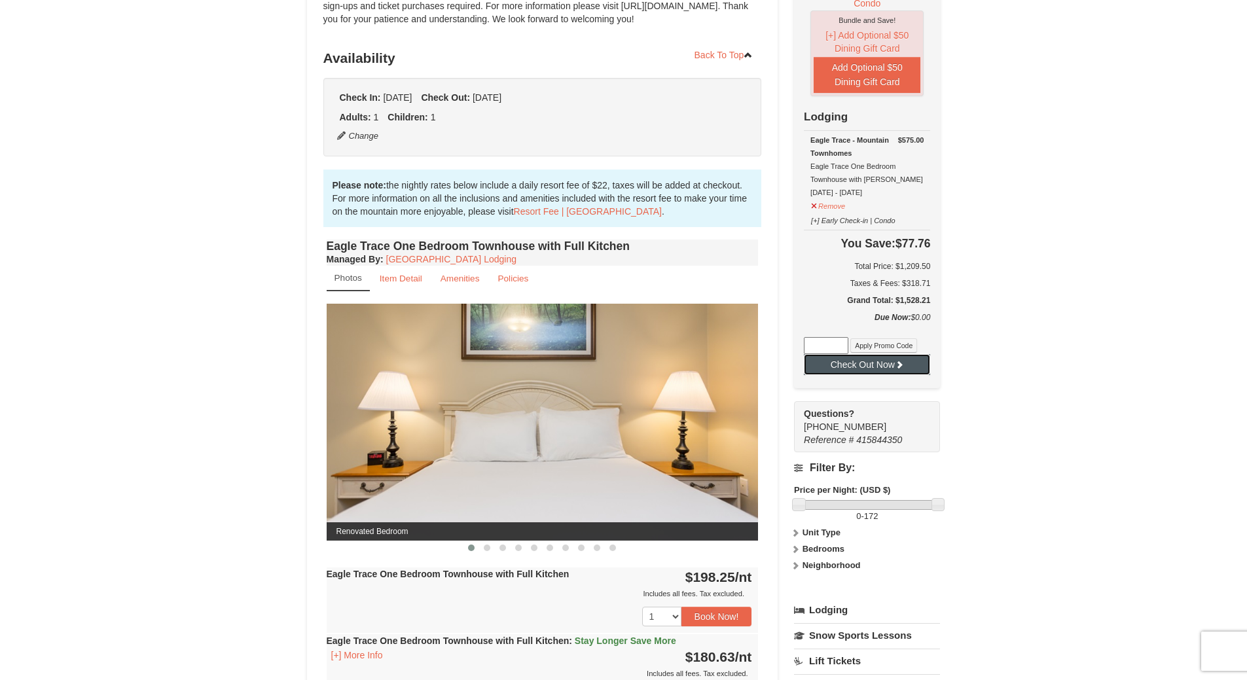
click at [896, 369] on icon at bounding box center [899, 364] width 9 height 9
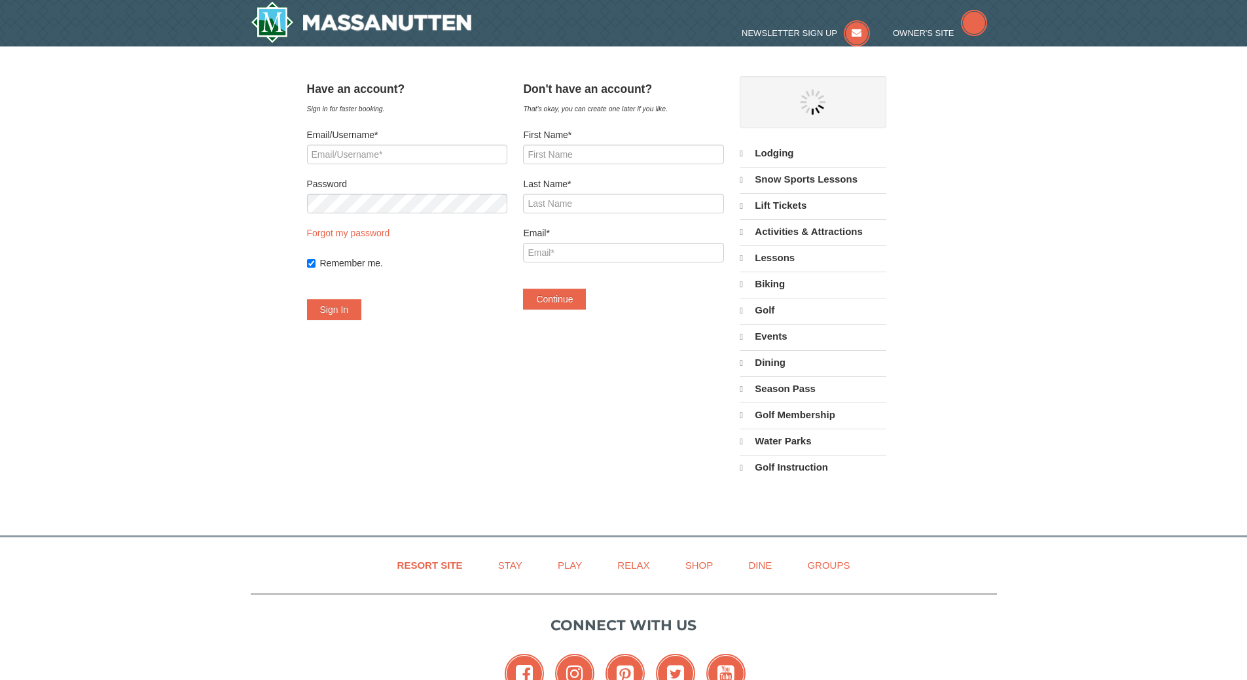
select select "9"
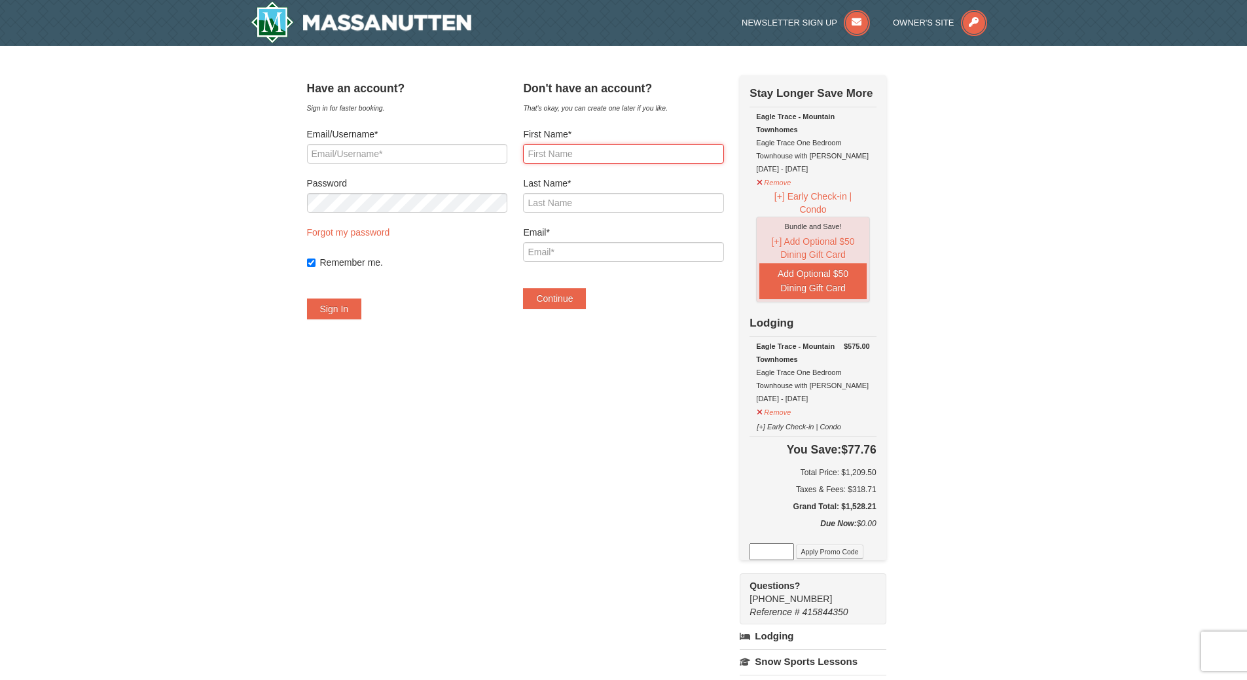
click at [581, 152] on input "First Name*" at bounding box center [623, 154] width 200 height 20
type input "Sylvia"
type input "White"
click at [600, 249] on input "Email*" at bounding box center [623, 252] width 200 height 20
type input "smwhite0504@gmail.com"
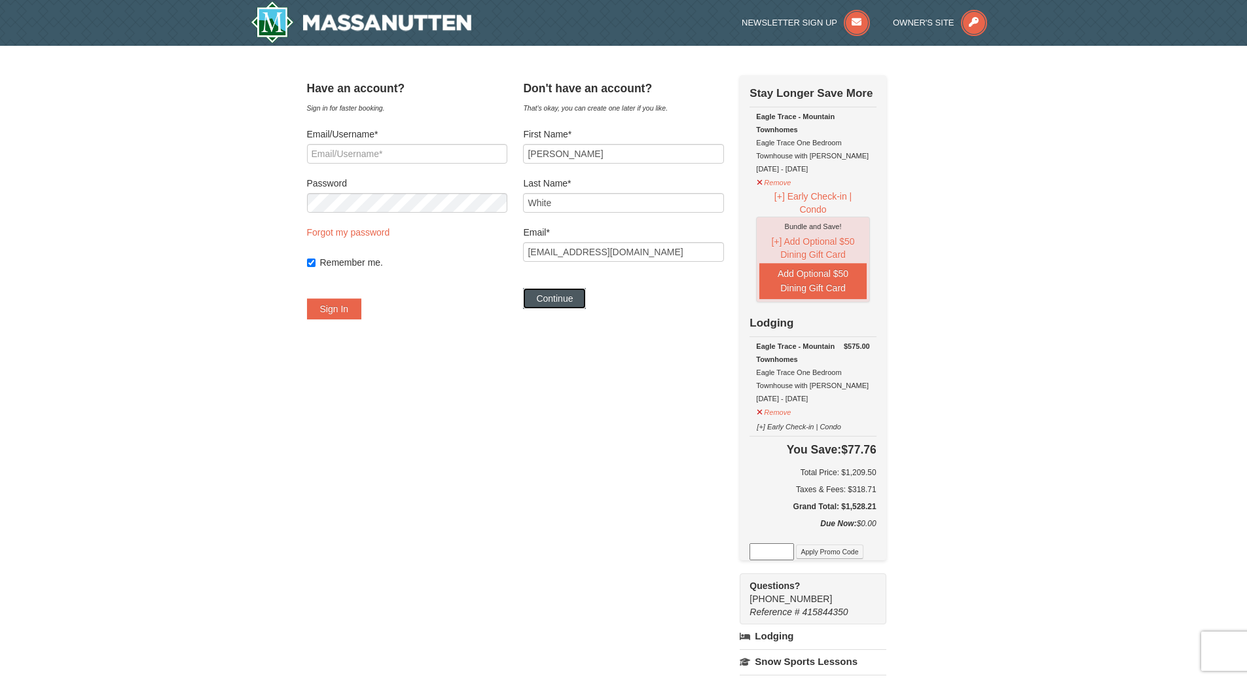
click at [586, 301] on button "Continue" at bounding box center [554, 298] width 63 height 21
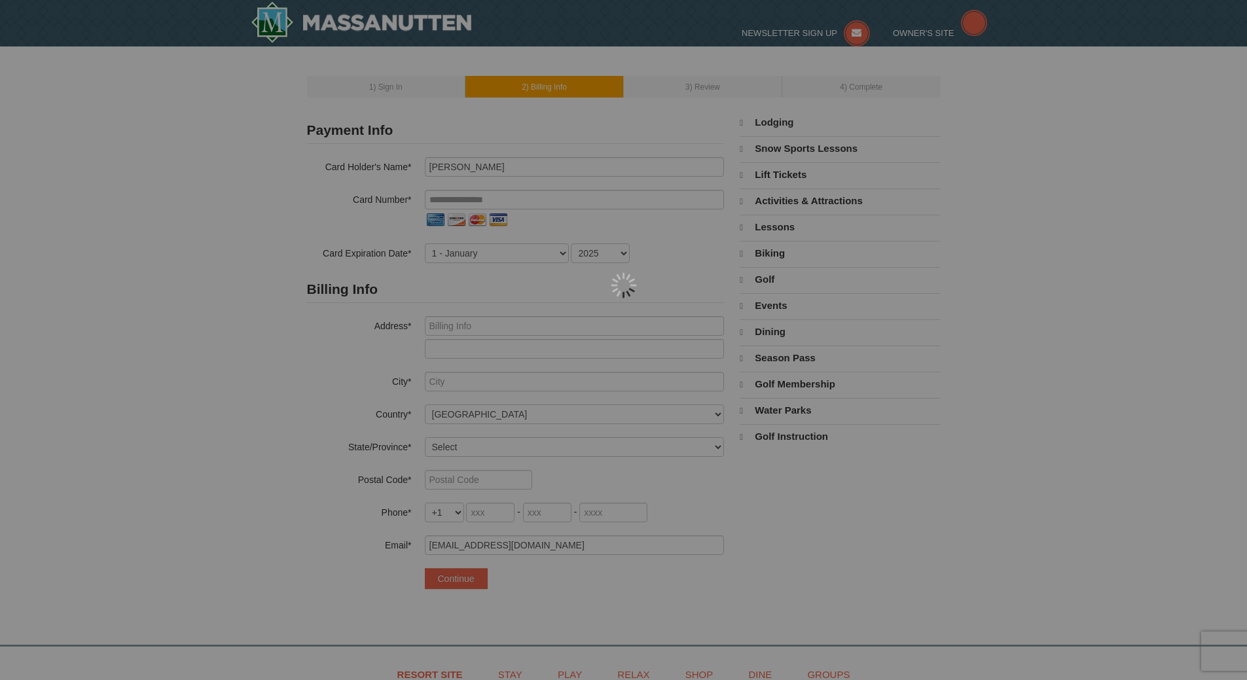
select select "9"
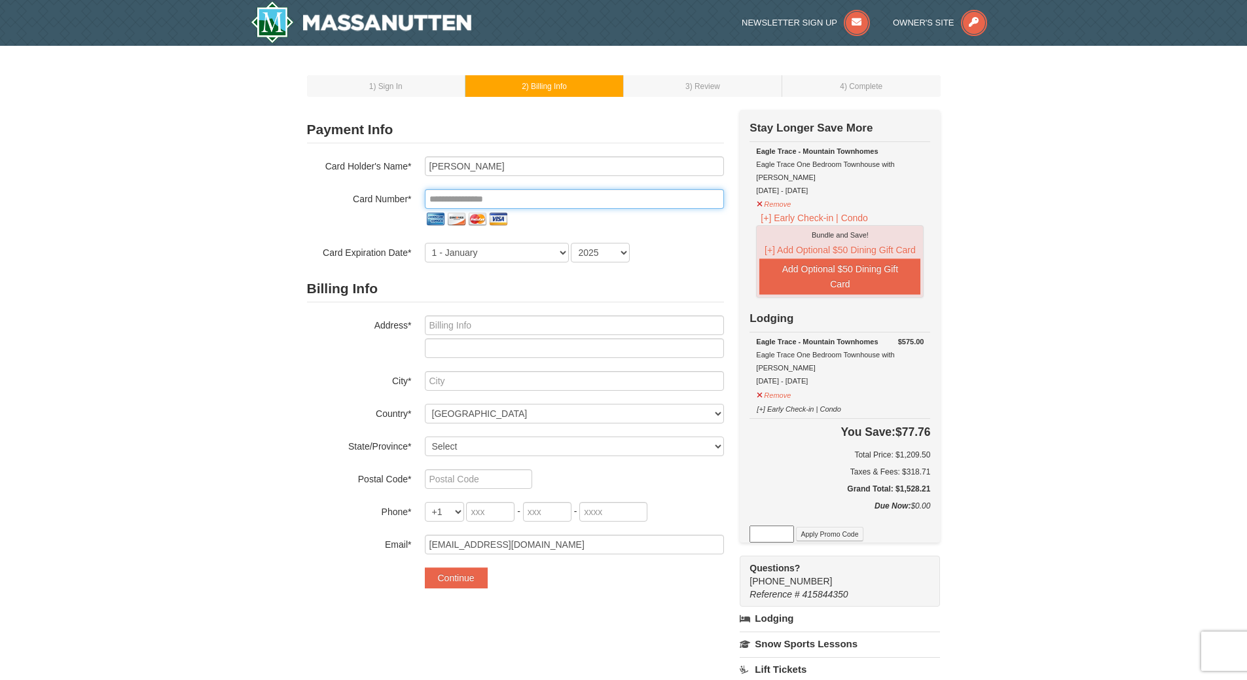
click at [532, 196] on input "tel" at bounding box center [574, 199] width 299 height 20
type input "**********"
click at [527, 248] on select "1 - January 2 - February 3 - March 4 - April 5 - May 6 - June 7 - July 8 - Augu…" at bounding box center [497, 253] width 144 height 20
select select "8"
click at [425, 243] on select "1 - January 2 - February 3 - March 4 - April 5 - May 6 - June 7 - July 8 - Augu…" at bounding box center [497, 253] width 144 height 20
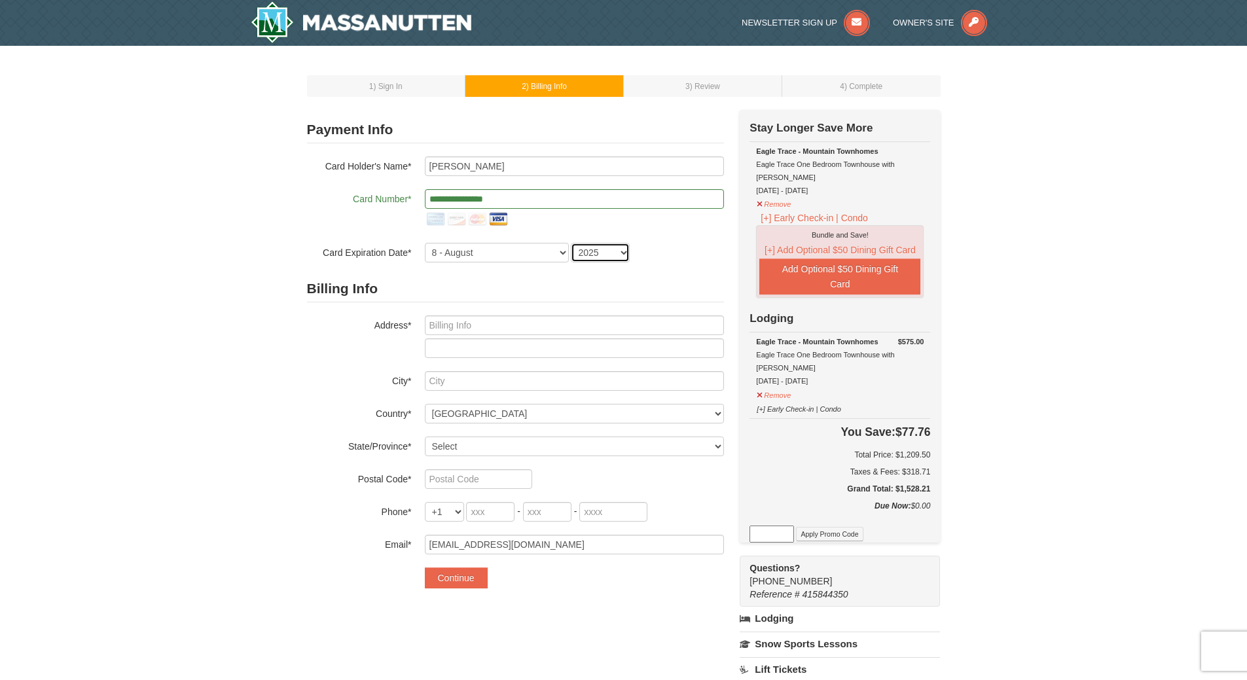
click at [620, 253] on select "2025 2026 2027 2028 2029 2030 2031 2032 2033 2034" at bounding box center [600, 253] width 59 height 20
select select "2030"
click at [571, 243] on select "2025 2026 2027 2028 2029 2030 2031 2032 2033 2034" at bounding box center [600, 253] width 59 height 20
click at [552, 326] on input "text" at bounding box center [574, 325] width 299 height 20
click at [535, 323] on input "28433 Wild Oaks" at bounding box center [574, 325] width 299 height 20
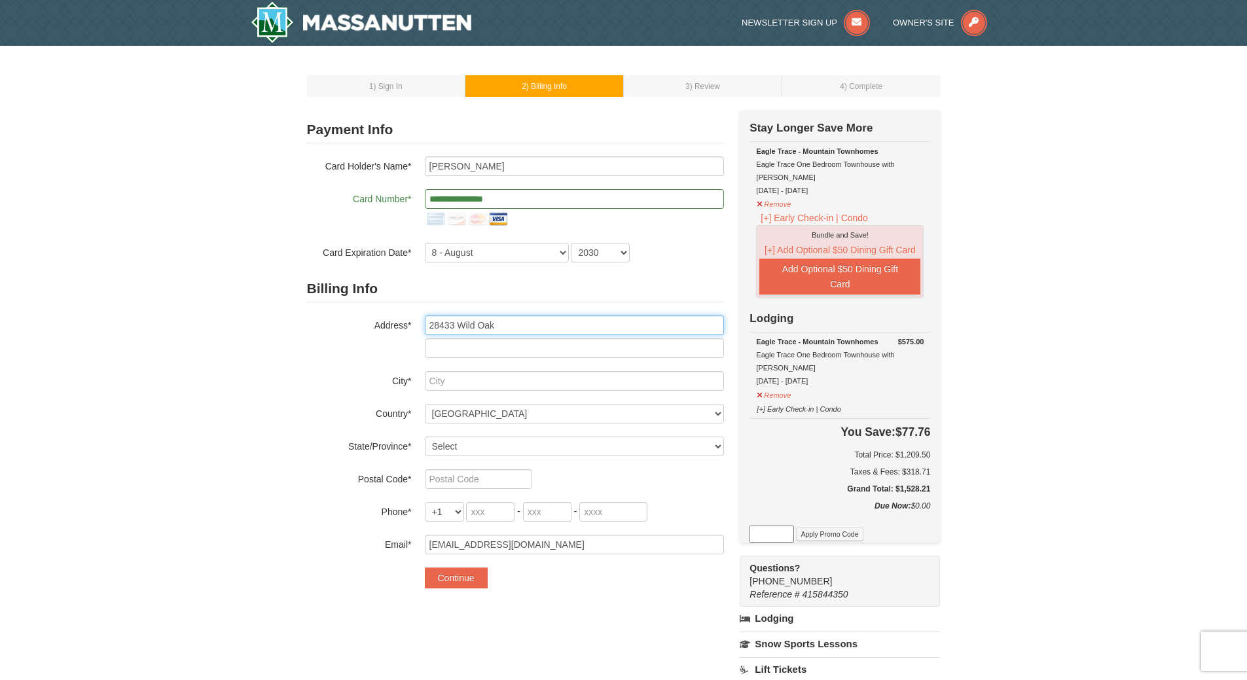
type input "28433 Wild Oaks"
click at [514, 376] on input "text" at bounding box center [574, 381] width 299 height 20
type input "Magnolia"
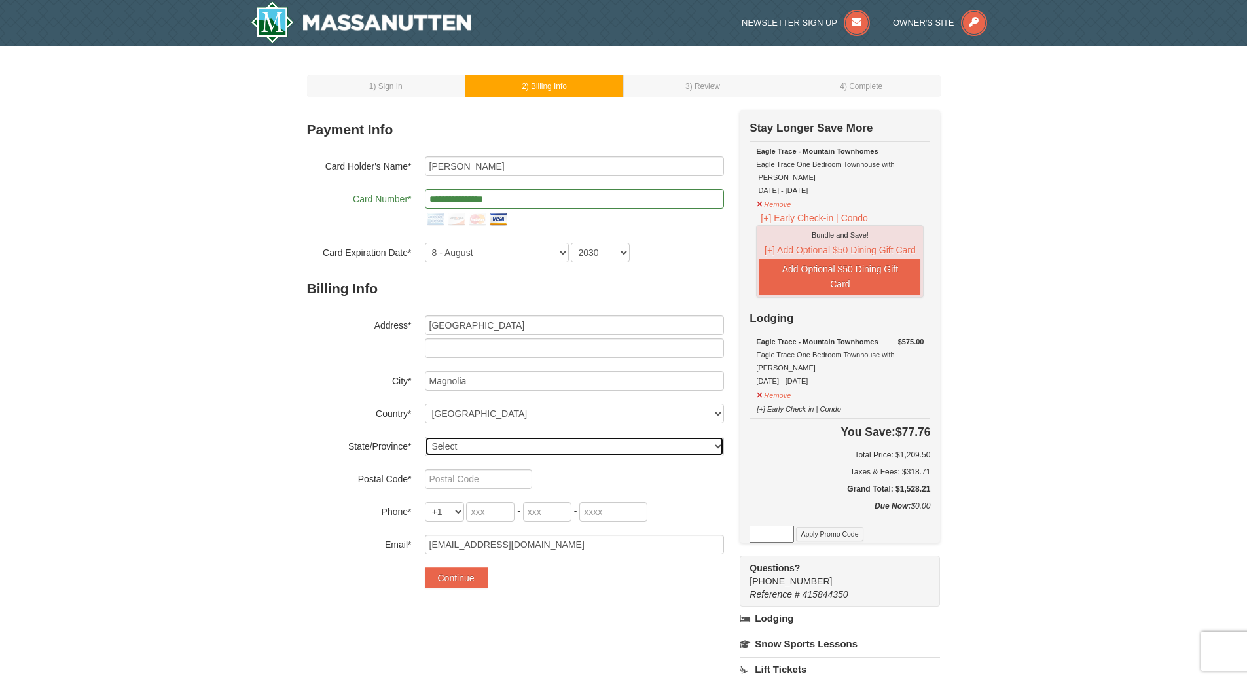
click at [488, 442] on select "Select Alabama Alaska American Samoa Arizona Arkansas California Colorado Conne…" at bounding box center [574, 447] width 299 height 20
select select "TX"
click at [425, 437] on select "Select Alabama Alaska American Samoa Arizona Arkansas California Colorado Conne…" at bounding box center [574, 447] width 299 height 20
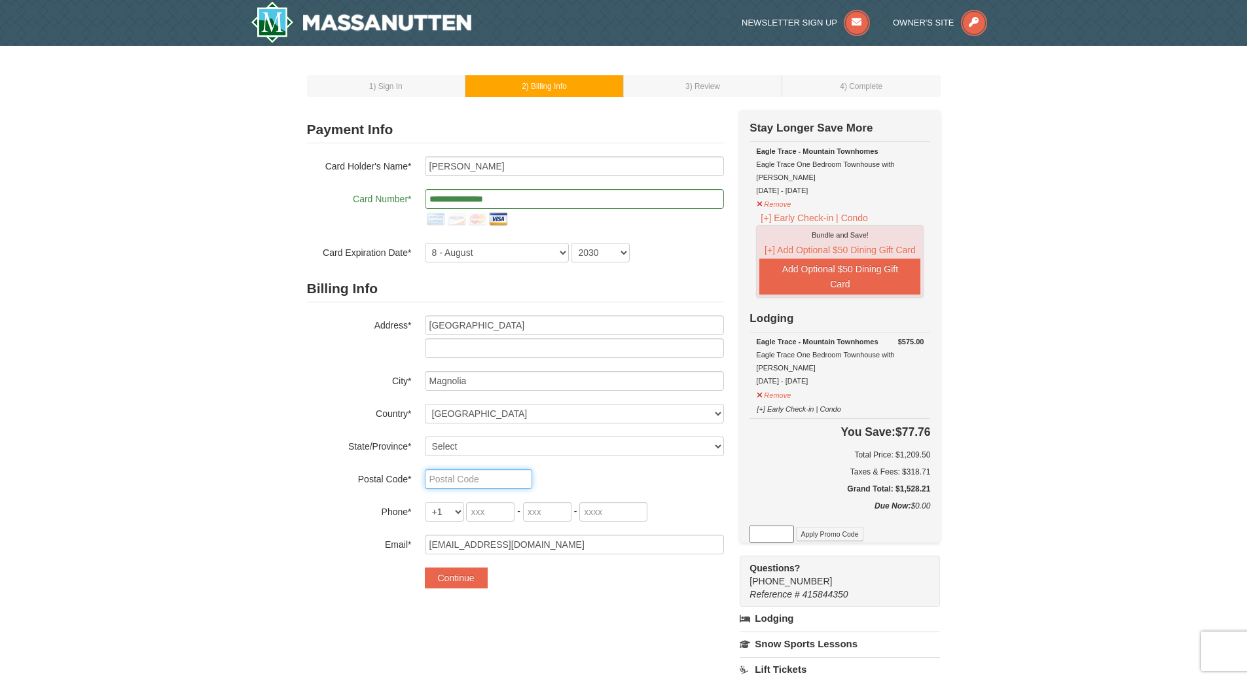
click at [476, 476] on input "text" at bounding box center [478, 479] width 107 height 20
type input "77355"
click at [492, 511] on input "tel" at bounding box center [490, 512] width 48 height 20
type input "281"
type input "682"
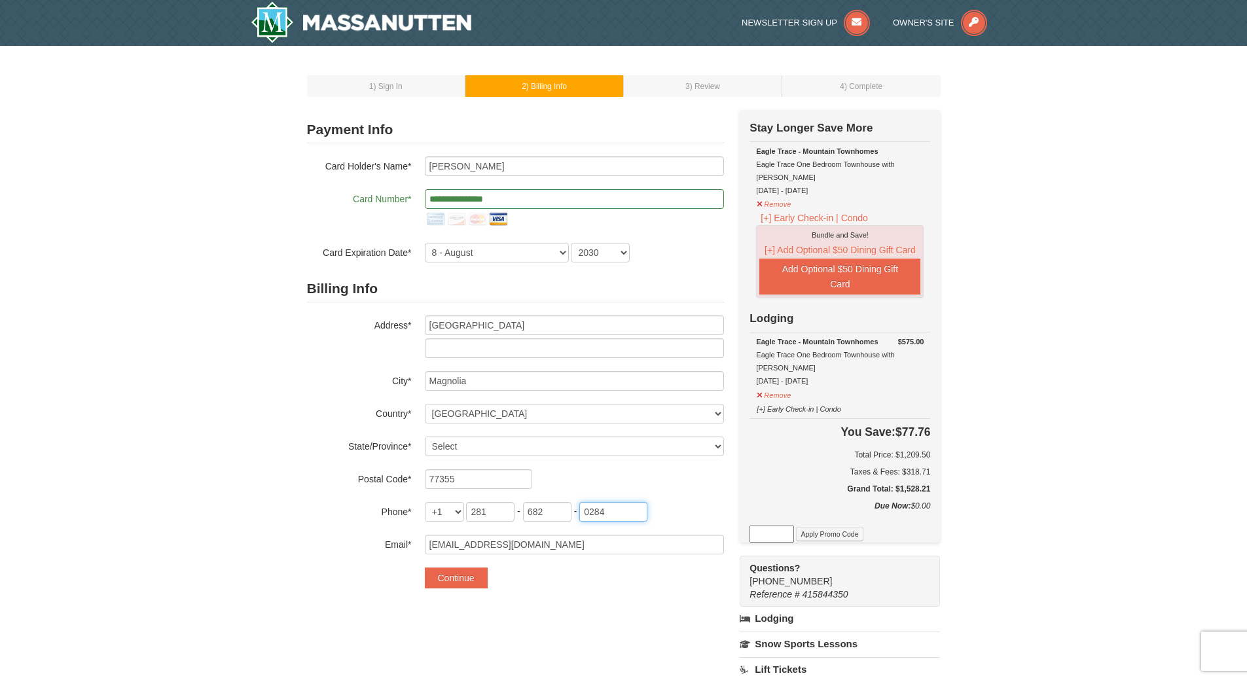
type input "0284"
click at [585, 611] on div "**********" at bounding box center [624, 517] width 634 height 814
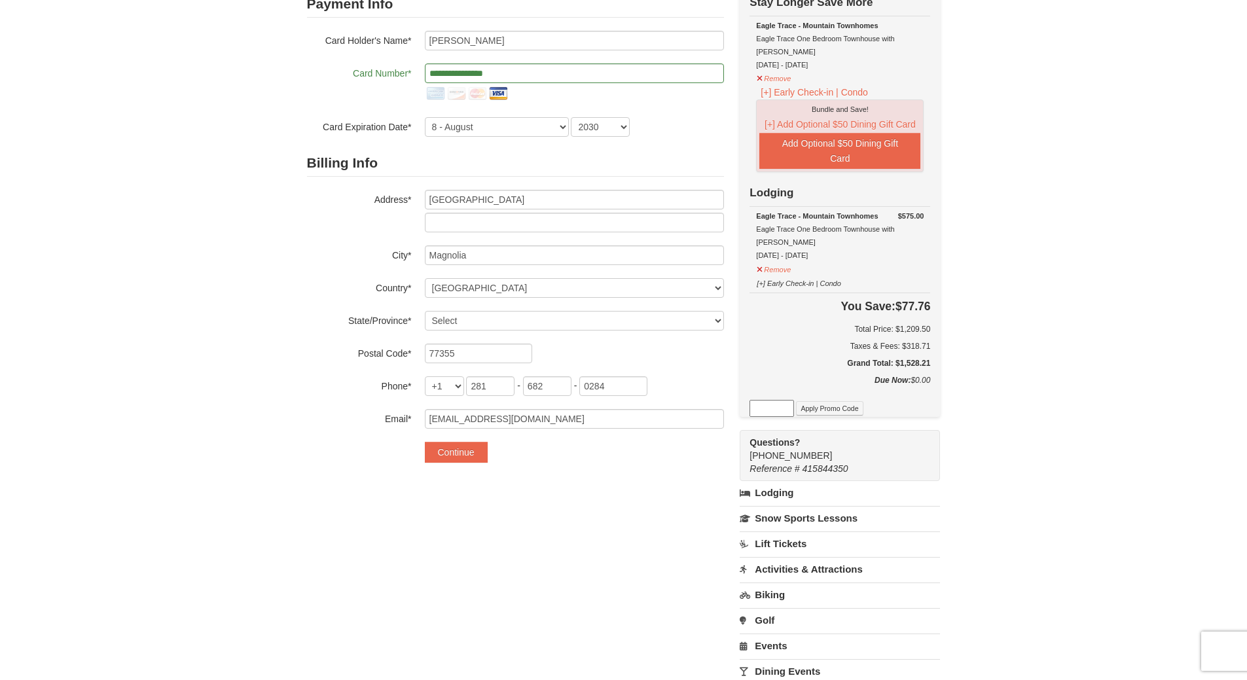
scroll to position [131, 0]
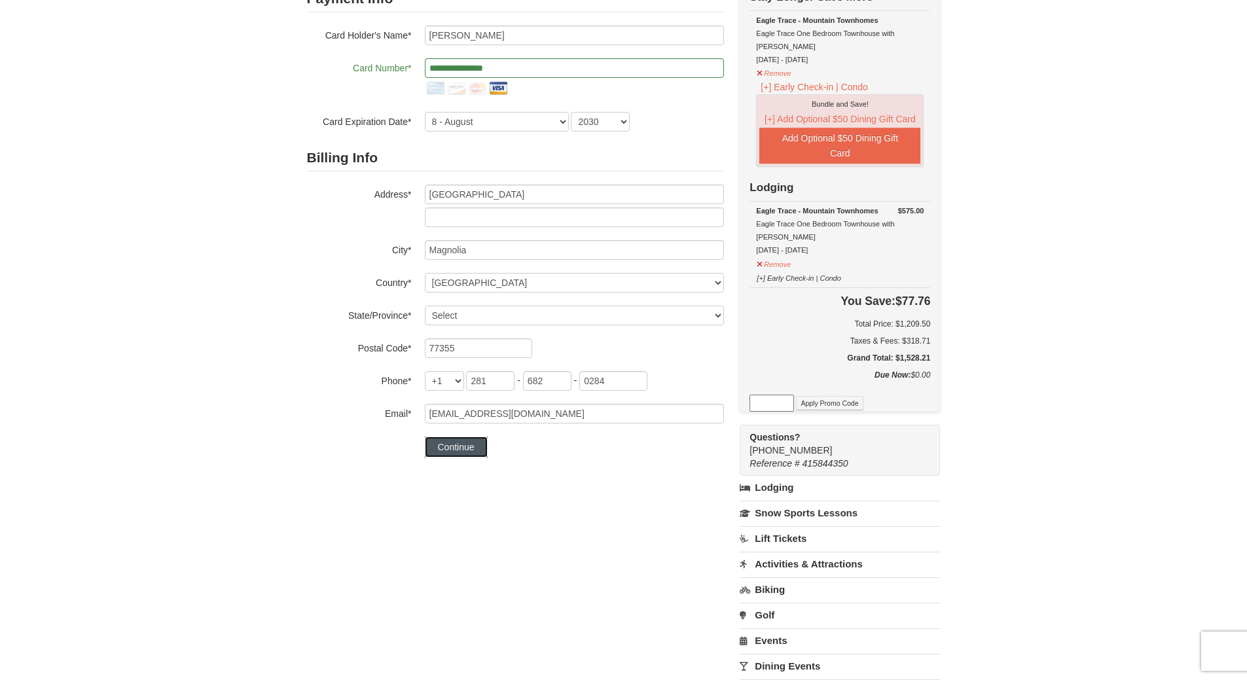
click at [456, 448] on button "Continue" at bounding box center [456, 447] width 63 height 21
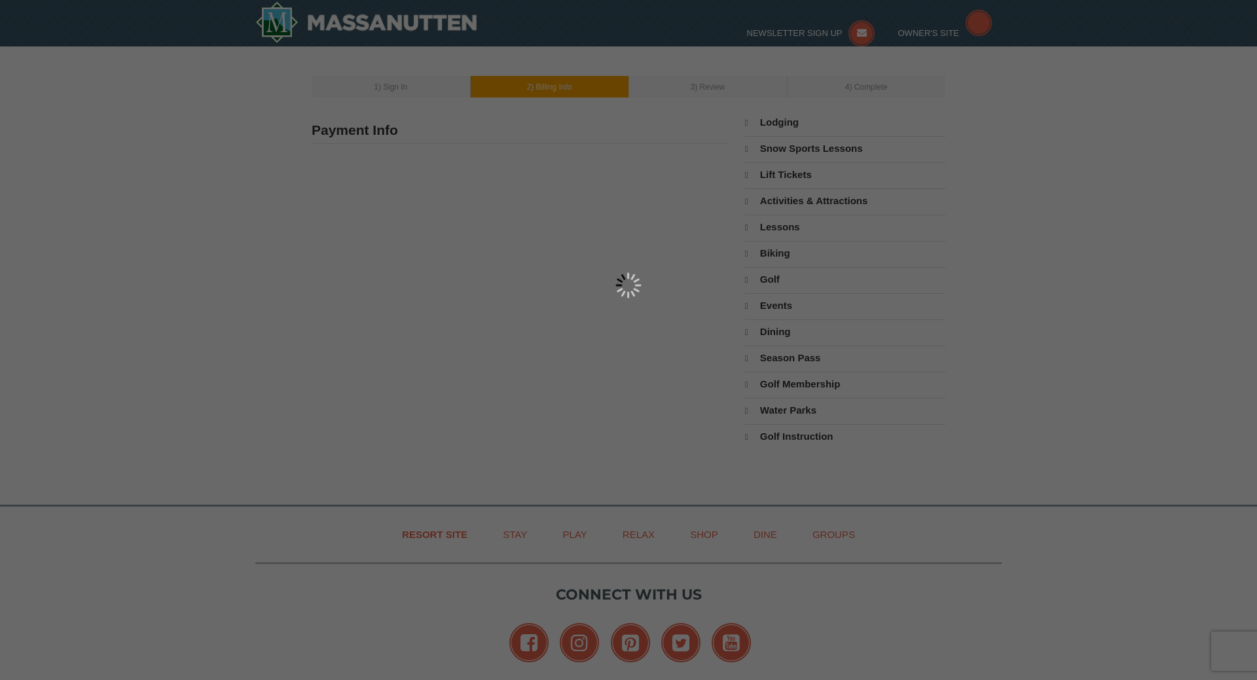
type input "[GEOGRAPHIC_DATA]"
type input "Magnolia"
type input "77355"
type input "281"
type input "682"
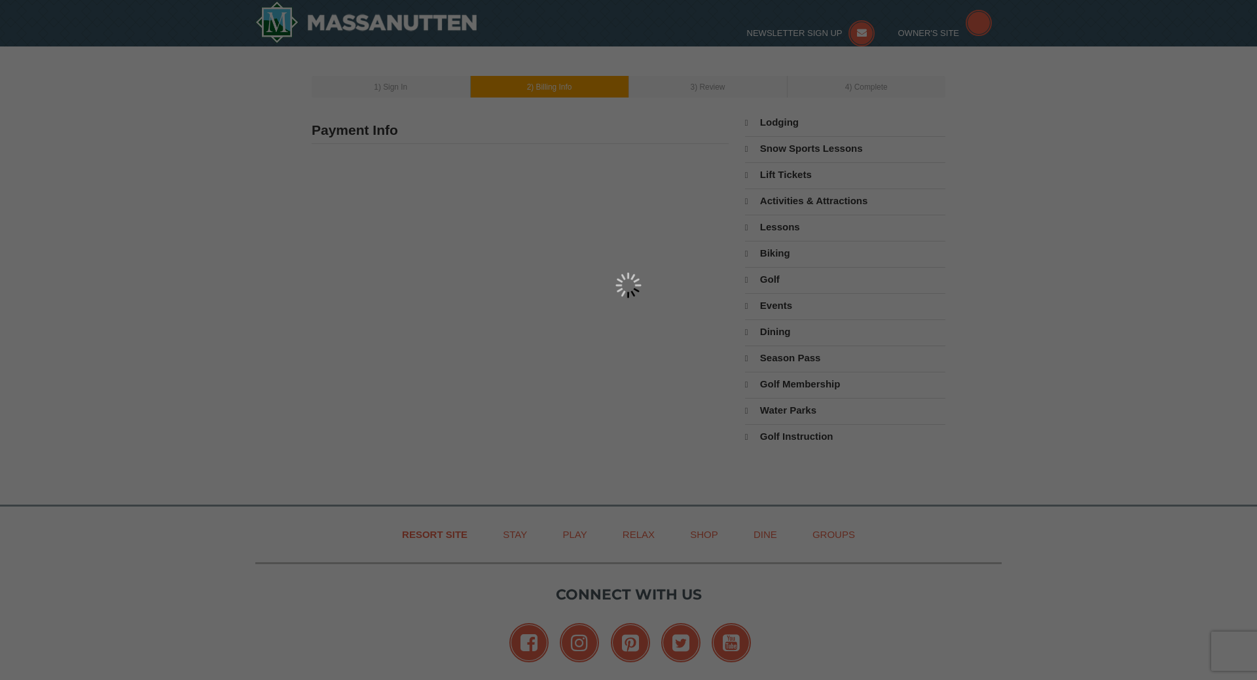
type input "0284"
type input "smwhite0504@gmail.com"
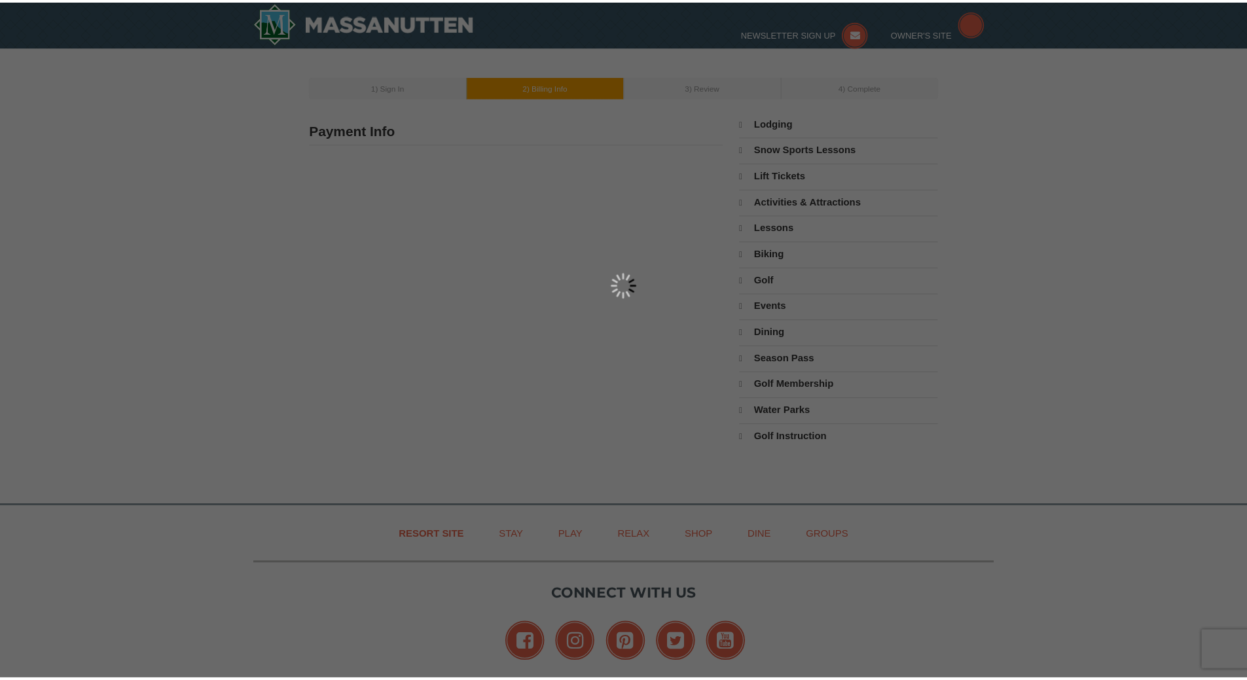
scroll to position [126, 0]
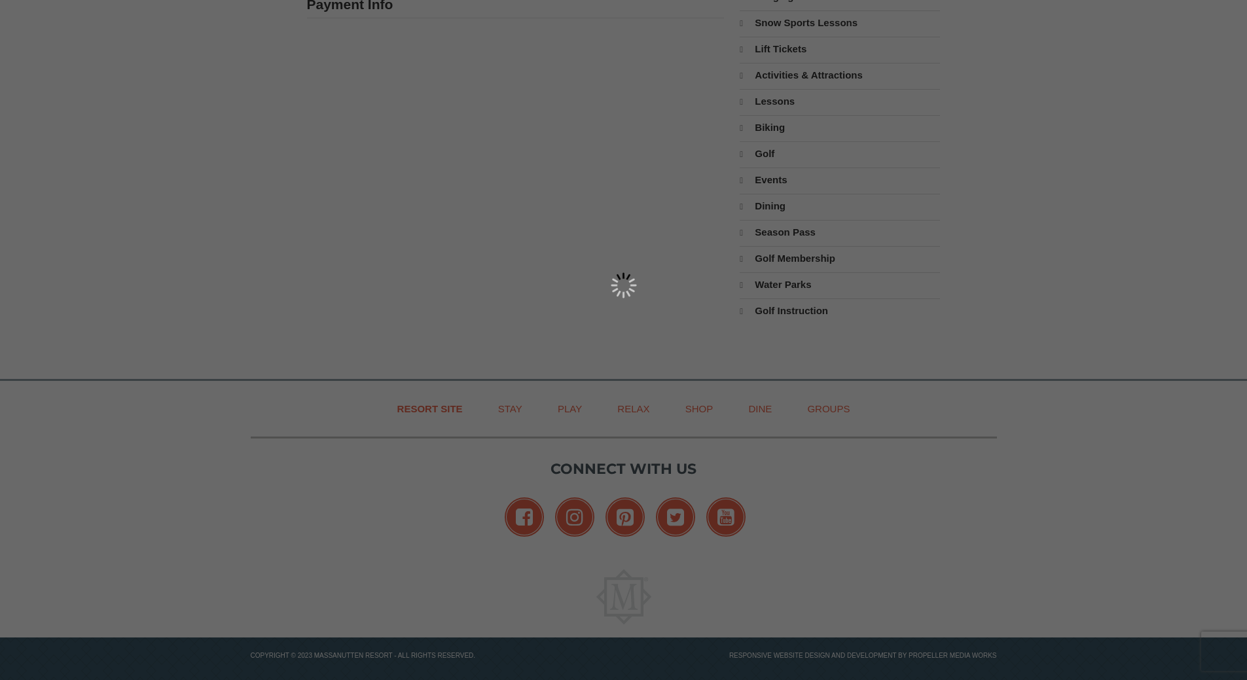
select select "TX"
select select "9"
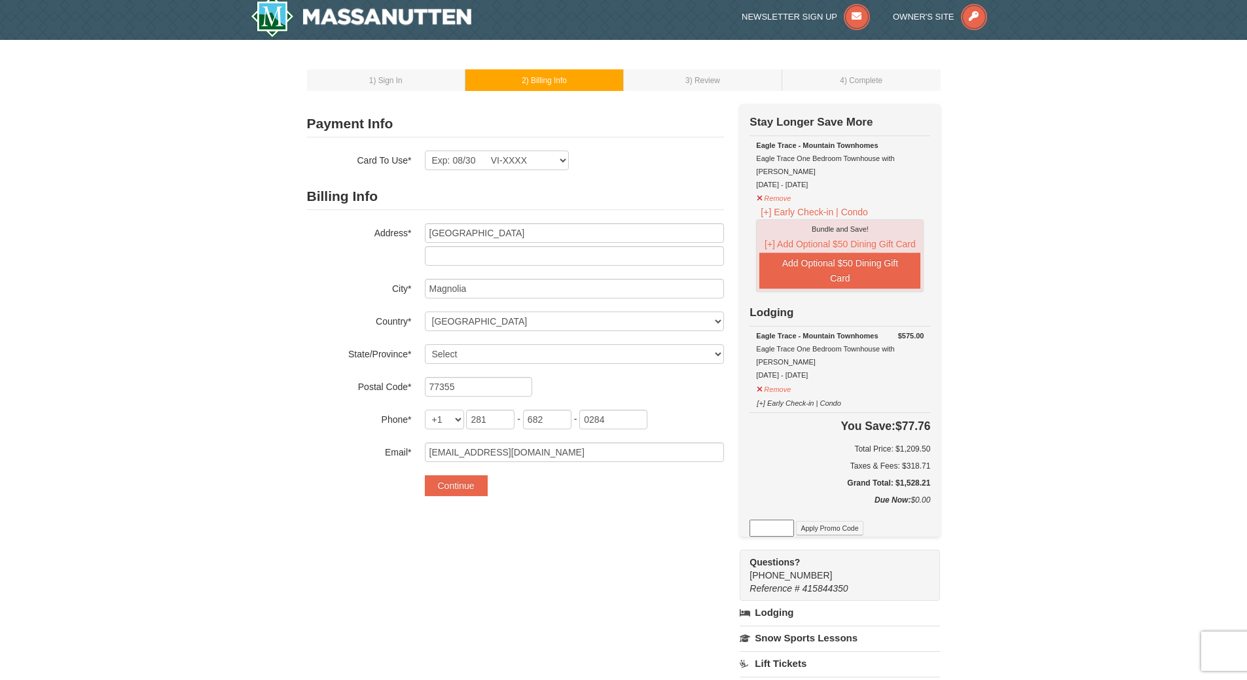
scroll to position [0, 0]
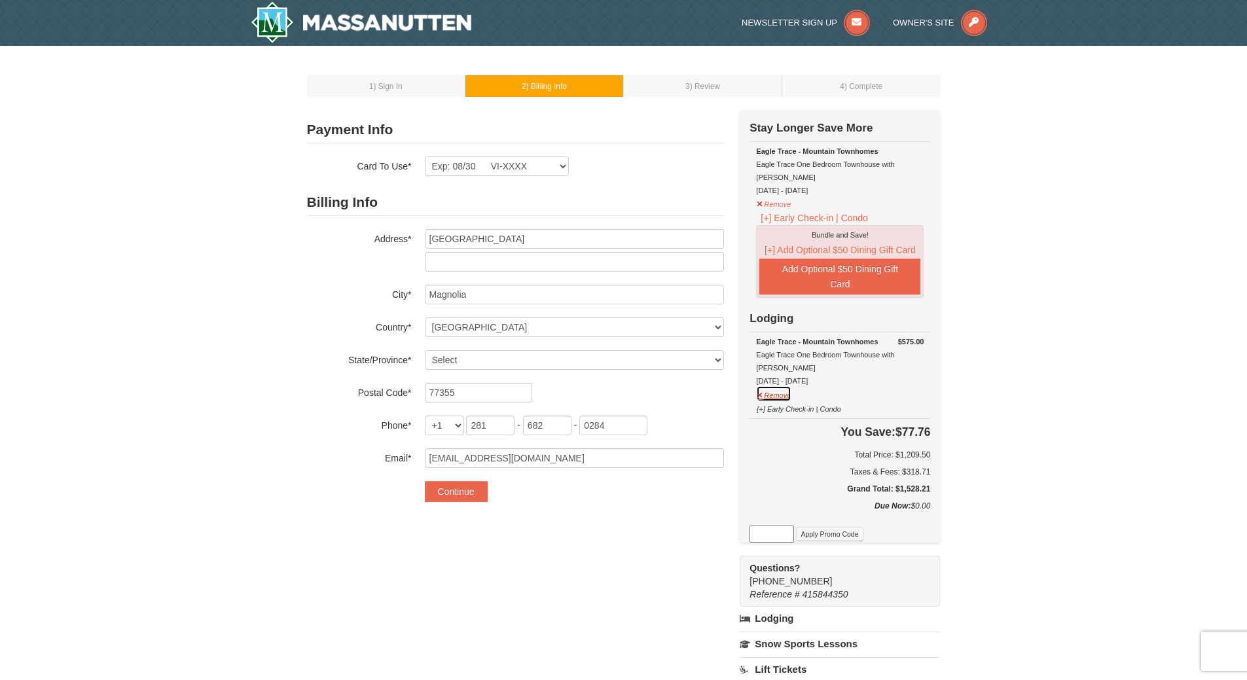
click at [783, 386] on button "Remove" at bounding box center [773, 394] width 35 height 16
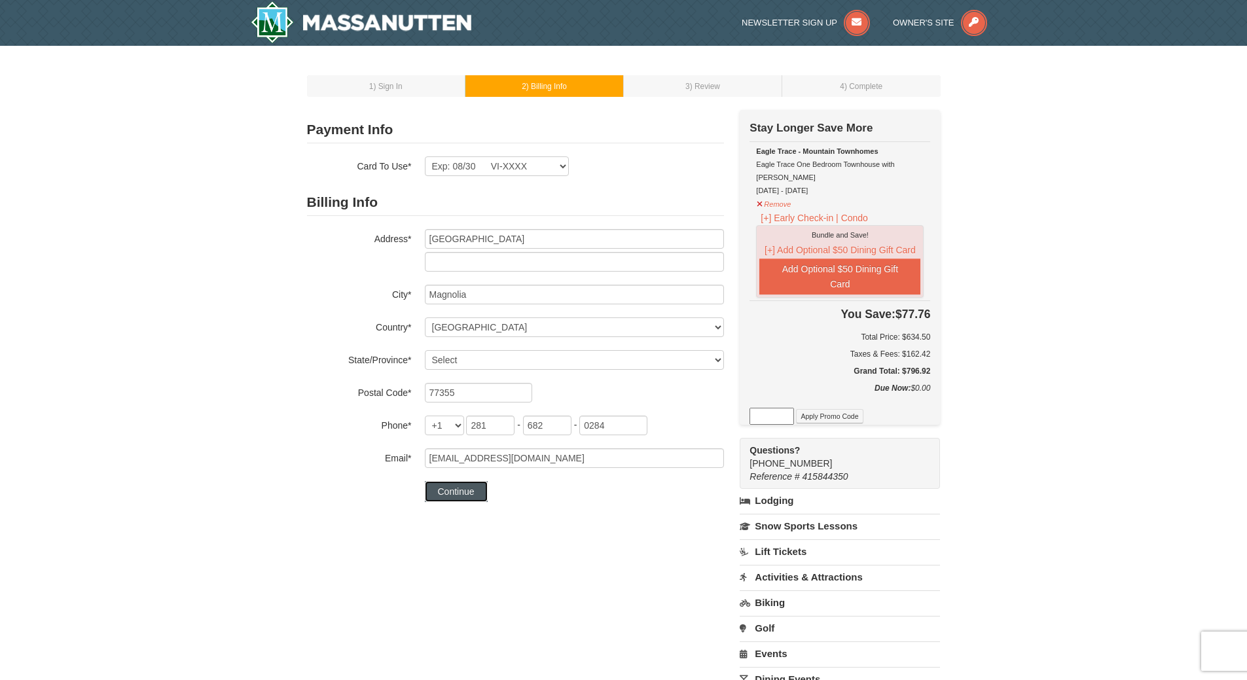
click at [469, 493] on button "Continue" at bounding box center [456, 491] width 63 height 21
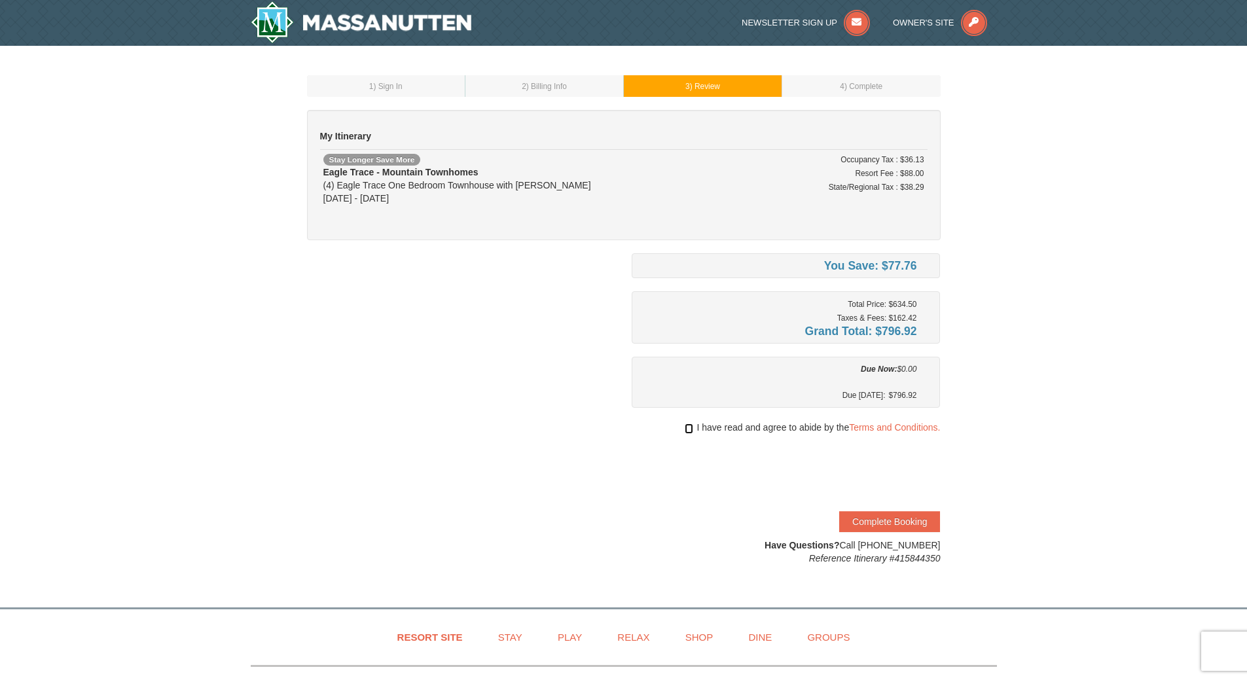
click at [685, 429] on input "checkbox" at bounding box center [689, 428] width 9 height 10
checkbox input "true"
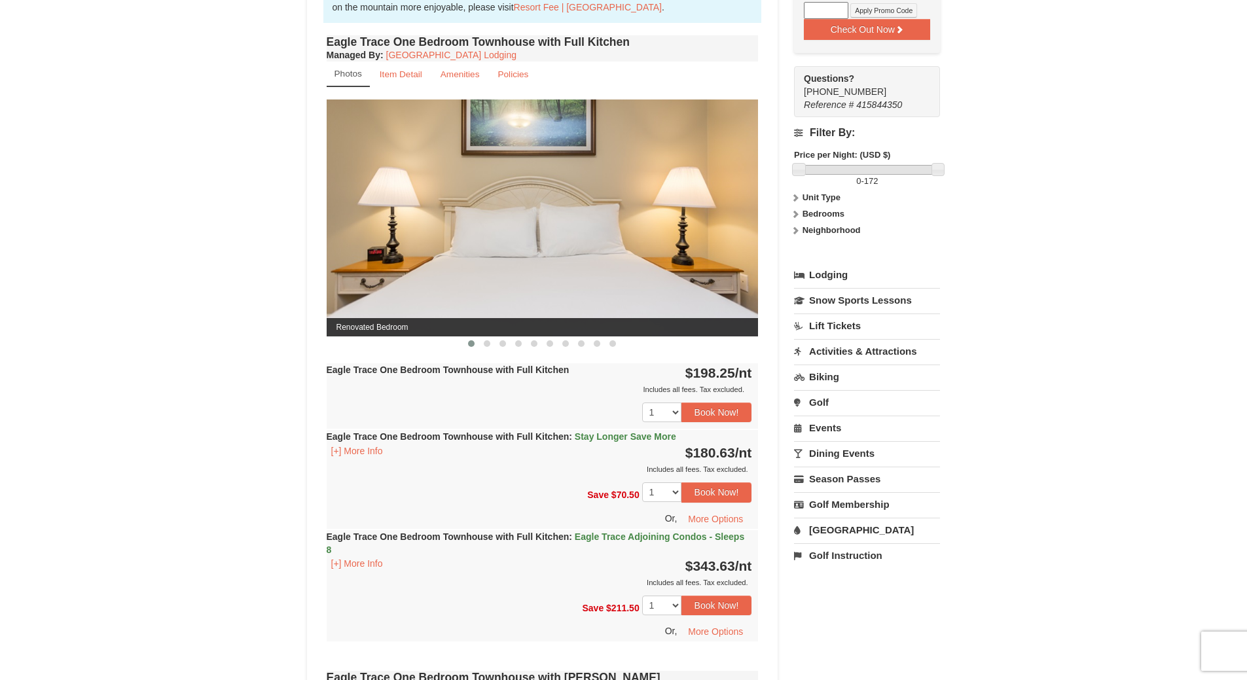
scroll to position [458, 0]
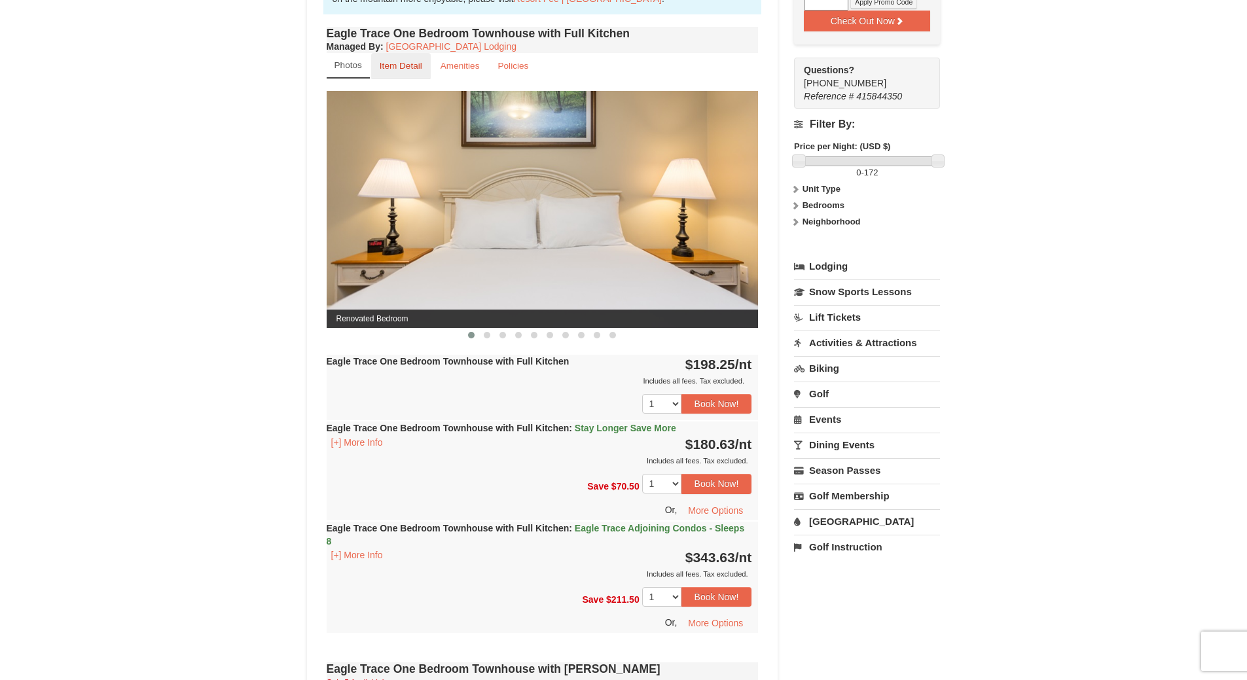
click at [410, 63] on small "Item Detail" at bounding box center [401, 66] width 43 height 10
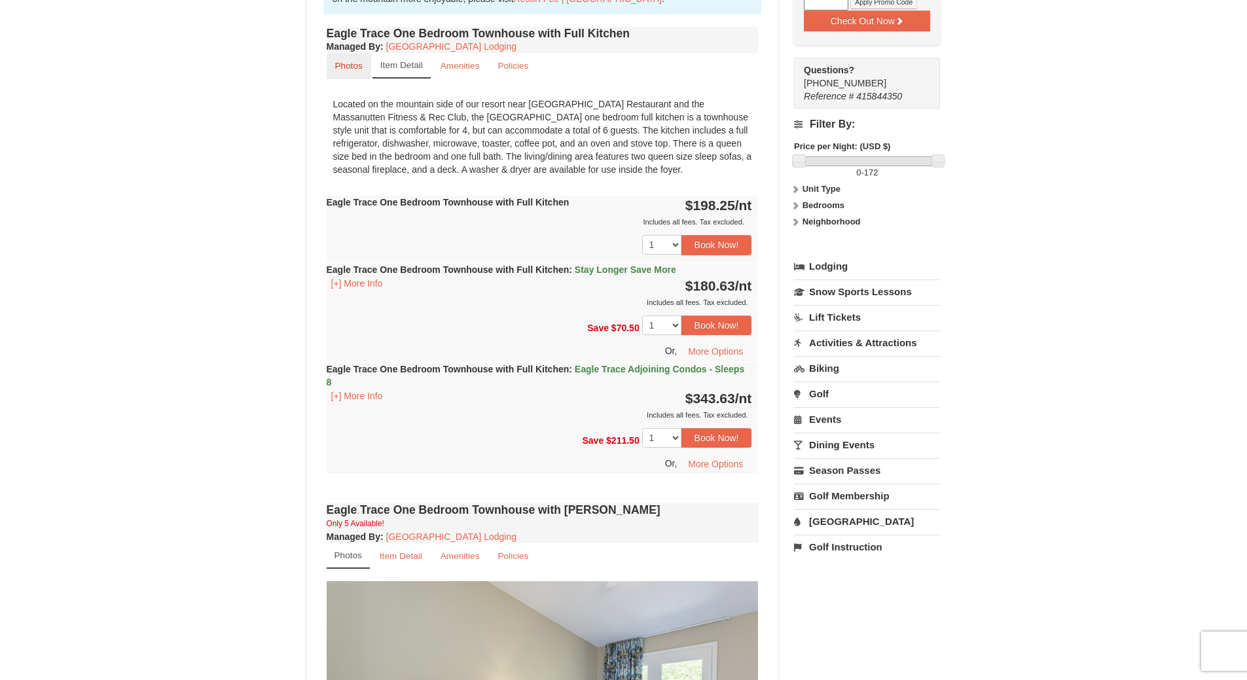
click at [332, 65] on link "Photos" at bounding box center [349, 66] width 45 height 26
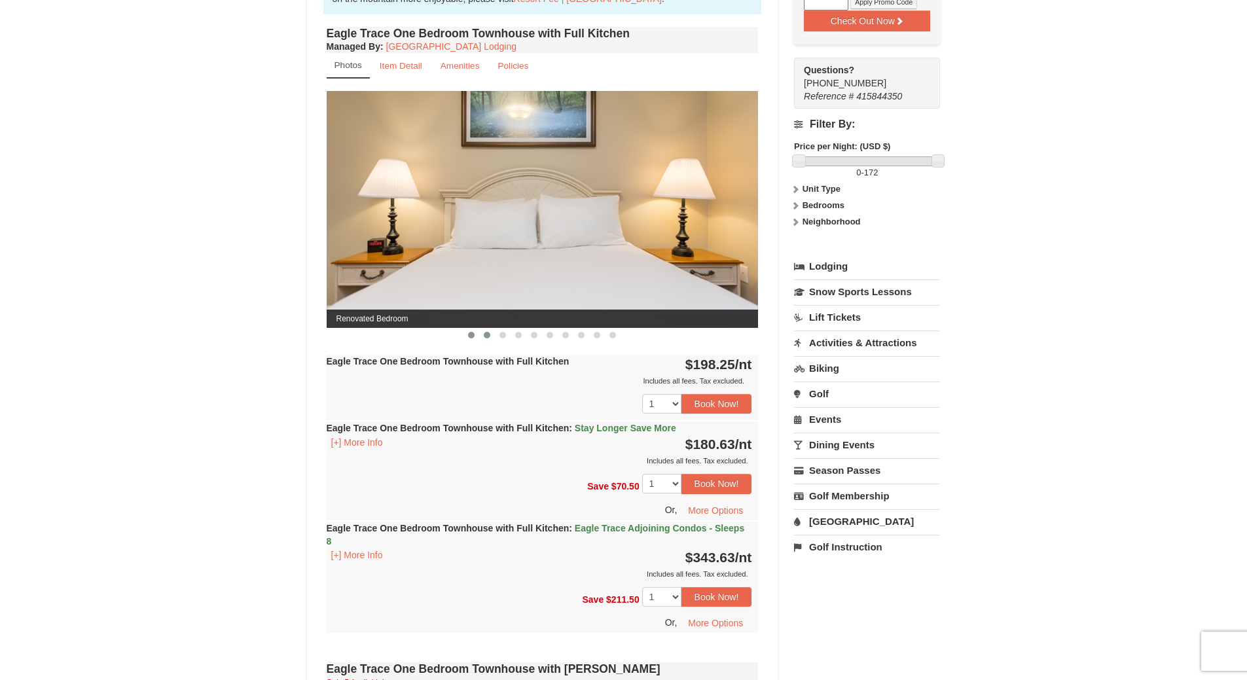
click at [484, 339] on button at bounding box center [487, 335] width 16 height 13
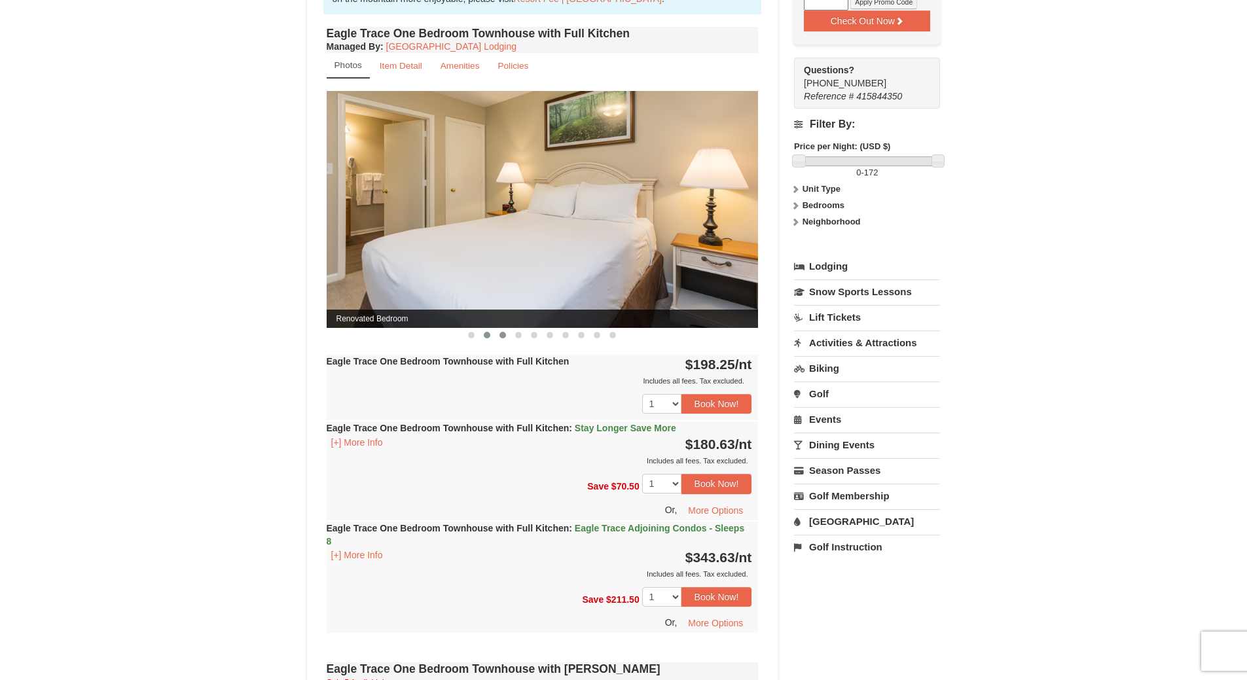
click at [501, 334] on span at bounding box center [502, 335] width 7 height 7
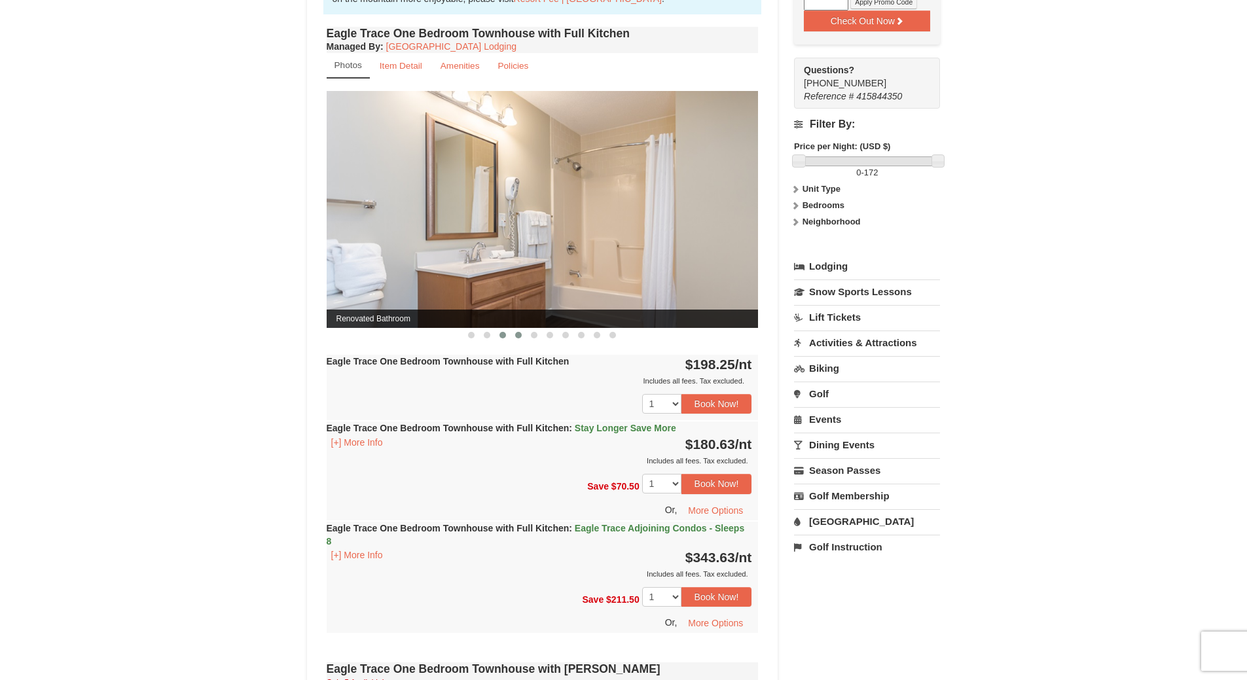
click at [519, 337] on span at bounding box center [518, 335] width 7 height 7
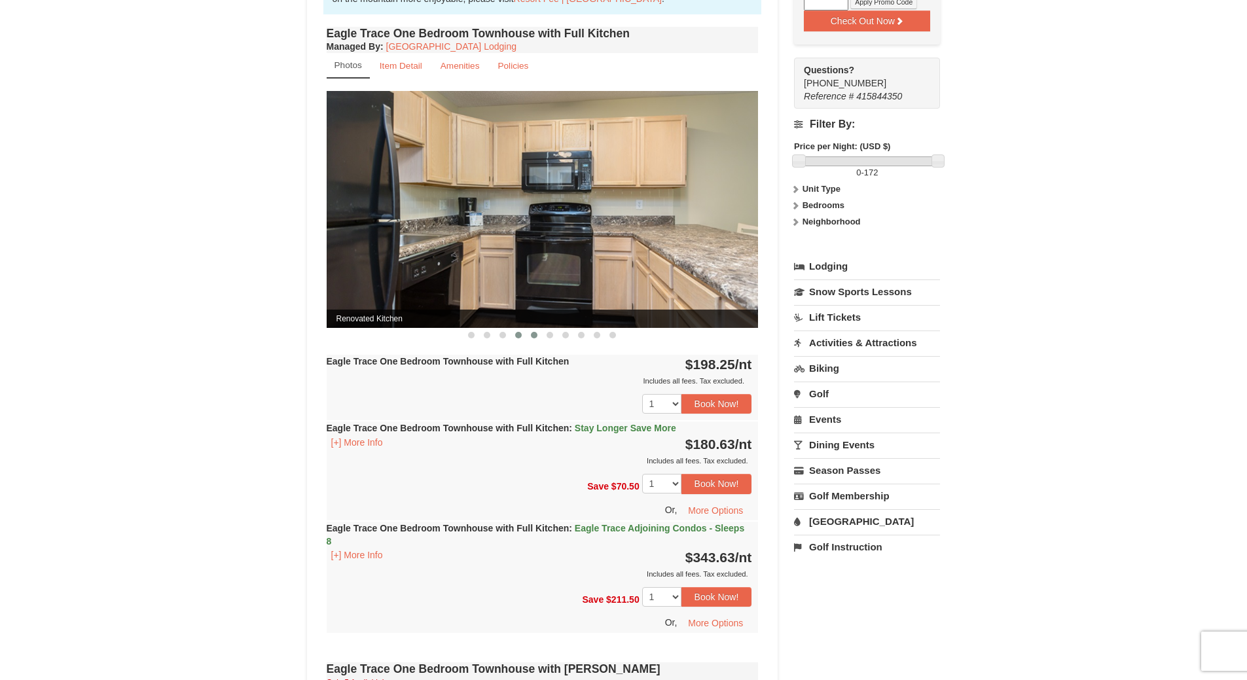
click at [534, 336] on span at bounding box center [534, 335] width 7 height 7
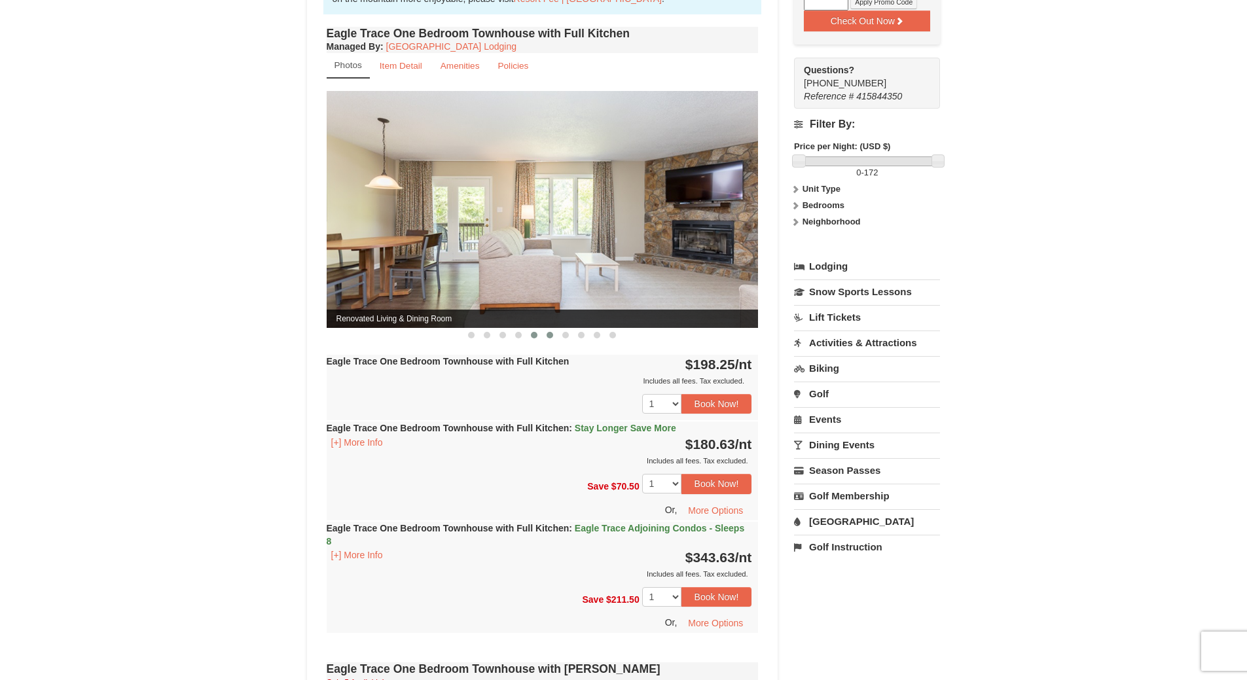
click at [551, 336] on span at bounding box center [550, 335] width 7 height 7
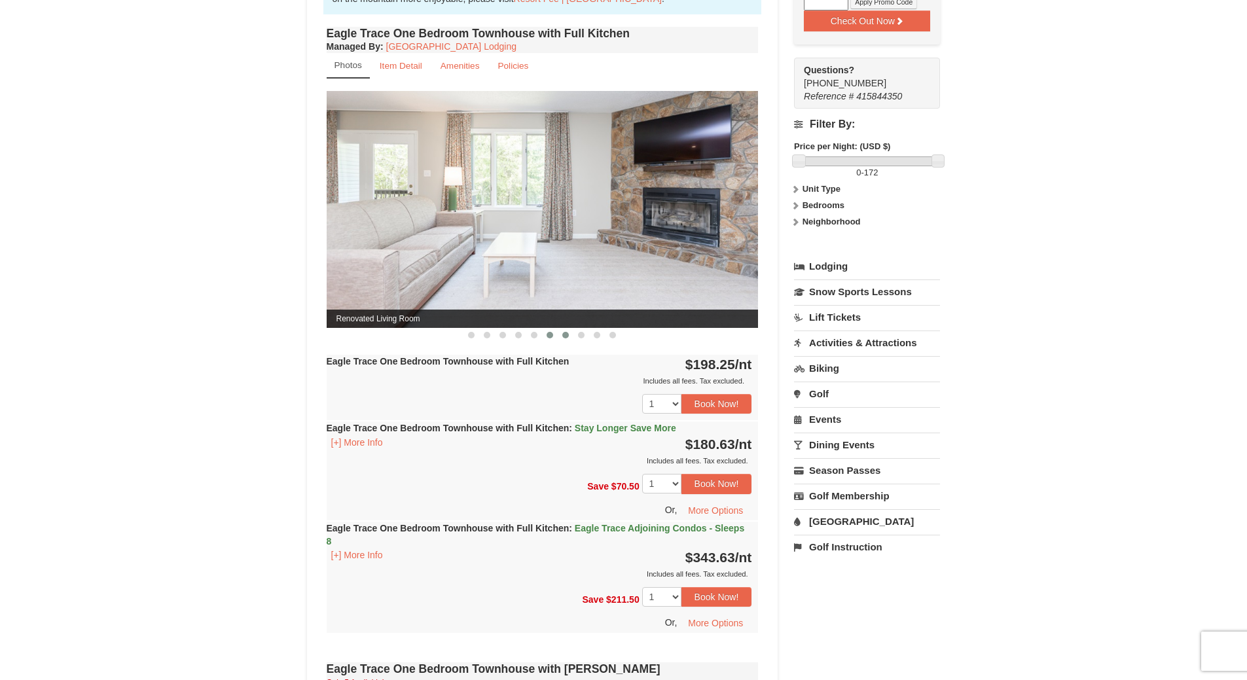
click at [566, 336] on span at bounding box center [565, 335] width 7 height 7
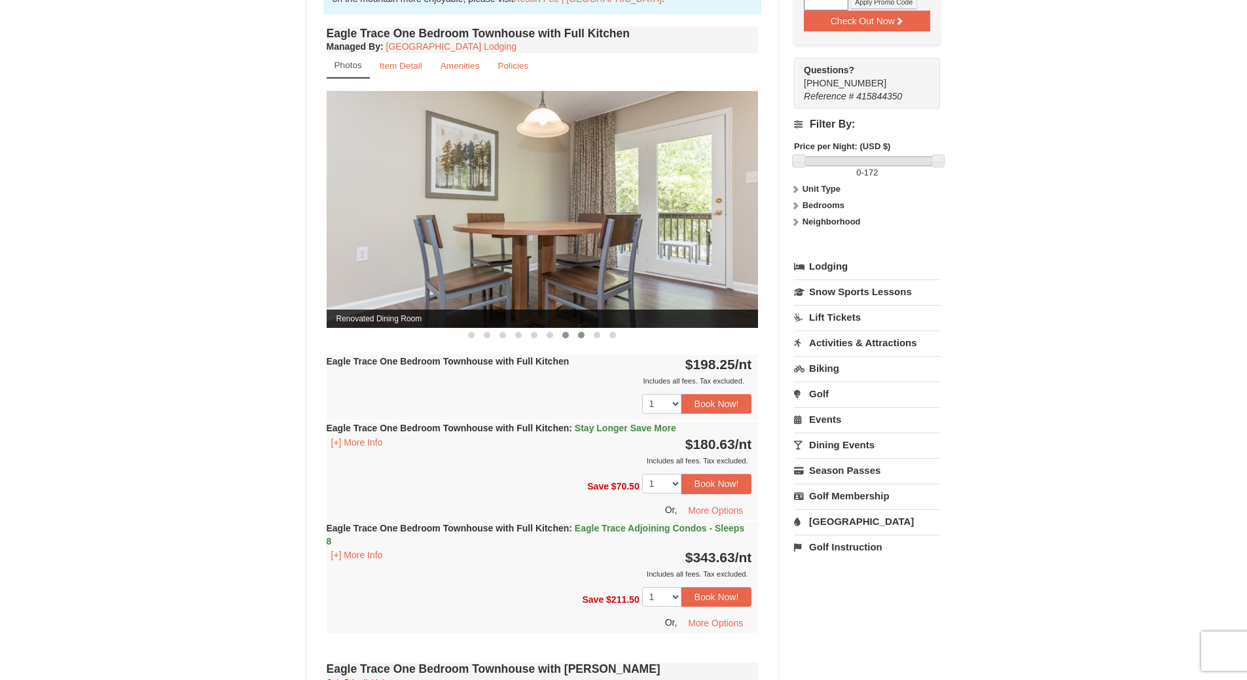
click at [583, 336] on span at bounding box center [581, 335] width 7 height 7
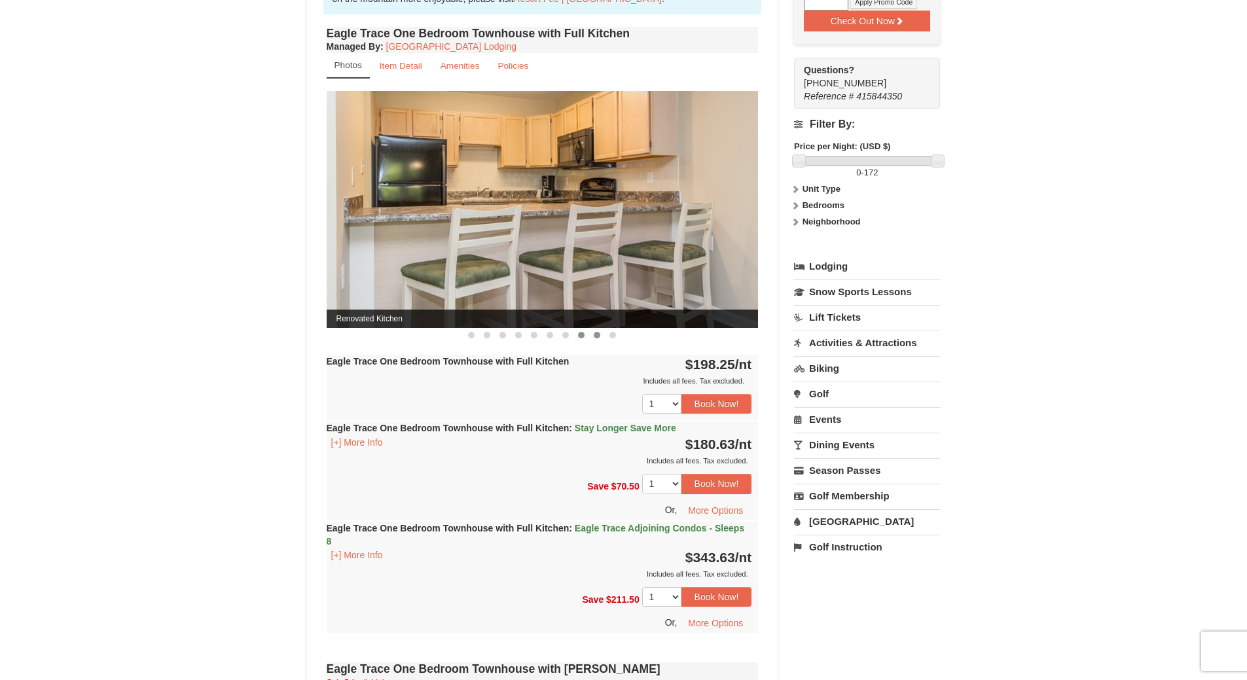
click at [596, 335] on span at bounding box center [597, 335] width 7 height 7
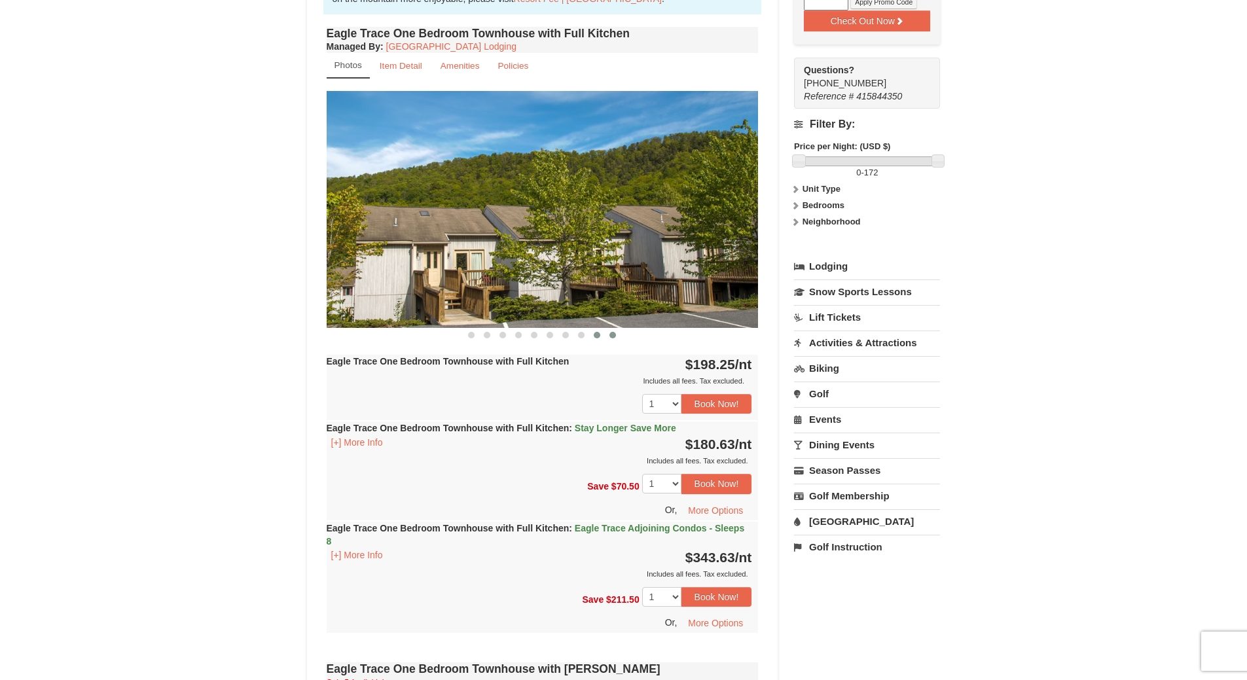
click at [611, 335] on span at bounding box center [612, 335] width 7 height 7
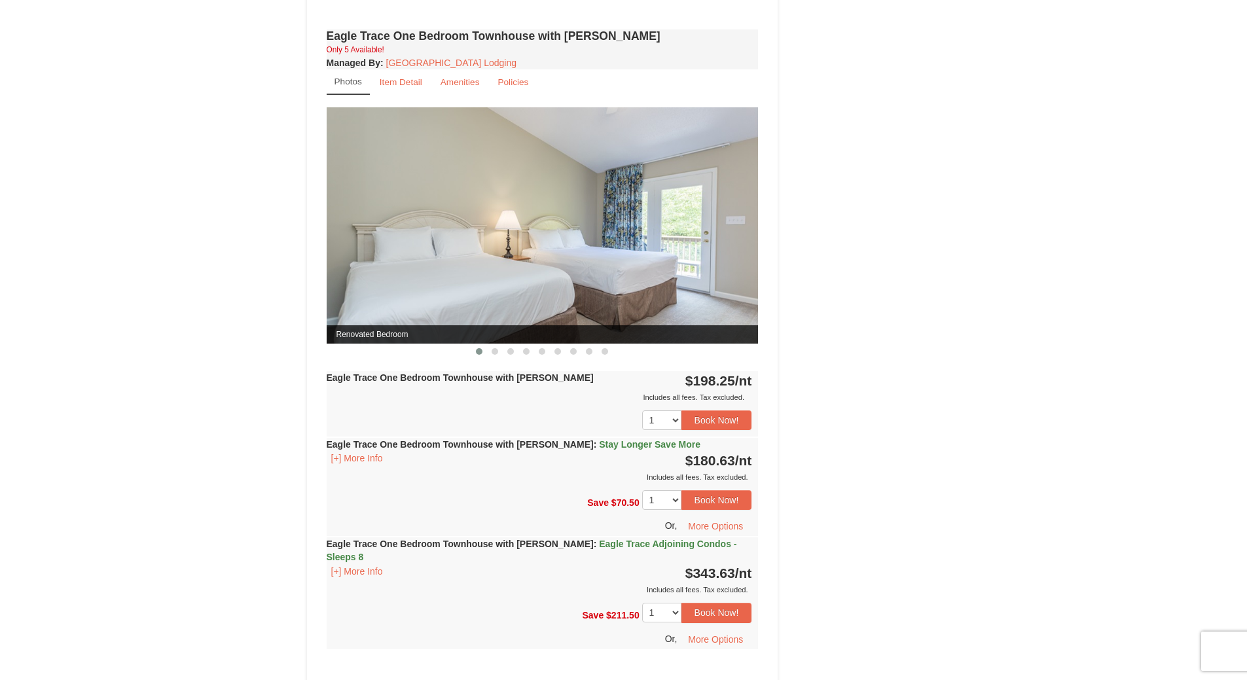
scroll to position [1113, 0]
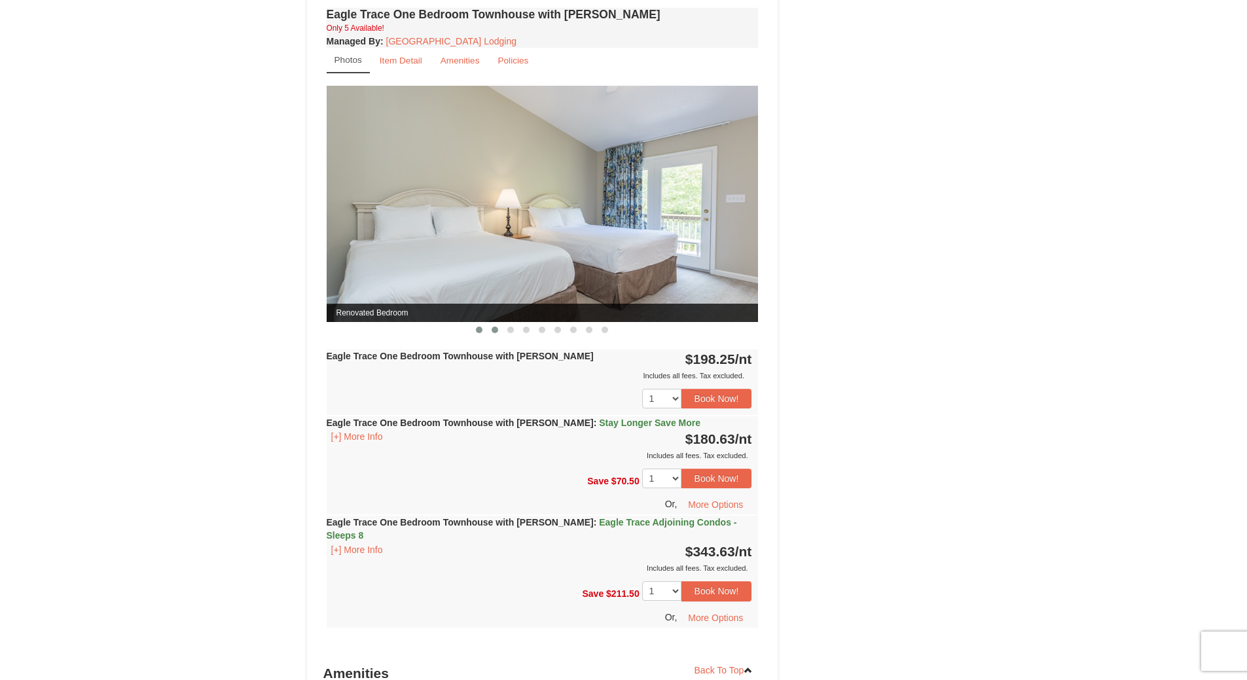
click at [493, 330] on span at bounding box center [495, 330] width 7 height 7
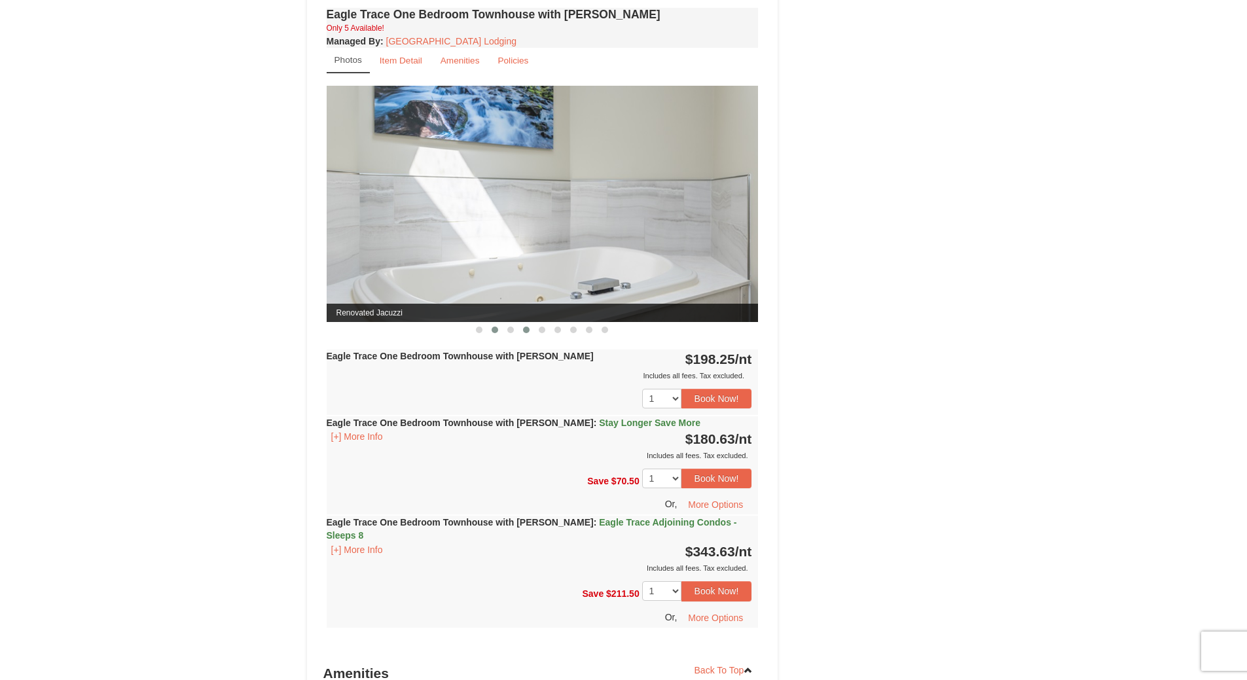
click at [523, 331] on span at bounding box center [526, 330] width 7 height 7
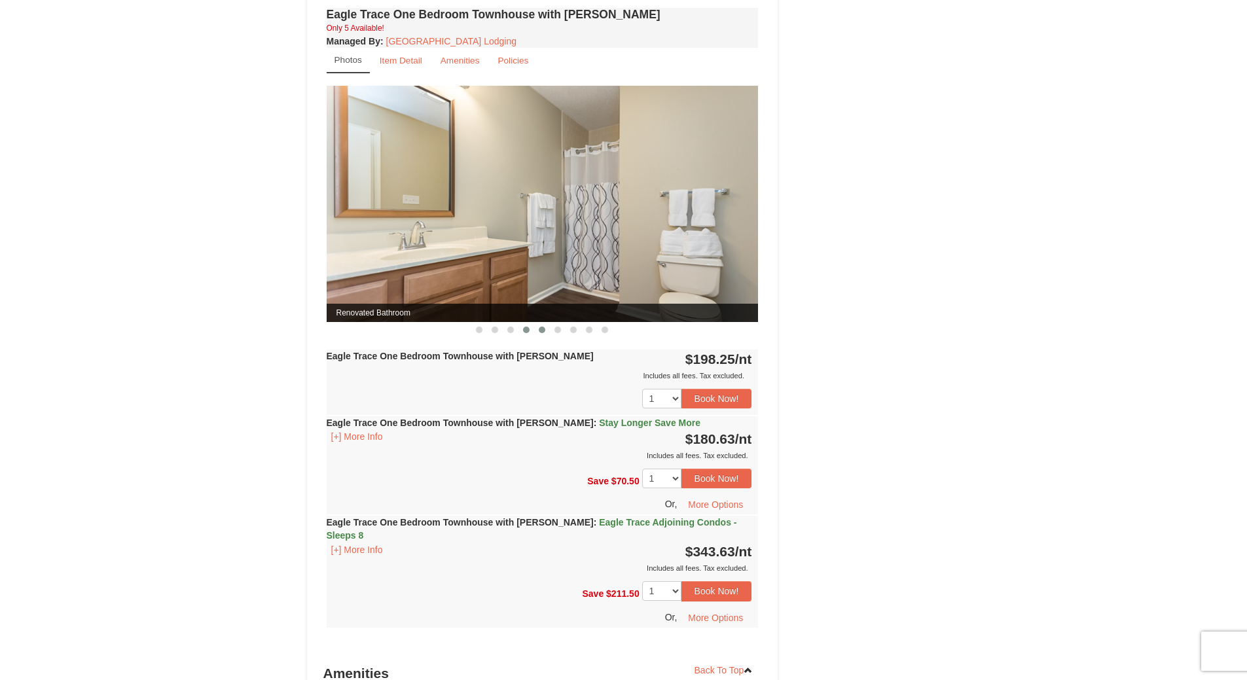
click at [539, 326] on button at bounding box center [542, 329] width 16 height 13
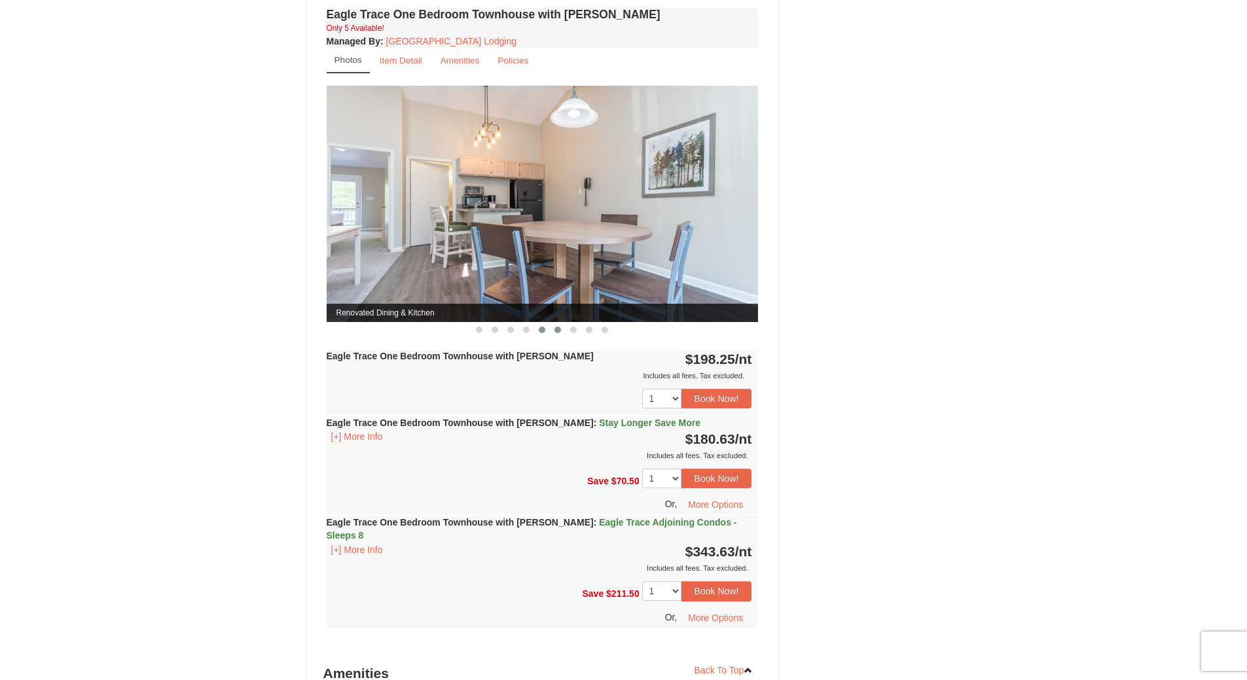
click at [557, 332] on span at bounding box center [557, 330] width 7 height 7
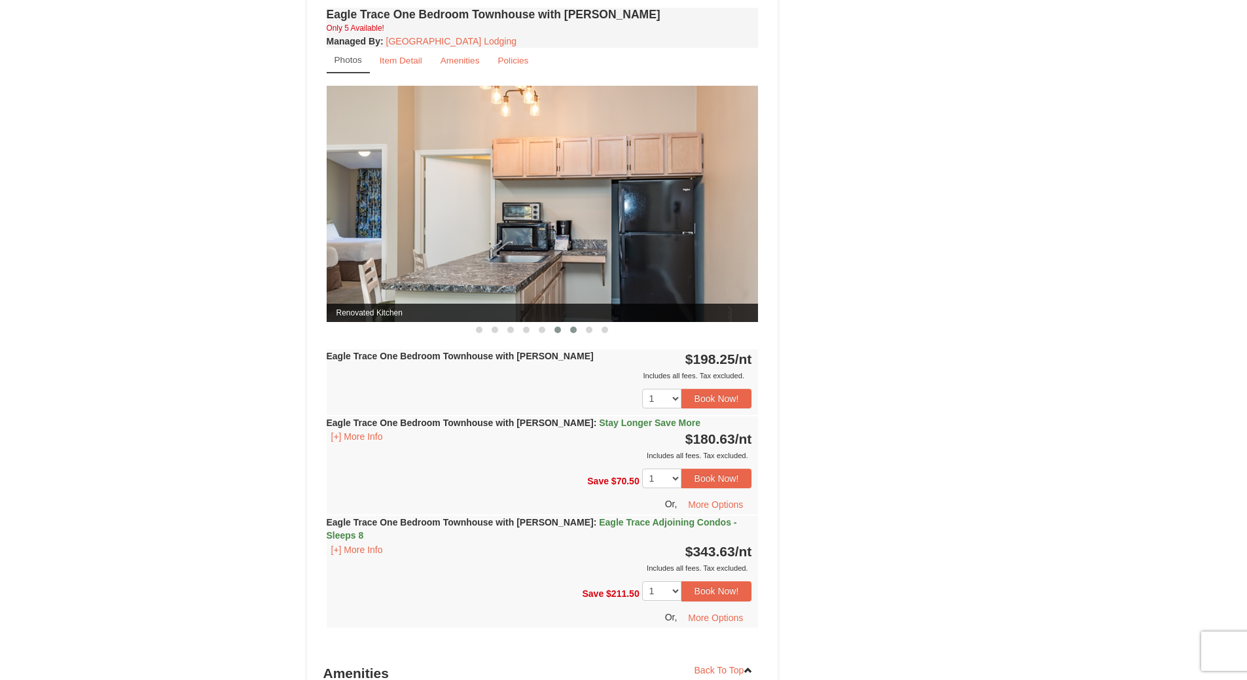
click at [575, 331] on span at bounding box center [573, 330] width 7 height 7
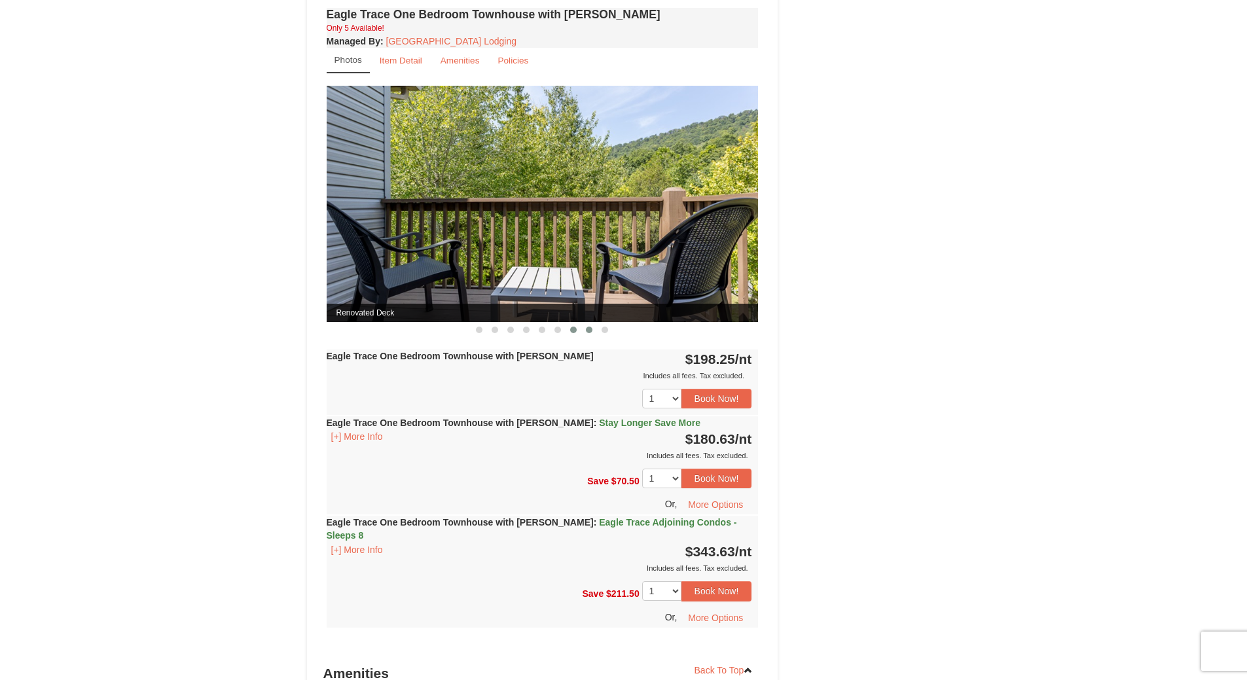
click at [588, 331] on span at bounding box center [589, 330] width 7 height 7
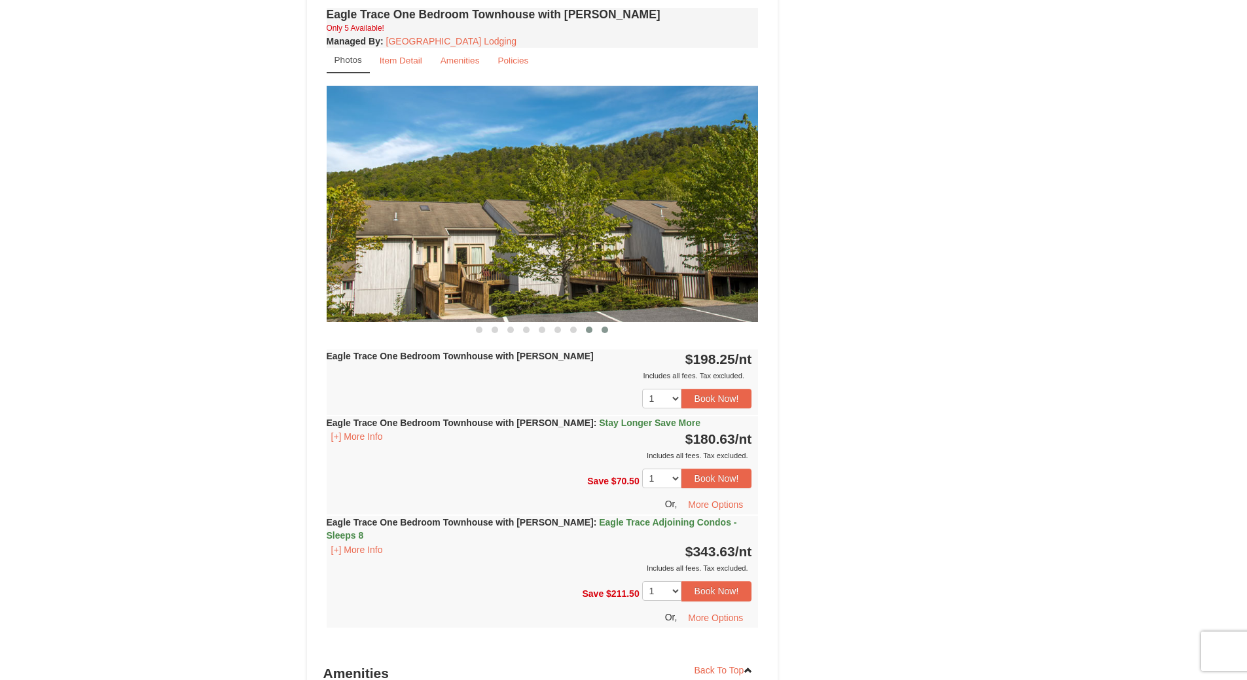
click at [603, 329] on span at bounding box center [604, 330] width 7 height 7
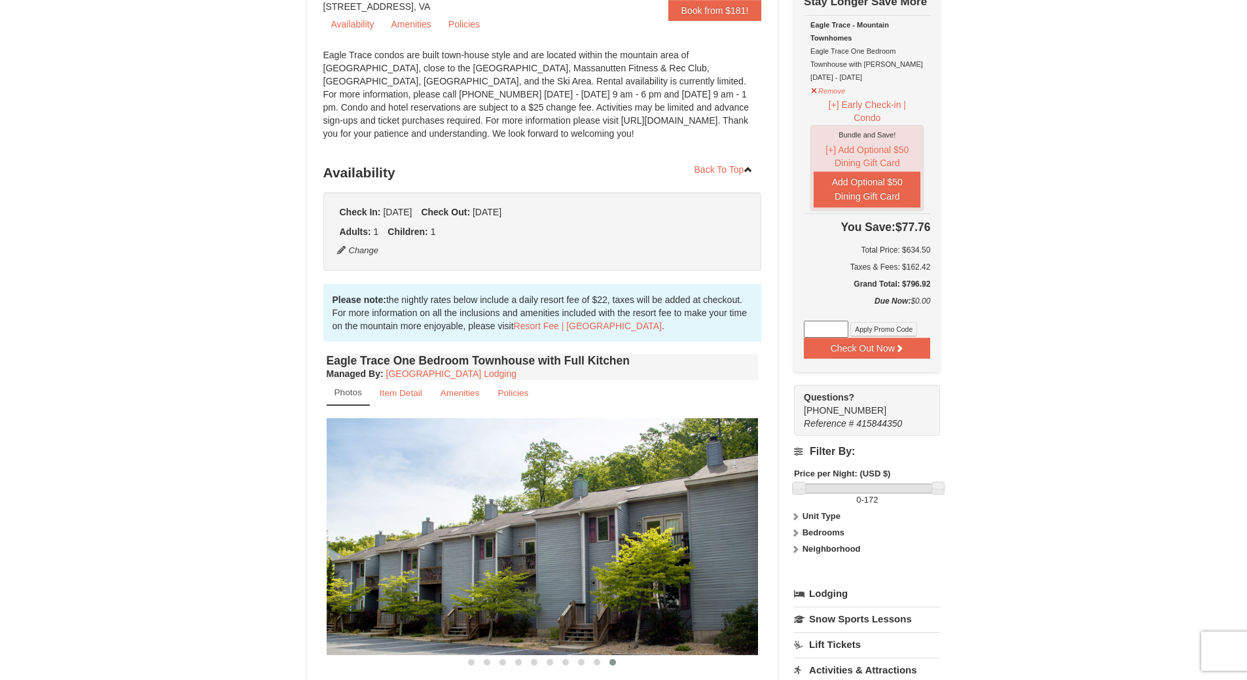
scroll to position [65, 0]
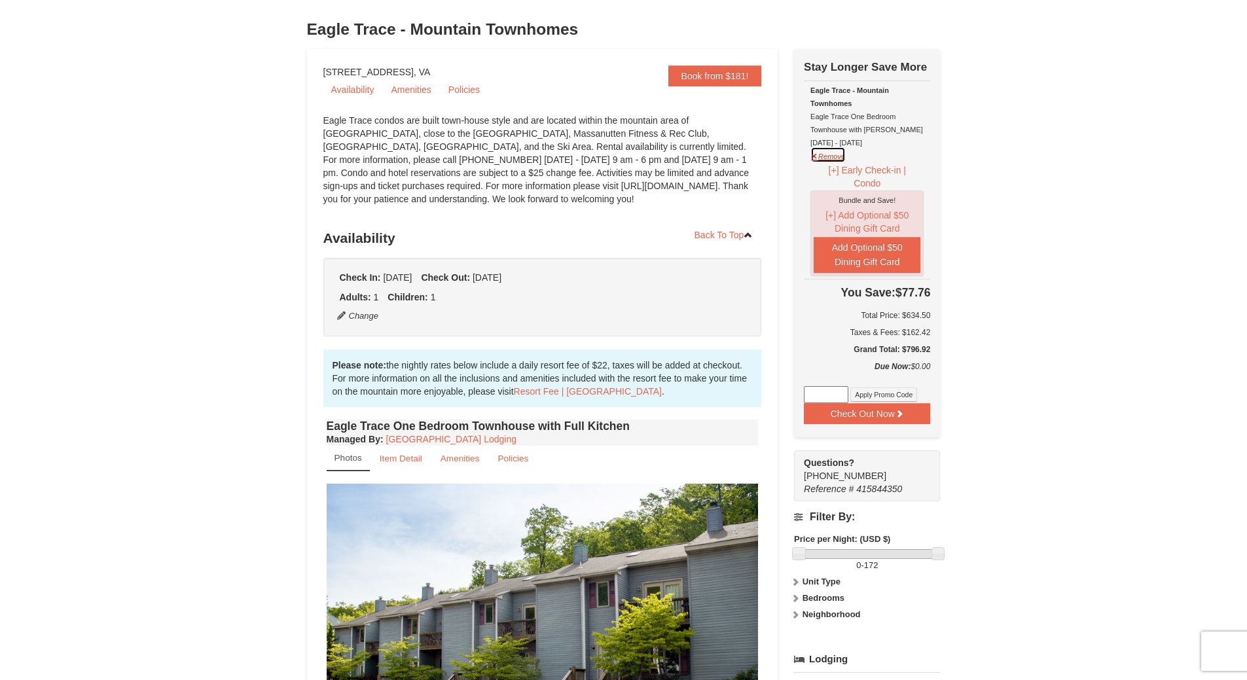
click at [821, 154] on button "Remove" at bounding box center [827, 155] width 35 height 16
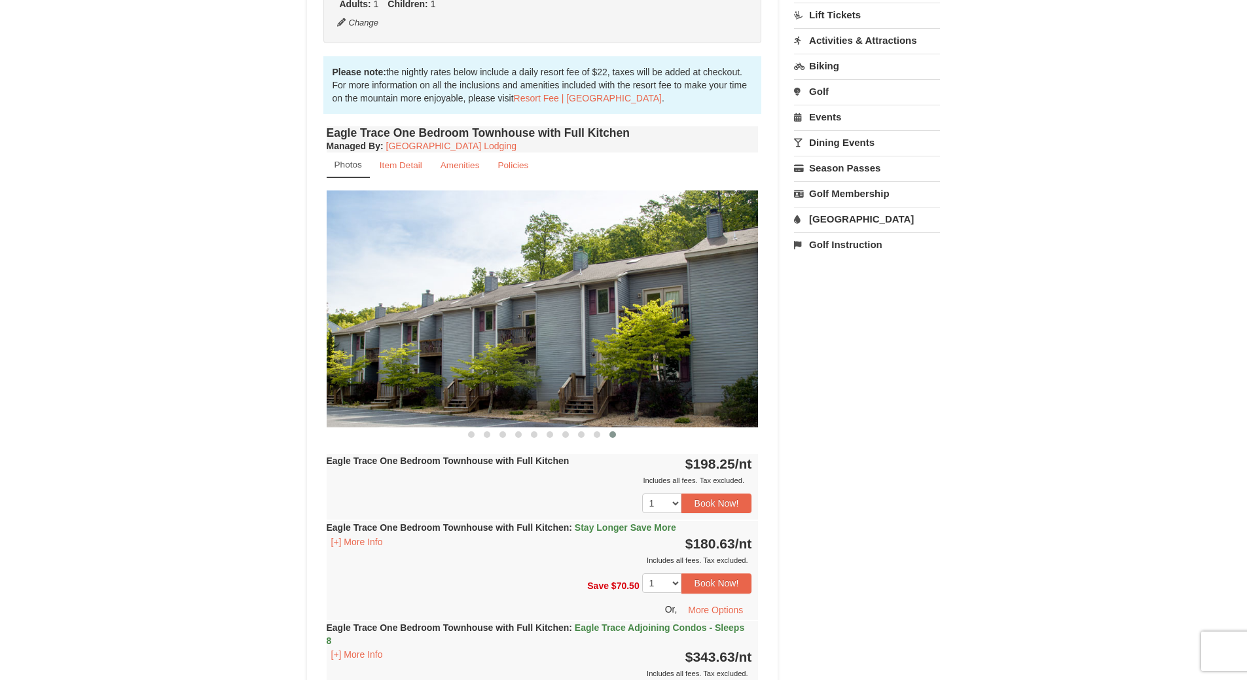
scroll to position [393, 0]
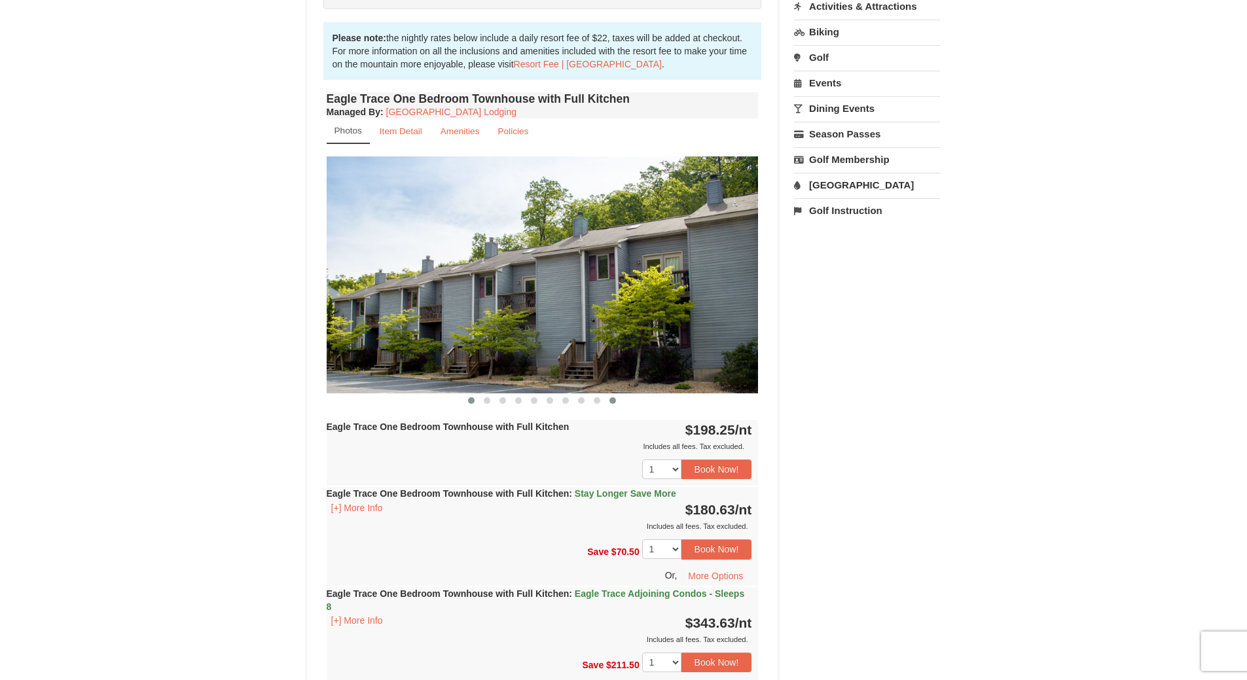
click at [470, 403] on span at bounding box center [471, 400] width 7 height 7
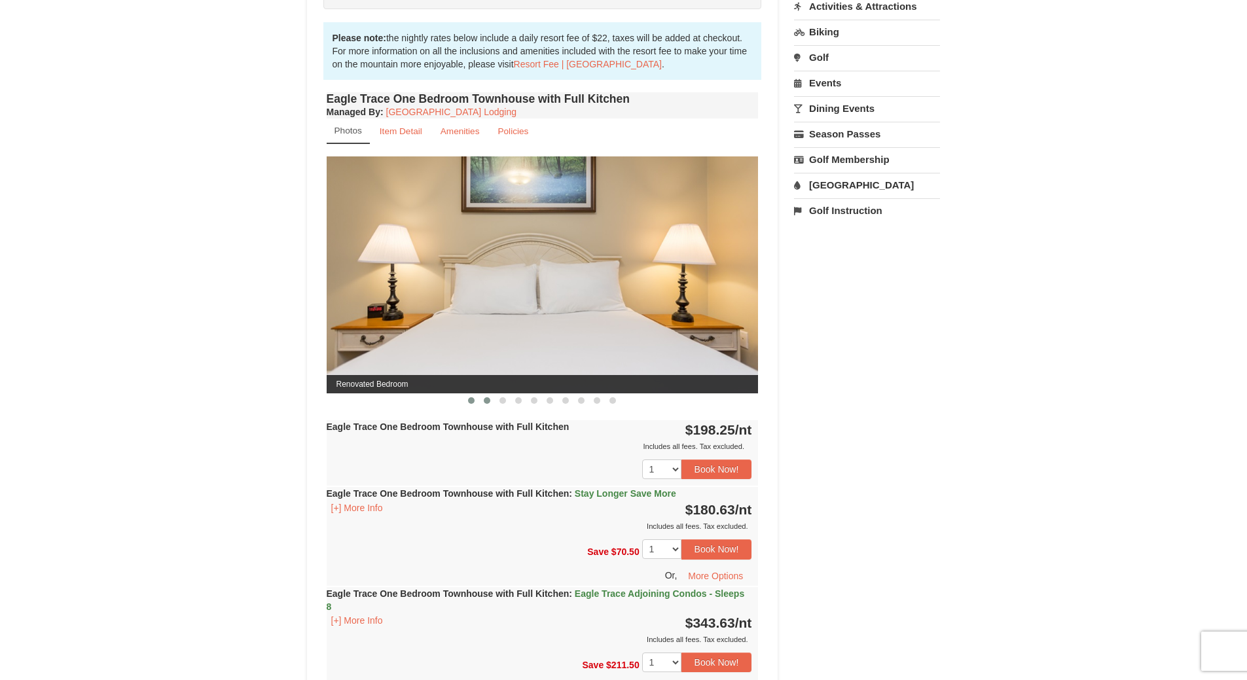
click at [488, 400] on span at bounding box center [487, 400] width 7 height 7
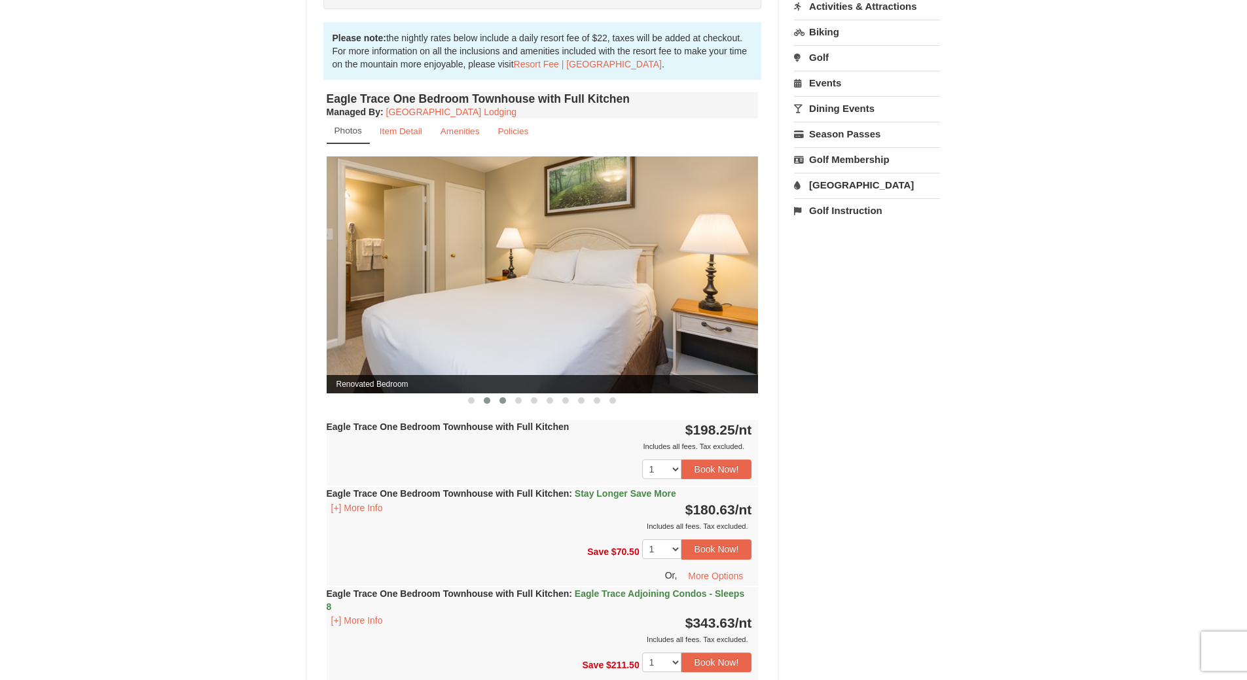
click at [504, 399] on span at bounding box center [502, 400] width 7 height 7
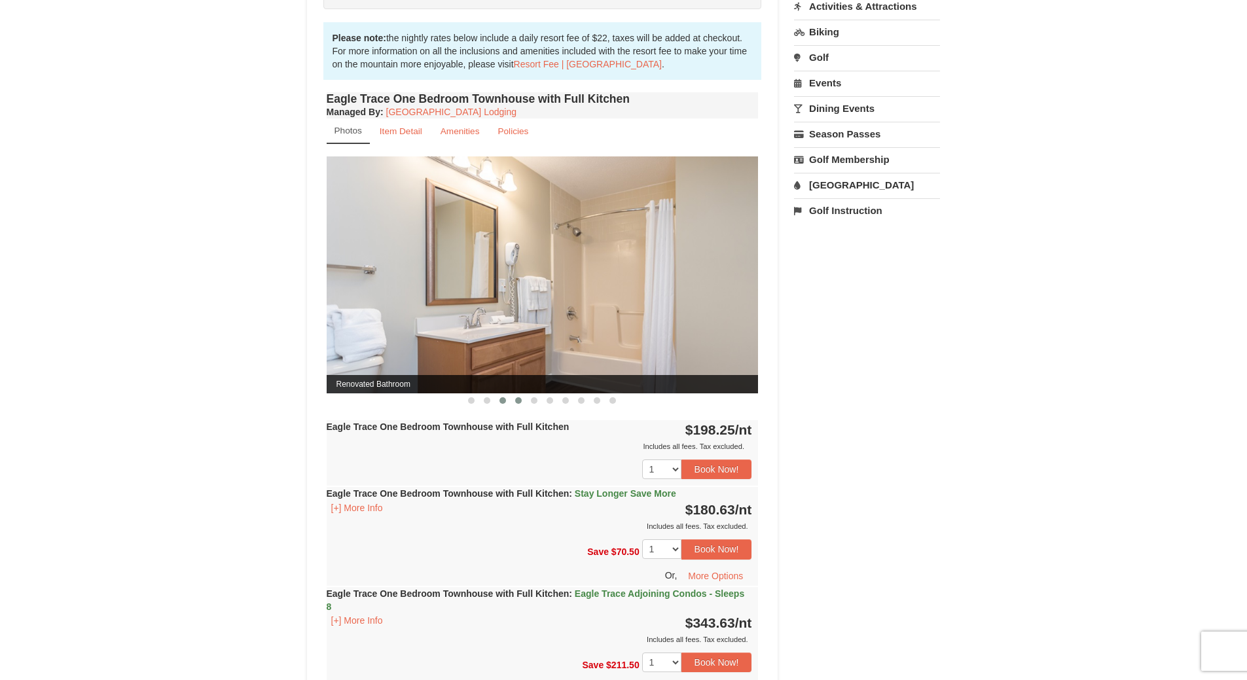
click at [517, 401] on span at bounding box center [518, 400] width 7 height 7
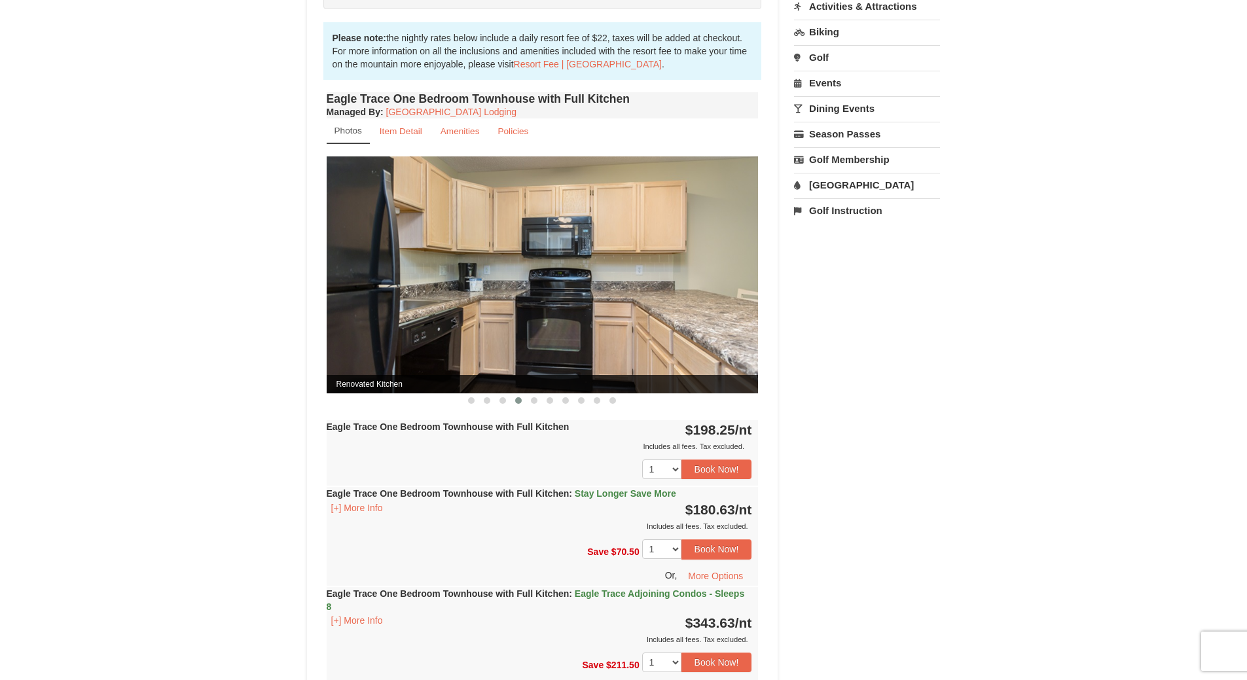
click at [517, 401] on span at bounding box center [518, 400] width 7 height 7
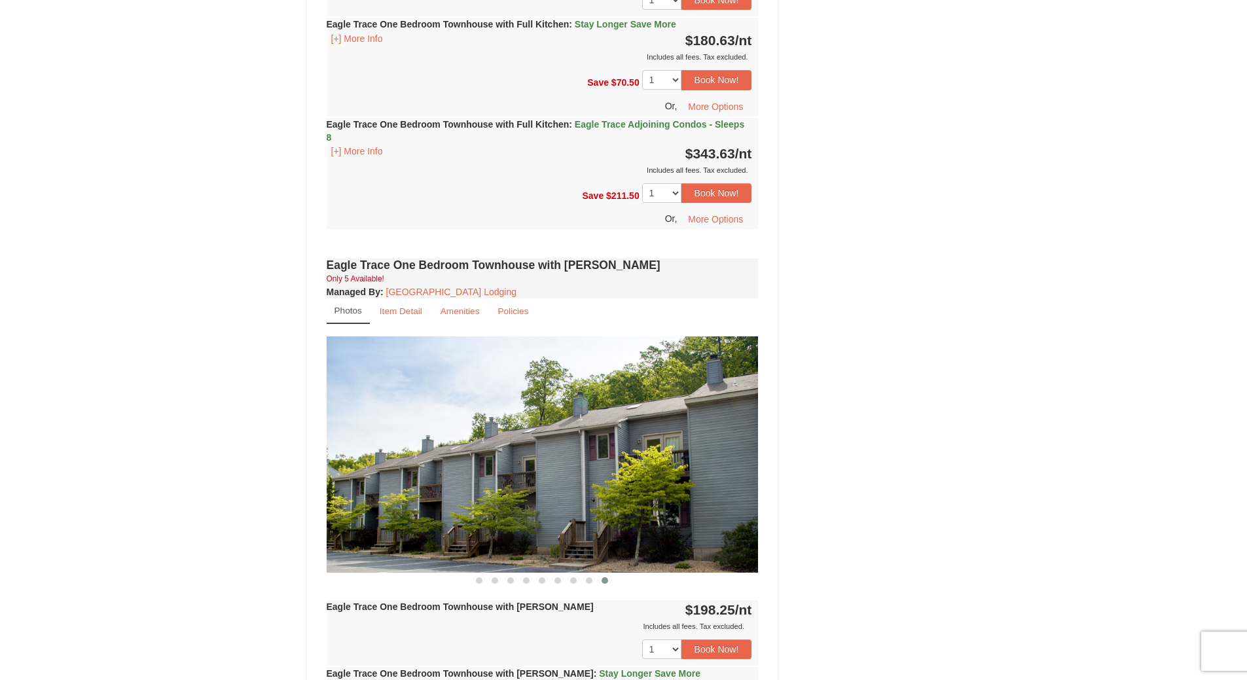
scroll to position [1113, 0]
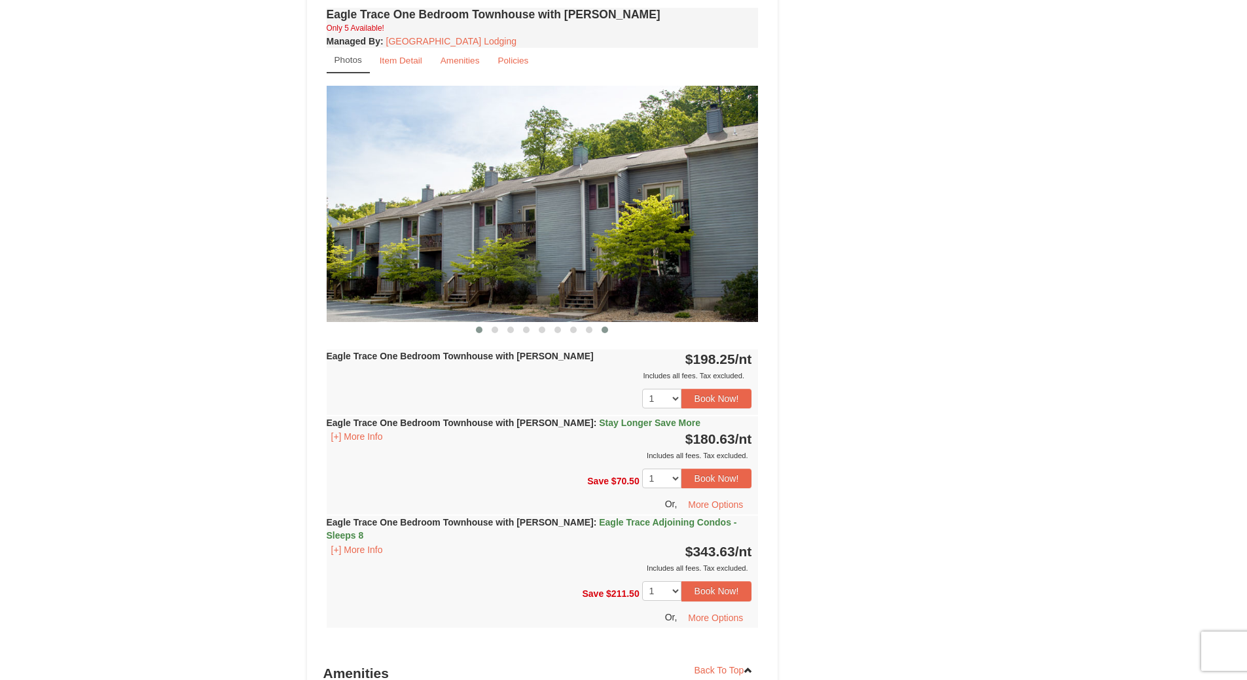
click at [479, 328] on span at bounding box center [479, 330] width 7 height 7
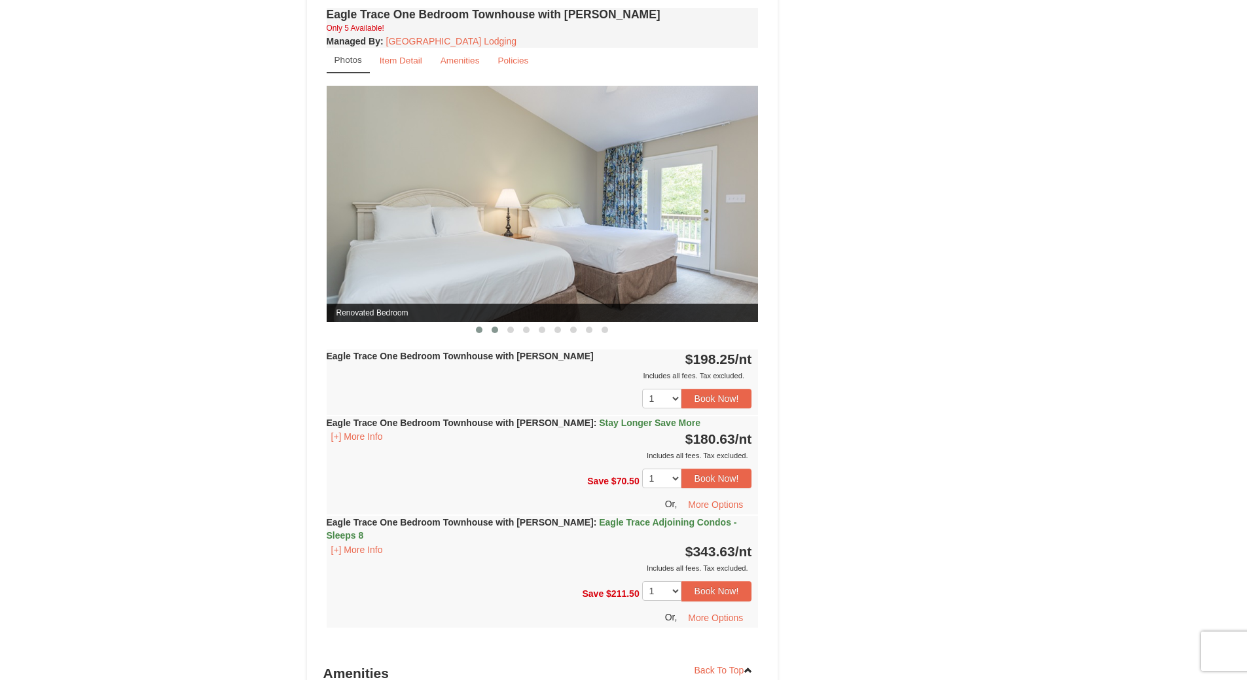
click at [495, 332] on span at bounding box center [495, 330] width 7 height 7
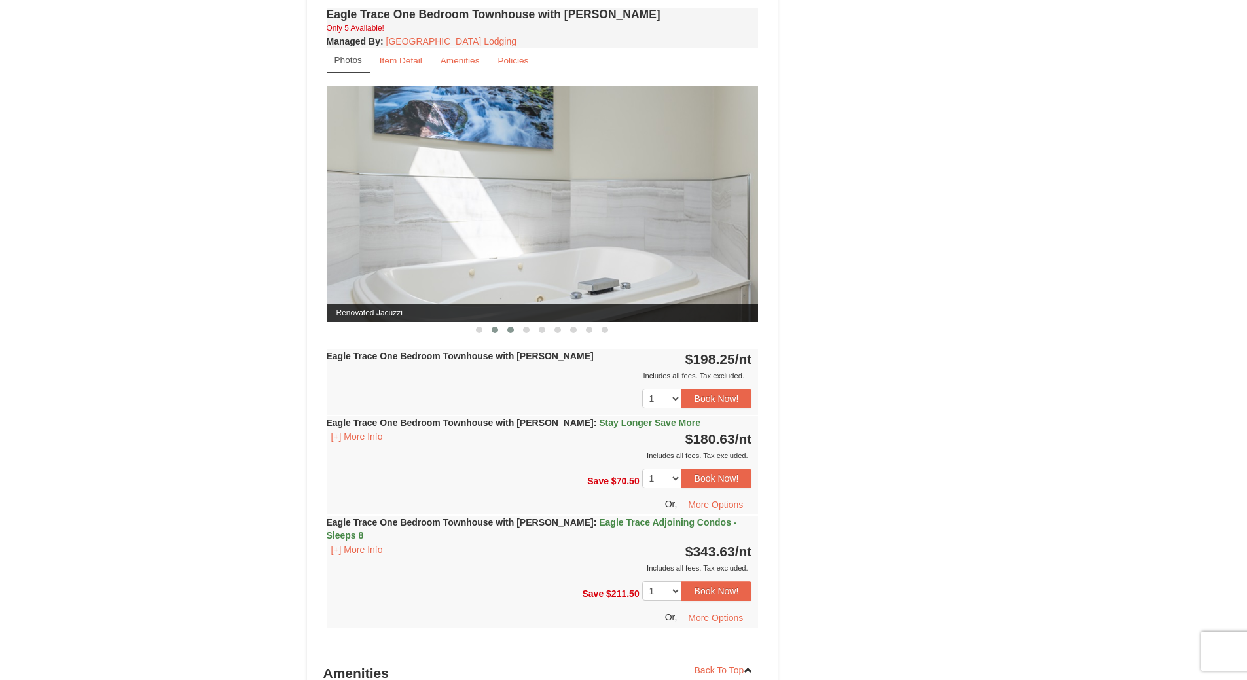
click at [511, 330] on span at bounding box center [510, 330] width 7 height 7
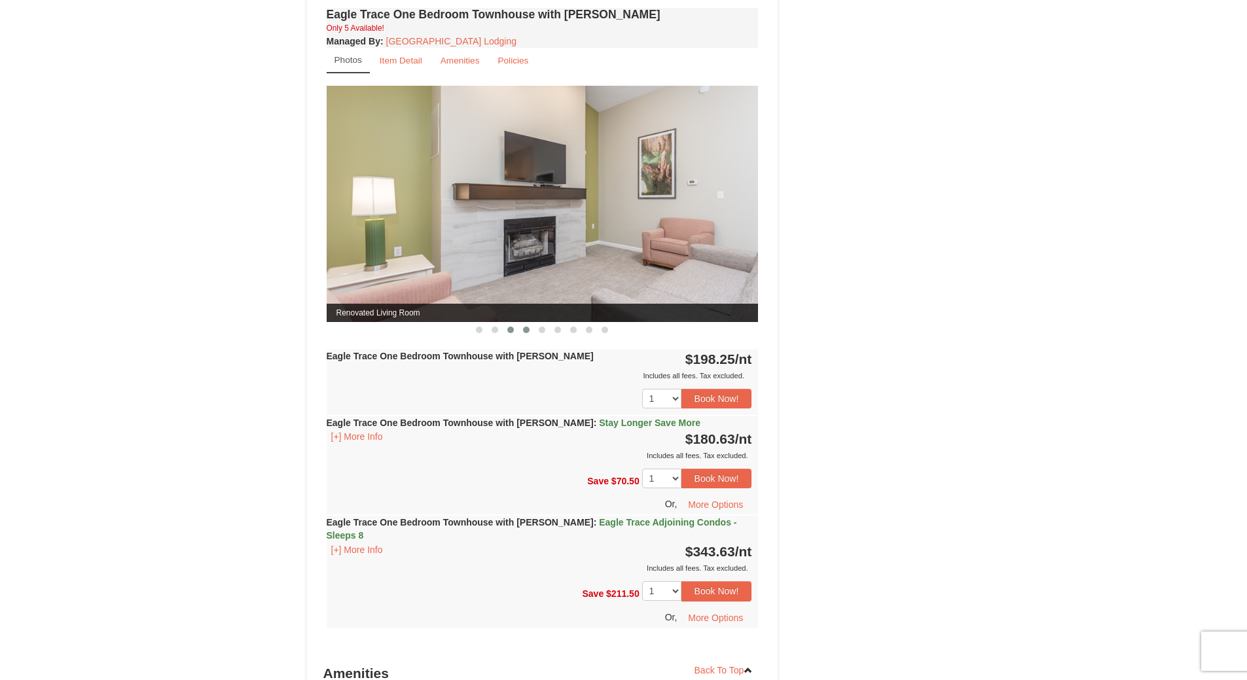
click at [528, 329] on span at bounding box center [526, 330] width 7 height 7
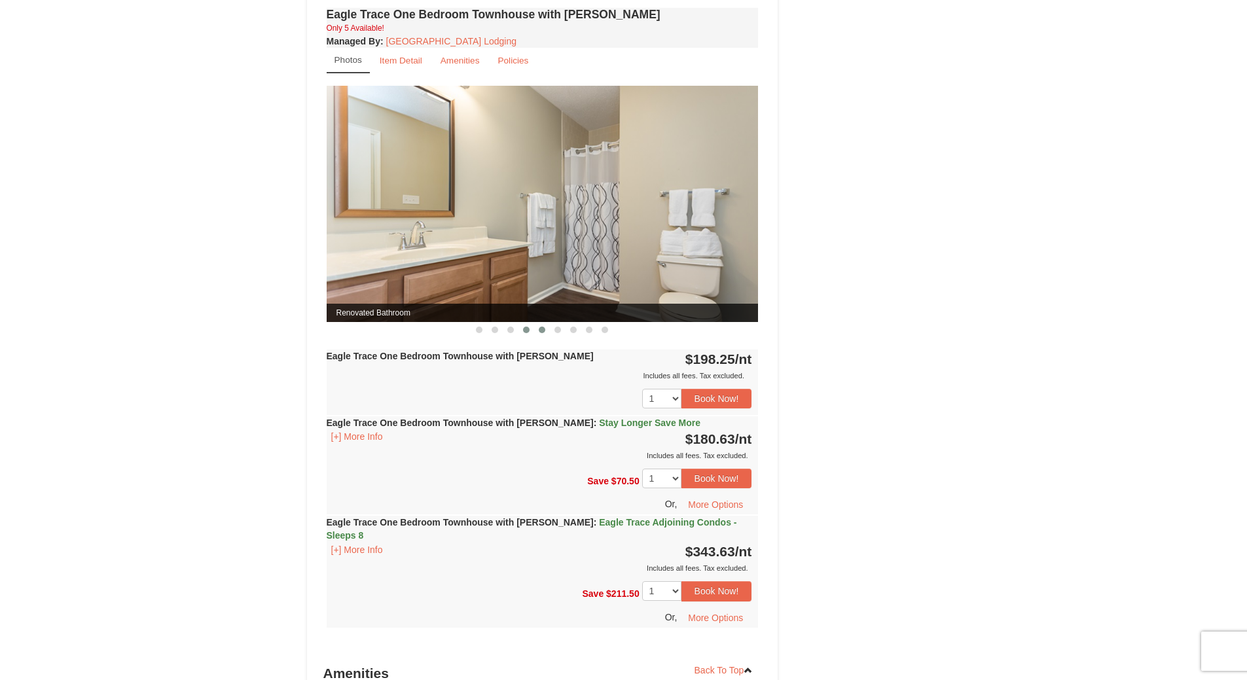
click at [541, 331] on span at bounding box center [542, 330] width 7 height 7
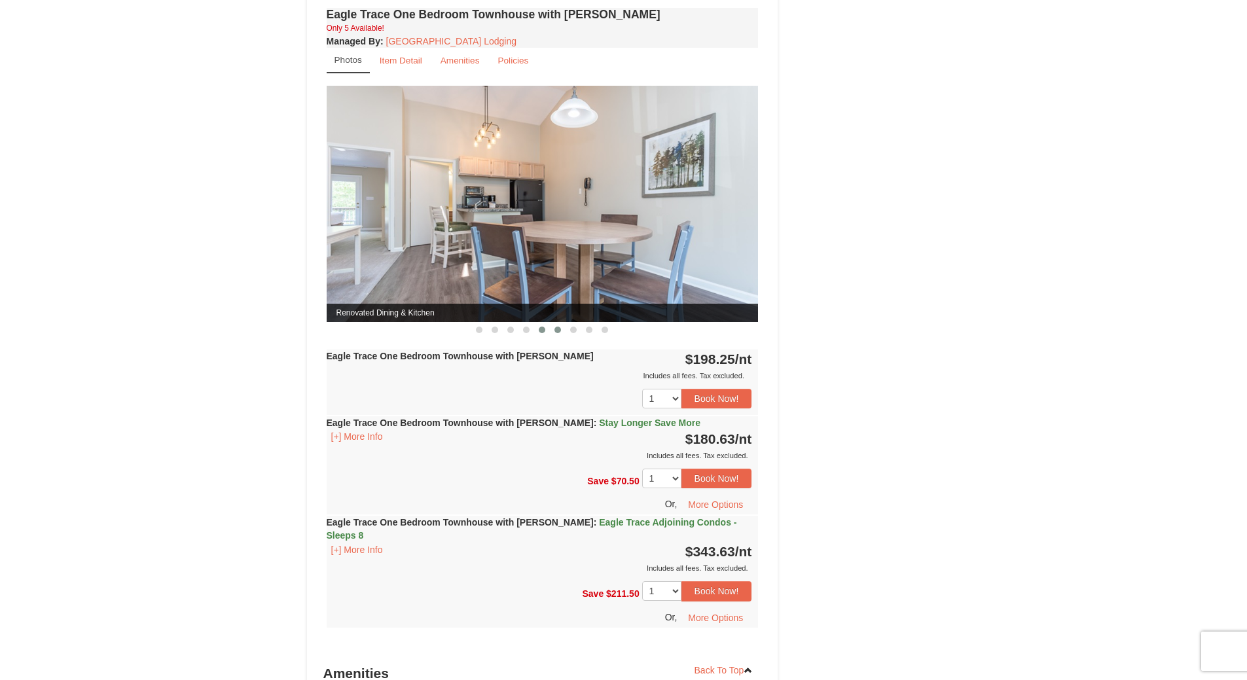
click at [556, 332] on span at bounding box center [557, 330] width 7 height 7
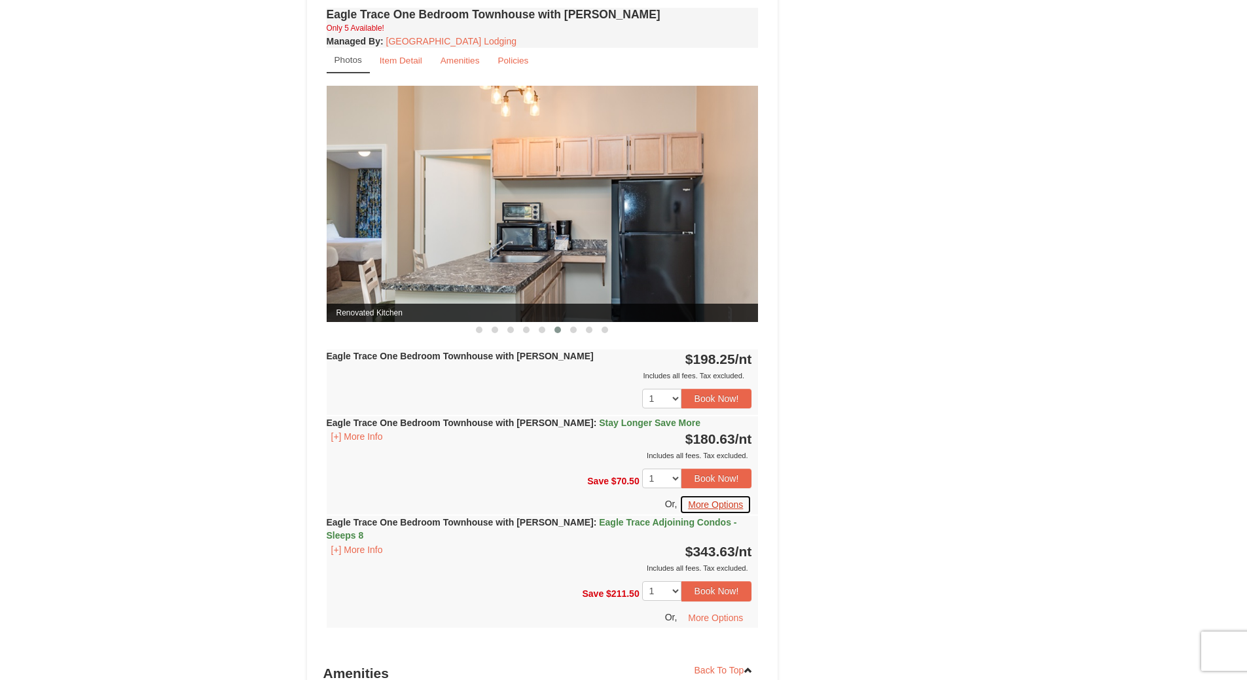
click at [729, 509] on button "More Options" at bounding box center [715, 505] width 72 height 20
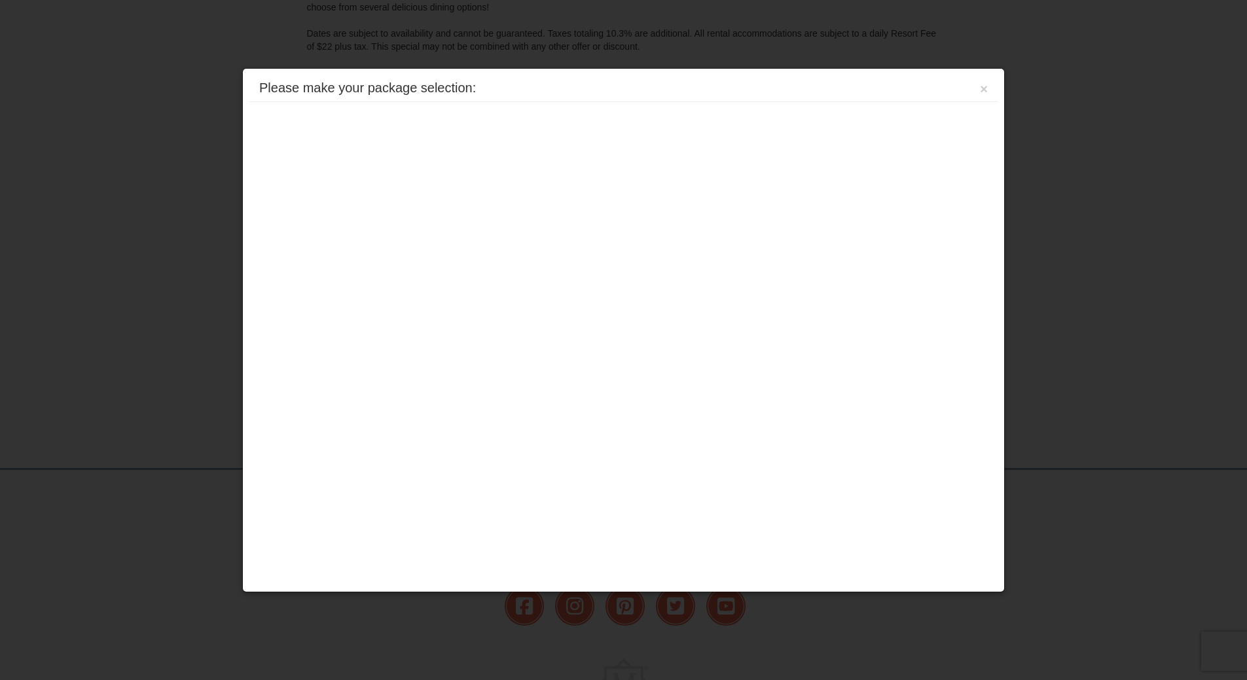
scroll to position [310, 0]
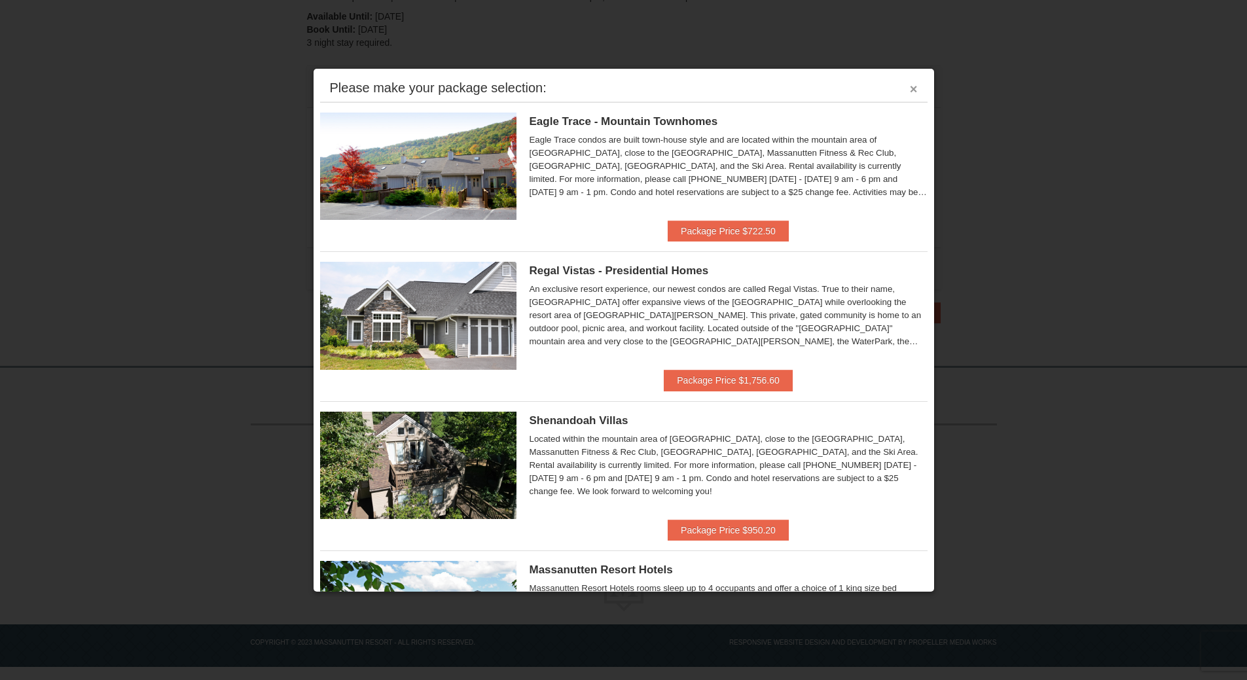
click at [910, 90] on button "×" at bounding box center [914, 88] width 8 height 13
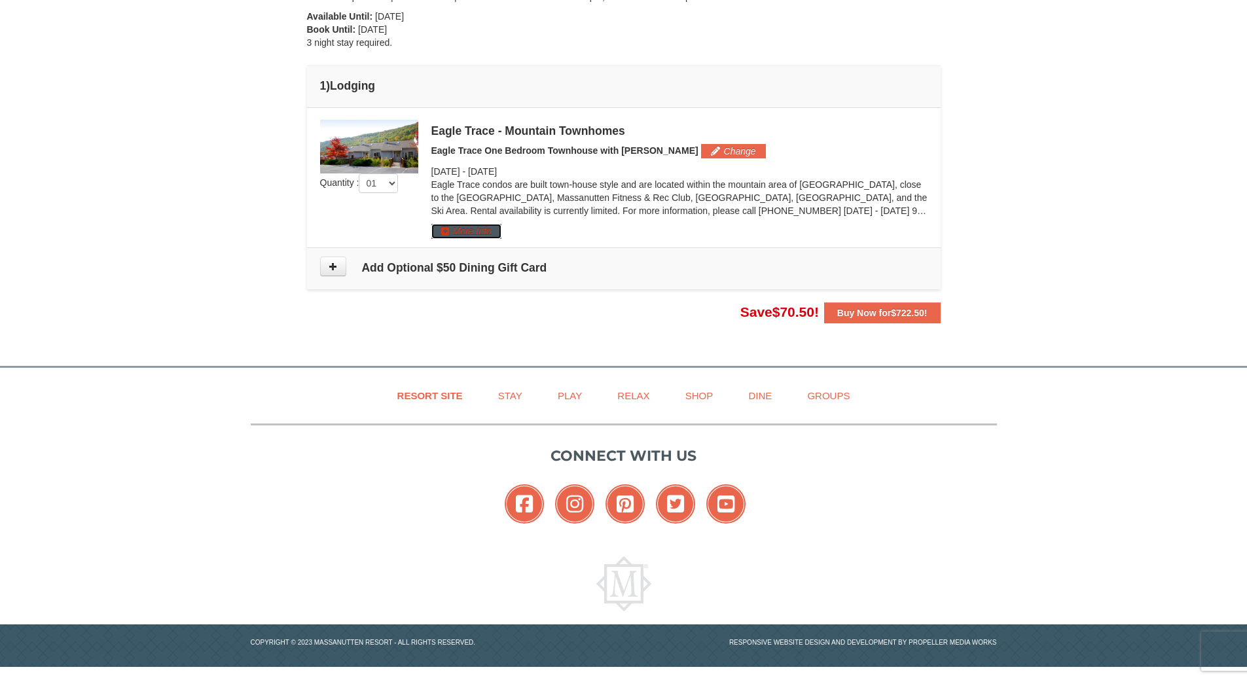
click at [472, 226] on button "More Info" at bounding box center [466, 231] width 70 height 14
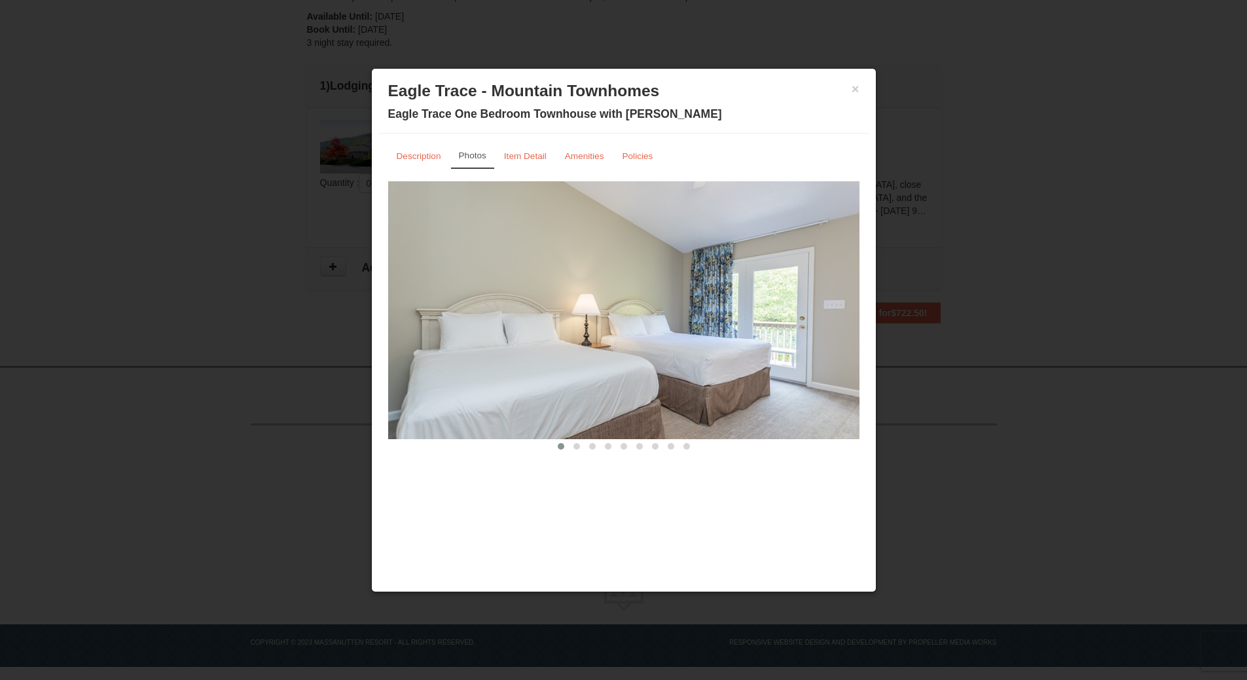
click at [850, 88] on h3 "Eagle Trace - Mountain Townhomes" at bounding box center [623, 91] width 471 height 20
click at [855, 88] on button "×" at bounding box center [856, 88] width 8 height 13
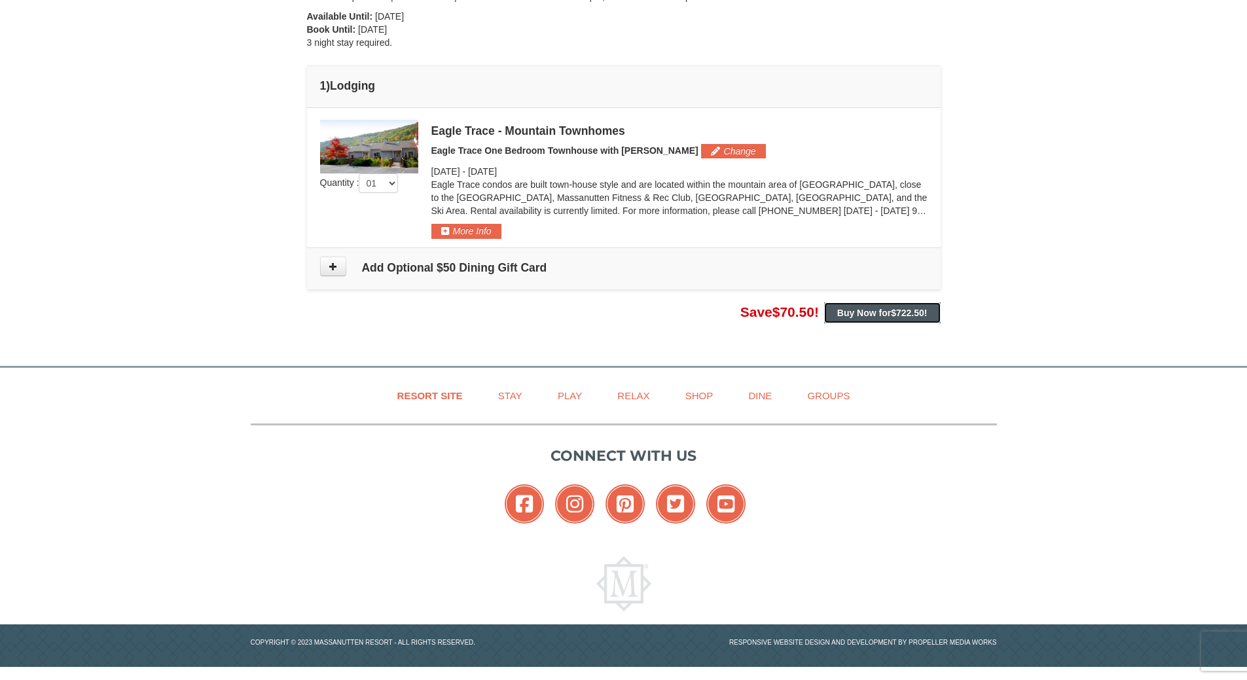
click at [886, 308] on strong "Buy Now for $722.50 !" at bounding box center [882, 313] width 90 height 10
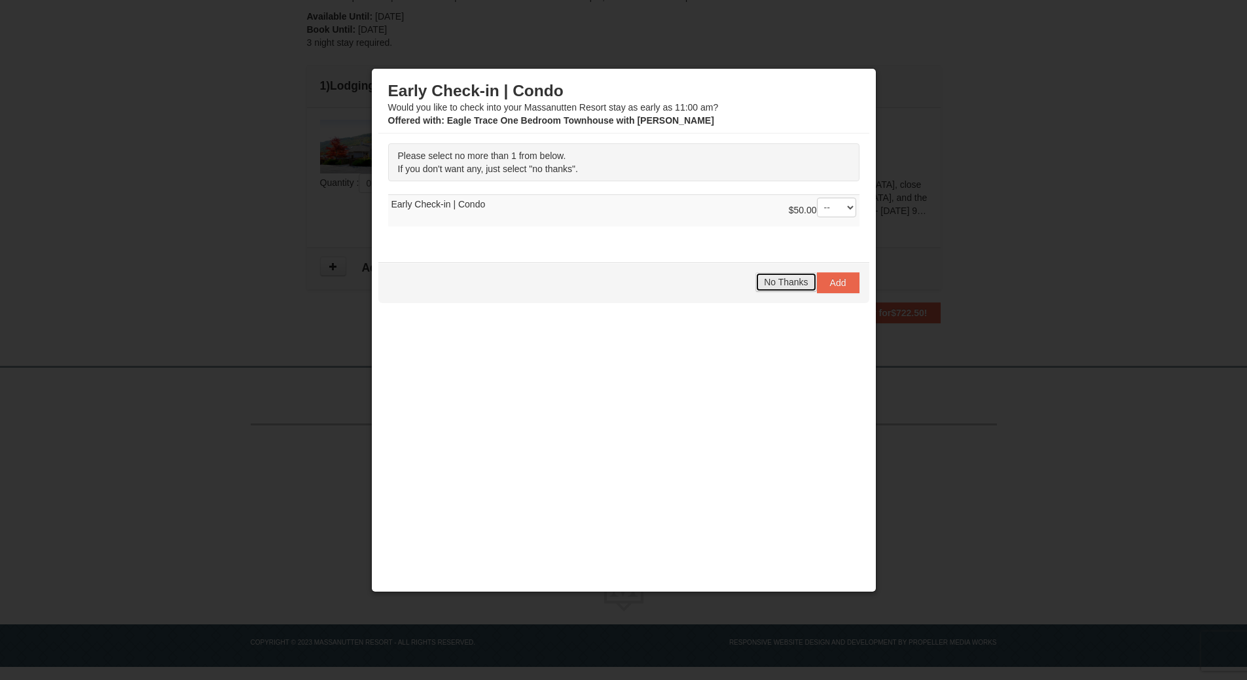
click at [792, 285] on span "No Thanks" at bounding box center [786, 282] width 44 height 10
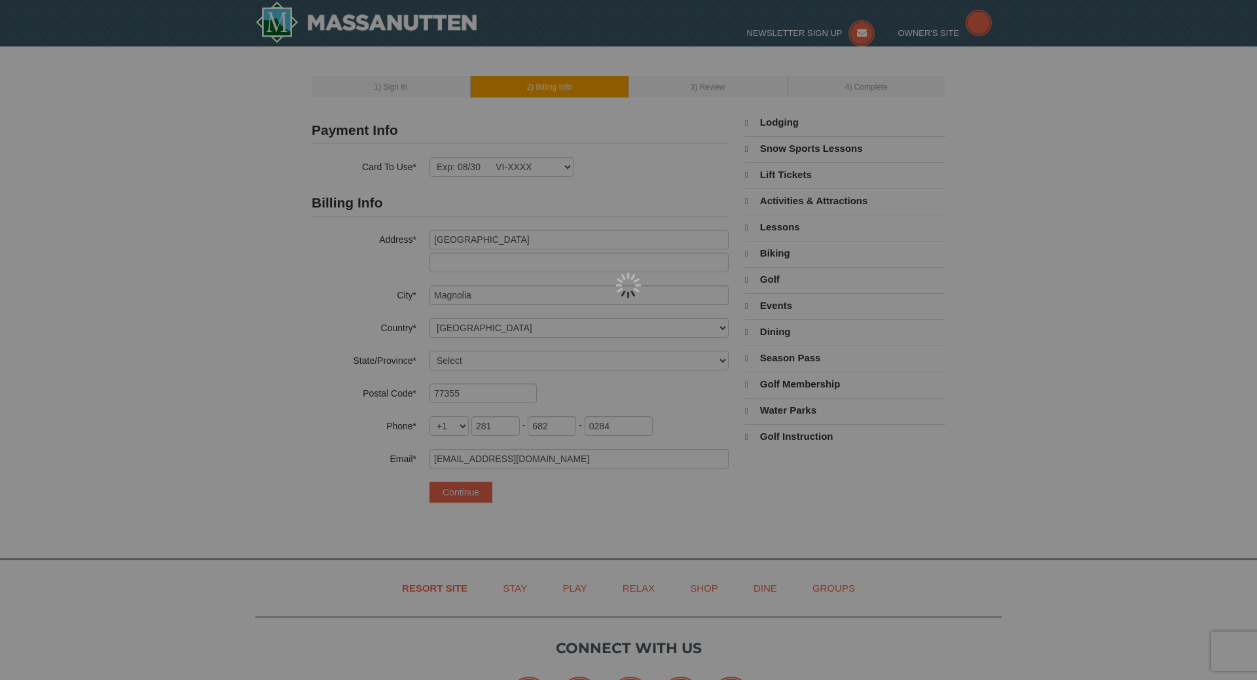
select select "[GEOGRAPHIC_DATA]"
select select "9"
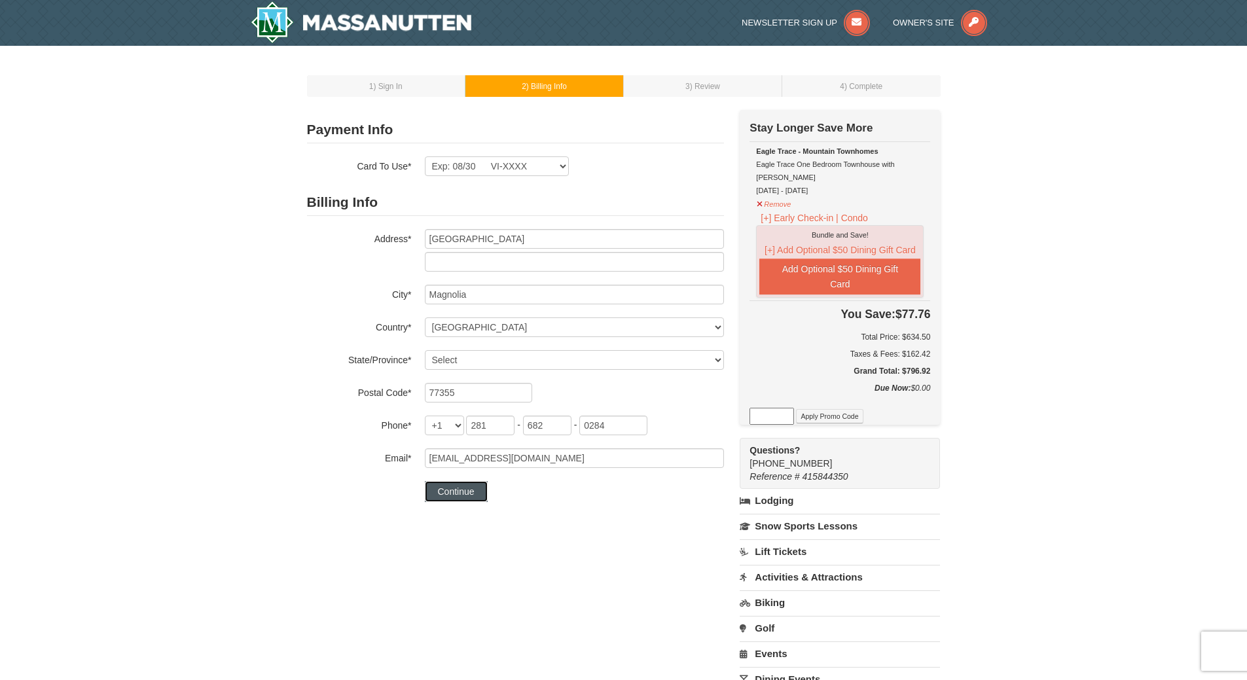
click at [469, 491] on button "Continue" at bounding box center [456, 491] width 63 height 21
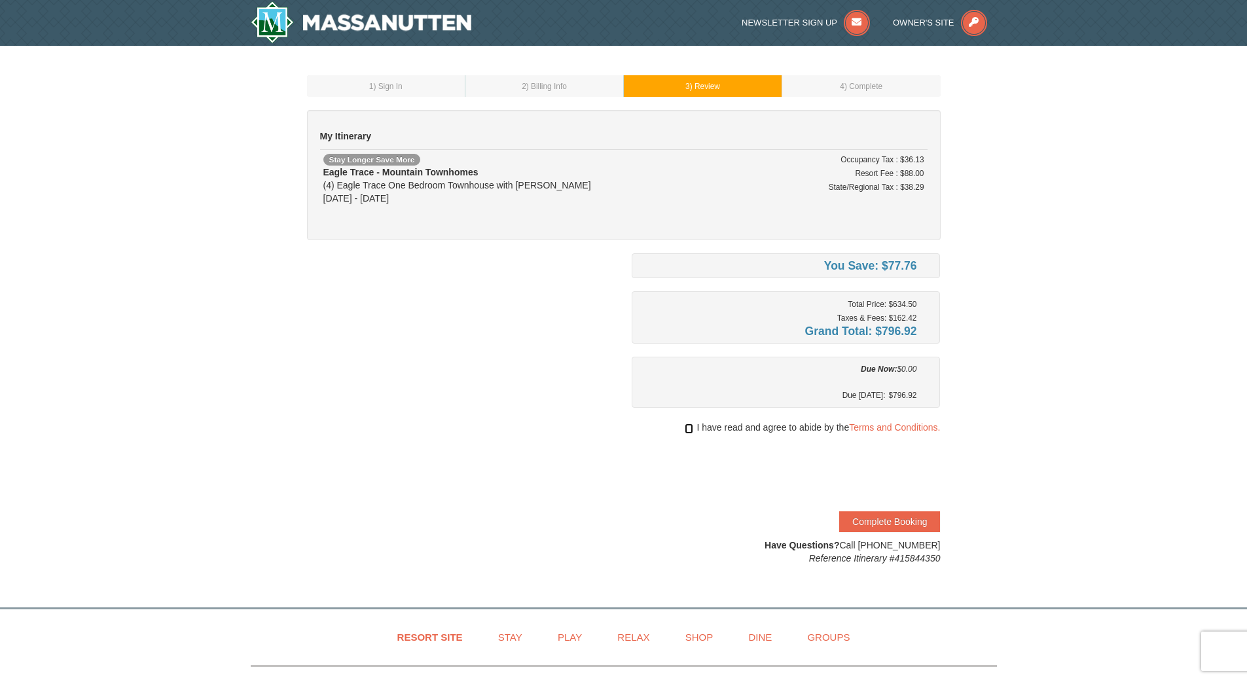
click at [686, 427] on input "checkbox" at bounding box center [689, 428] width 9 height 10
checkbox input "true"
click at [880, 422] on link "Terms and Conditions." at bounding box center [894, 427] width 91 height 10
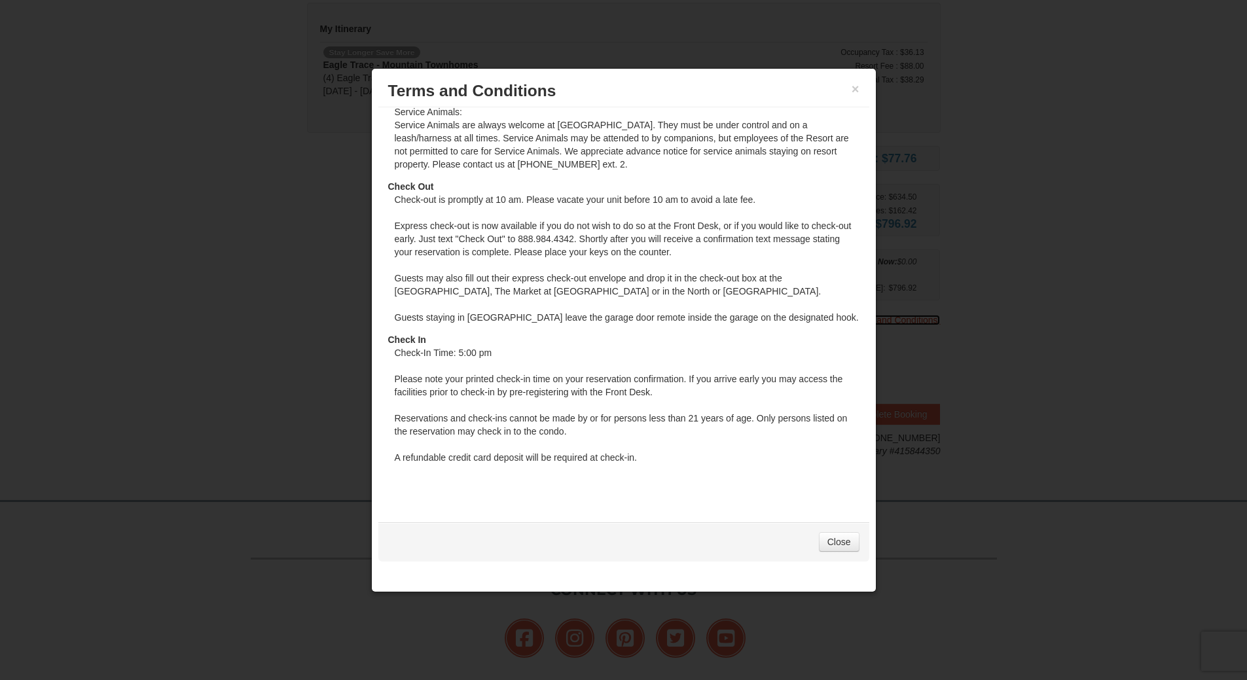
scroll to position [131, 0]
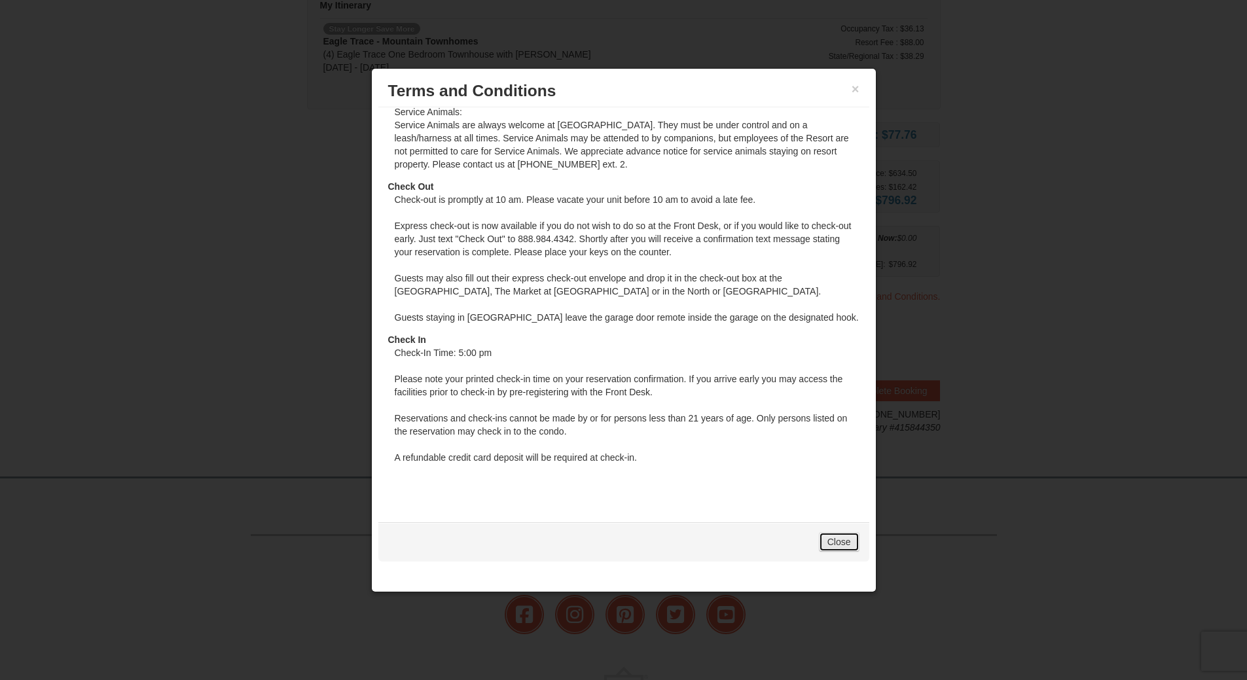
click at [823, 540] on link "Close" at bounding box center [839, 542] width 41 height 20
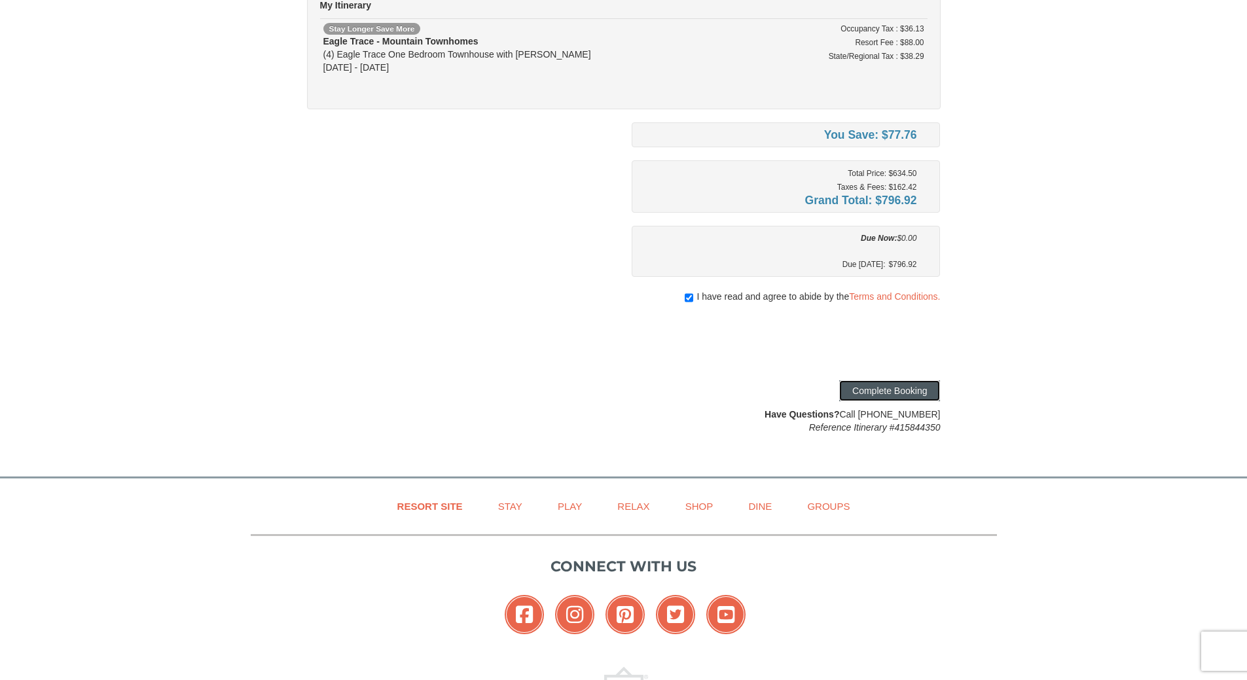
click at [927, 393] on button "Complete Booking" at bounding box center [889, 390] width 101 height 21
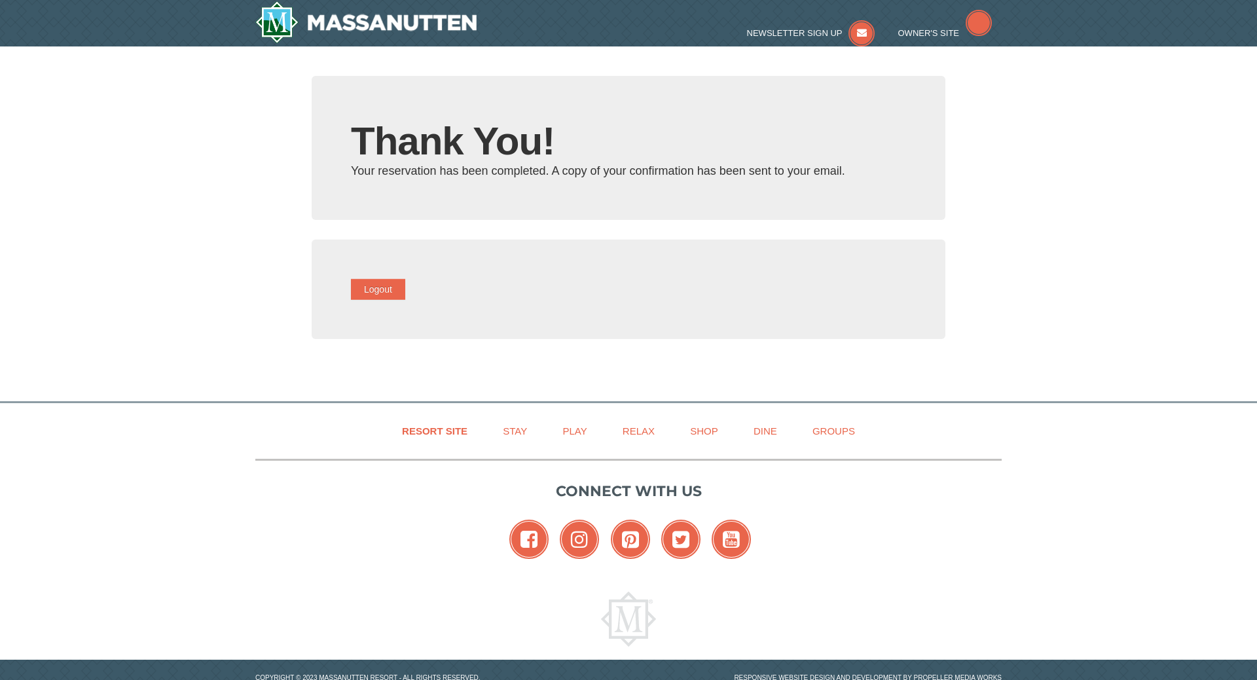
type input "[EMAIL_ADDRESS][DOMAIN_NAME]"
